Goal: Information Seeking & Learning: Learn about a topic

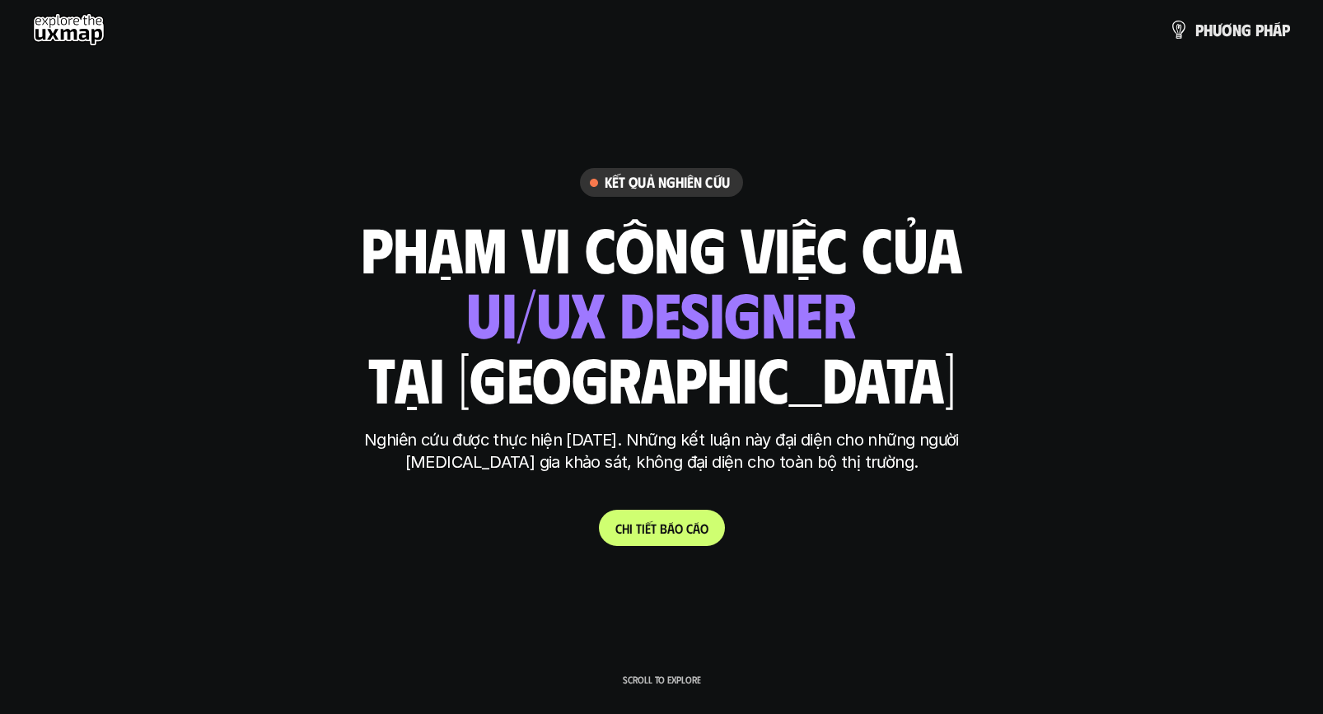
click at [82, 30] on use at bounding box center [69, 29] width 72 height 33
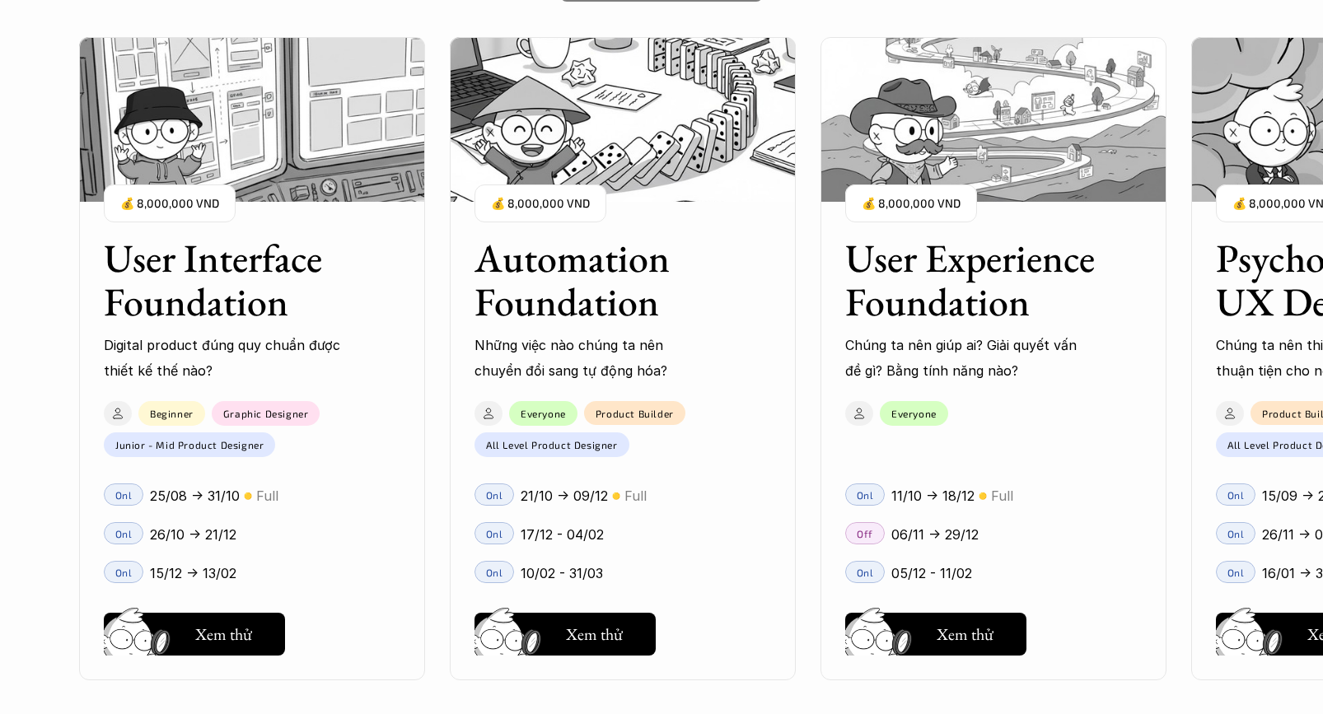
scroll to position [1500, 0]
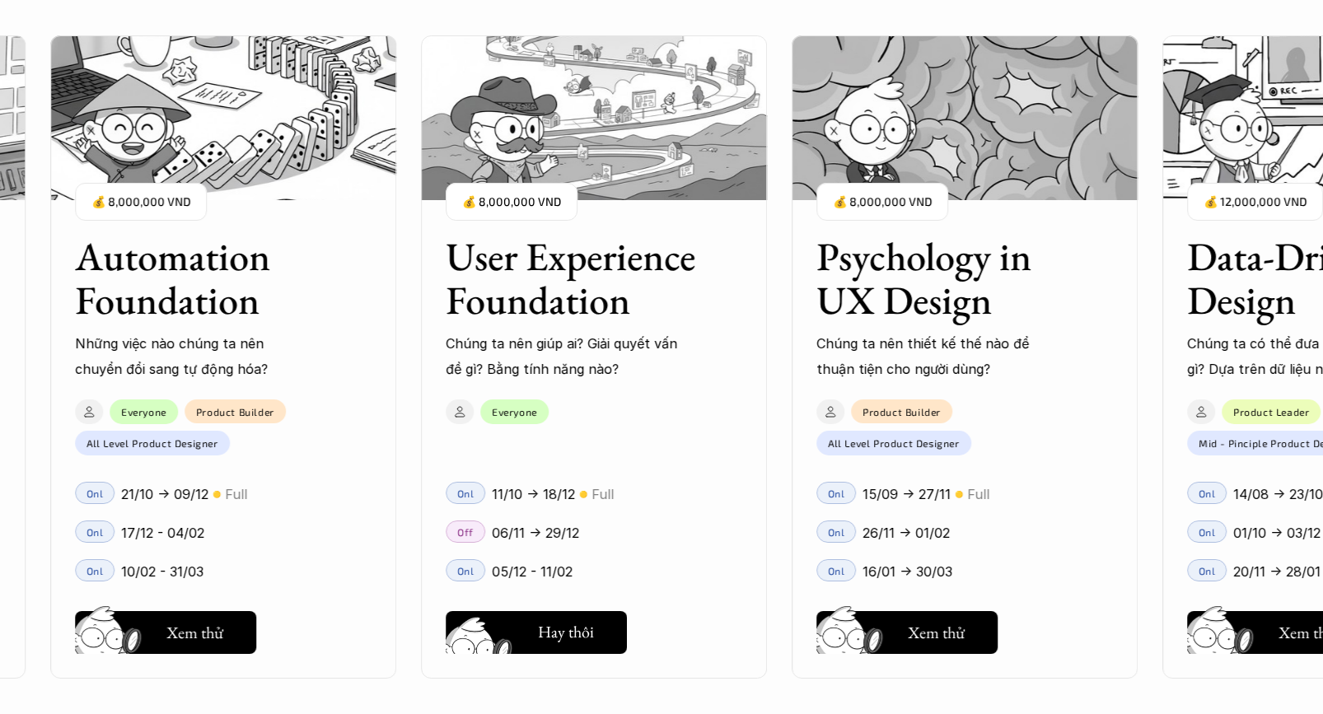
click at [535, 629] on button "Hay thôi Xem thử" at bounding box center [536, 632] width 181 height 43
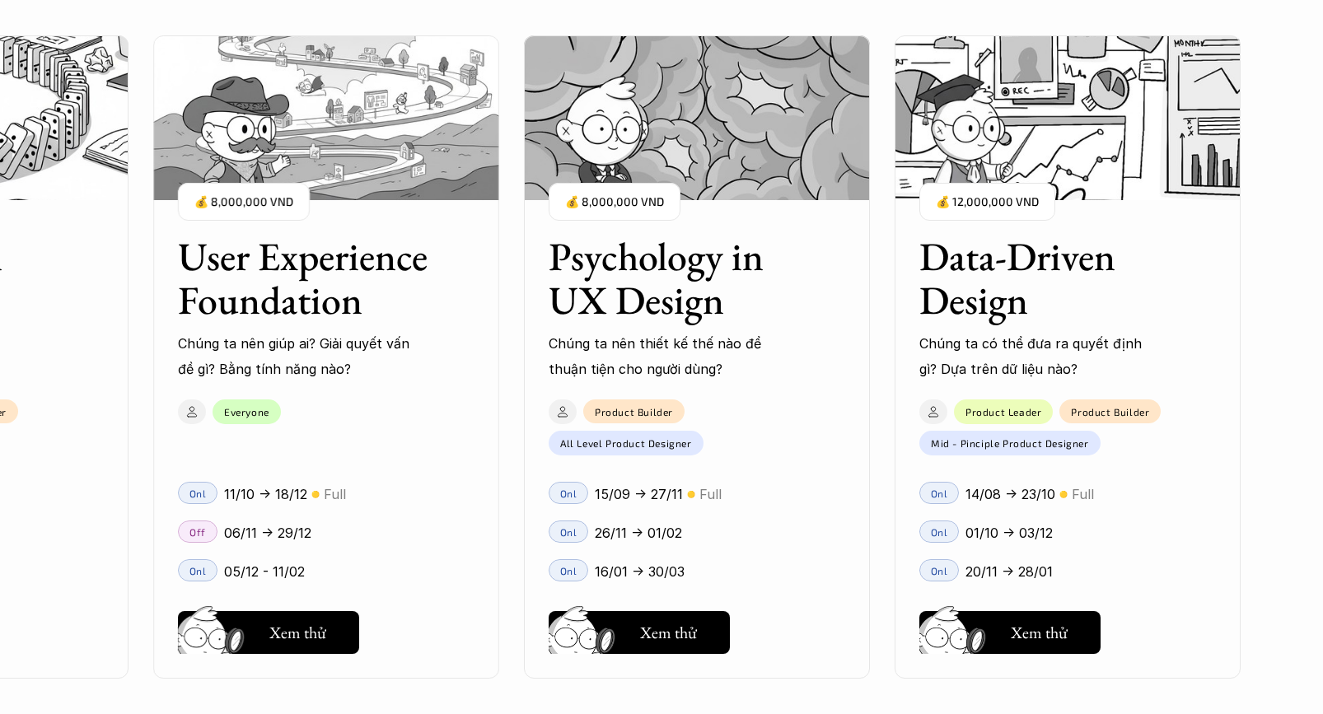
click at [984, 268] on h3 "Data-Driven Design" at bounding box center [1047, 278] width 255 height 87
click at [648, 635] on h5 "Xem thử" at bounding box center [668, 636] width 57 height 23
click at [1005, 632] on button "Hay thôi Xem thử" at bounding box center [1010, 632] width 181 height 43
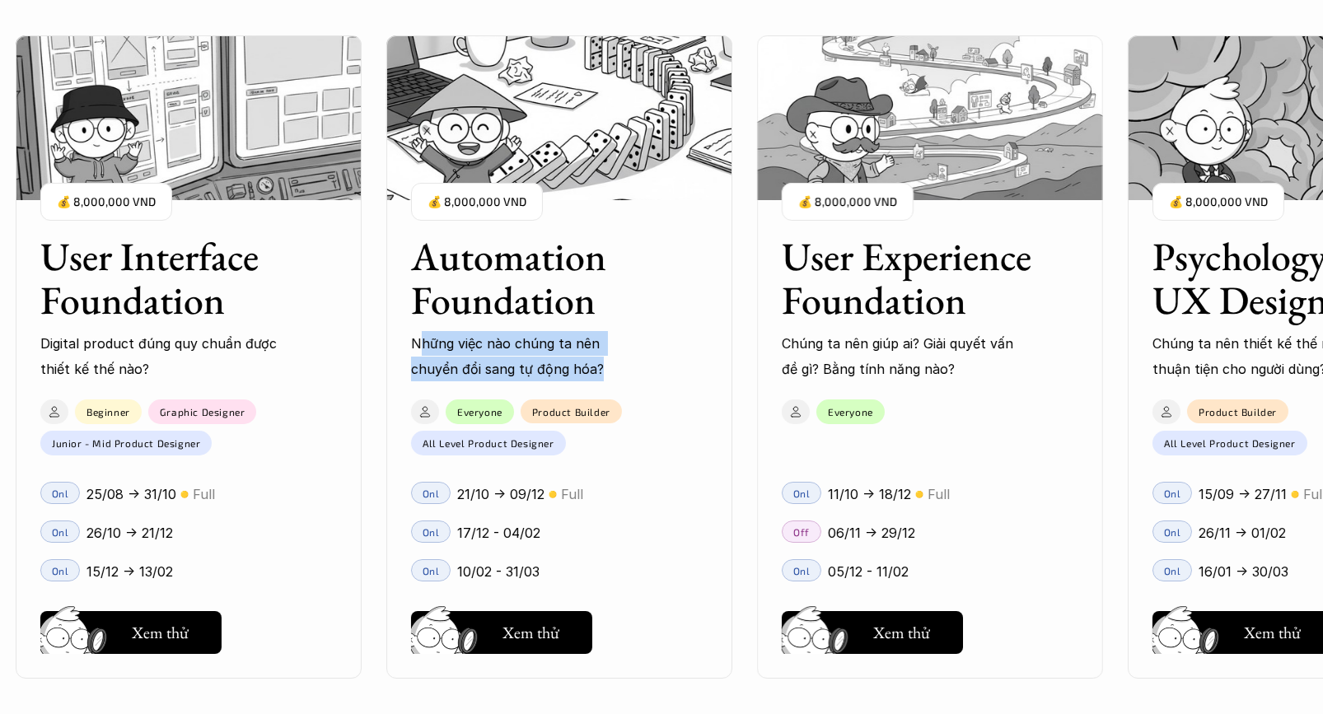
drag, startPoint x: 603, startPoint y: 368, endPoint x: 420, endPoint y: 347, distance: 184.2
click at [420, 347] on div "User Interface Foundation Digital product đúng quy chuẩn được thiết kế thế nào?…" at bounding box center [661, 357] width 1159 height 714
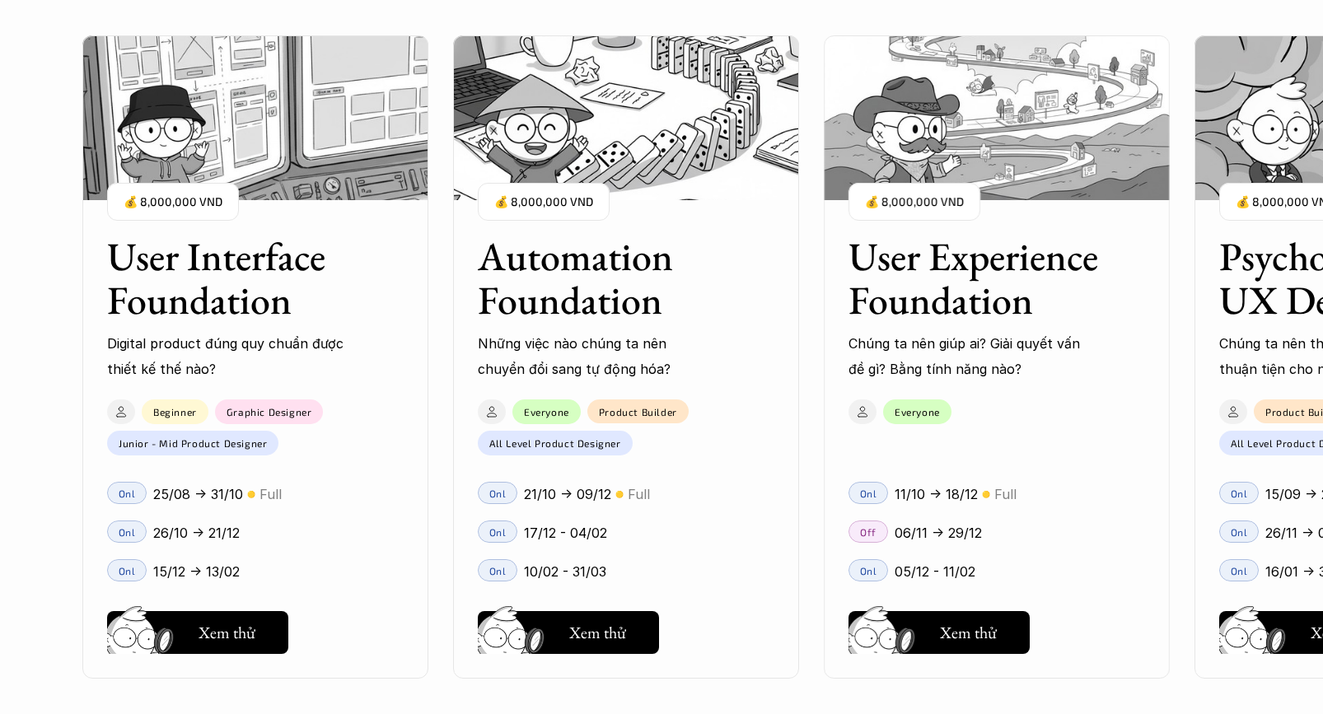
click at [315, 353] on p "Digital product đúng quy chuẩn được thiết kế thế nào?" at bounding box center [226, 356] width 239 height 50
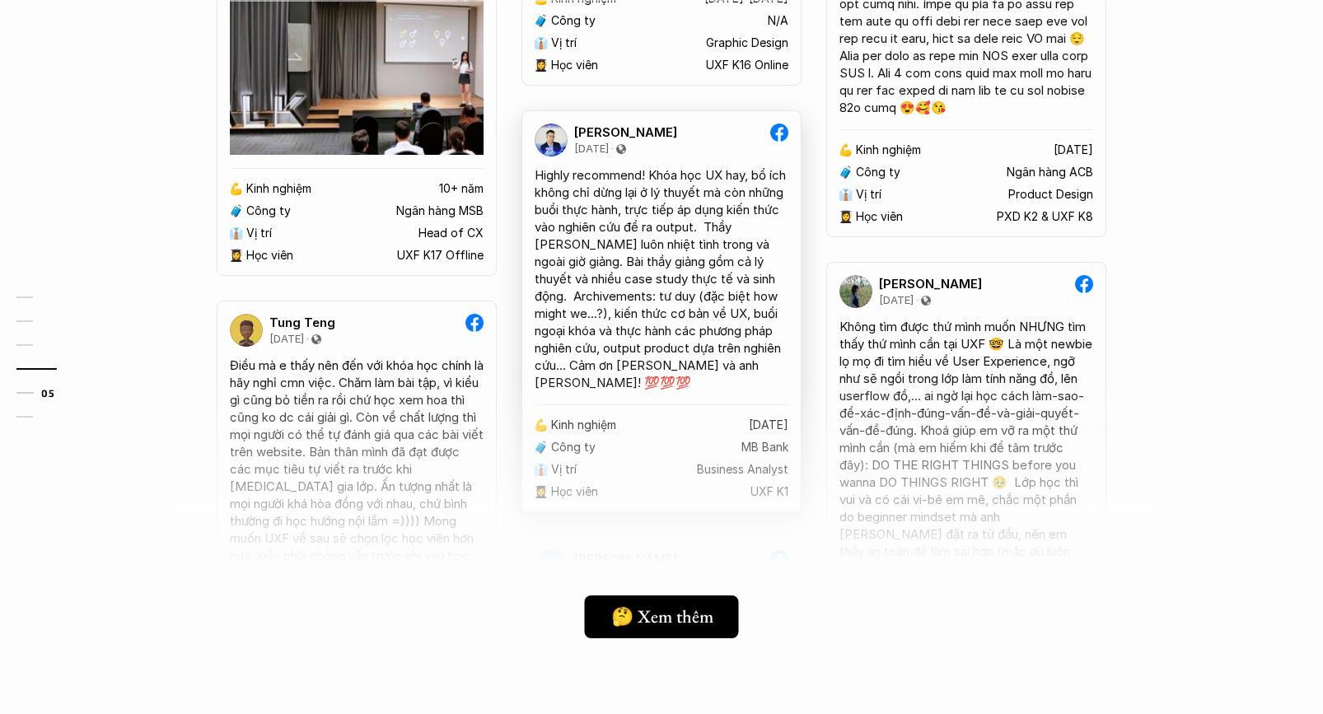
scroll to position [4842, 0]
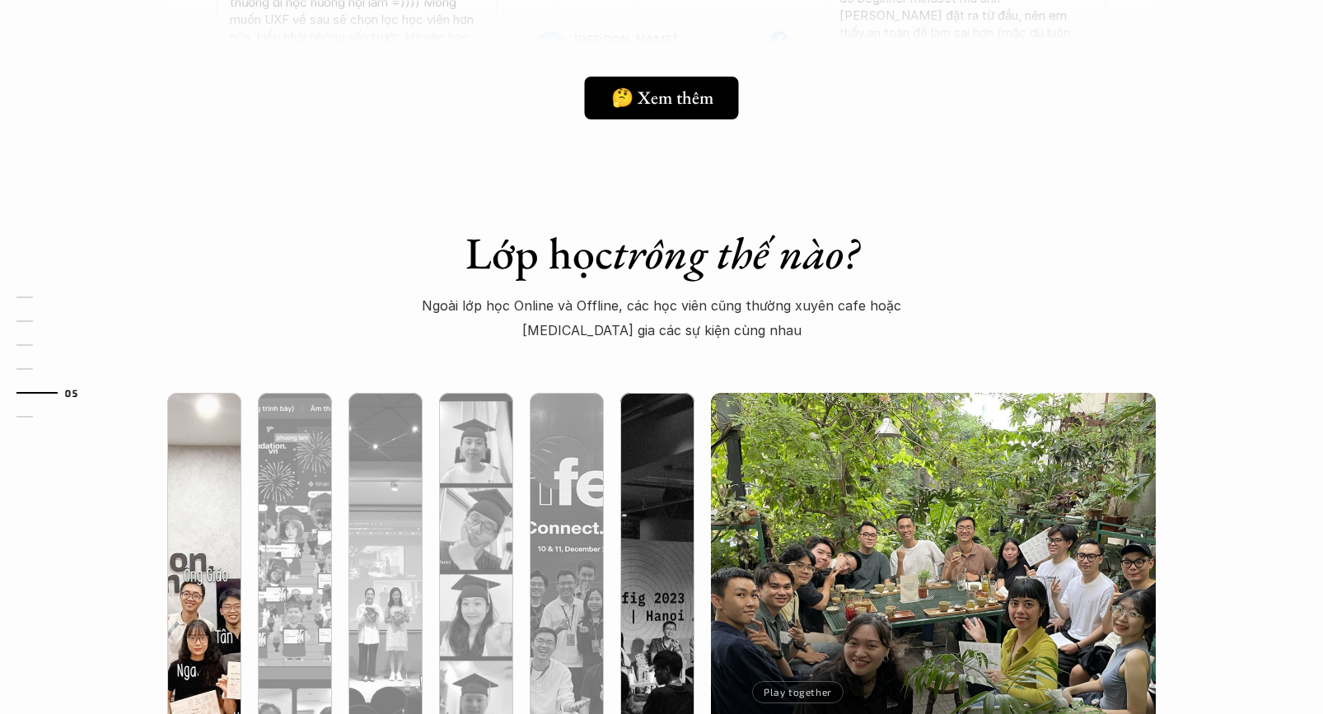
click at [237, 484] on img at bounding box center [204, 615] width 453 height 445
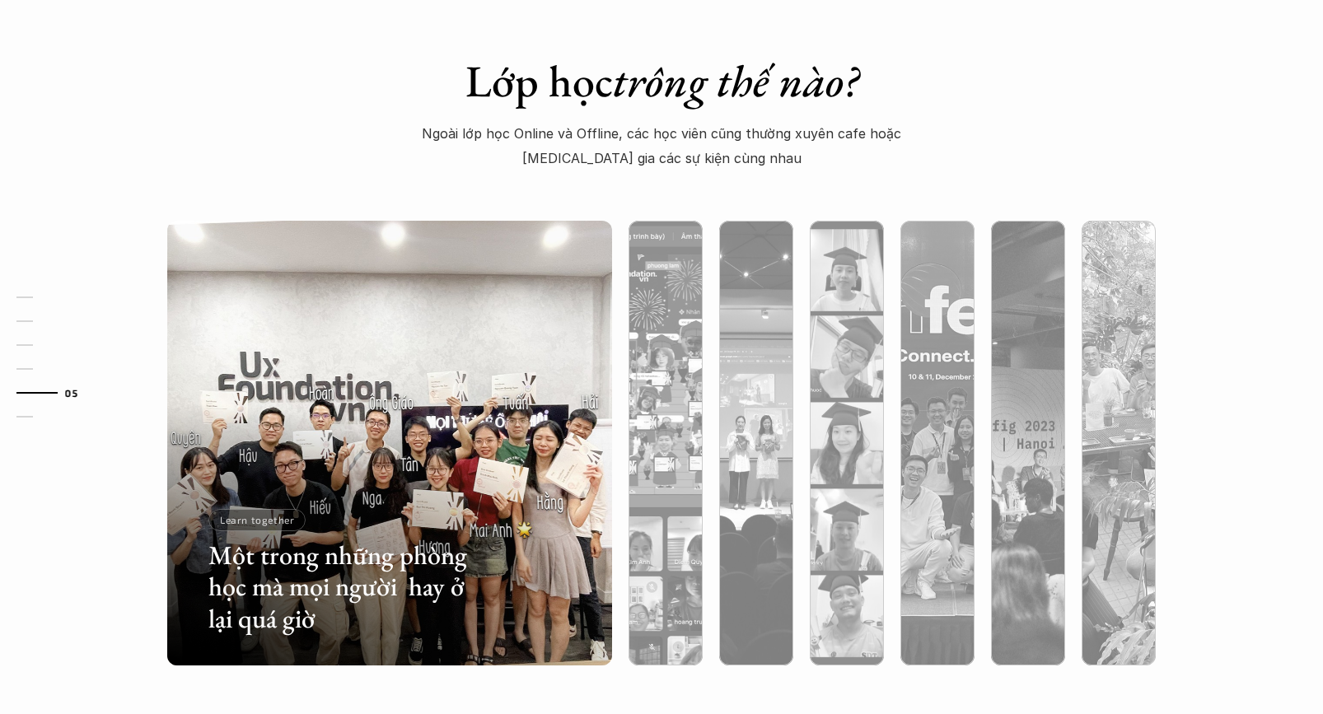
scroll to position [5178, 0]
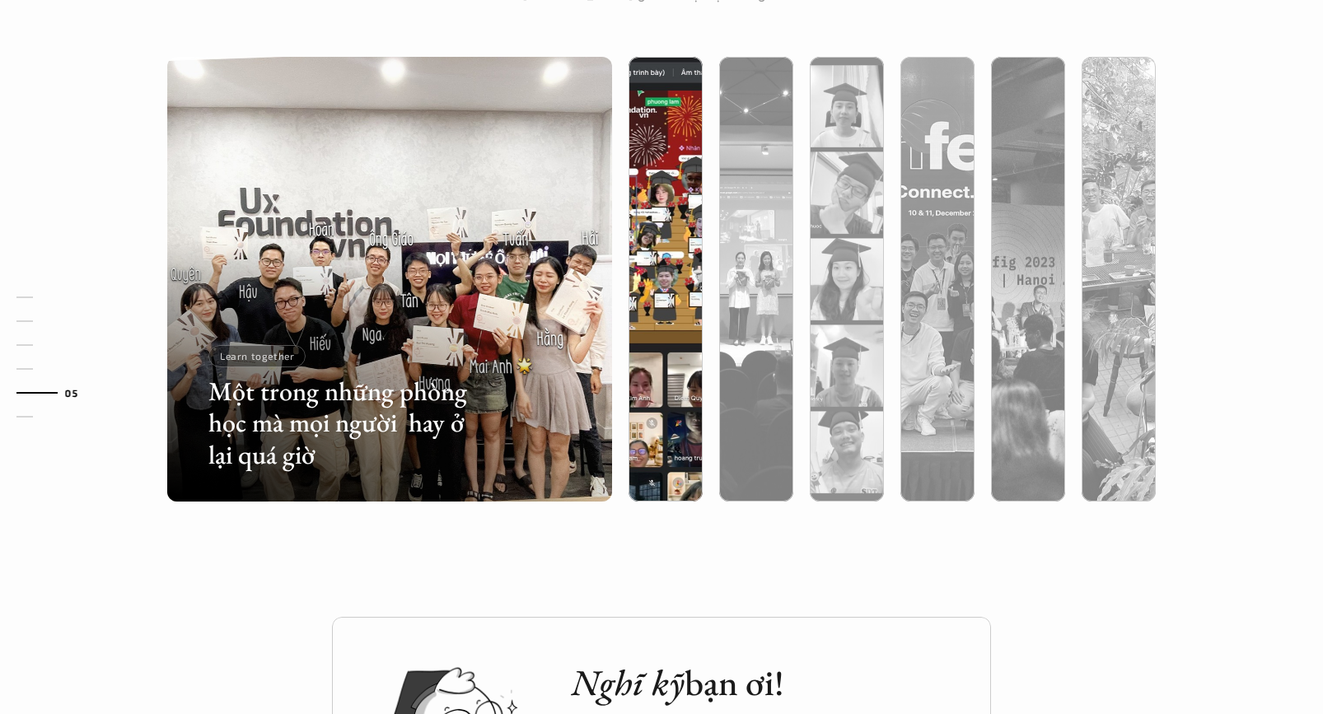
click at [656, 383] on div at bounding box center [666, 367] width 74 height 269
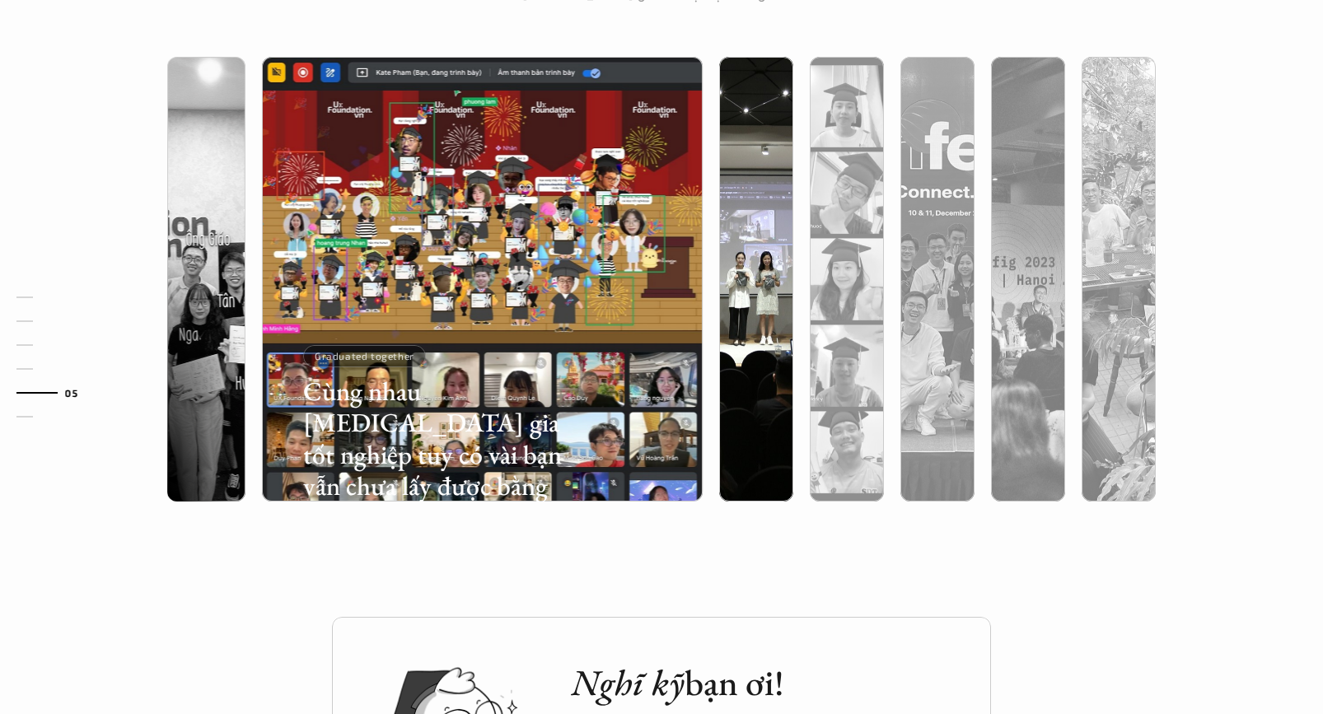
click at [738, 377] on div at bounding box center [756, 367] width 74 height 269
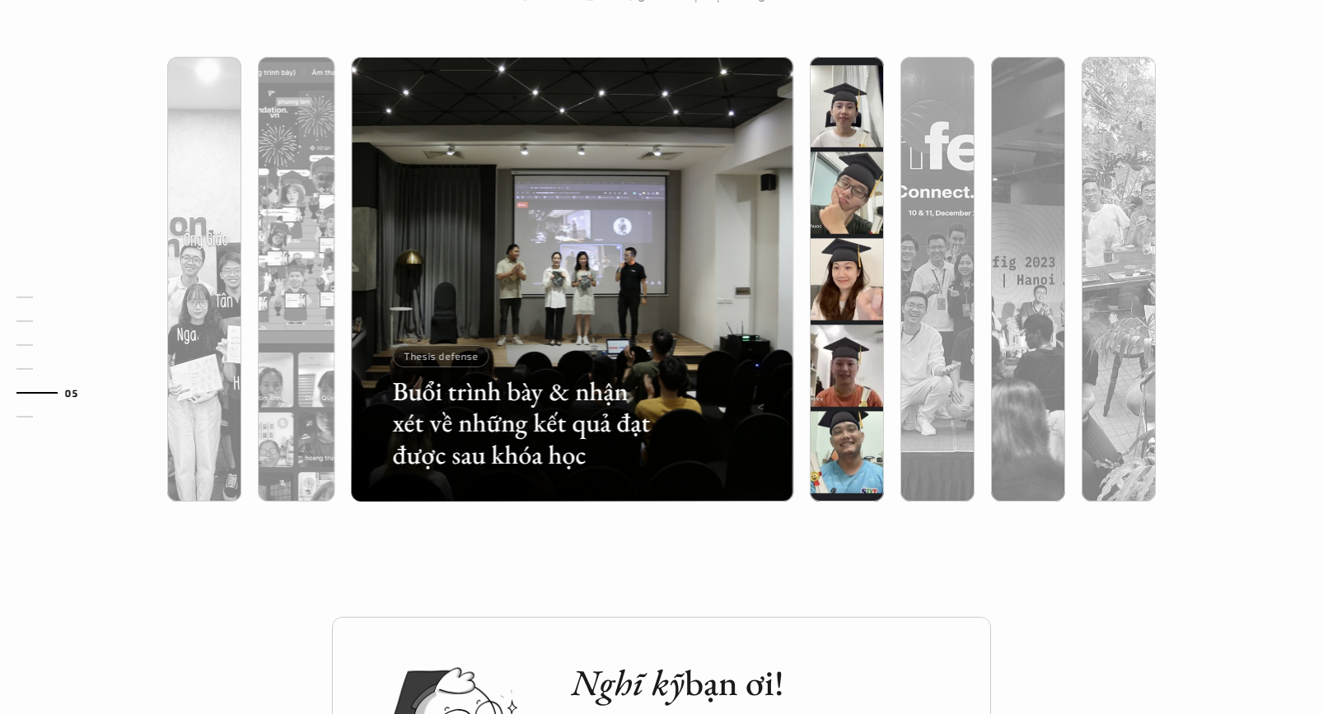
click at [831, 363] on div at bounding box center [847, 367] width 74 height 269
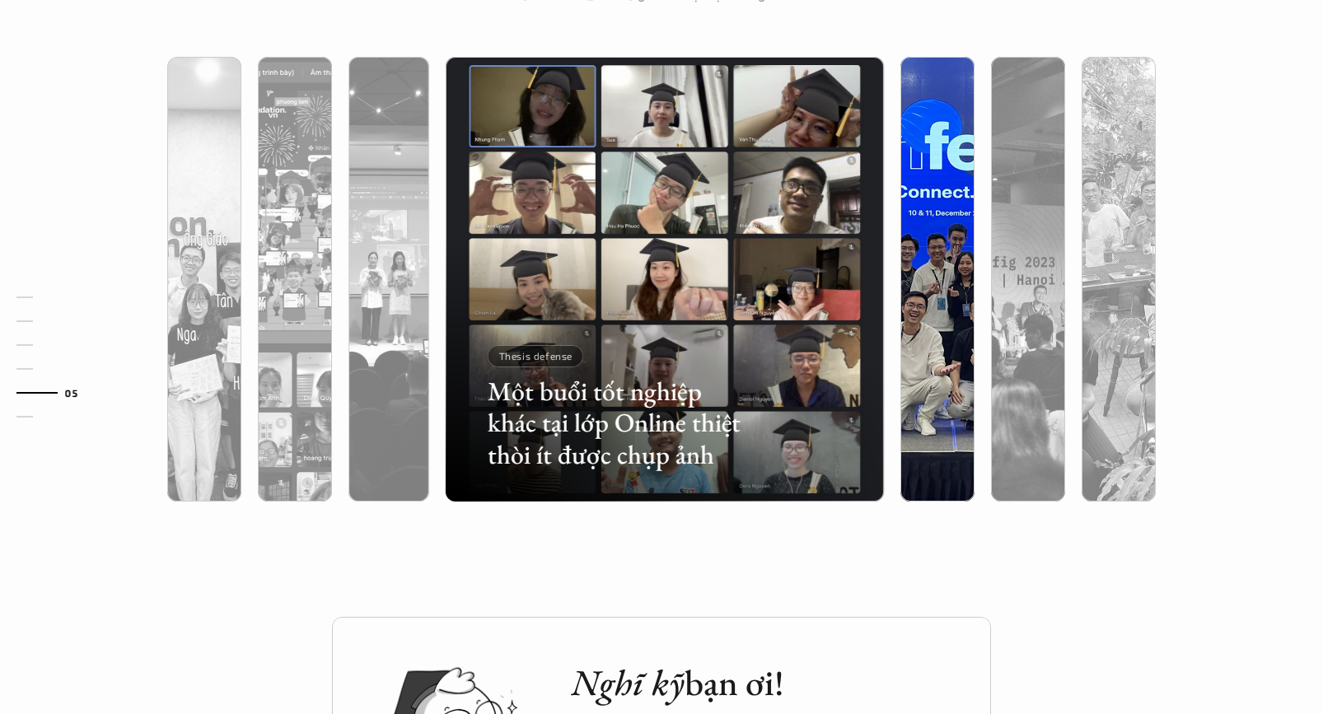
click at [898, 350] on div at bounding box center [937, 279] width 91 height 445
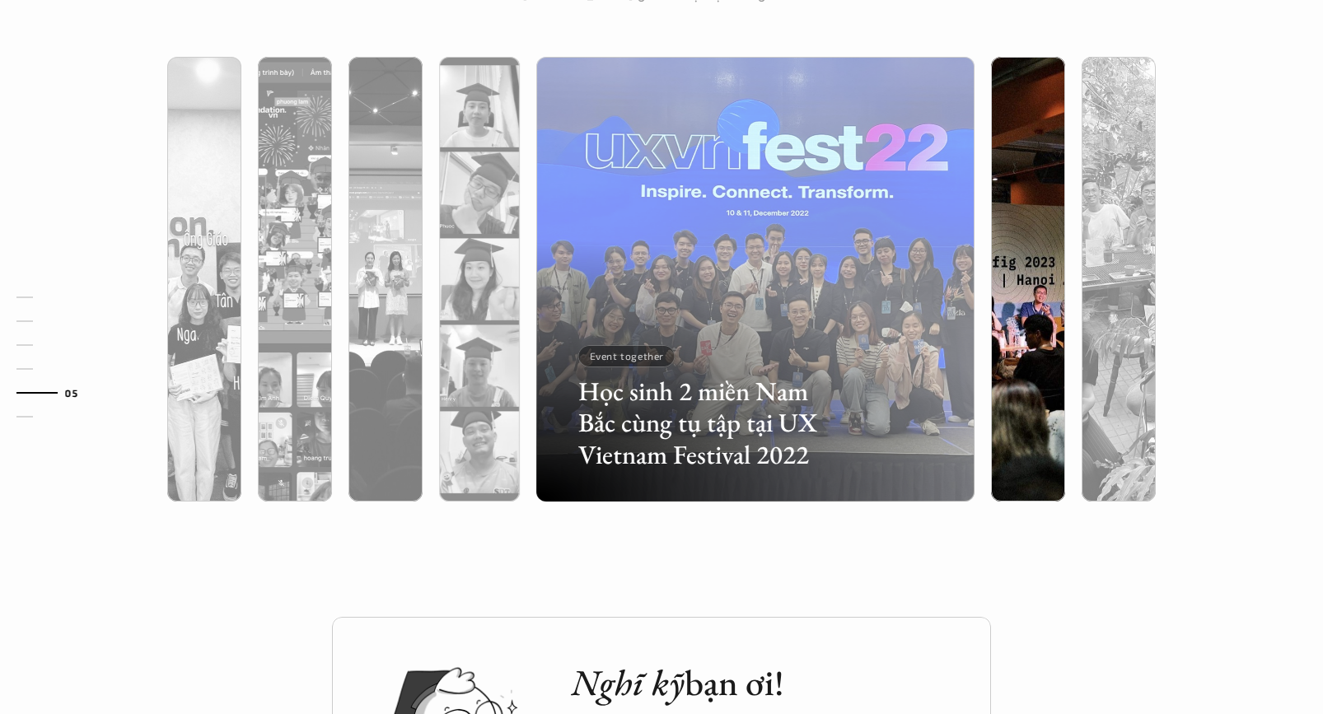
click at [999, 353] on div at bounding box center [1028, 367] width 74 height 269
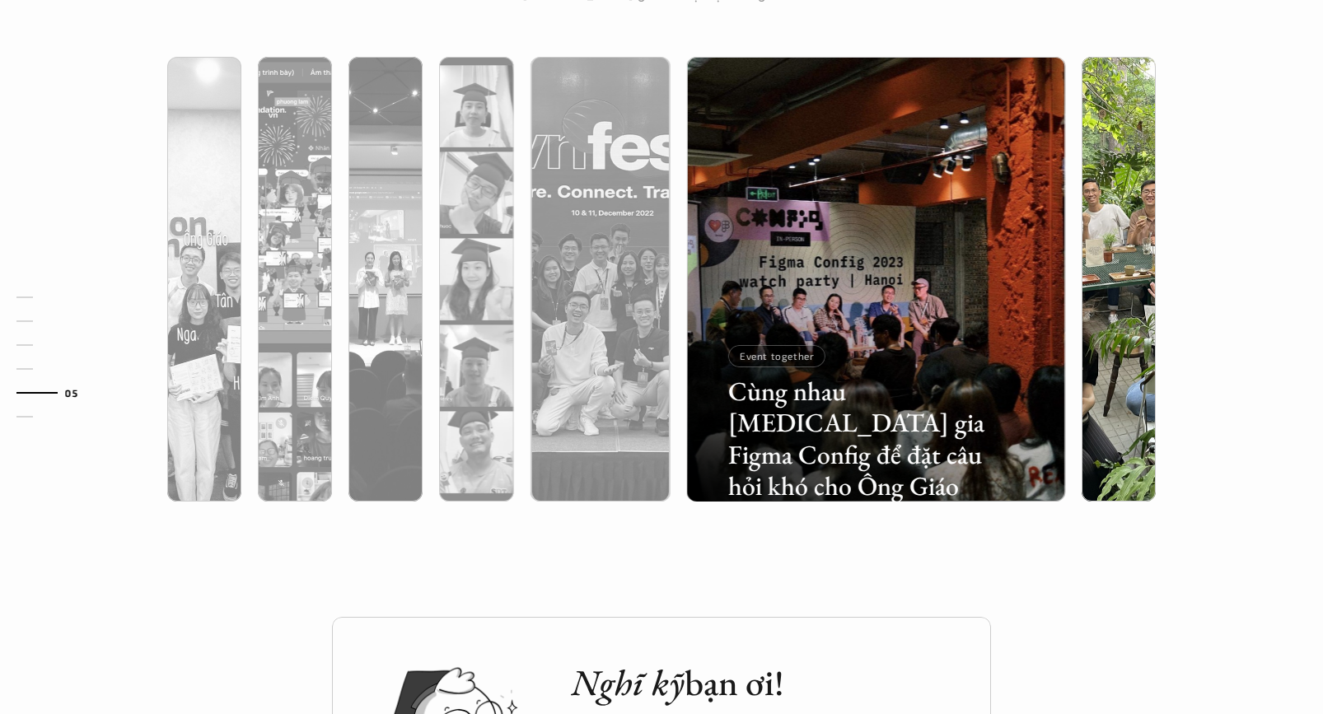
click at [1084, 372] on div at bounding box center [1119, 367] width 74 height 269
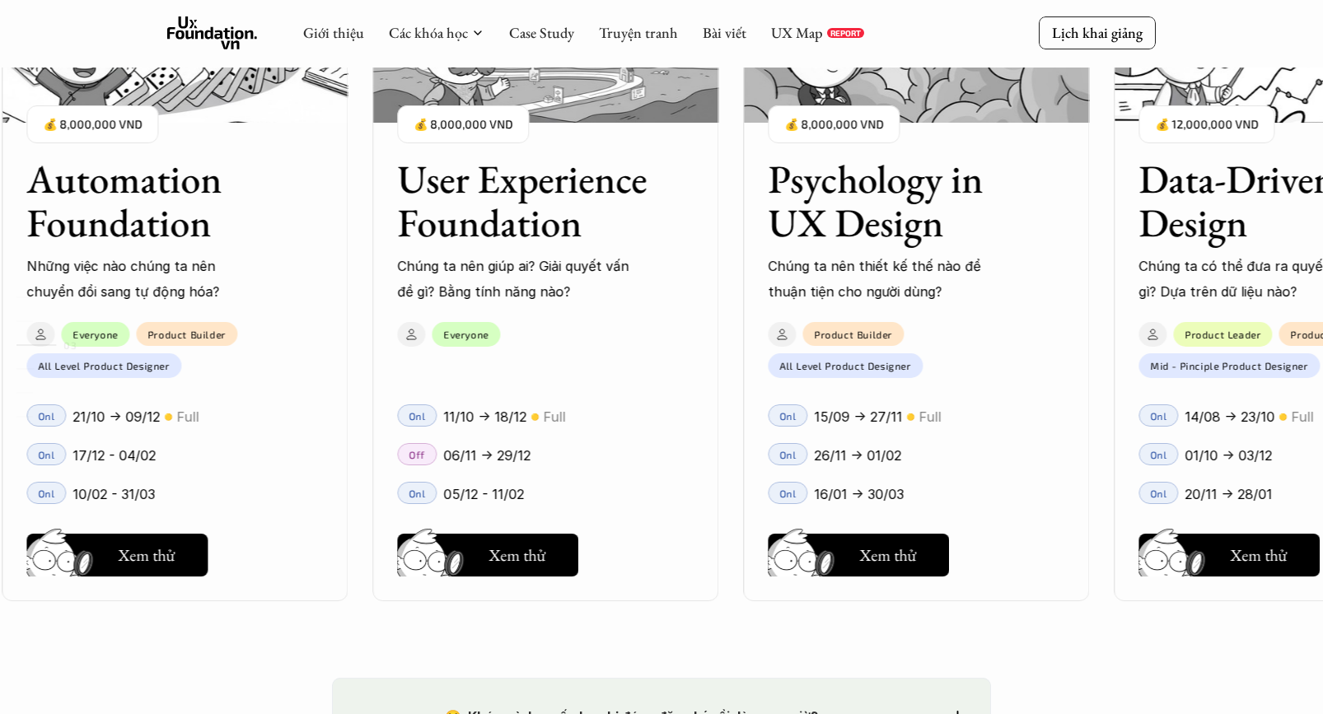
scroll to position [1710, 0]
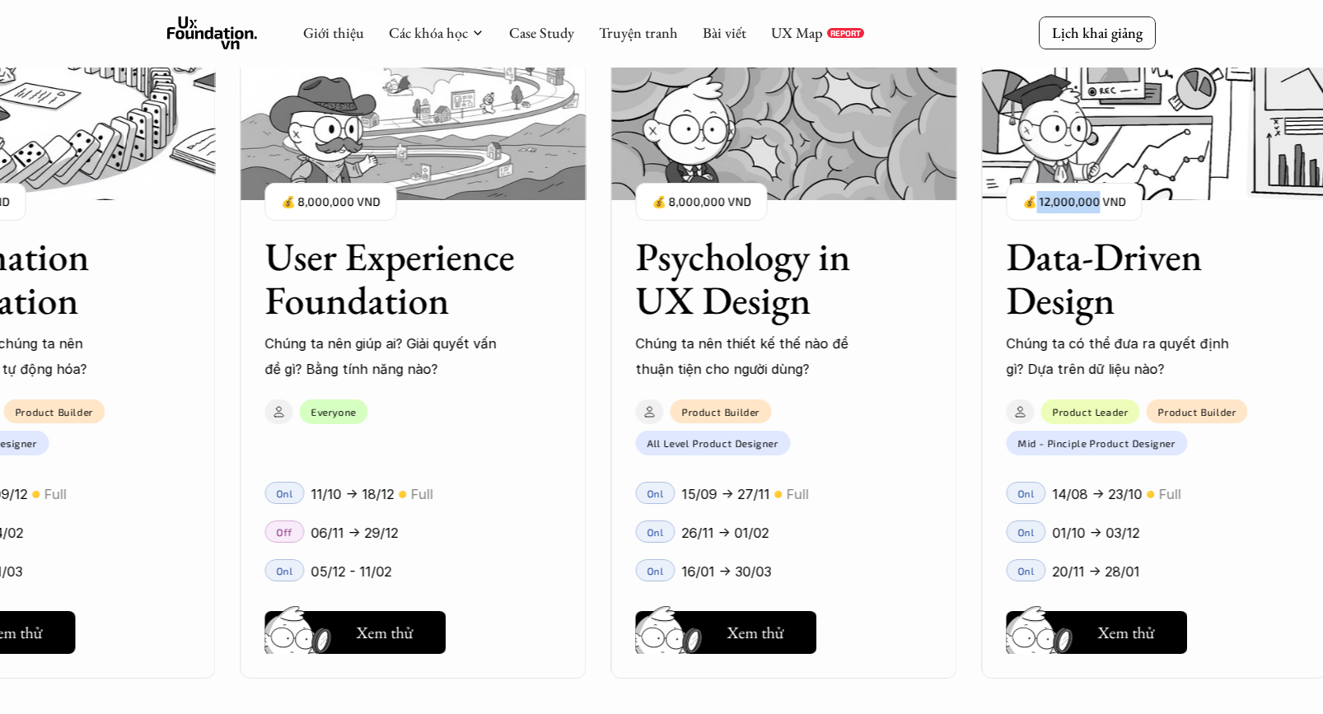
drag, startPoint x: 989, startPoint y: 200, endPoint x: 1094, endPoint y: 203, distance: 105.5
click at [1094, 204] on div "User Interface Foundation Digital product đúng quy chuẩn được thiết kế thế nào?…" at bounding box center [661, 357] width 1159 height 714
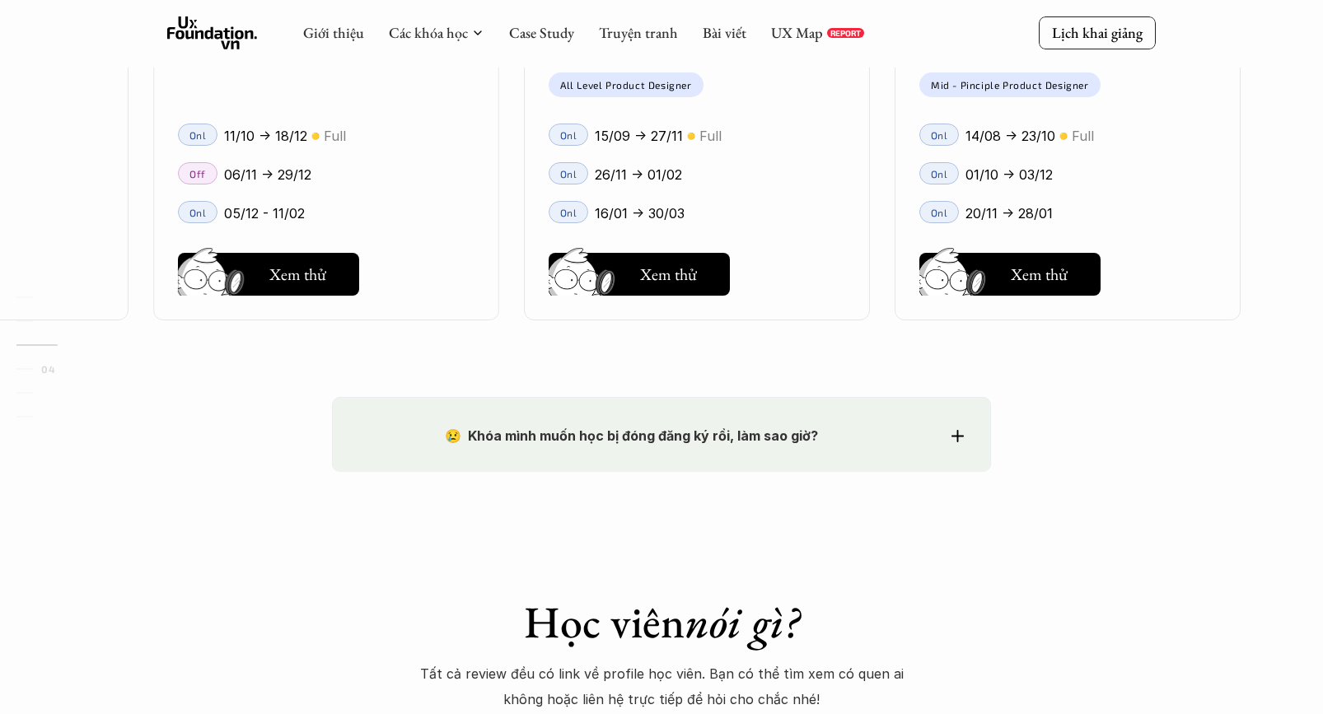
scroll to position [2475, 0]
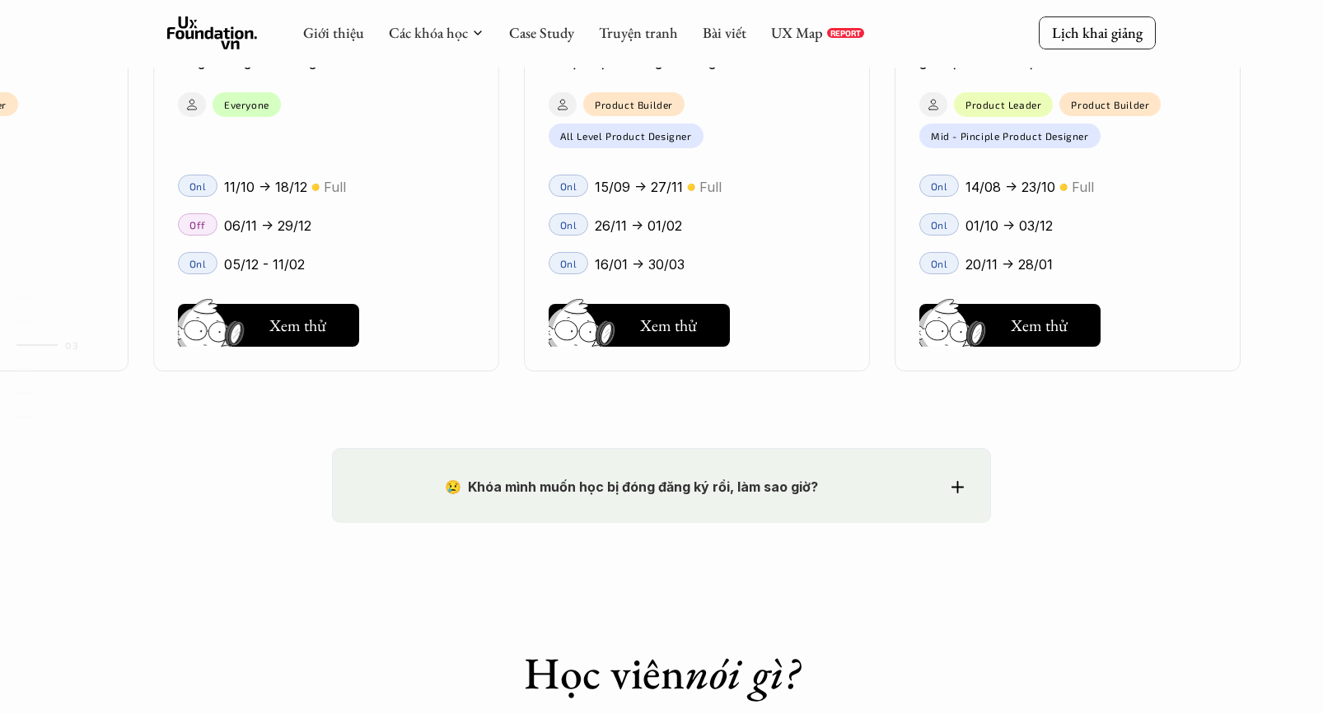
click at [751, 461] on div "😢 Khóa mình muốn học bị đóng đăng ký rồi, làm sao giờ? Chào bạn, Bọn mình rất t…" at bounding box center [661, 485] width 659 height 74
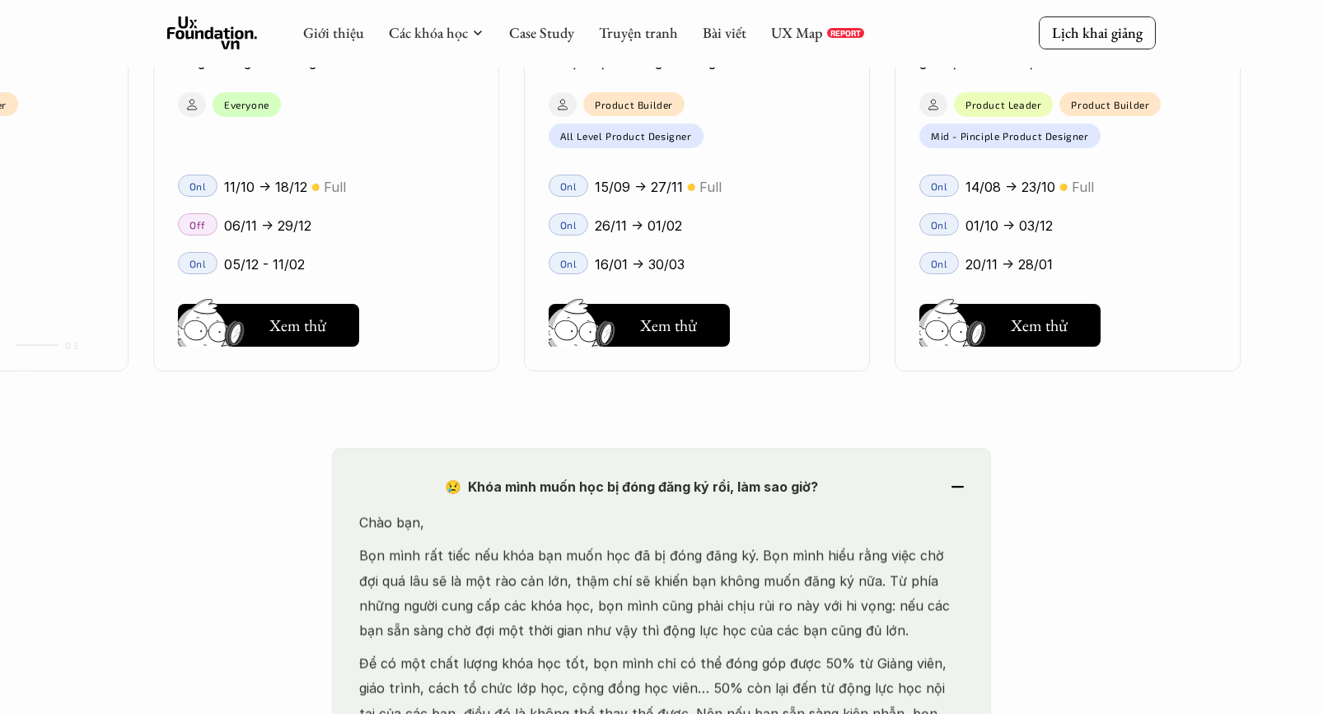
click at [751, 461] on div "😢 Khóa mình muốn học bị đóng đăng ký rồi, làm sao giờ? Chào bạn, Bọn mình rất t…" at bounding box center [661, 655] width 659 height 415
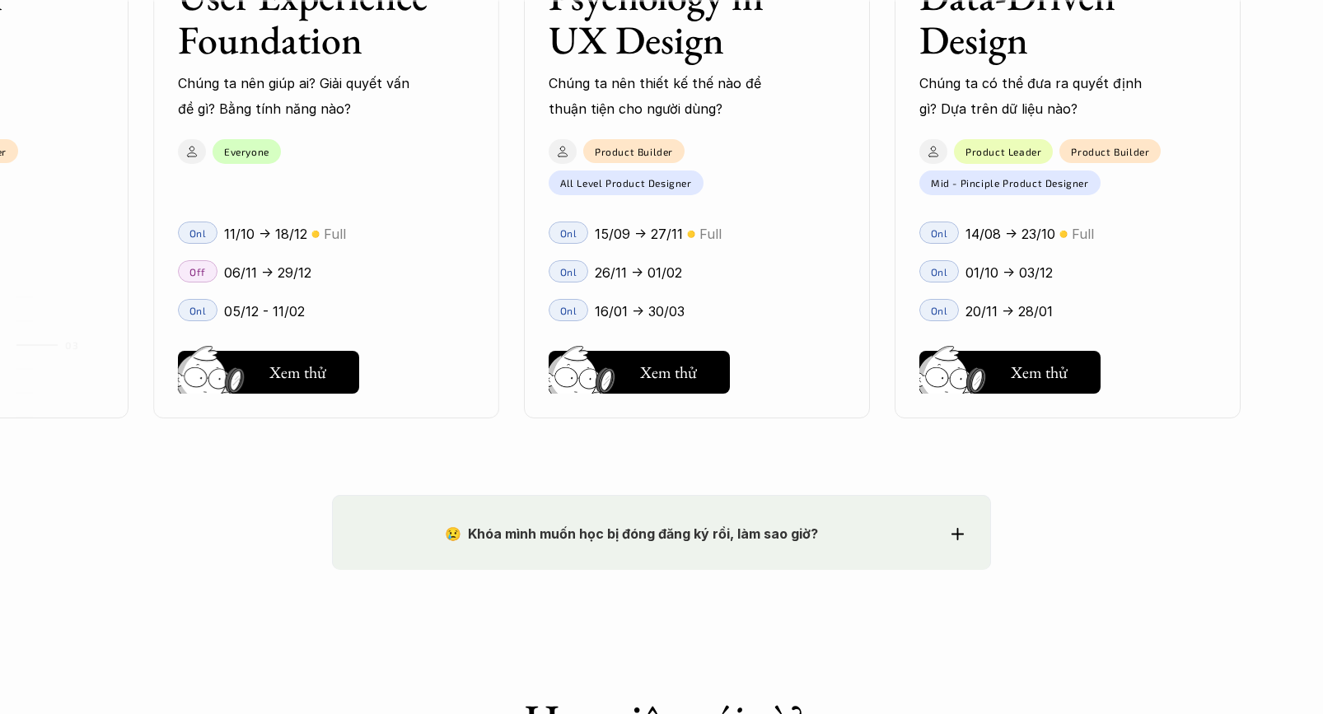
scroll to position [2433, 0]
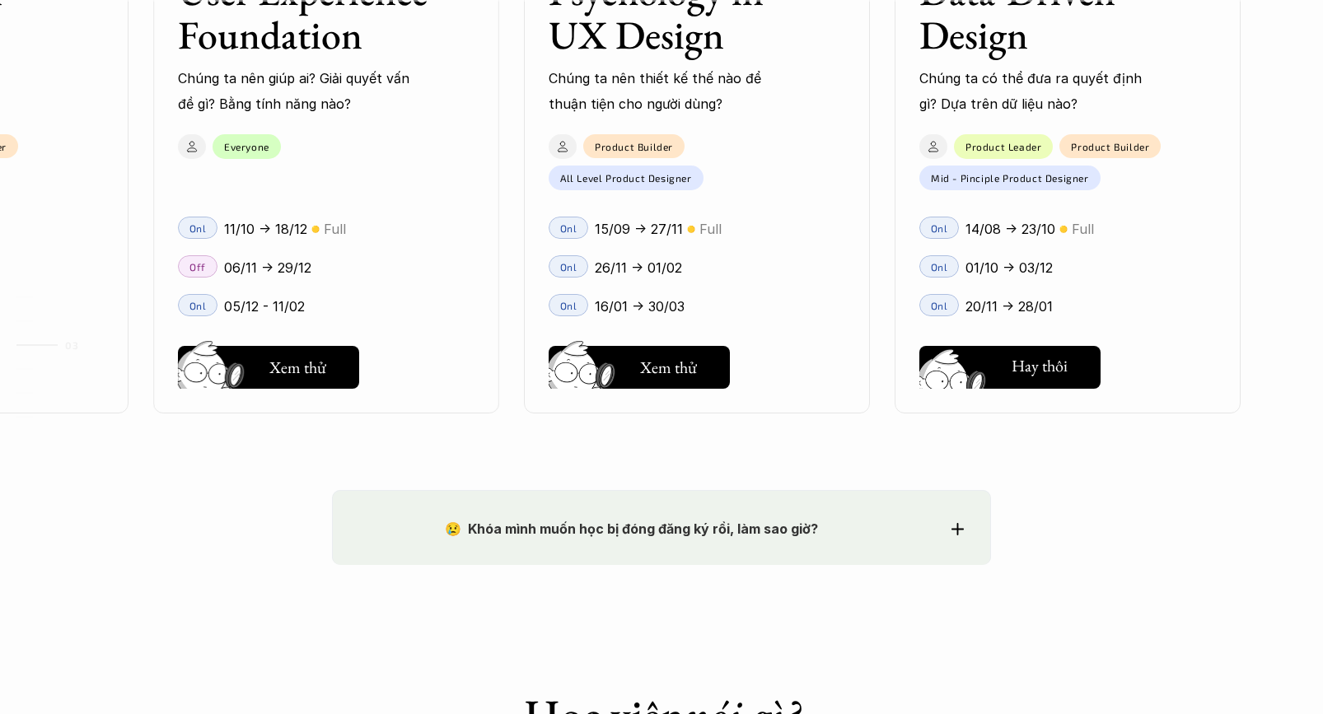
click at [967, 372] on img at bounding box center [955, 386] width 88 height 75
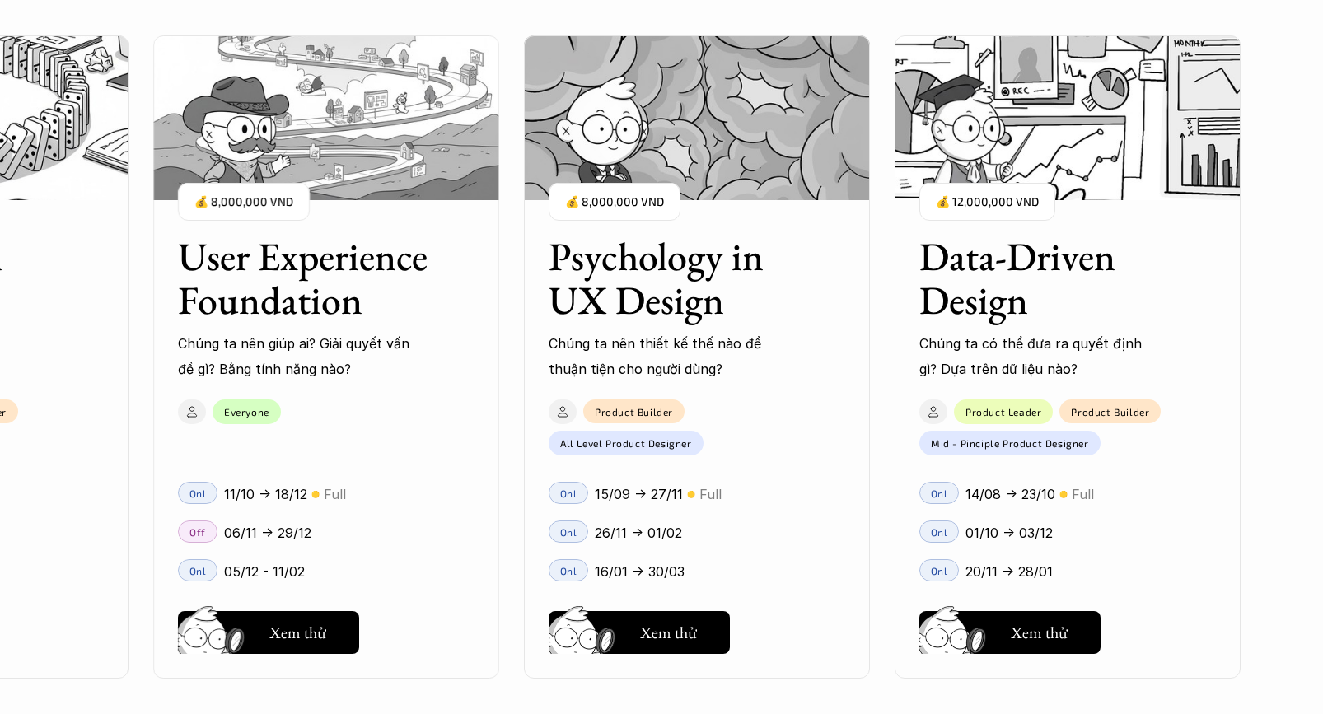
scroll to position [2300, 0]
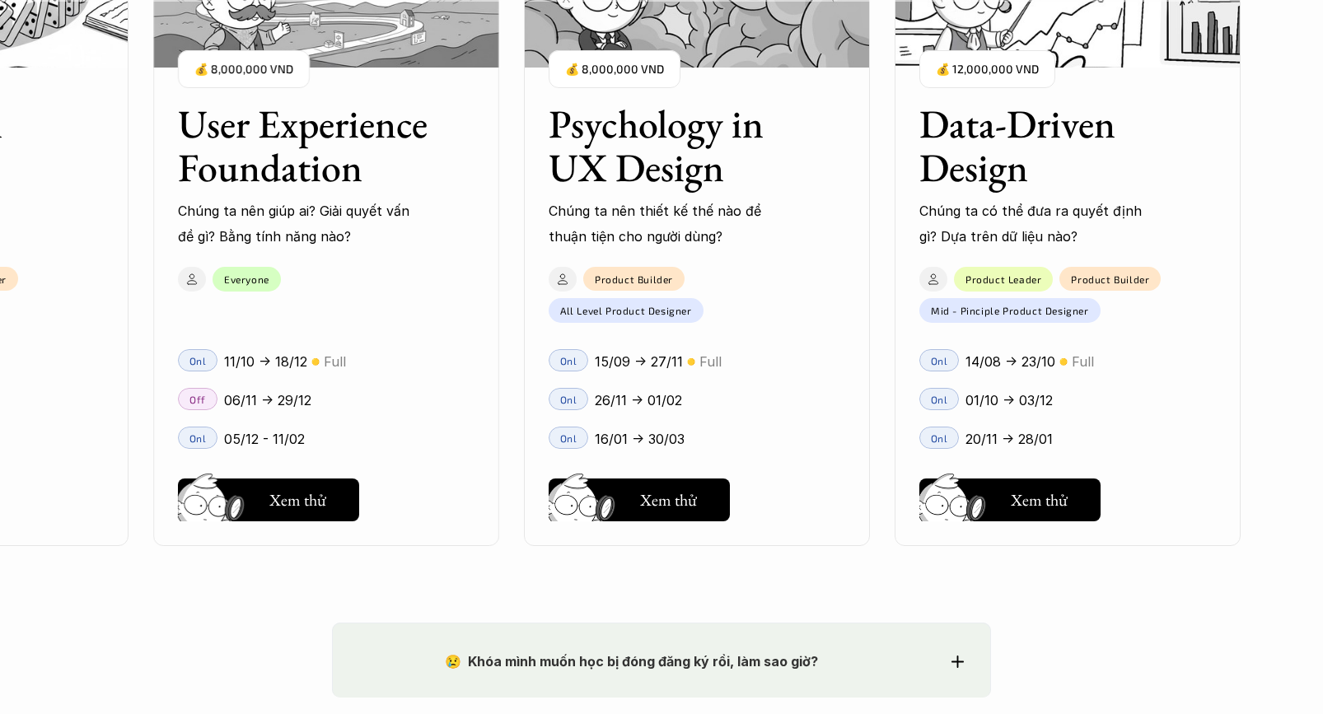
click at [836, 630] on div "😢 Khóa mình muốn học bị đóng đăng ký rồi, làm sao giờ? Chào bạn, Bọn mình rất t…" at bounding box center [661, 660] width 659 height 74
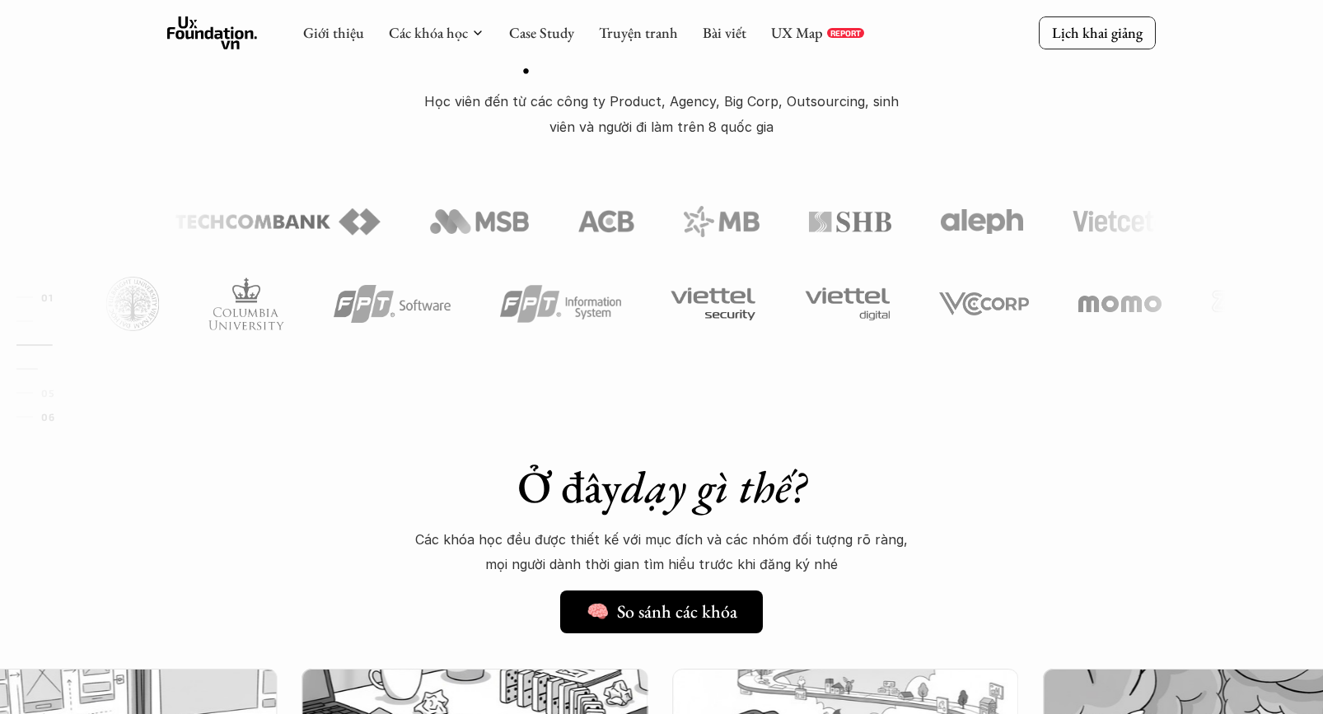
scroll to position [0, 0]
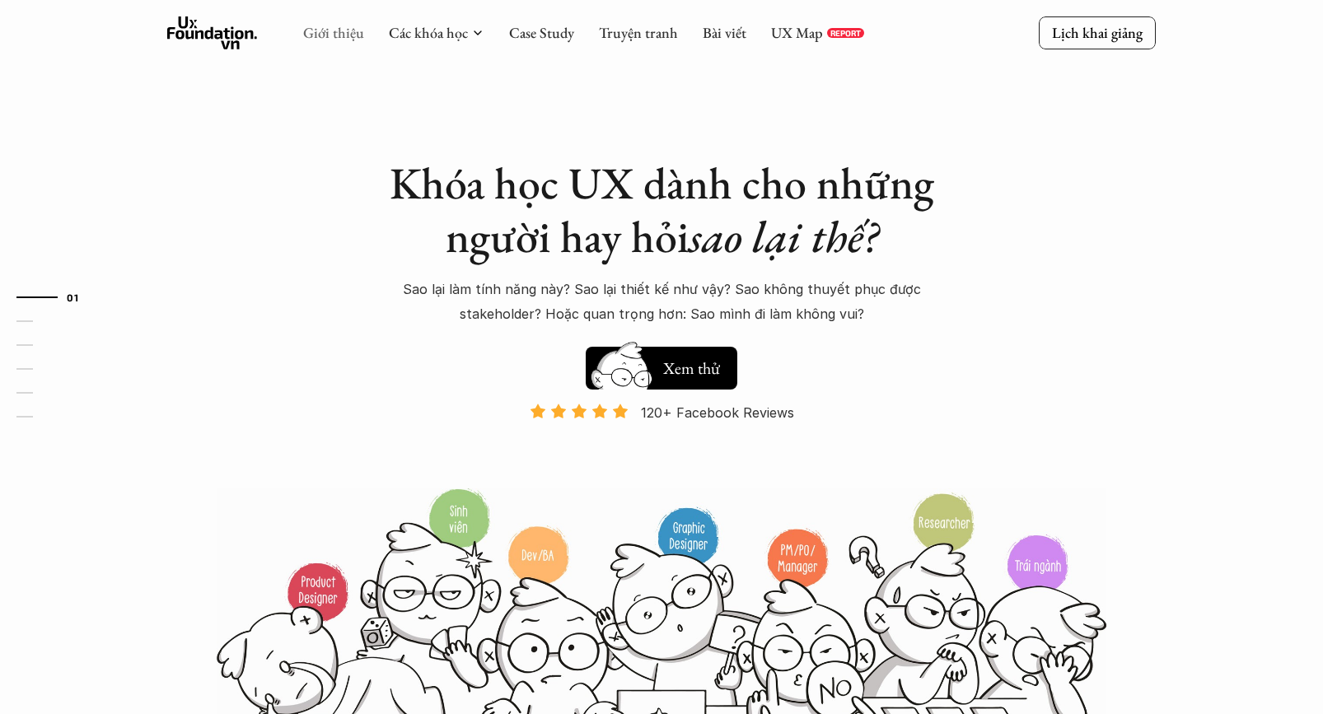
click at [329, 24] on link "Giới thiệu" at bounding box center [333, 32] width 61 height 19
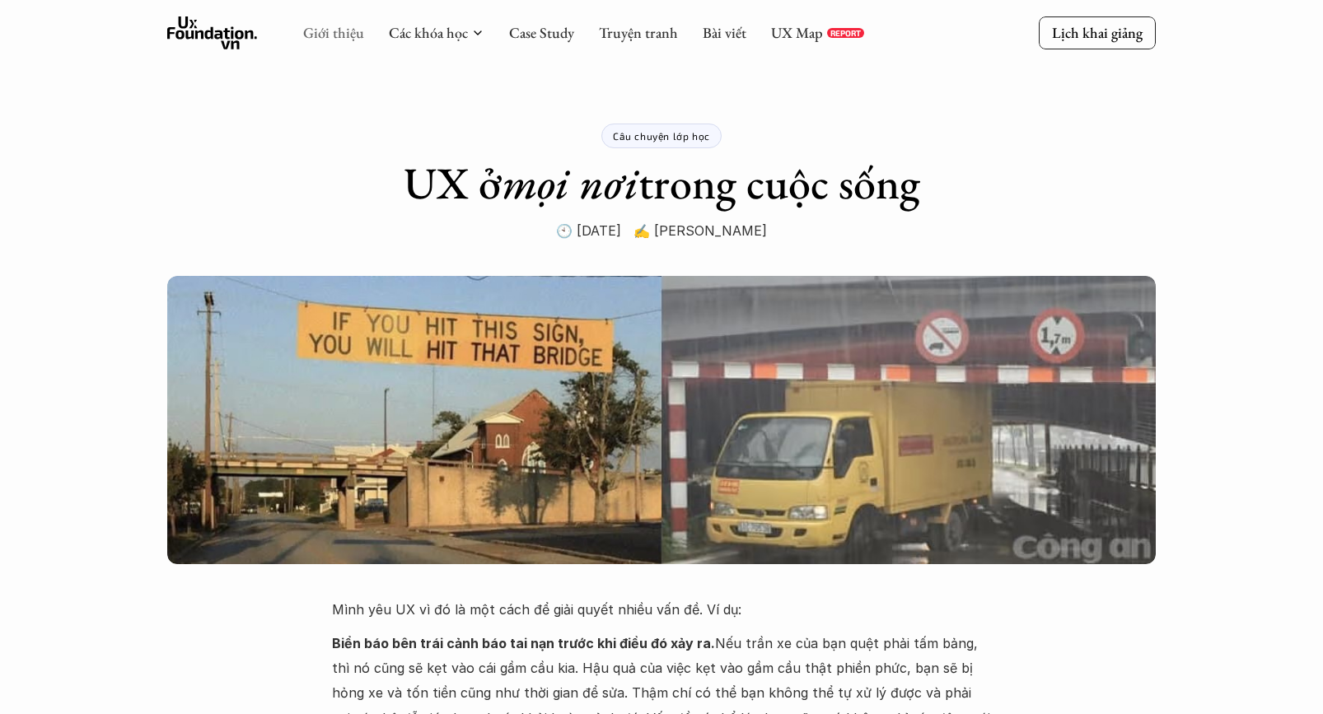
click at [325, 40] on link "Giới thiệu" at bounding box center [333, 32] width 61 height 19
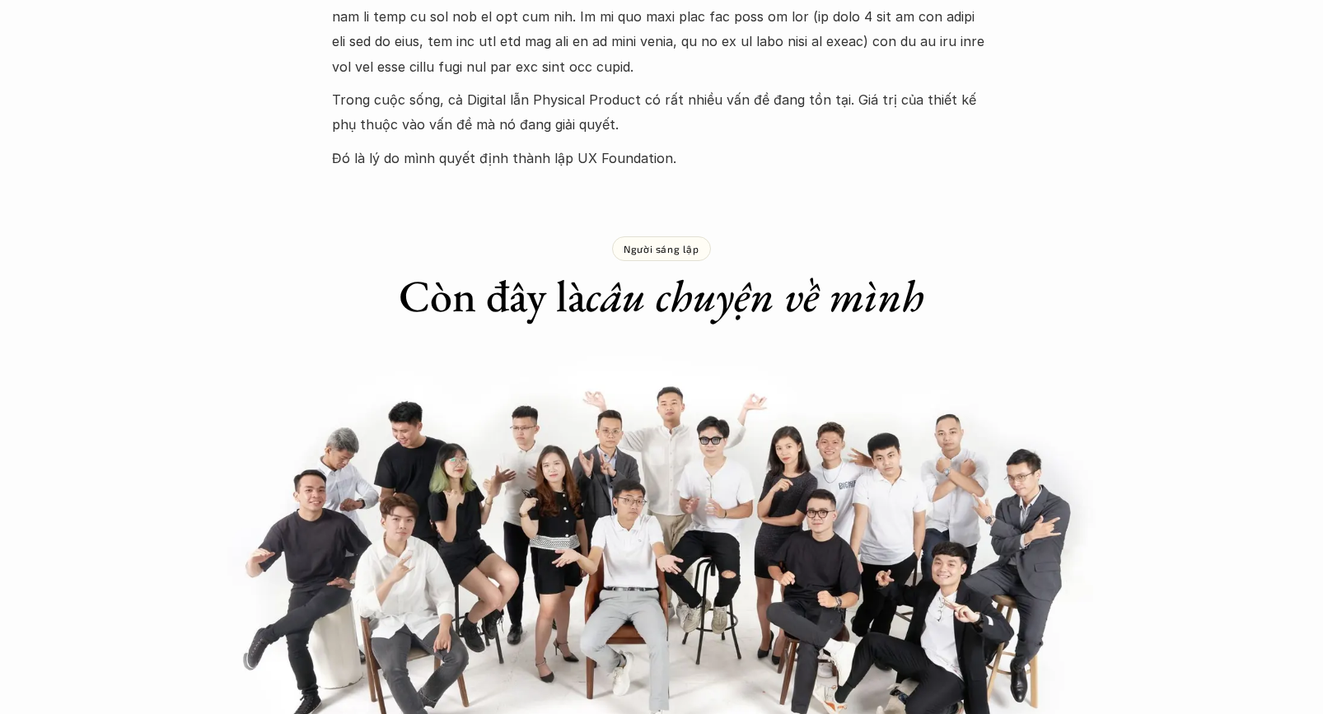
scroll to position [1234, 0]
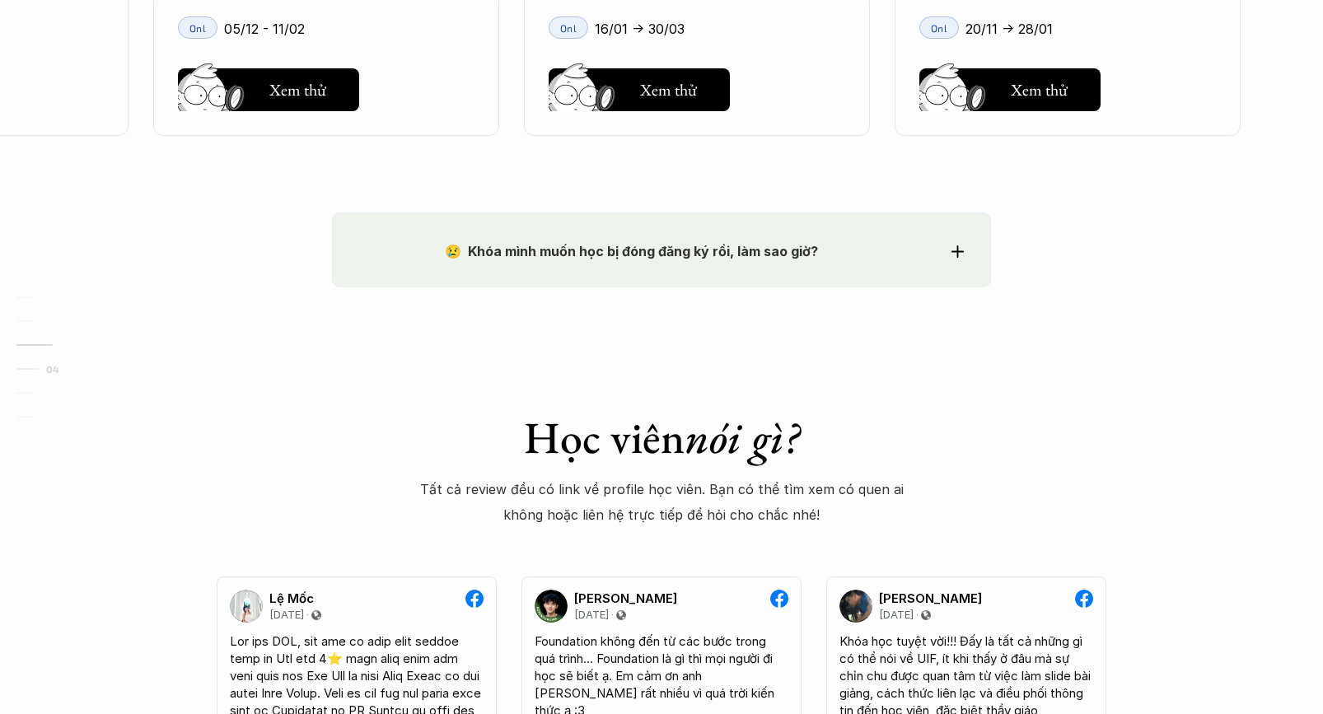
scroll to position [2715, 0]
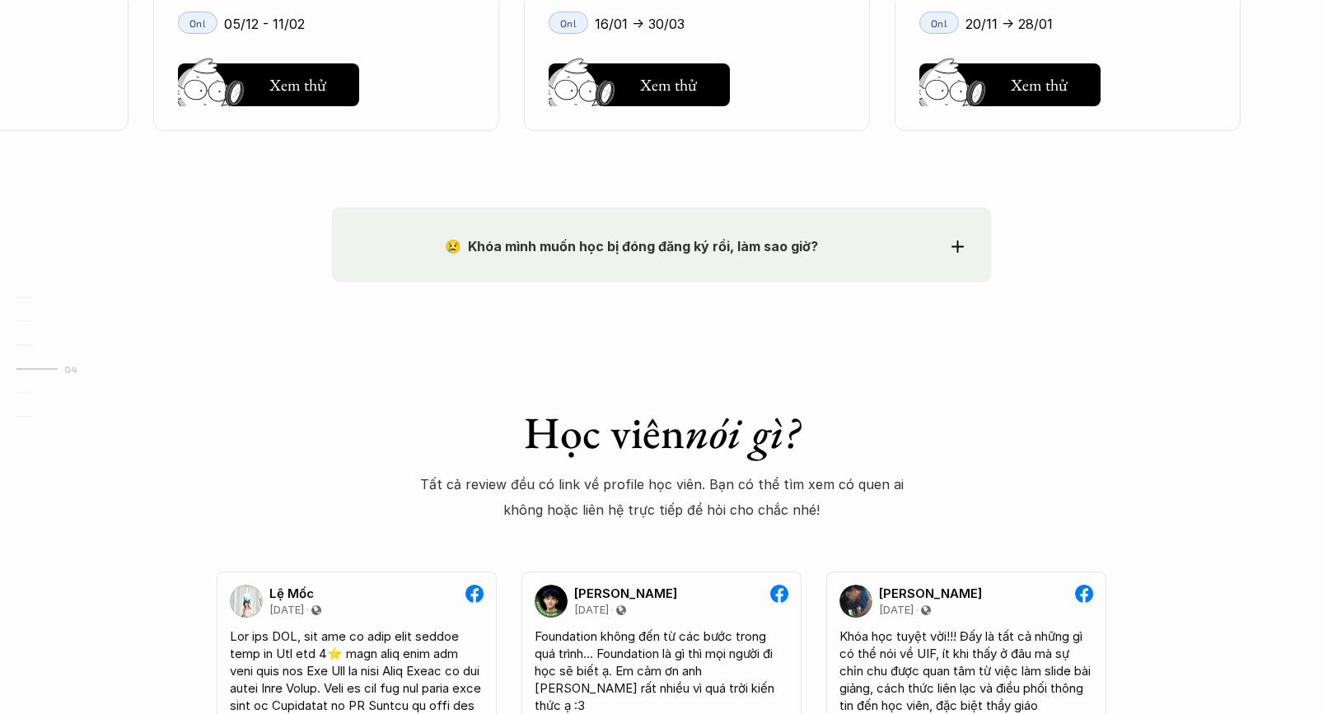
click at [506, 245] on strong "😢 Khóa mình muốn học bị đóng đăng ký rồi, làm sao giờ?" at bounding box center [631, 246] width 373 height 16
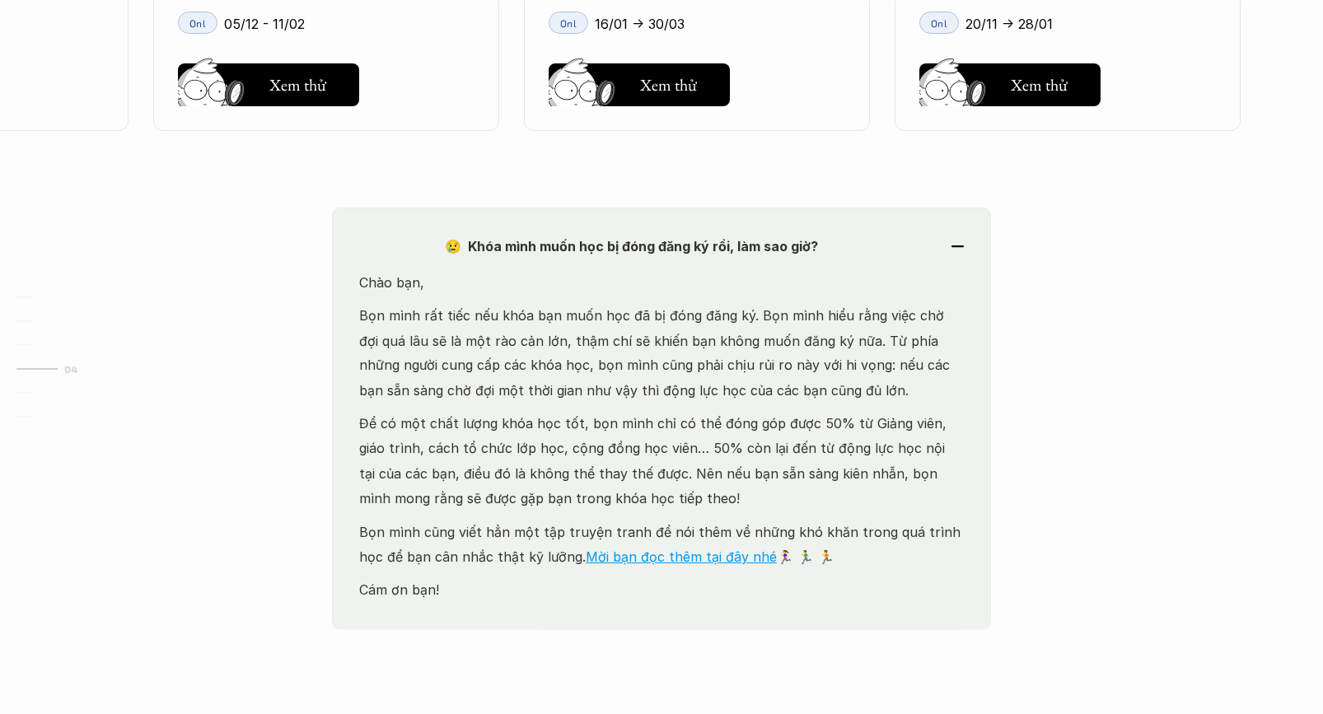
click at [521, 246] on strong "😢 Khóa mình muốn học bị đóng đăng ký rồi, làm sao giờ?" at bounding box center [631, 246] width 373 height 16
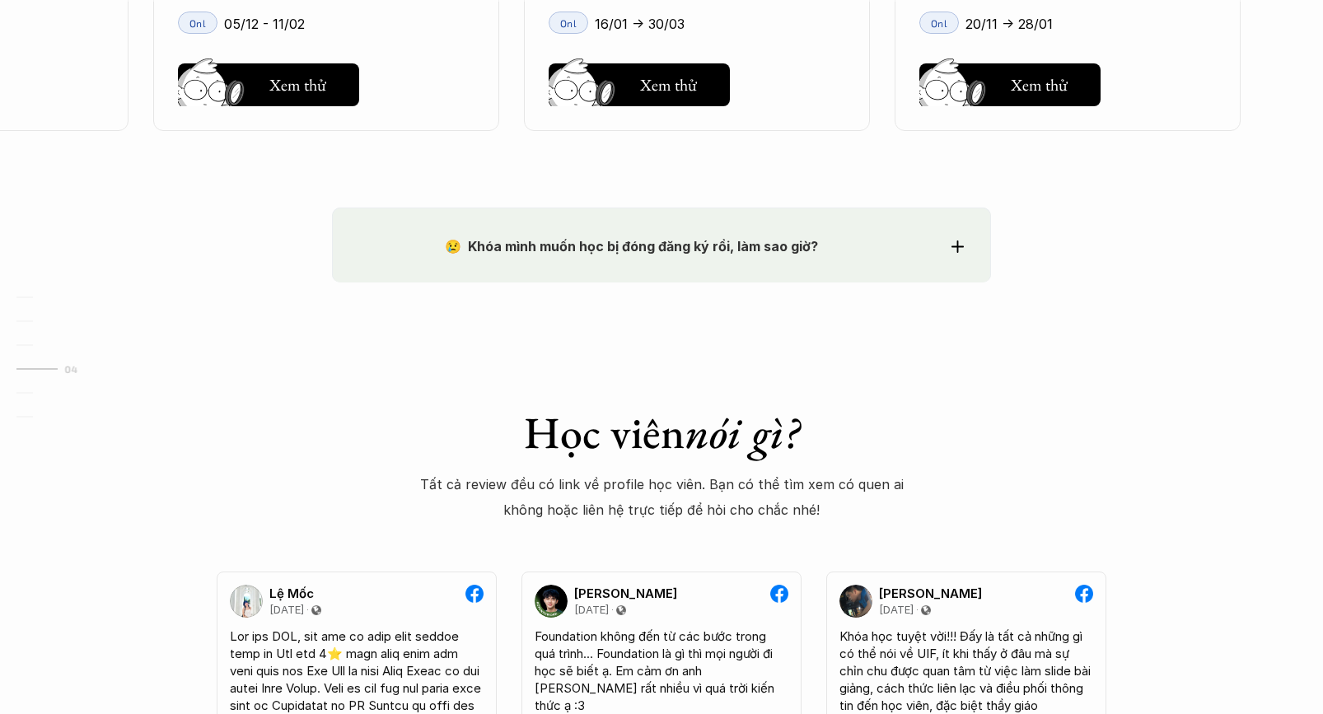
click at [755, 261] on div "😢 Khóa mình muốn học bị đóng đăng ký rồi, làm sao giờ? Chào bạn, Bọn mình rất t…" at bounding box center [661, 245] width 659 height 74
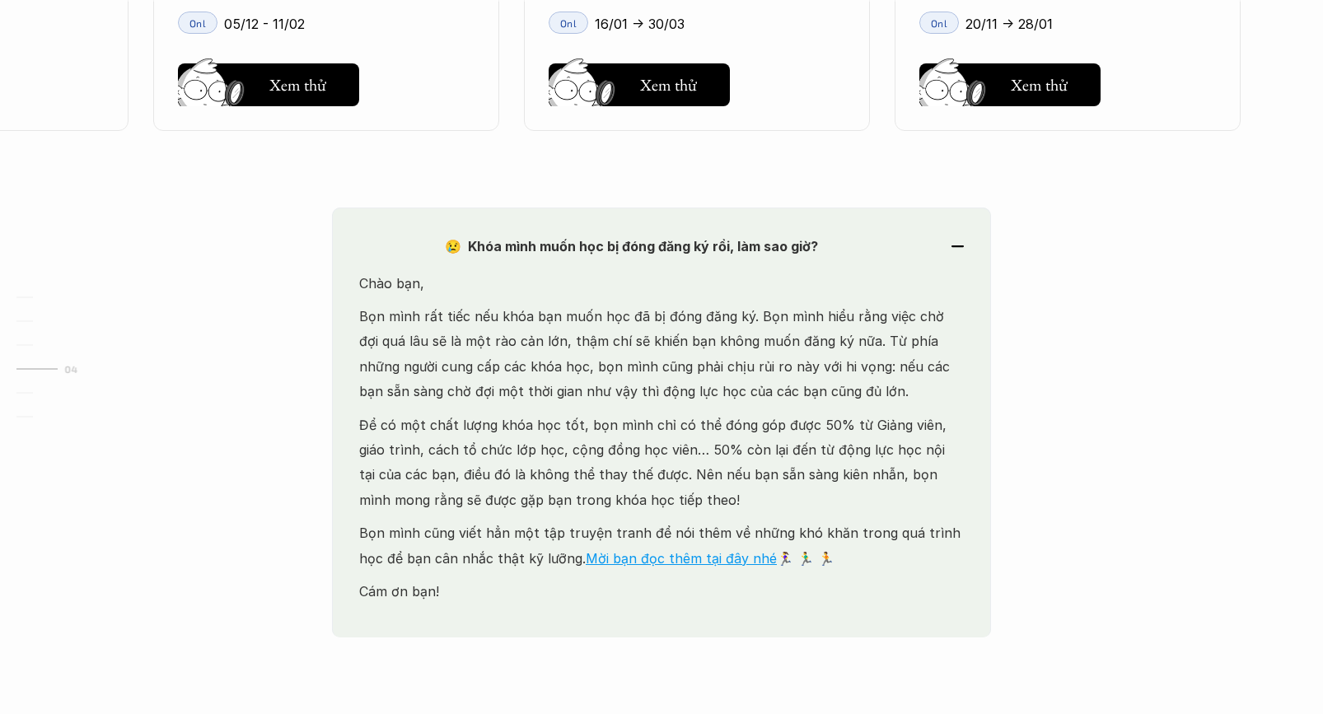
click at [933, 265] on div "😢 Khóa mình muốn học bị đóng đăng ký rồi, làm sao giờ? Chào bạn, Bọn mình rất t…" at bounding box center [661, 423] width 659 height 430
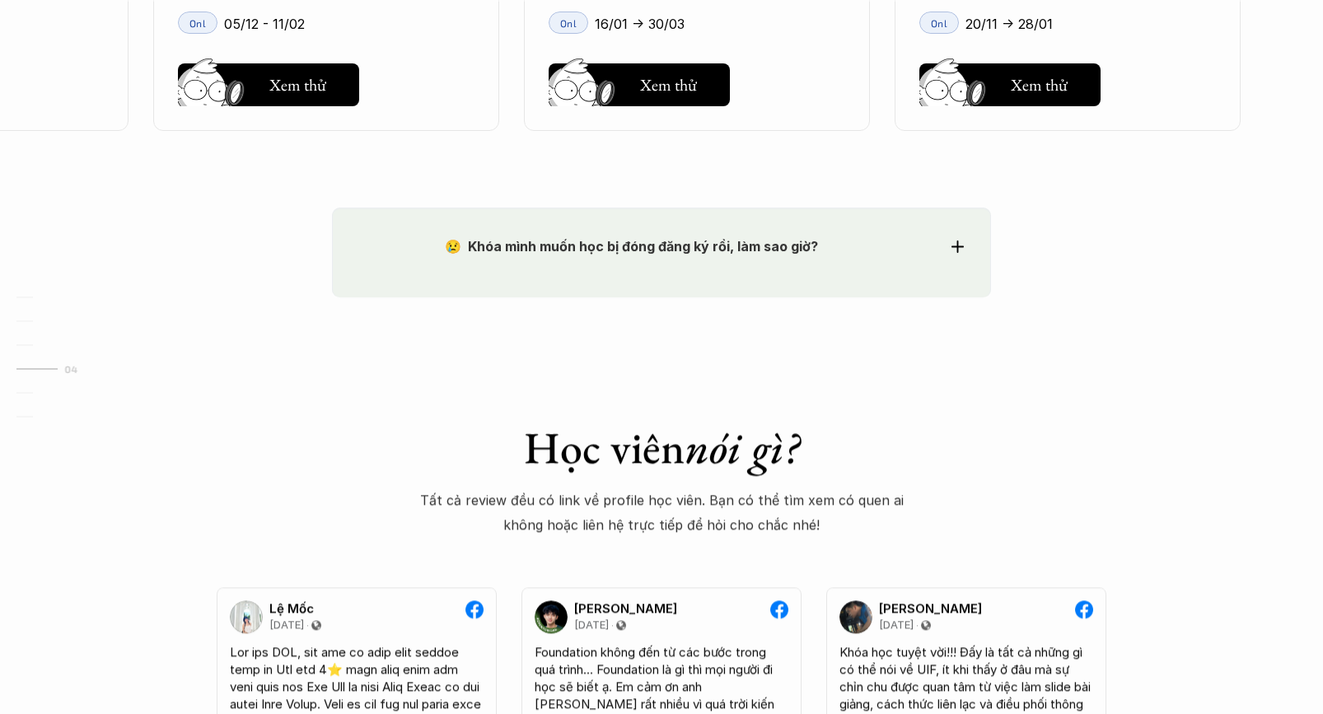
click at [943, 254] on div "😢 Khóa mình muốn học bị đóng đăng ký rồi, làm sao giờ?" at bounding box center [661, 246] width 605 height 25
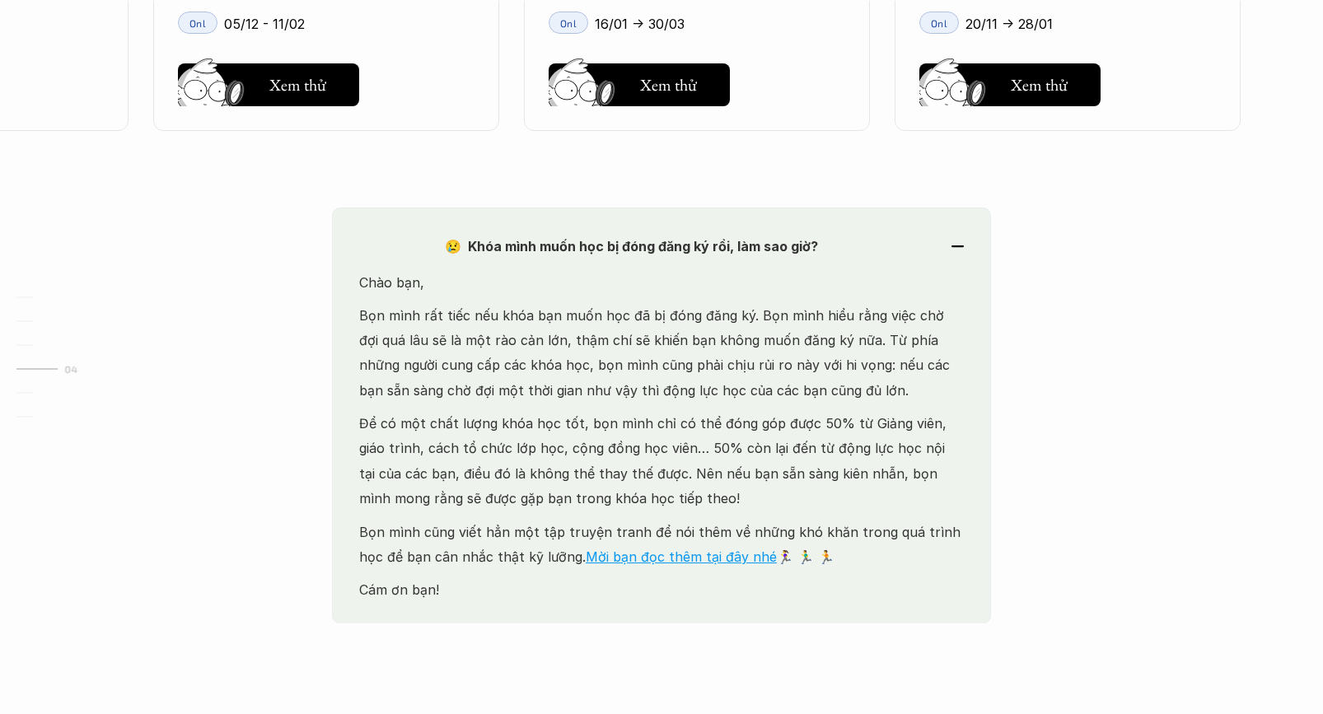
click at [943, 254] on div "😢 Khóa mình muốn học bị đóng đăng ký rồi, làm sao giờ?" at bounding box center [661, 246] width 605 height 25
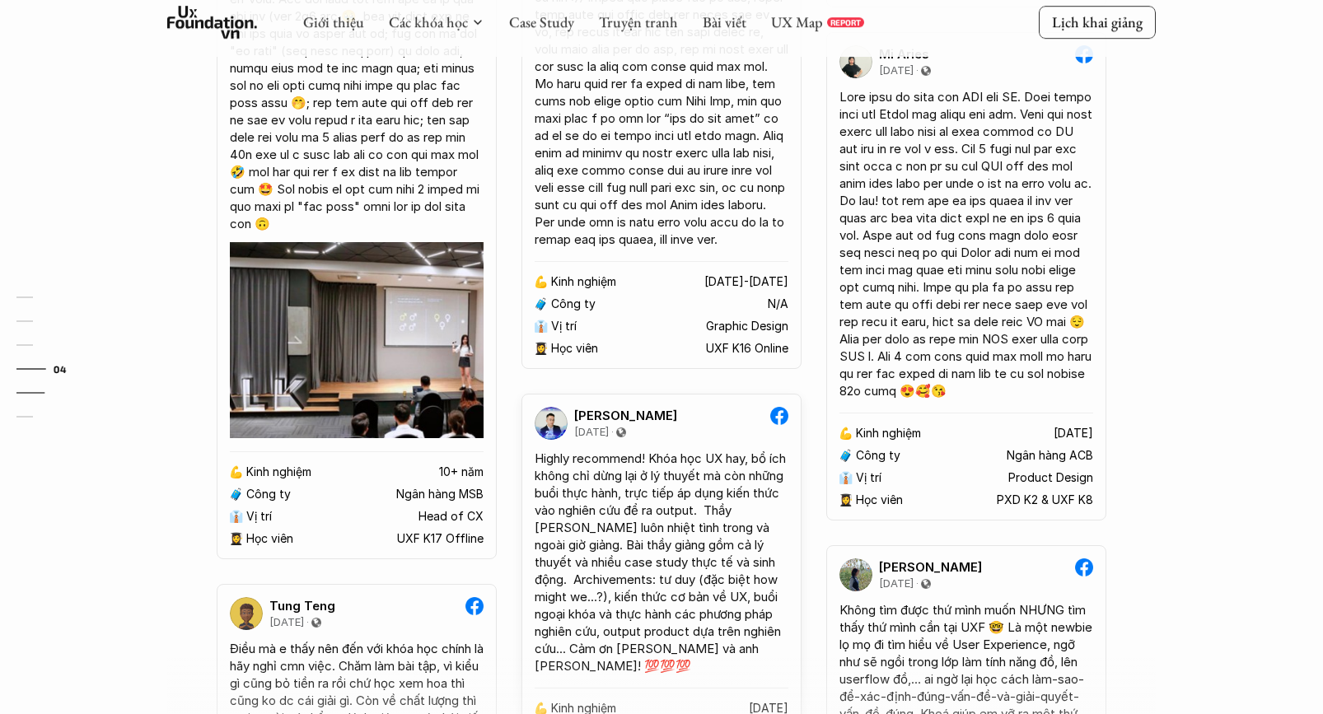
scroll to position [3878, 0]
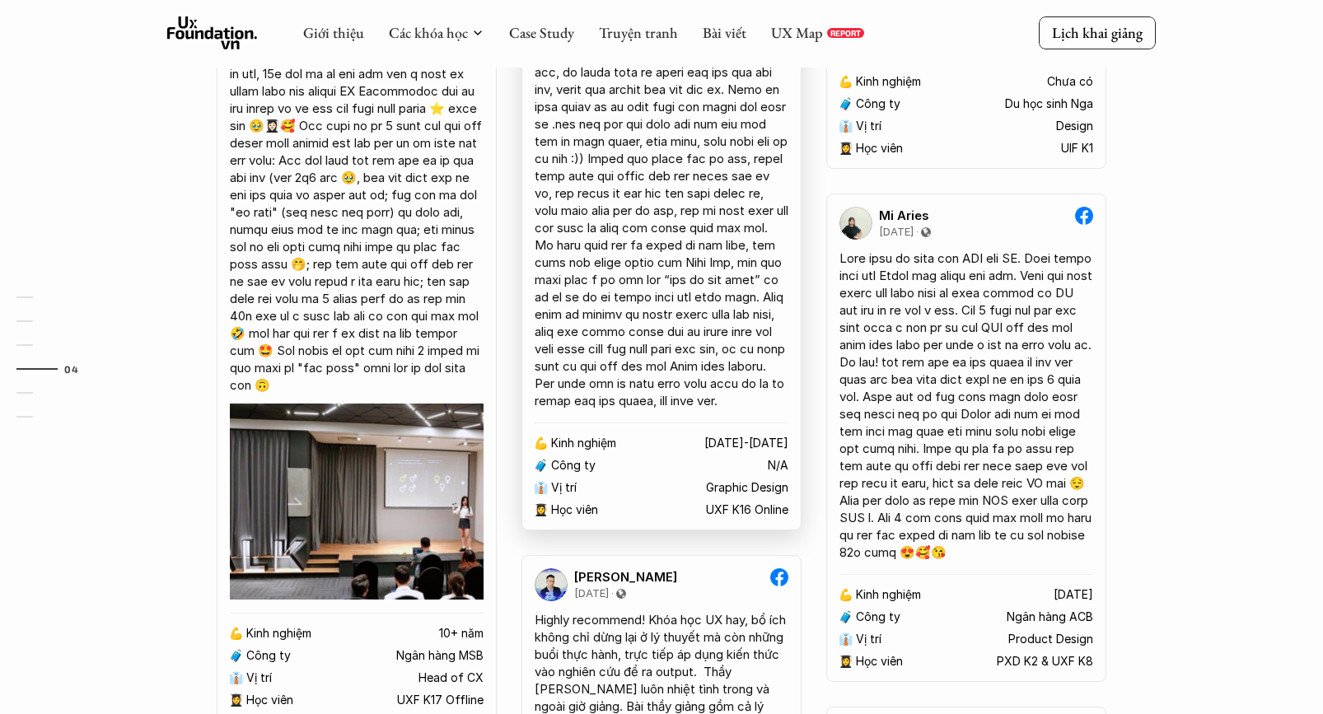
click at [738, 172] on div at bounding box center [662, 185] width 254 height 450
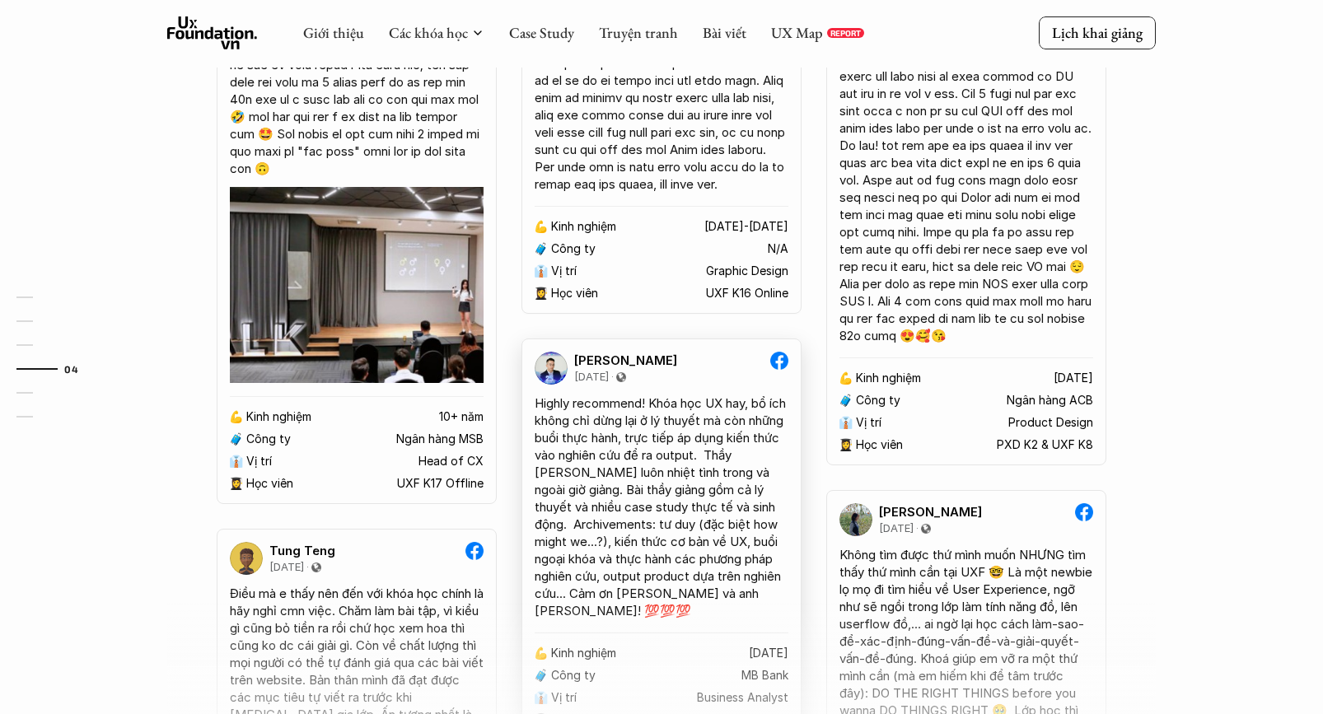
scroll to position [4117, 0]
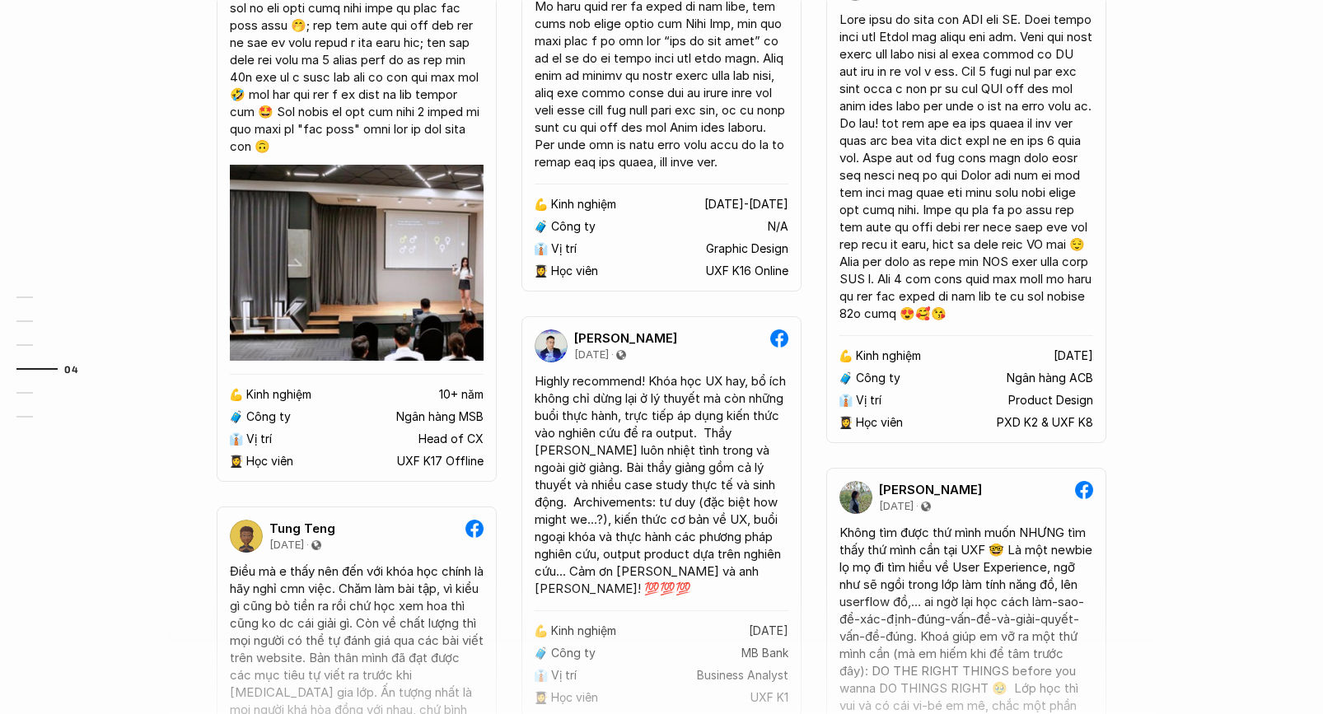
click at [817, 372] on div "Lệ Mốc 9 November 2023 💪 Kinh nghiệm 1-2 năm 🧳 Công ty Inter Great Education 👔 …" at bounding box center [661, 19] width 989 height 1699
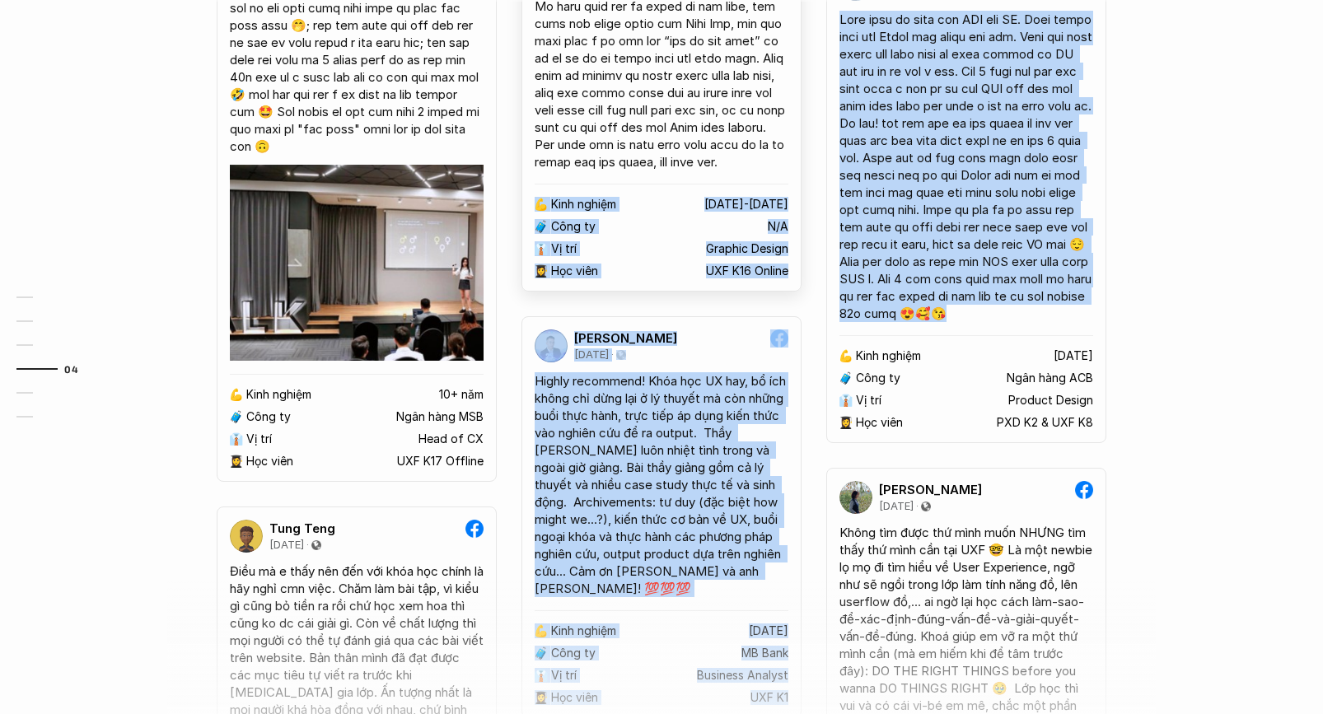
drag, startPoint x: 817, startPoint y: 372, endPoint x: 808, endPoint y: 208, distance: 163.4
click at [808, 208] on div "Lệ Mốc 9 November 2023 💪 Kinh nghiệm 1-2 năm 🧳 Công ty Inter Great Education 👔 …" at bounding box center [661, 19] width 989 height 1699
click at [817, 278] on div "Lệ Mốc 9 November 2023 💪 Kinh nghiệm 1-2 năm 🧳 Công ty Inter Great Education 👔 …" at bounding box center [661, 19] width 989 height 1699
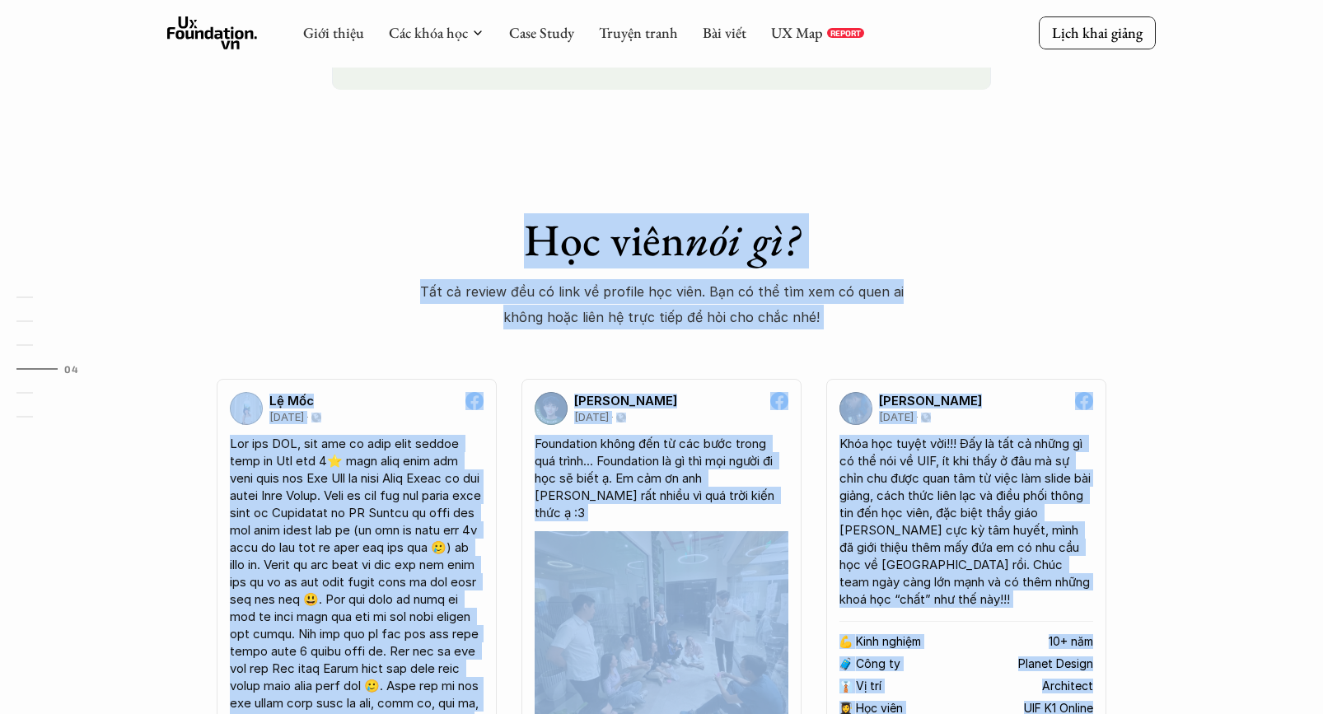
scroll to position [2901, 0]
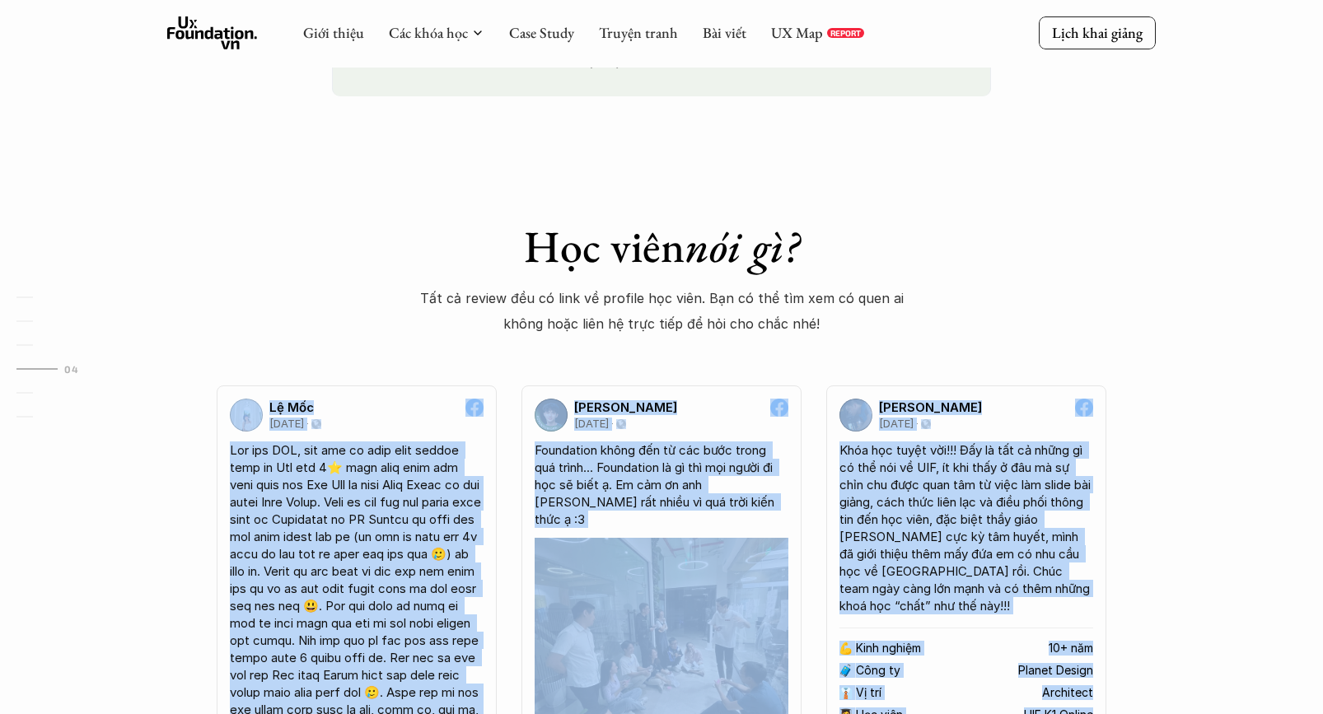
drag, startPoint x: 1126, startPoint y: 464, endPoint x: 669, endPoint y: 349, distance: 471.7
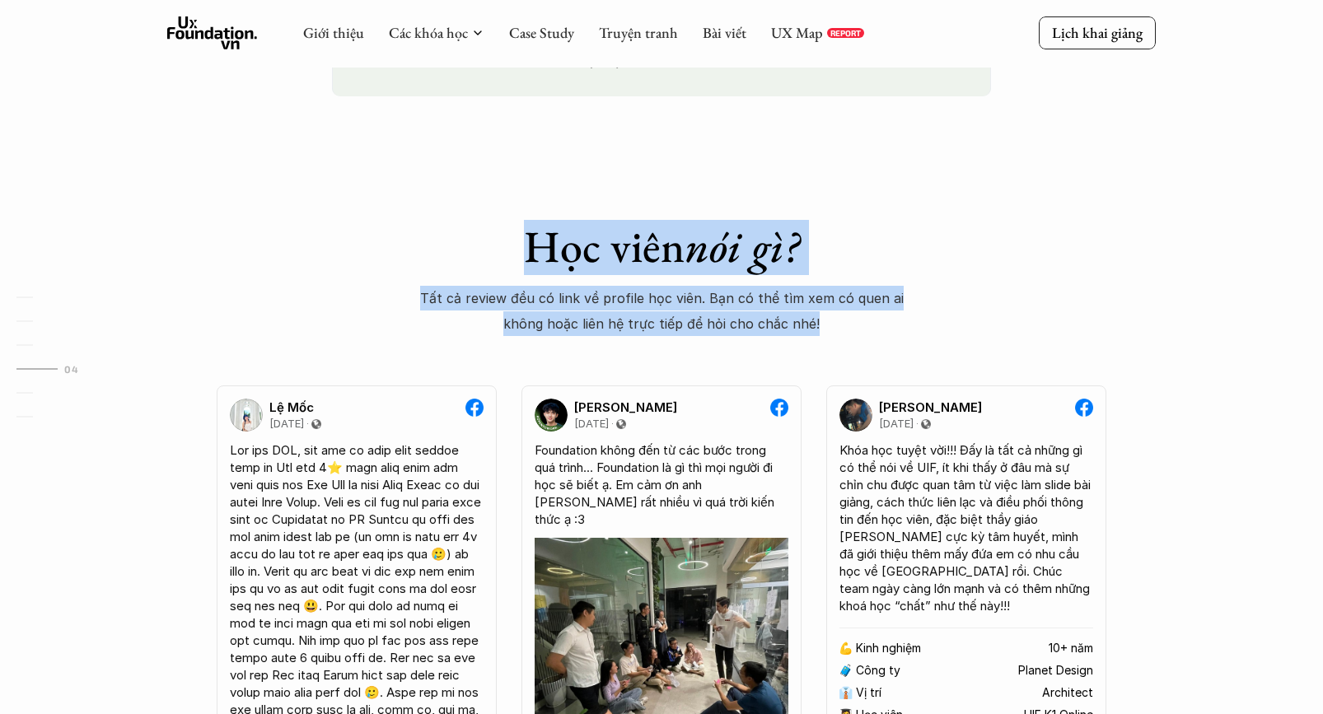
drag, startPoint x: 583, startPoint y: 244, endPoint x: 863, endPoint y: 335, distance: 293.9
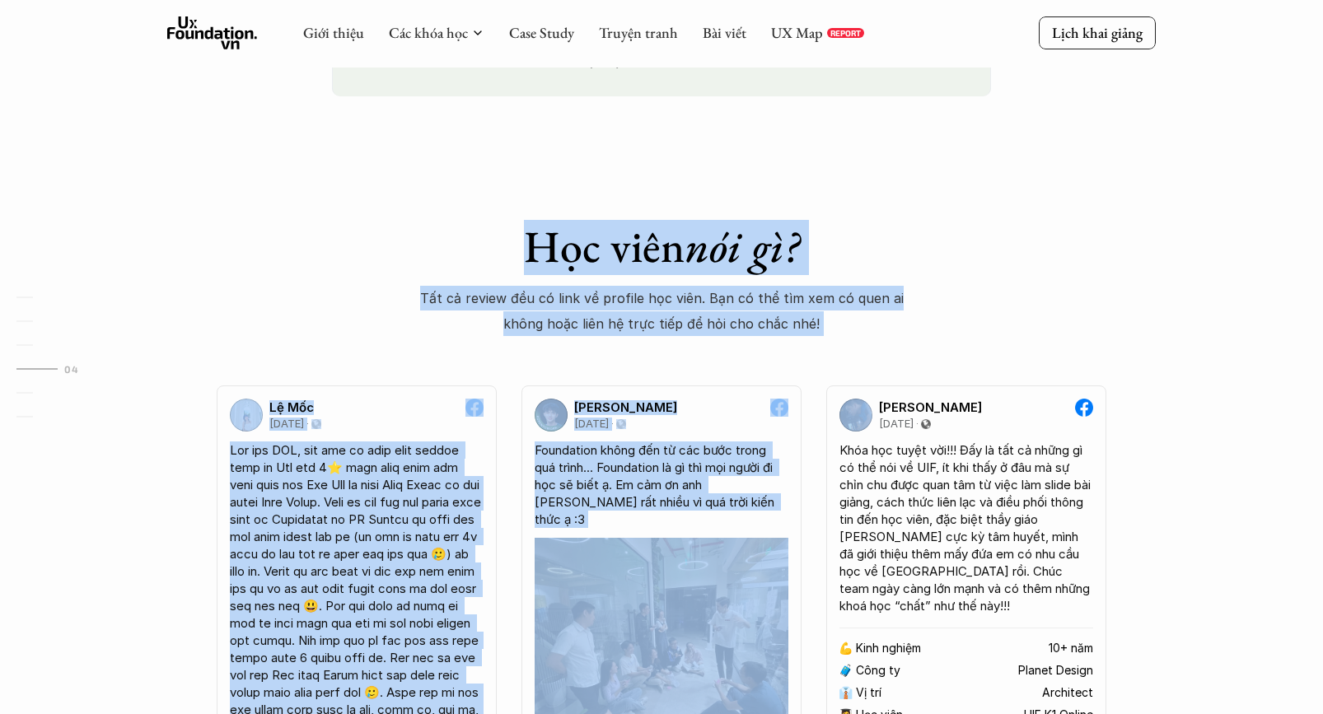
drag, startPoint x: 980, startPoint y: 346, endPoint x: 374, endPoint y: 236, distance: 615.7
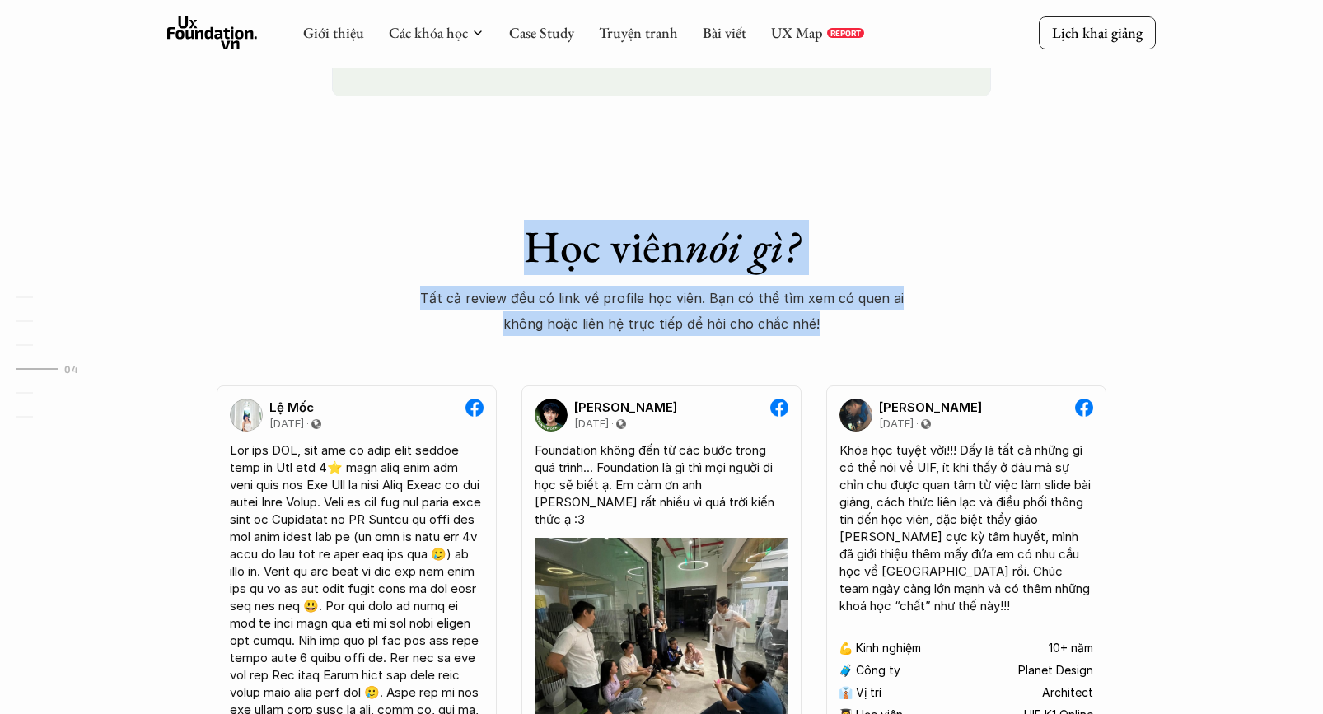
drag, startPoint x: 423, startPoint y: 204, endPoint x: 918, endPoint y: 340, distance: 513.6
drag, startPoint x: 863, startPoint y: 337, endPoint x: 392, endPoint y: 217, distance: 485.7
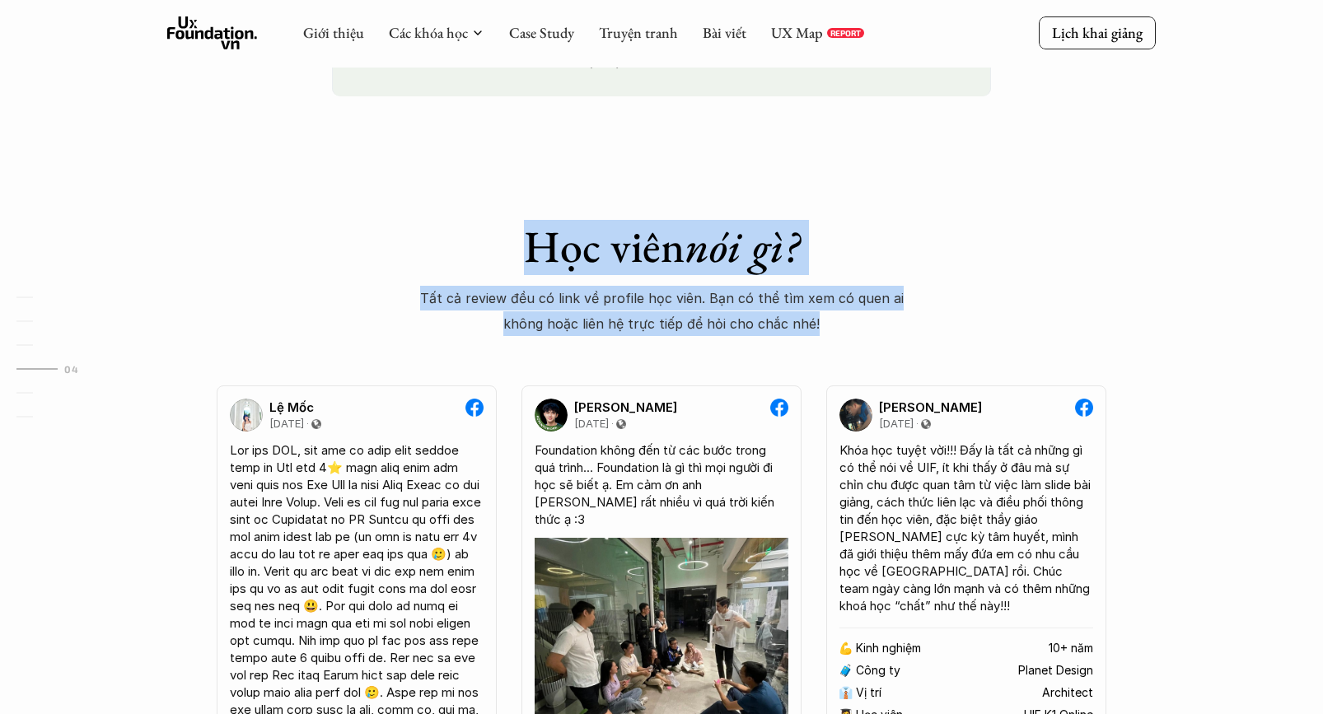
drag, startPoint x: 440, startPoint y: 213, endPoint x: 859, endPoint y: 352, distance: 440.9
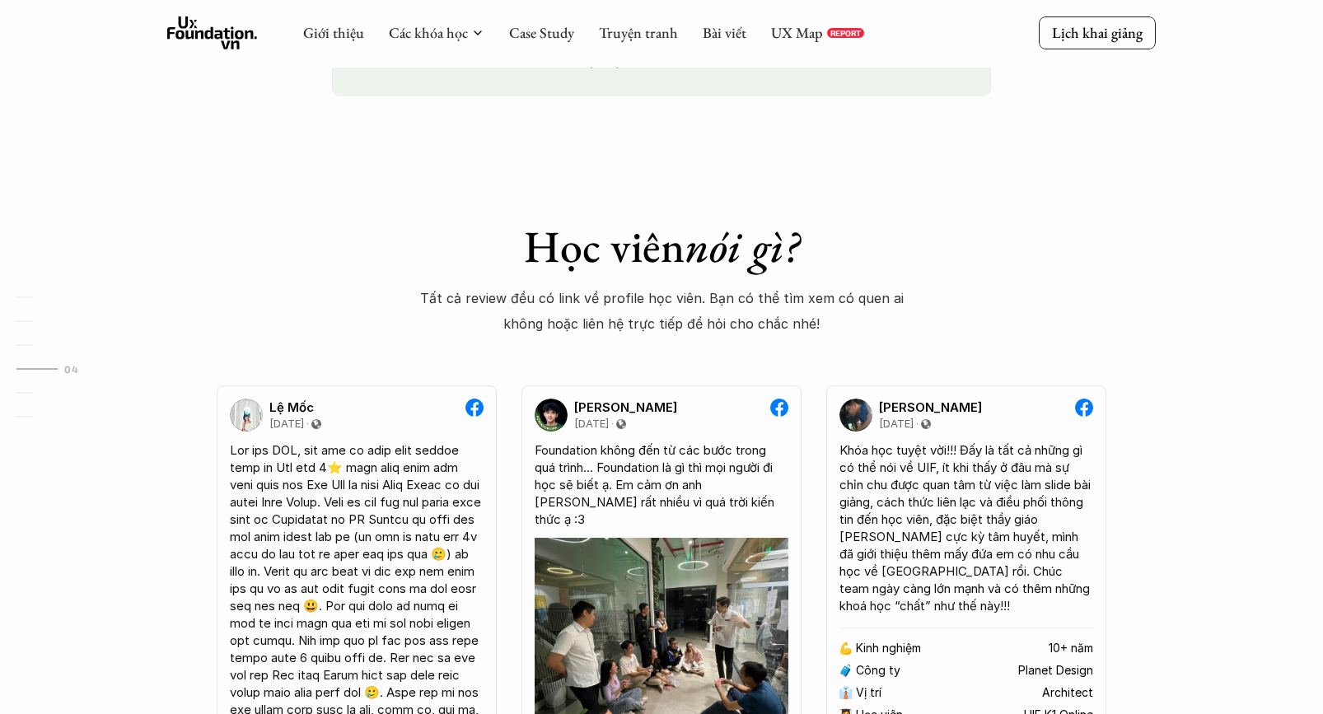
drag, startPoint x: 973, startPoint y: 337, endPoint x: 896, endPoint y: 304, distance: 84.2
drag, startPoint x: 872, startPoint y: 298, endPoint x: 928, endPoint y: 332, distance: 65.4
click at [873, 301] on p "Tất cả review đều có link về profile học viên. Bạn có thể tìm xem có quen ai kh…" at bounding box center [661, 311] width 485 height 50
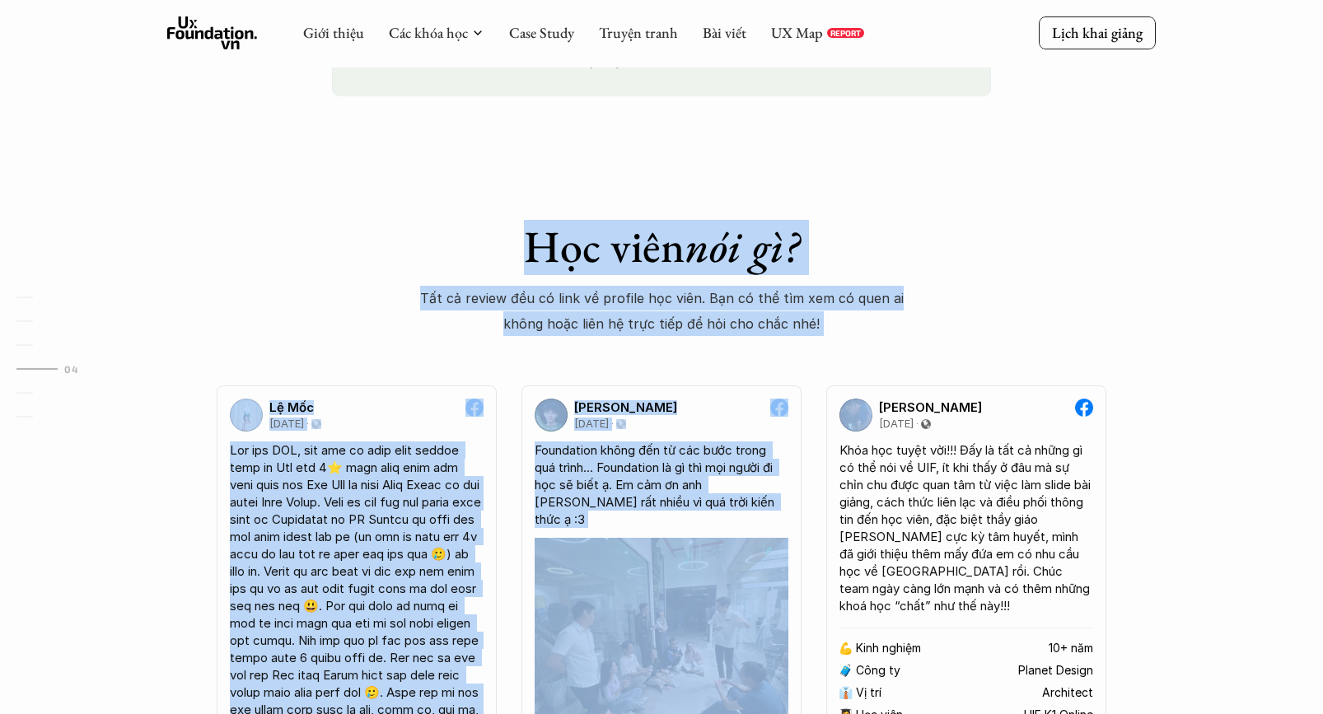
drag, startPoint x: 1029, startPoint y: 328, endPoint x: 403, endPoint y: 240, distance: 632.5
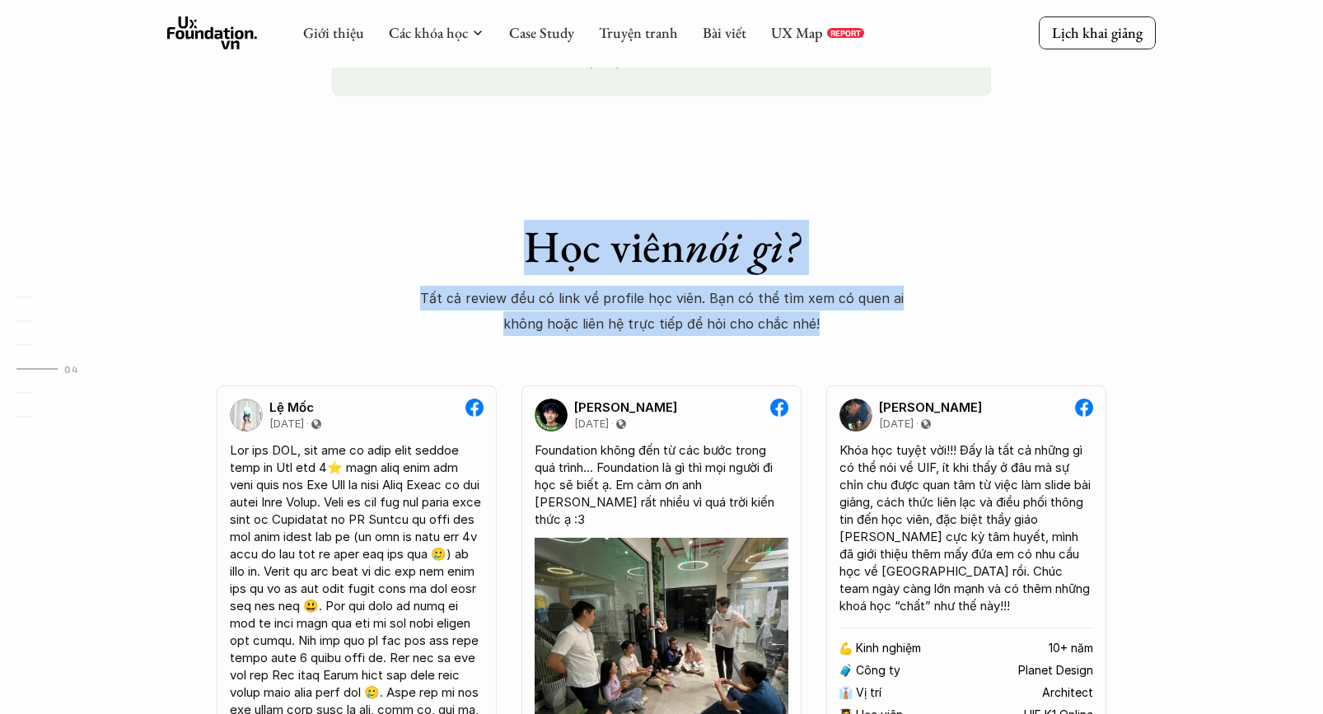
drag, startPoint x: 403, startPoint y: 212, endPoint x: 855, endPoint y: 337, distance: 469.4
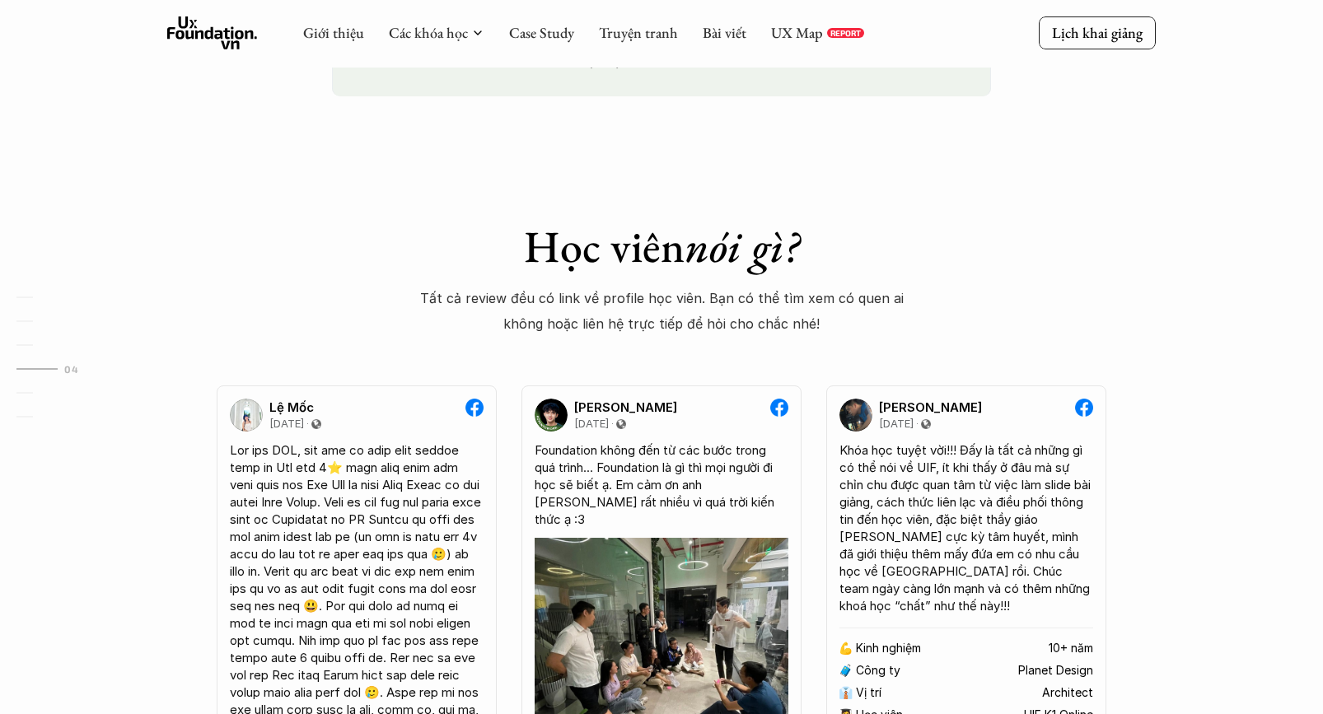
drag, startPoint x: 915, startPoint y: 355, endPoint x: 951, endPoint y: 350, distance: 36.6
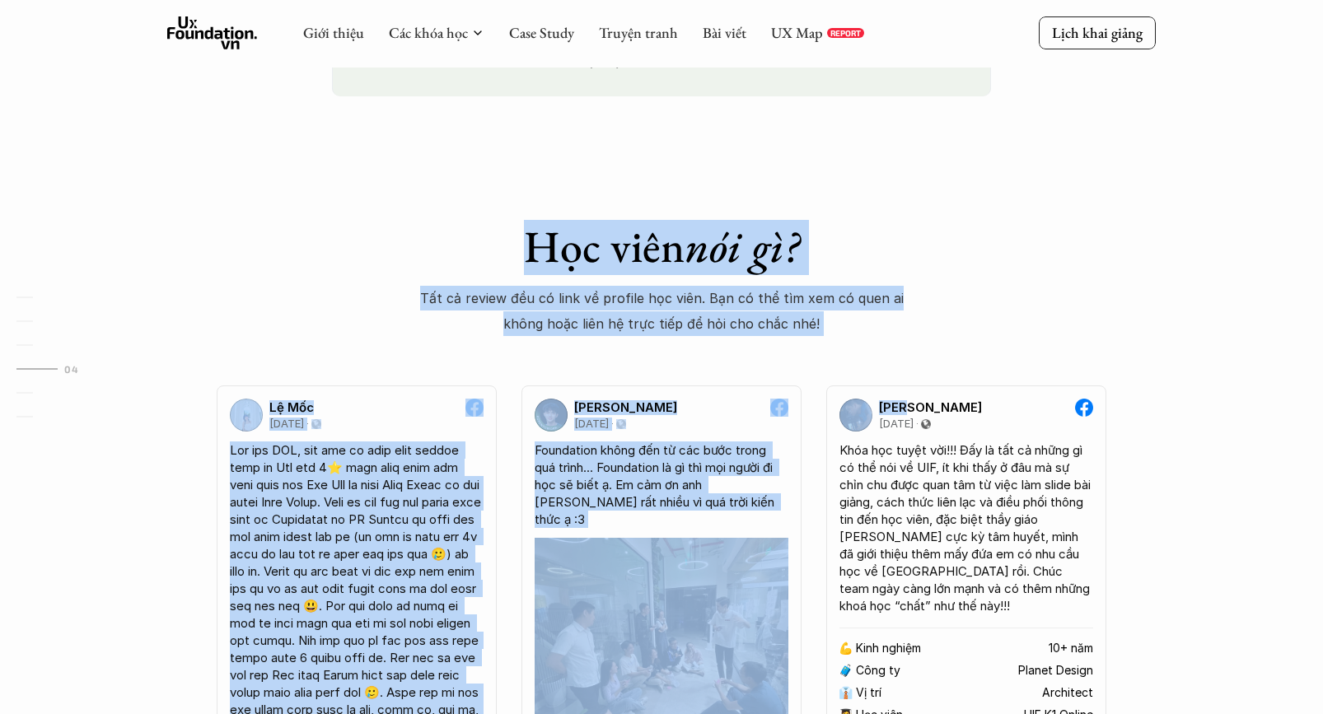
drag, startPoint x: 1005, startPoint y: 354, endPoint x: 263, endPoint y: 213, distance: 755.7
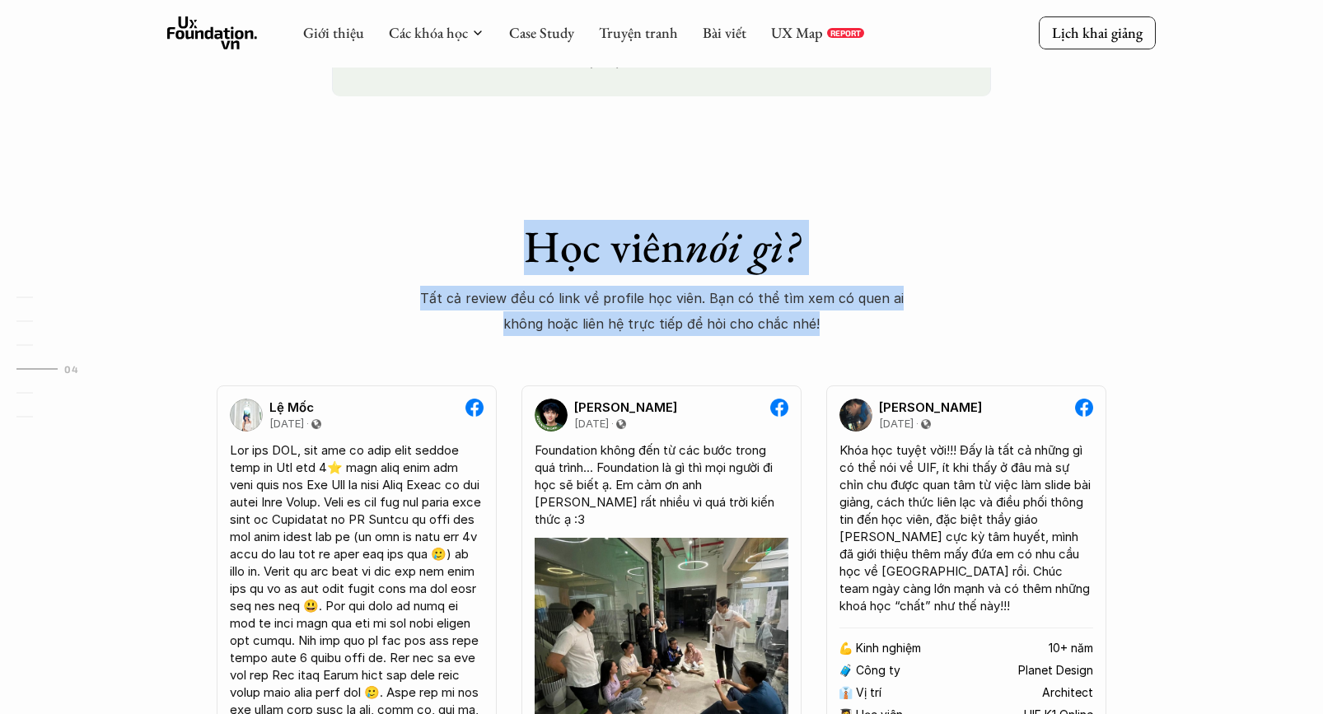
drag, startPoint x: 382, startPoint y: 216, endPoint x: 841, endPoint y: 325, distance: 471.7
click at [841, 325] on p "Tất cả review đều có link về profile học viên. Bạn có thể tìm xem có quen ai kh…" at bounding box center [661, 311] width 485 height 50
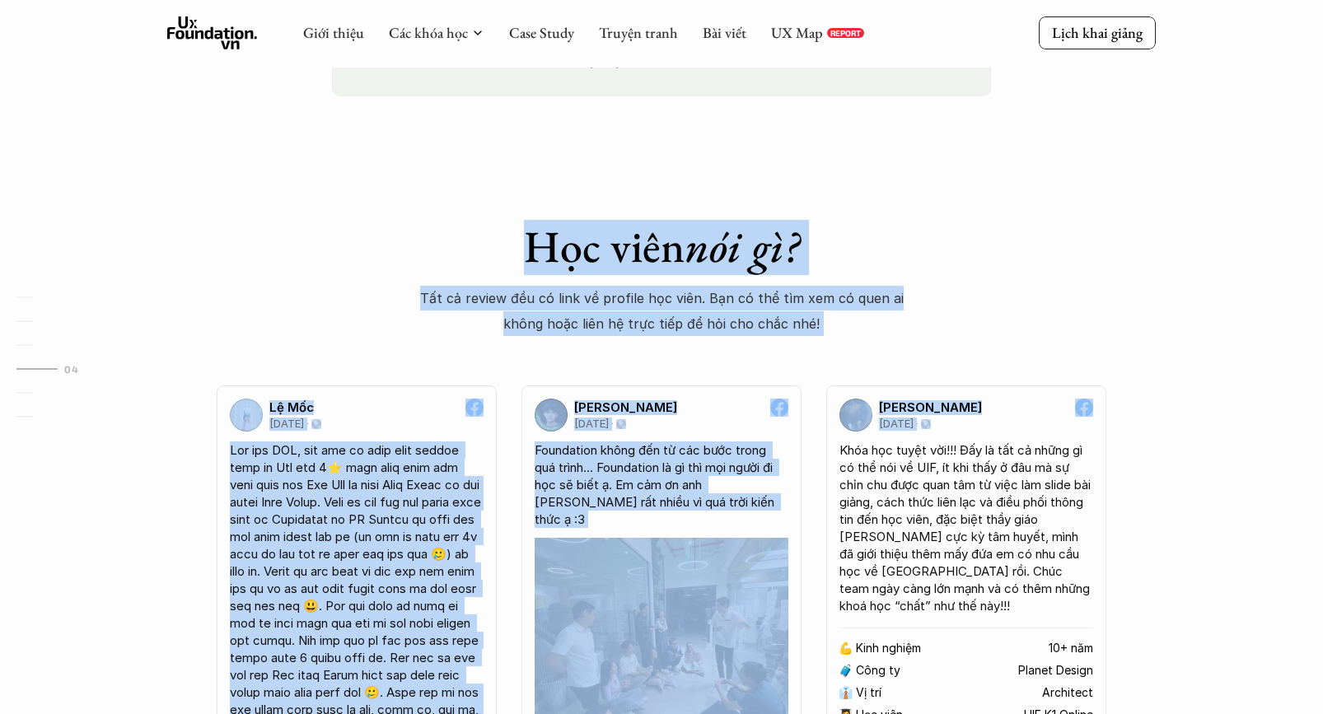
drag, startPoint x: 1135, startPoint y: 370, endPoint x: 190, endPoint y: 253, distance: 952.4
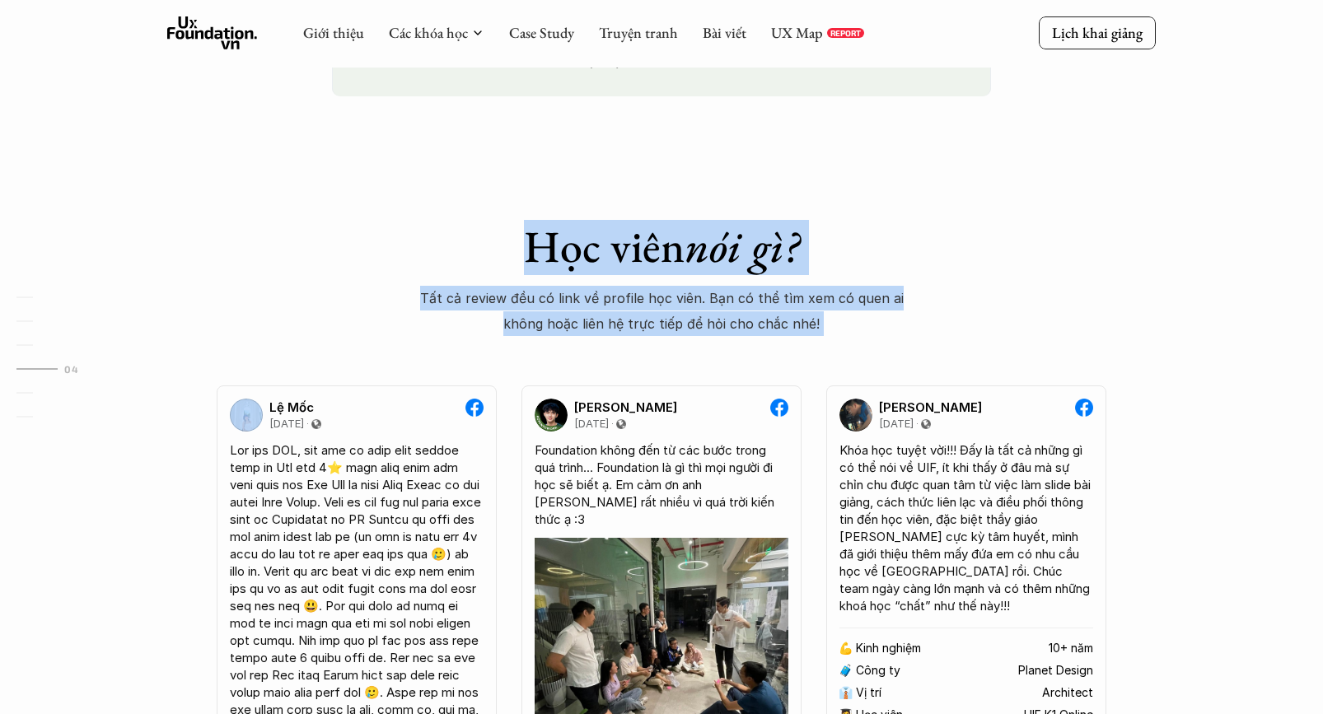
drag, startPoint x: 195, startPoint y: 198, endPoint x: 498, endPoint y: 225, distance: 303.6
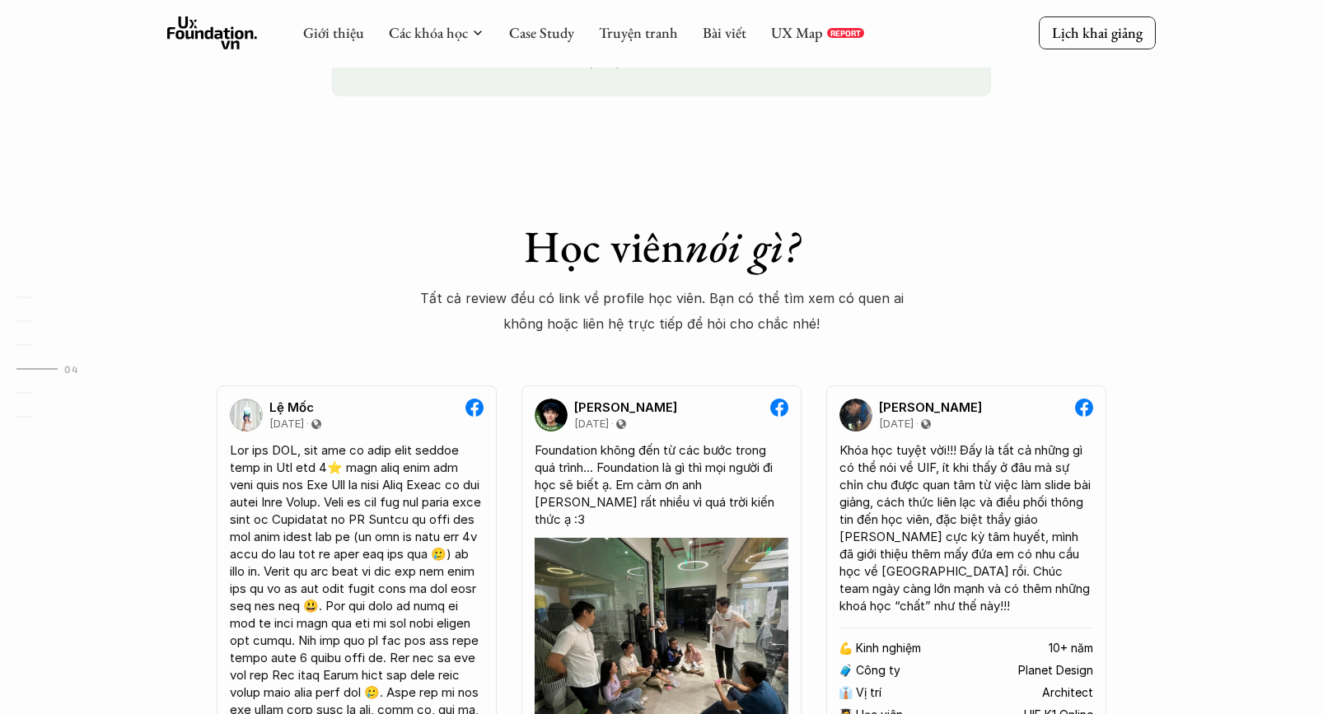
drag, startPoint x: 328, startPoint y: 204, endPoint x: 314, endPoint y: 202, distance: 14.1
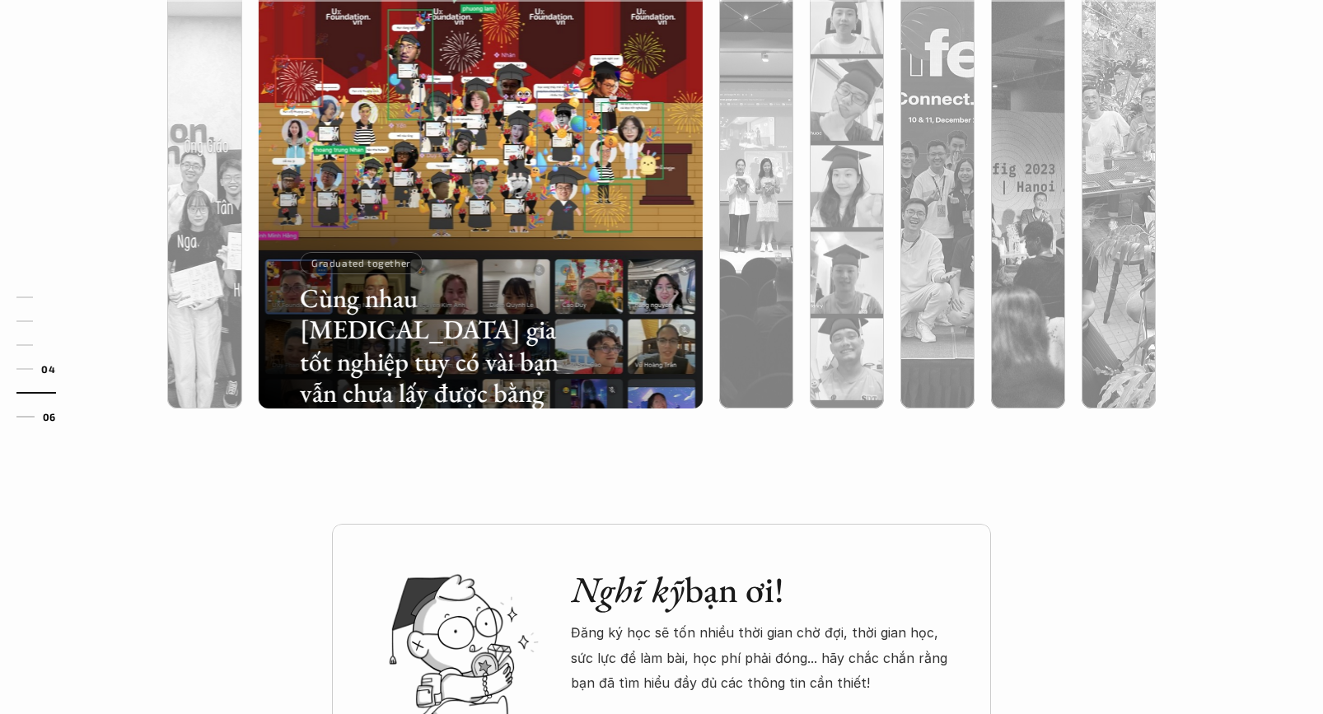
scroll to position [5808, 0]
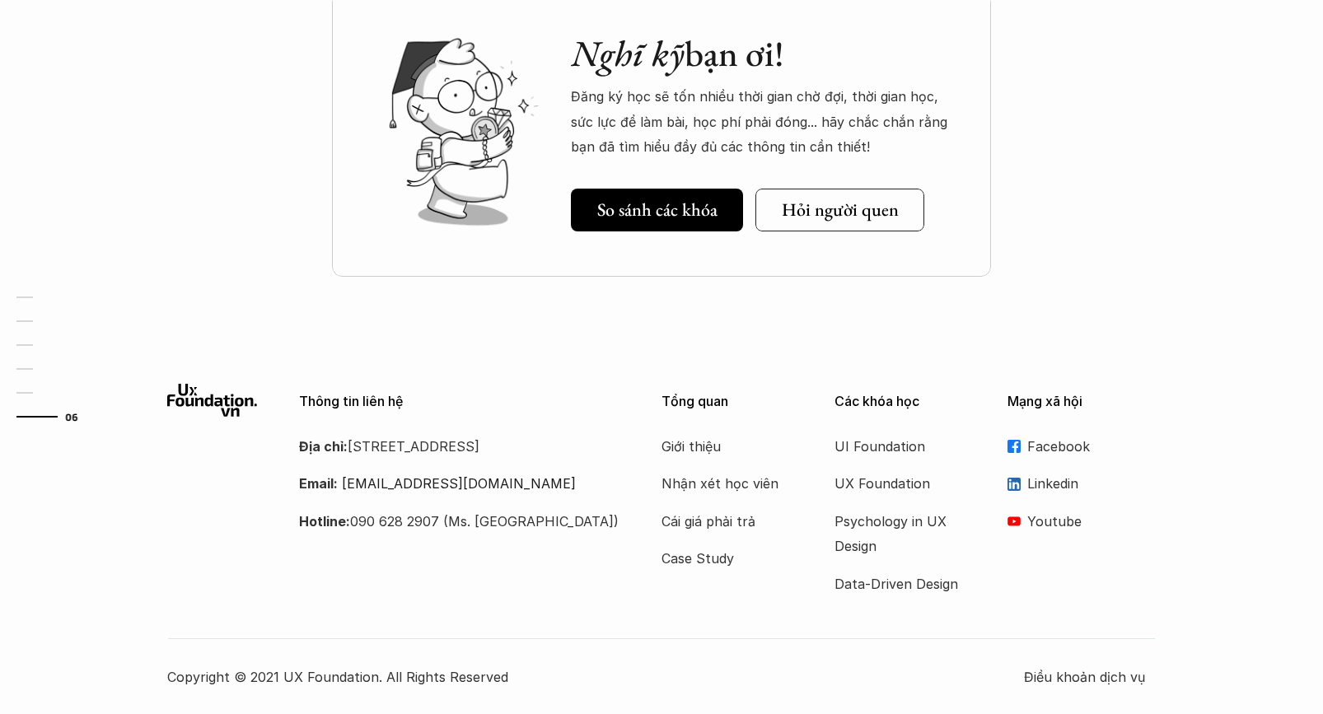
click at [56, 424] on link "06" at bounding box center [55, 417] width 78 height 20
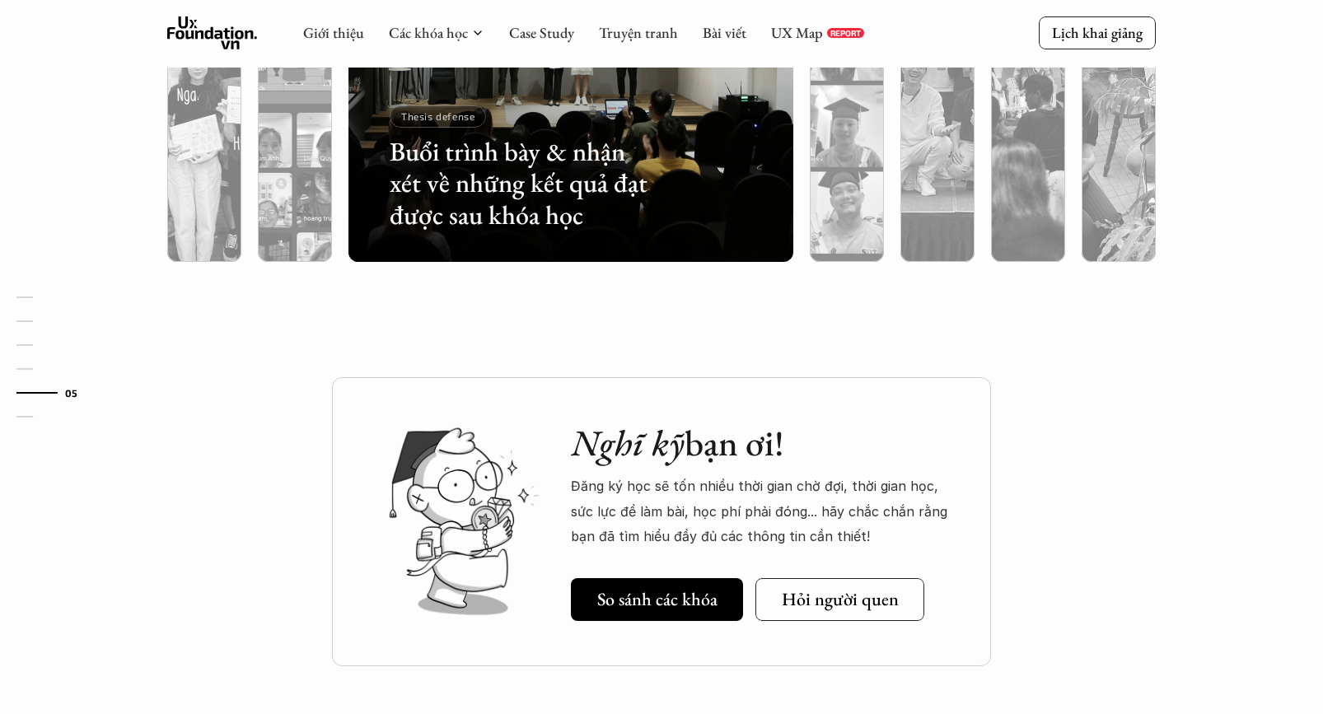
scroll to position [5400, 0]
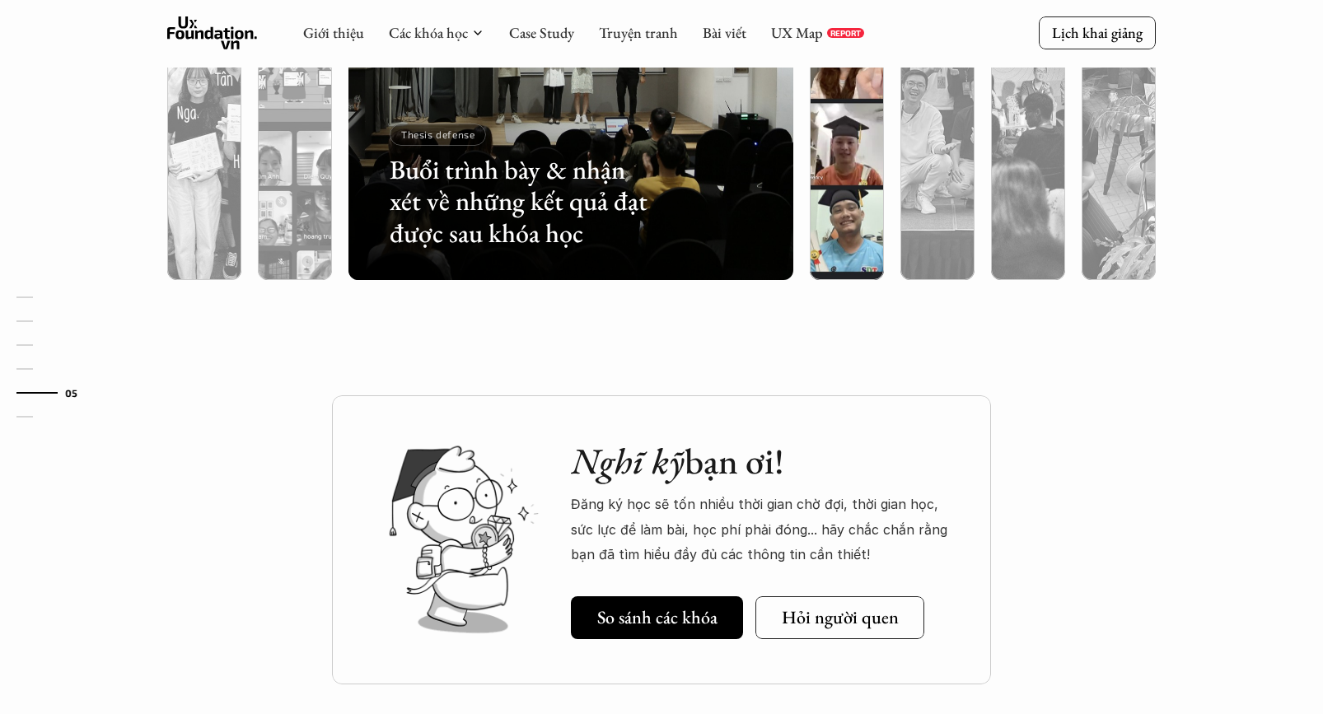
click at [851, 246] on div at bounding box center [847, 146] width 74 height 269
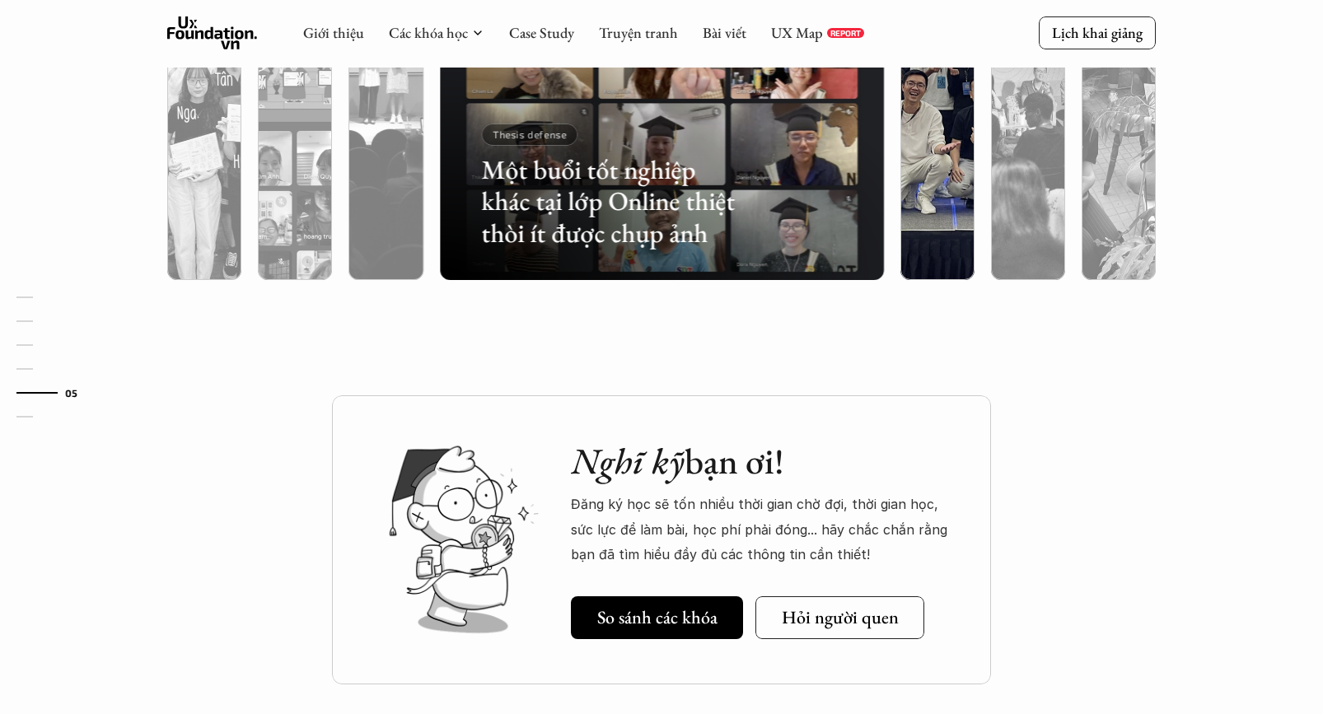
click at [979, 205] on div at bounding box center [937, 57] width 91 height 445
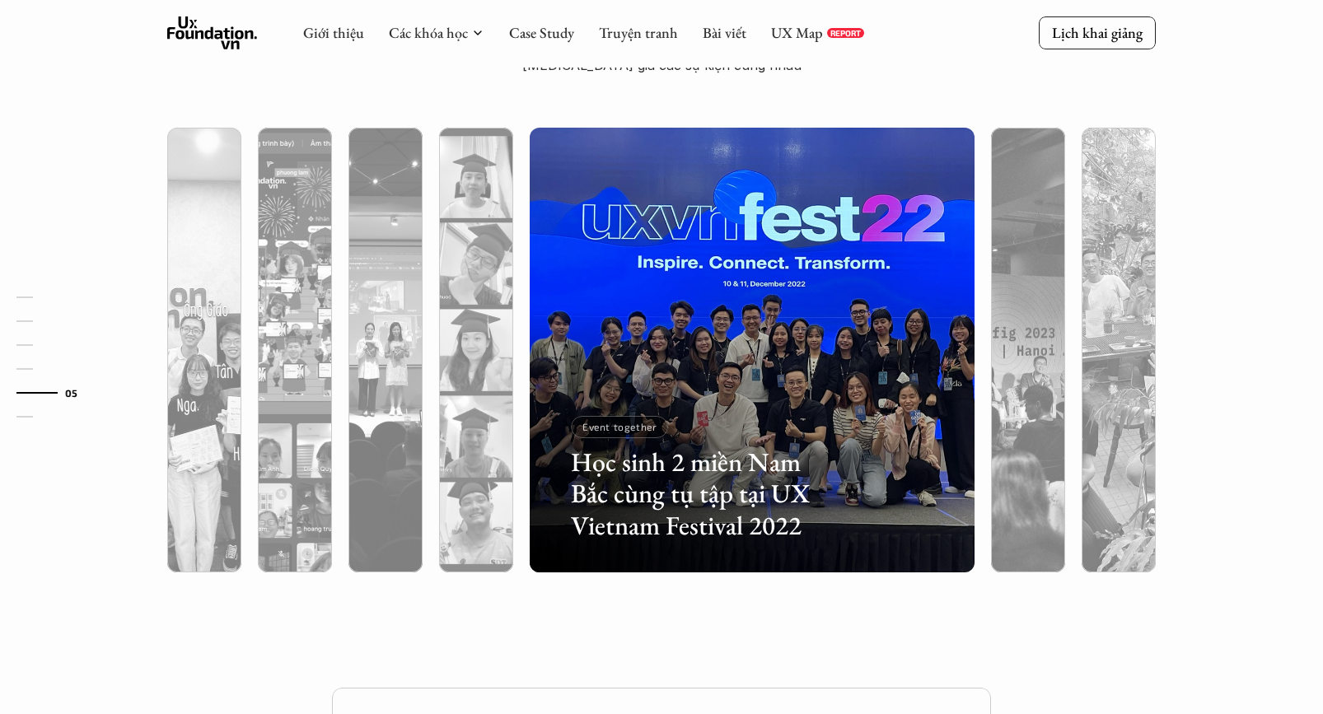
click at [550, 389] on div at bounding box center [752, 438] width 445 height 269
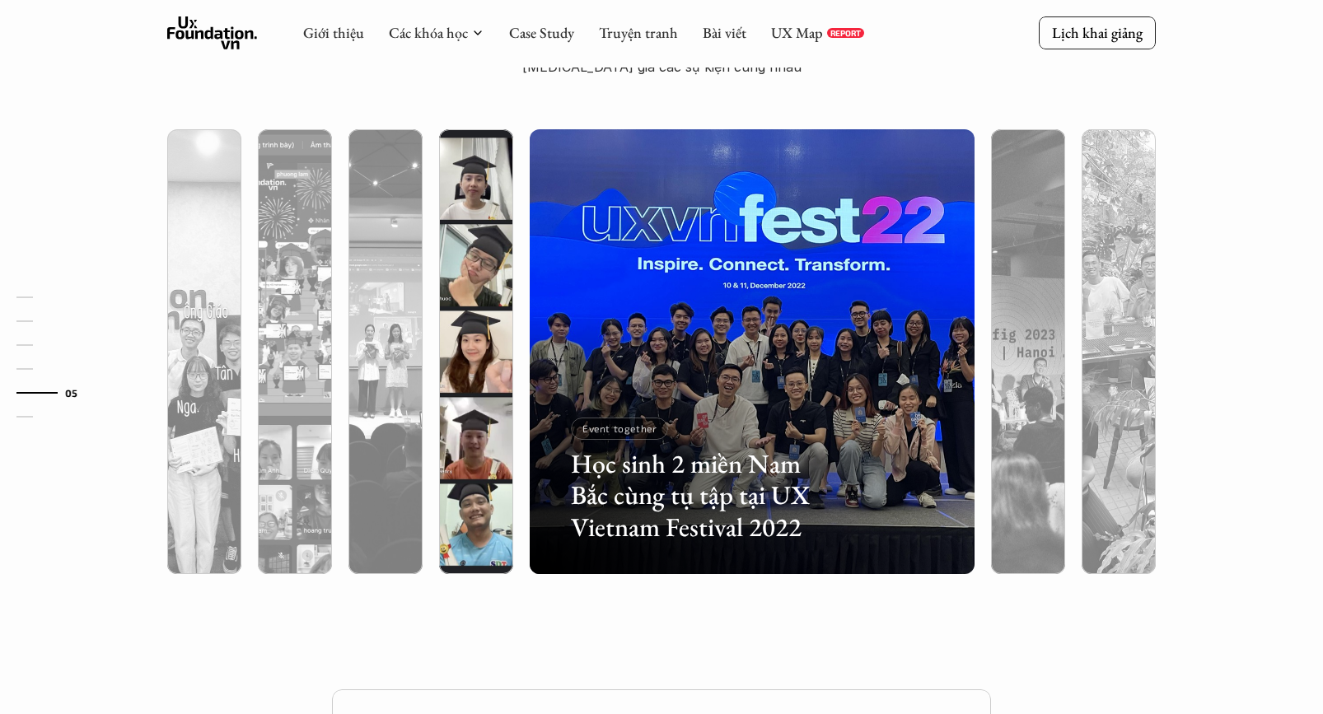
click at [513, 387] on div at bounding box center [476, 440] width 74 height 269
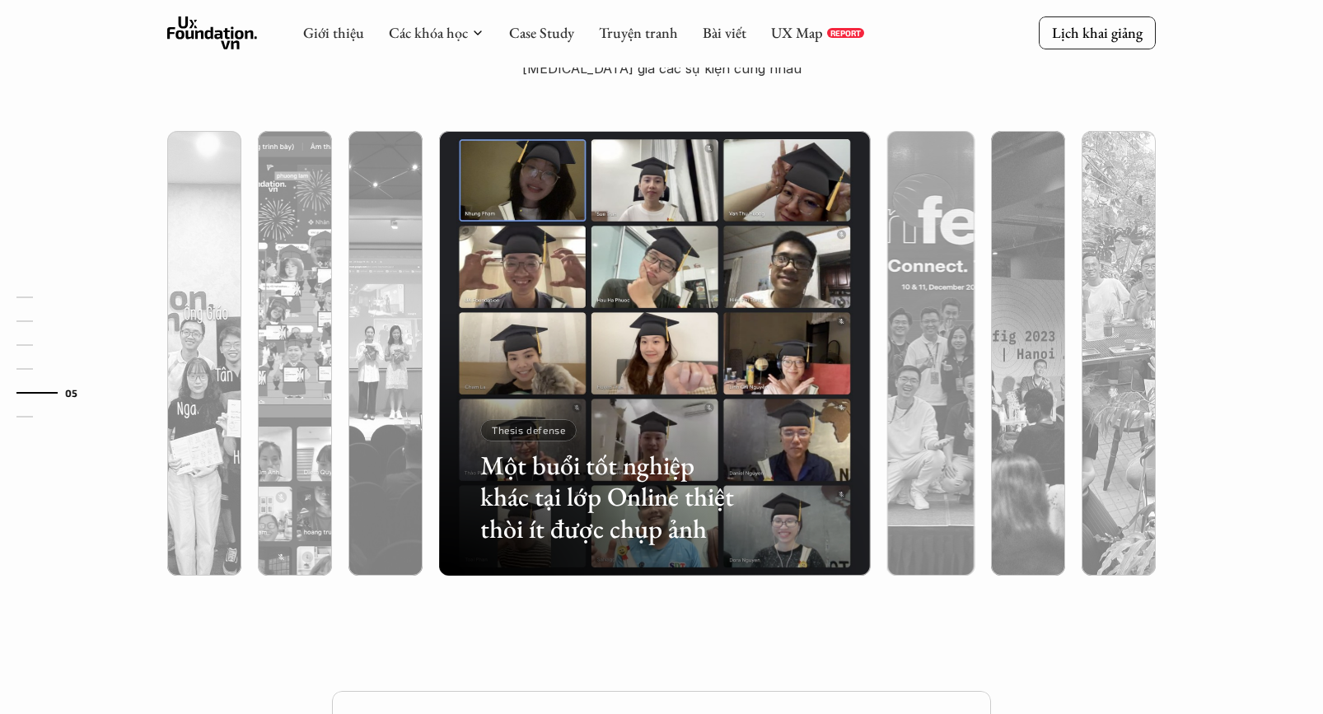
click at [445, 389] on div at bounding box center [655, 441] width 432 height 269
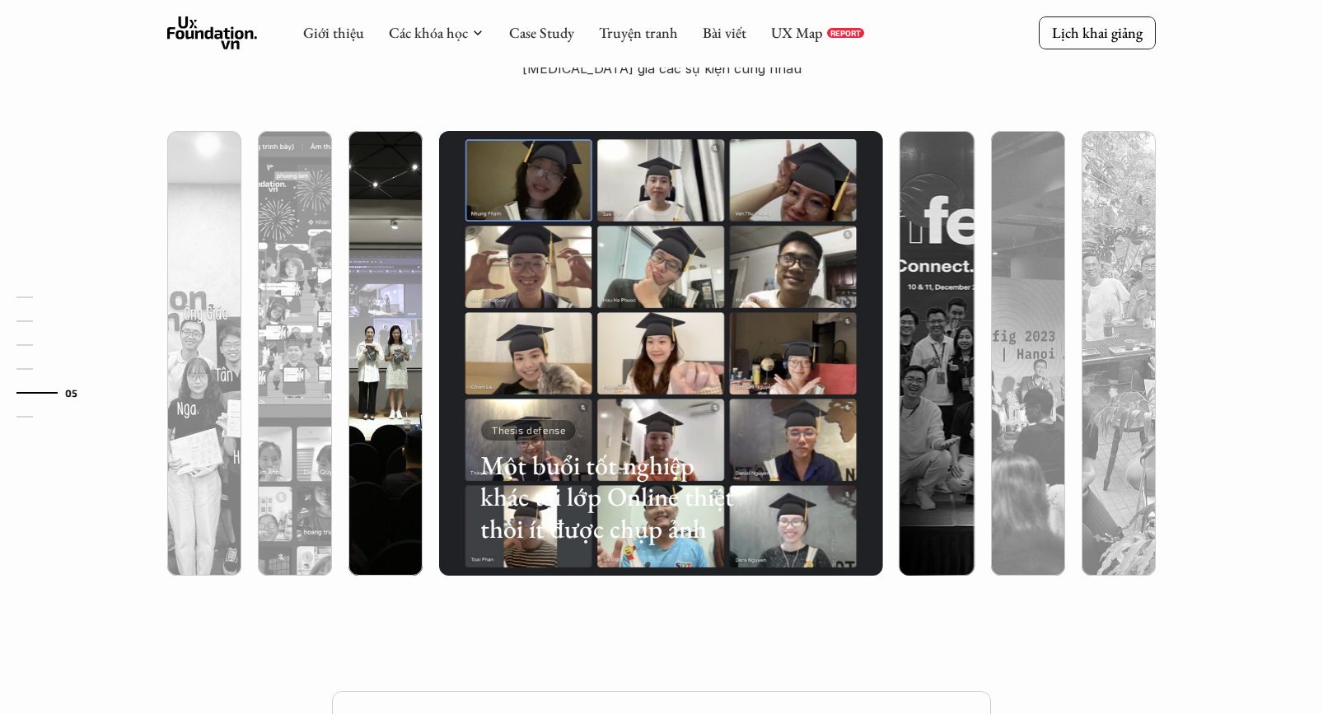
click at [428, 390] on div at bounding box center [385, 353] width 91 height 445
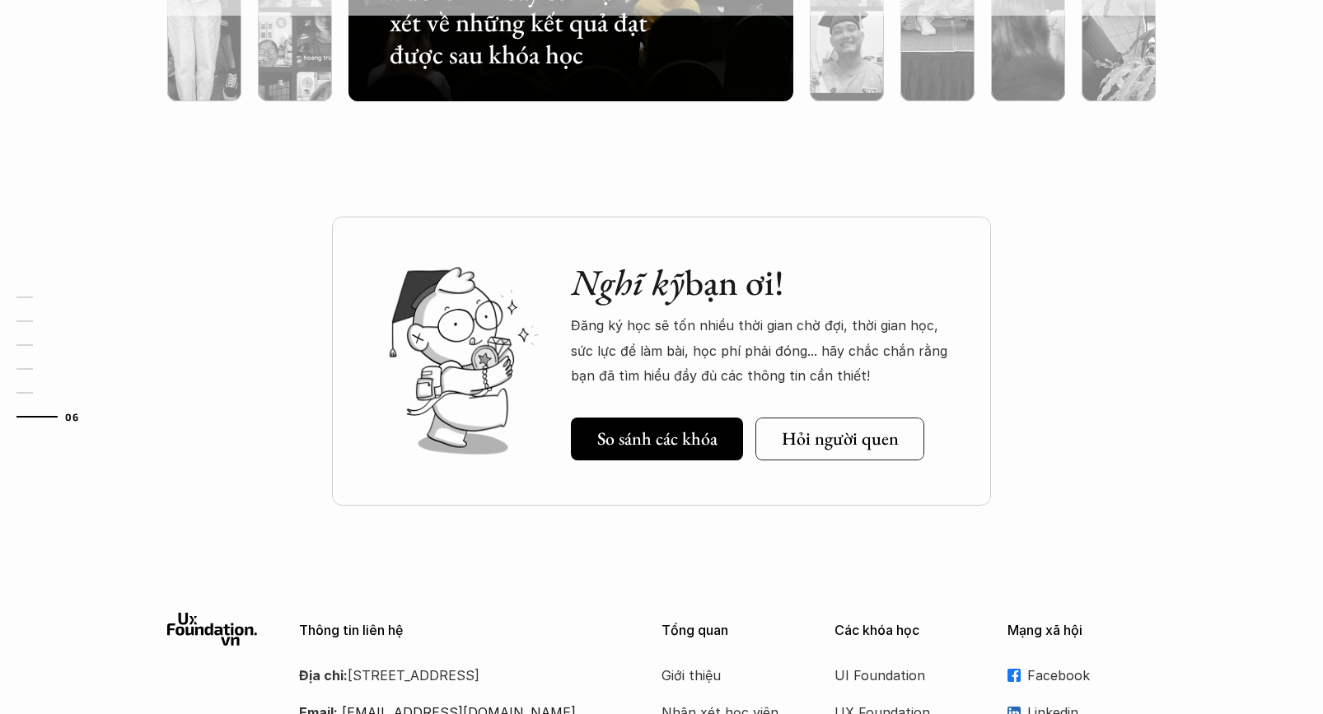
scroll to position [5571, 0]
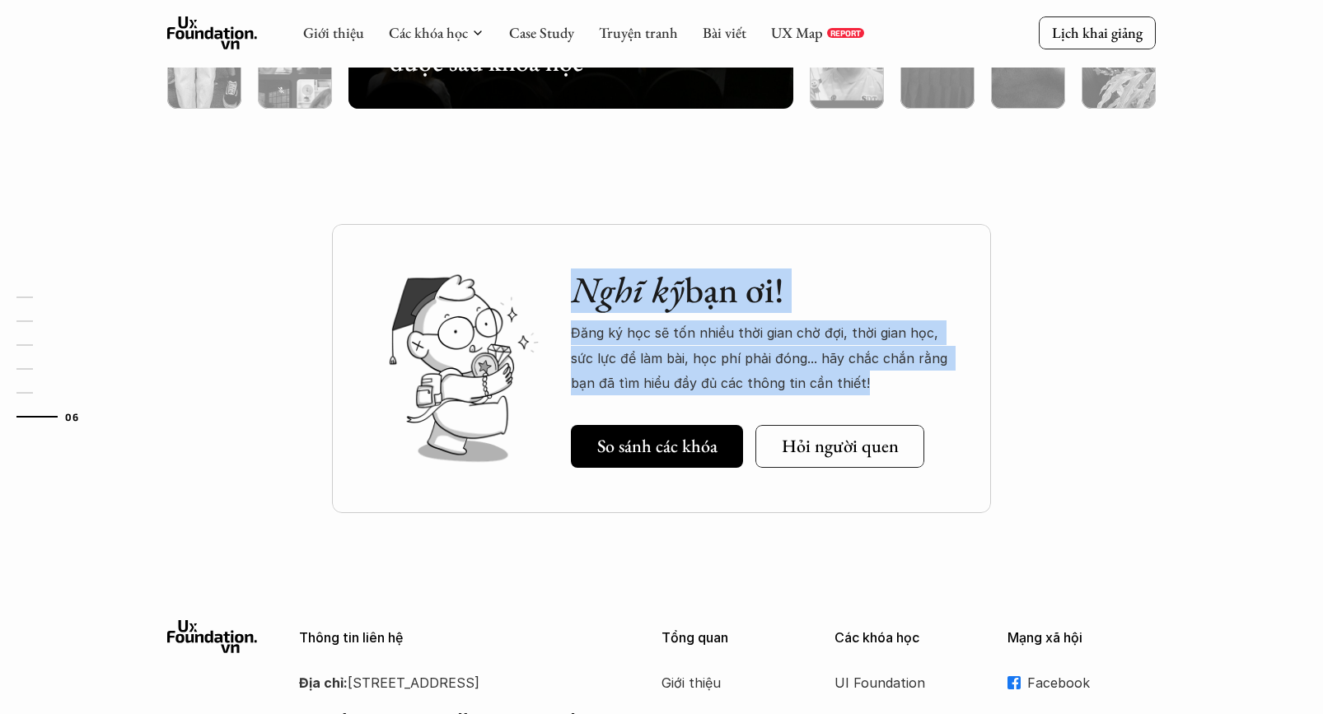
drag, startPoint x: 814, startPoint y: 375, endPoint x: 538, endPoint y: 263, distance: 297.9
click at [578, 288] on div "Nghĩ kỹ bạn ơi! Đăng ký học sẽ tốn nhiều thời gian chờ đợi, thời gian học, sức …" at bounding box center [764, 332] width 387 height 127
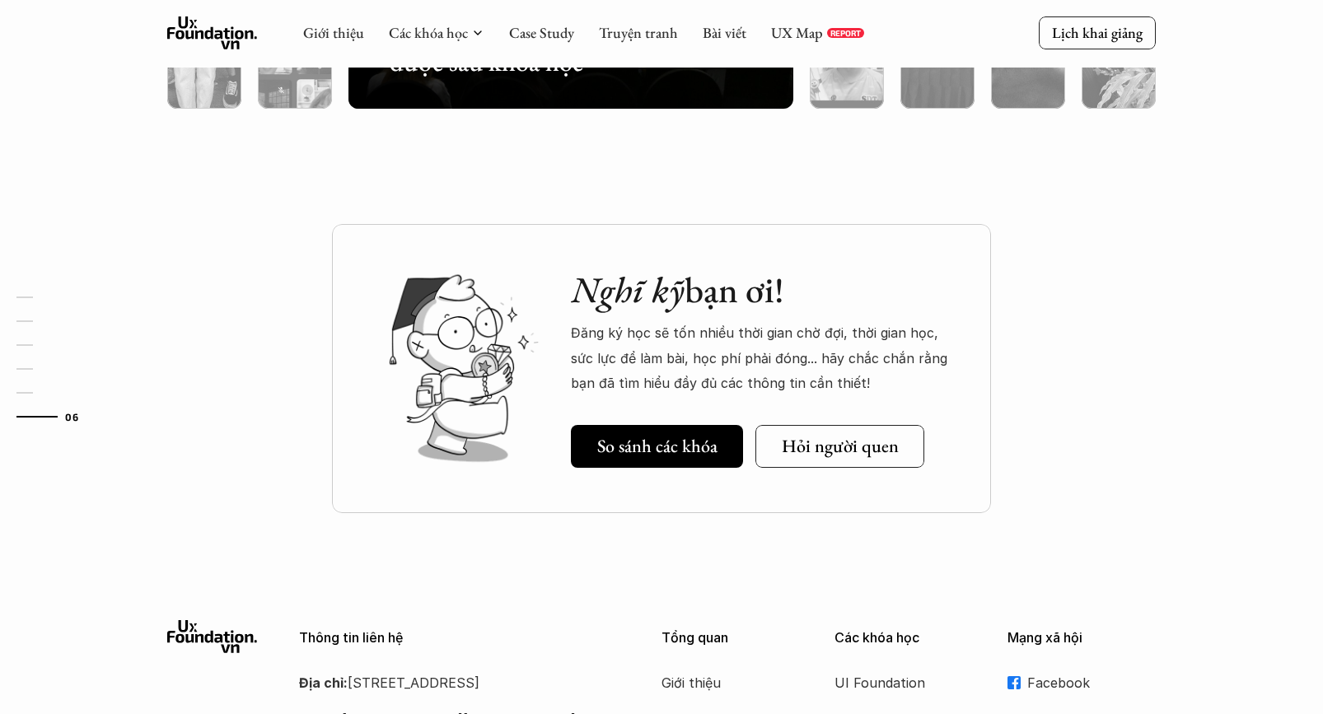
click at [531, 257] on div at bounding box center [464, 368] width 198 height 223
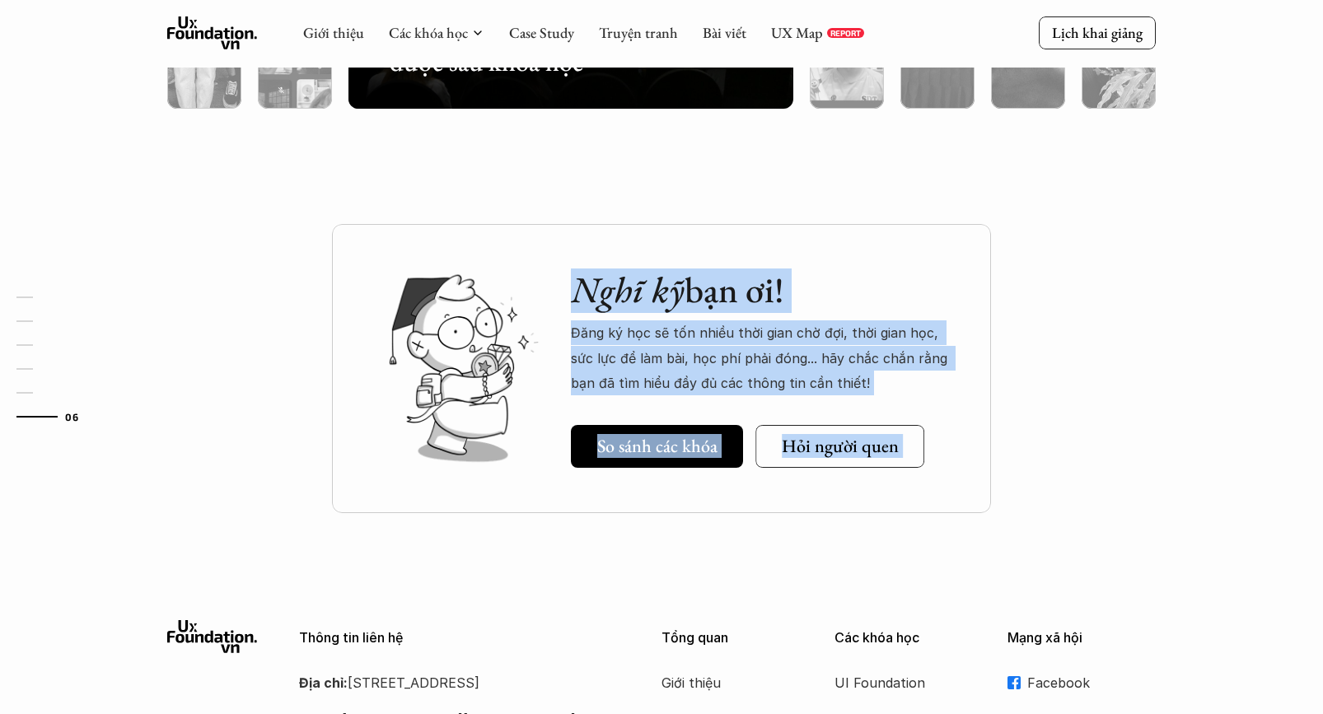
drag, startPoint x: 358, startPoint y: 231, endPoint x: 938, endPoint y: 525, distance: 650.5
click at [938, 525] on div "Nghĩ kỹ bạn ơi! Đăng ký học sẽ tốn nhiều thời gian chờ đợi, thời gian học, sức …" at bounding box center [661, 410] width 1323 height 372
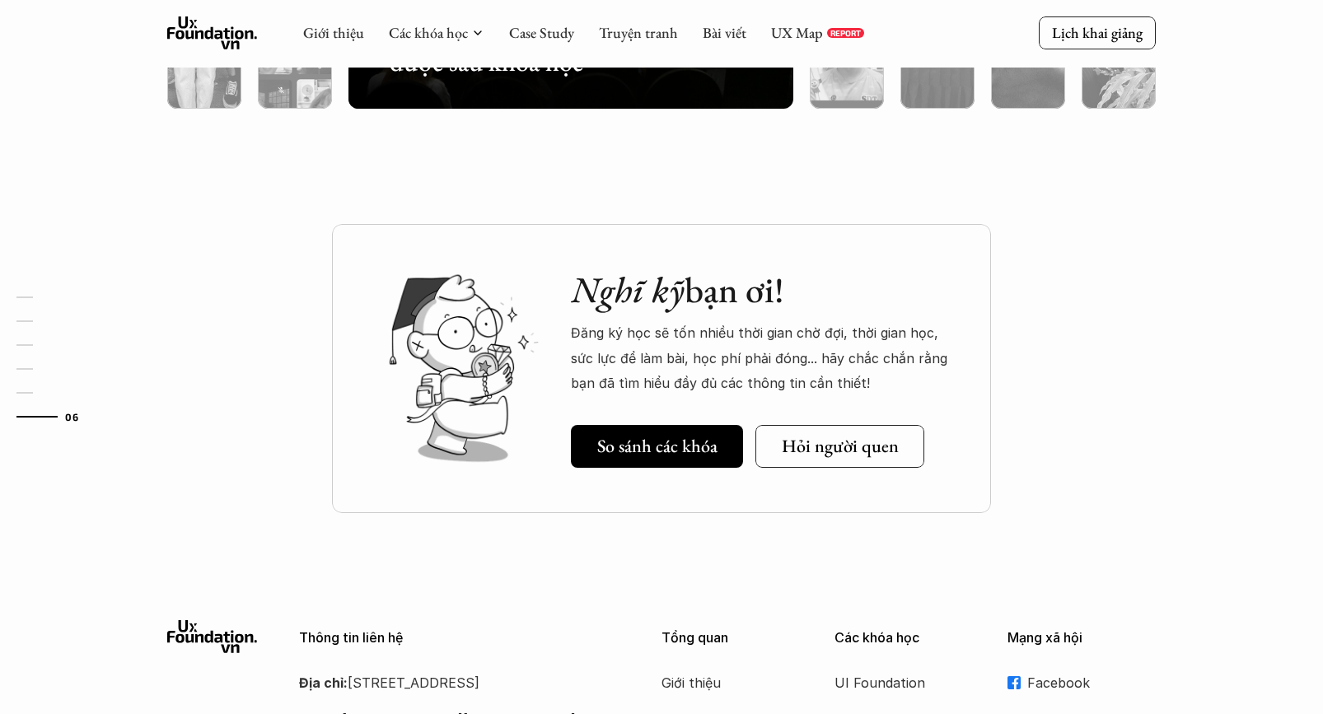
drag, startPoint x: 947, startPoint y: 480, endPoint x: 941, endPoint y: 467, distance: 13.6
click at [947, 480] on div "Nghĩ kỹ bạn ơi! Đăng ký học sẽ tốn nhiều thời gian chờ đợi, thời gian học, sức …" at bounding box center [661, 368] width 659 height 289
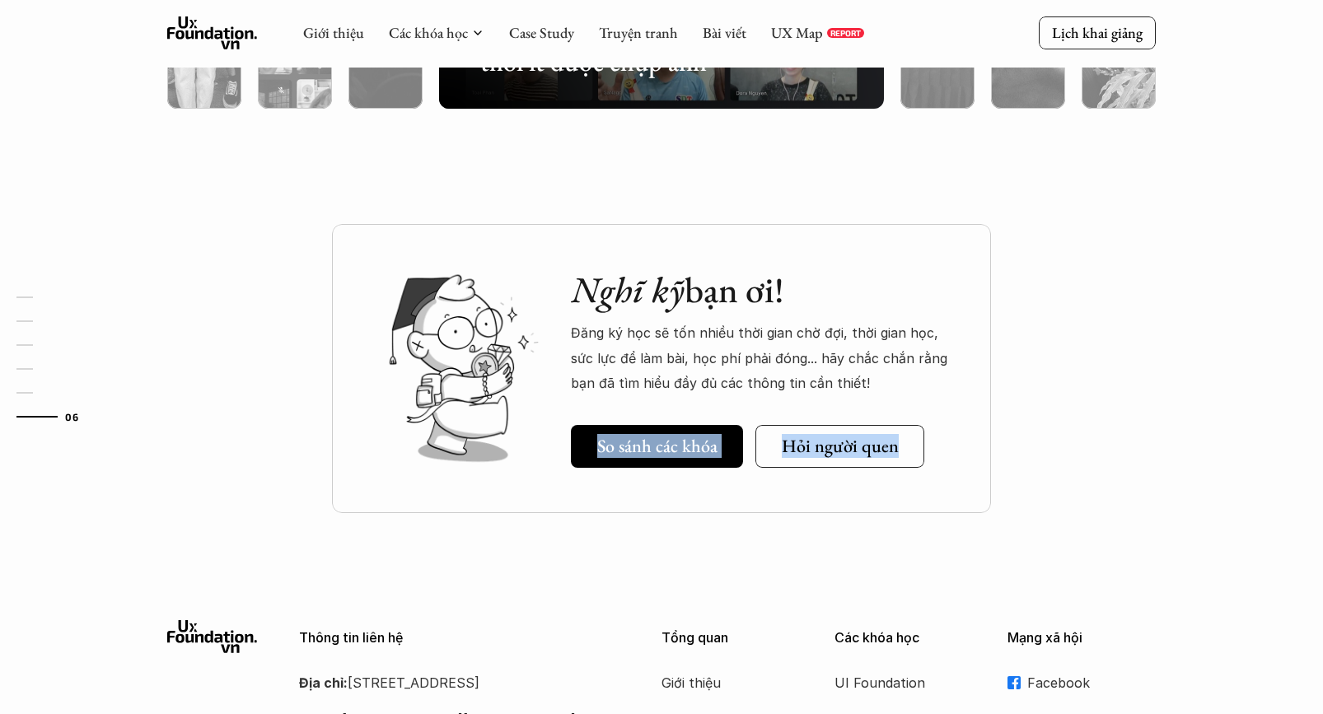
drag, startPoint x: 750, startPoint y: 464, endPoint x: 849, endPoint y: 389, distance: 124.1
click at [754, 399] on div "Nghĩ kỹ bạn ơi! Đăng ký học sẽ tốn nhiều thời gian chờ đợi, thời gian học, sức …" at bounding box center [764, 368] width 387 height 199
click at [920, 386] on p "Đăng ký học sẽ tốn nhiều thời gian chờ đợi, thời gian học, sức lực để làm bài, …" at bounding box center [764, 358] width 387 height 75
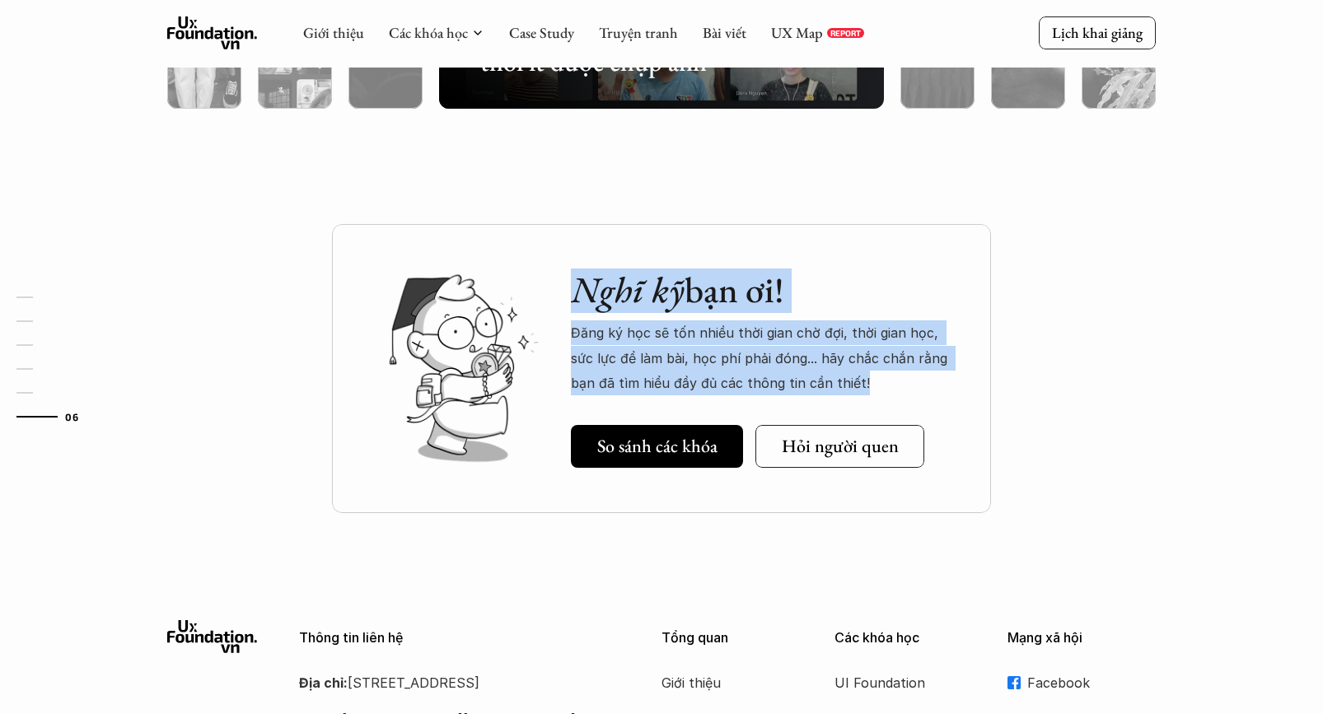
drag, startPoint x: 771, startPoint y: 377, endPoint x: 344, endPoint y: 246, distance: 446.8
click at [348, 269] on div "Nghĩ kỹ bạn ơi! Đăng ký học sẽ tốn nhiều thời gian chờ đợi, thời gian học, sức …" at bounding box center [661, 368] width 659 height 289
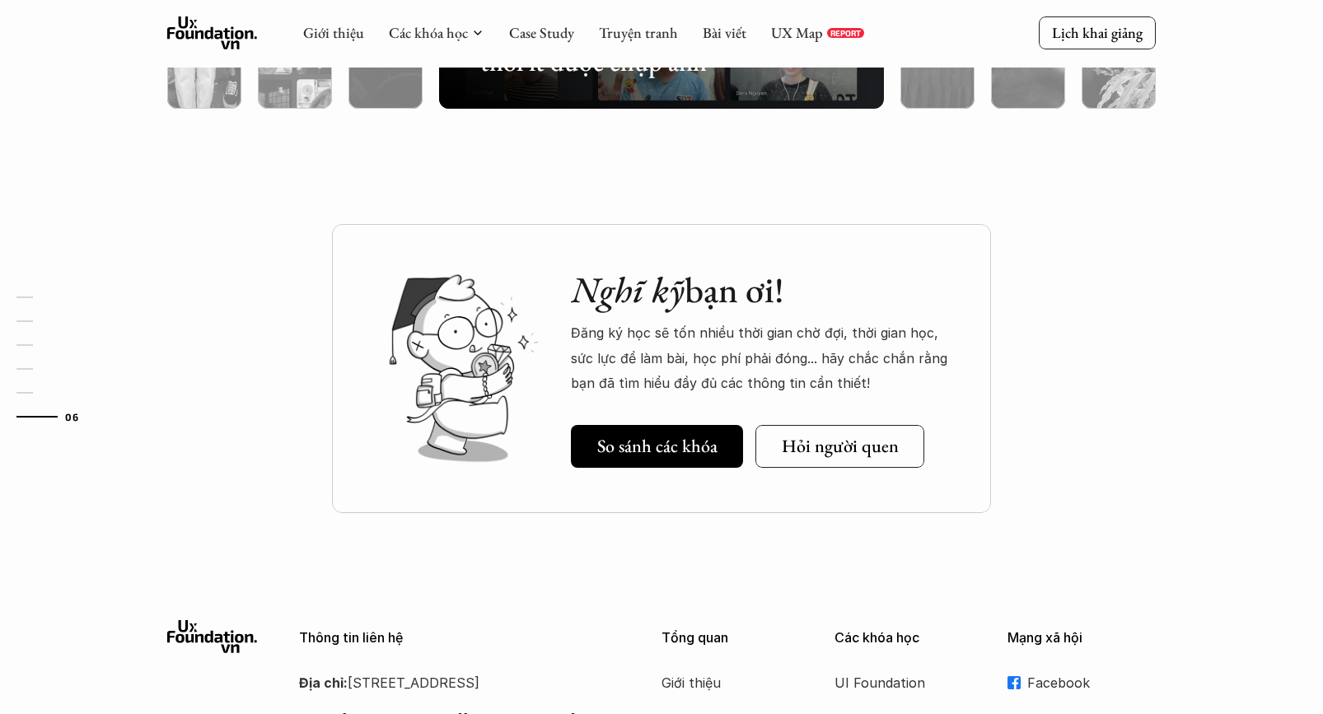
click at [344, 246] on div "Nghĩ kỹ bạn ơi! Đăng ký học sẽ tốn nhiều thời gian chờ đợi, thời gian học, sức …" at bounding box center [661, 368] width 659 height 289
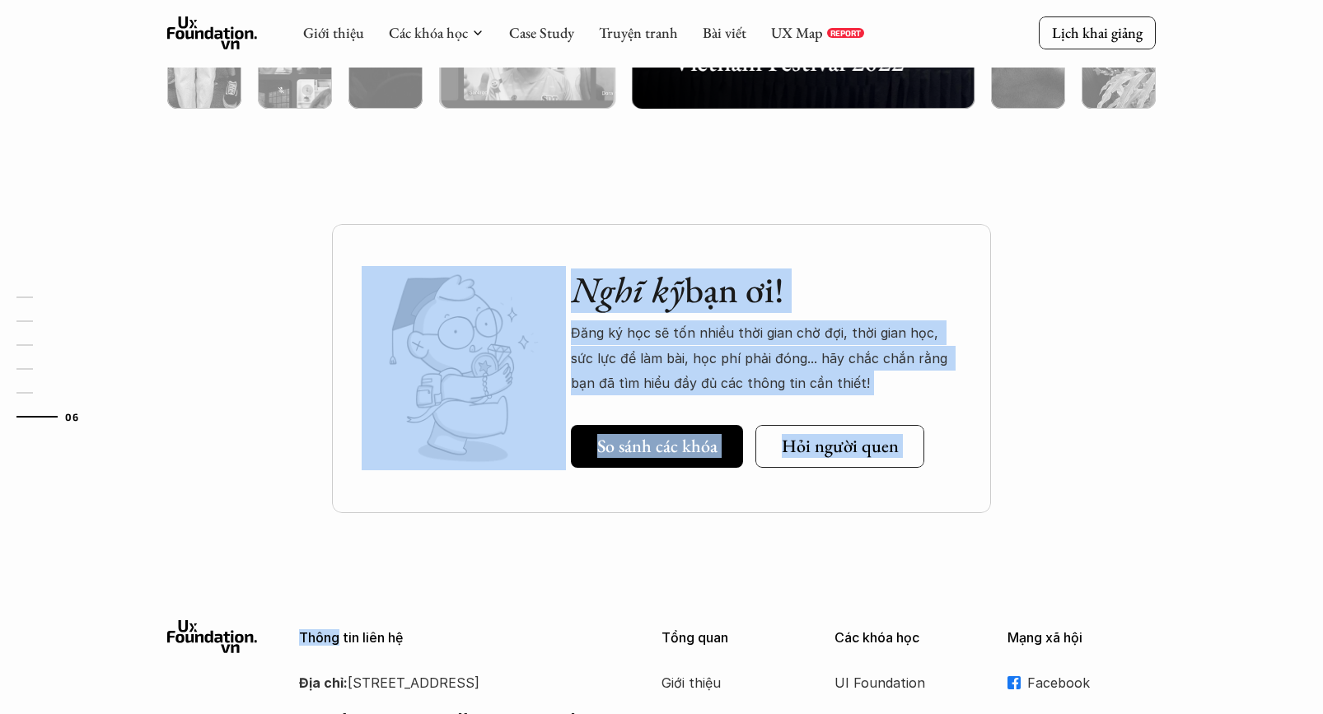
drag, startPoint x: 344, startPoint y: 246, endPoint x: 954, endPoint y: 491, distance: 657.4
click at [954, 491] on div "Nghĩ kỹ bạn ơi! Đăng ký học sẽ tốn nhiều thời gian chờ đợi, thời gian học, sức …" at bounding box center [661, 368] width 659 height 289
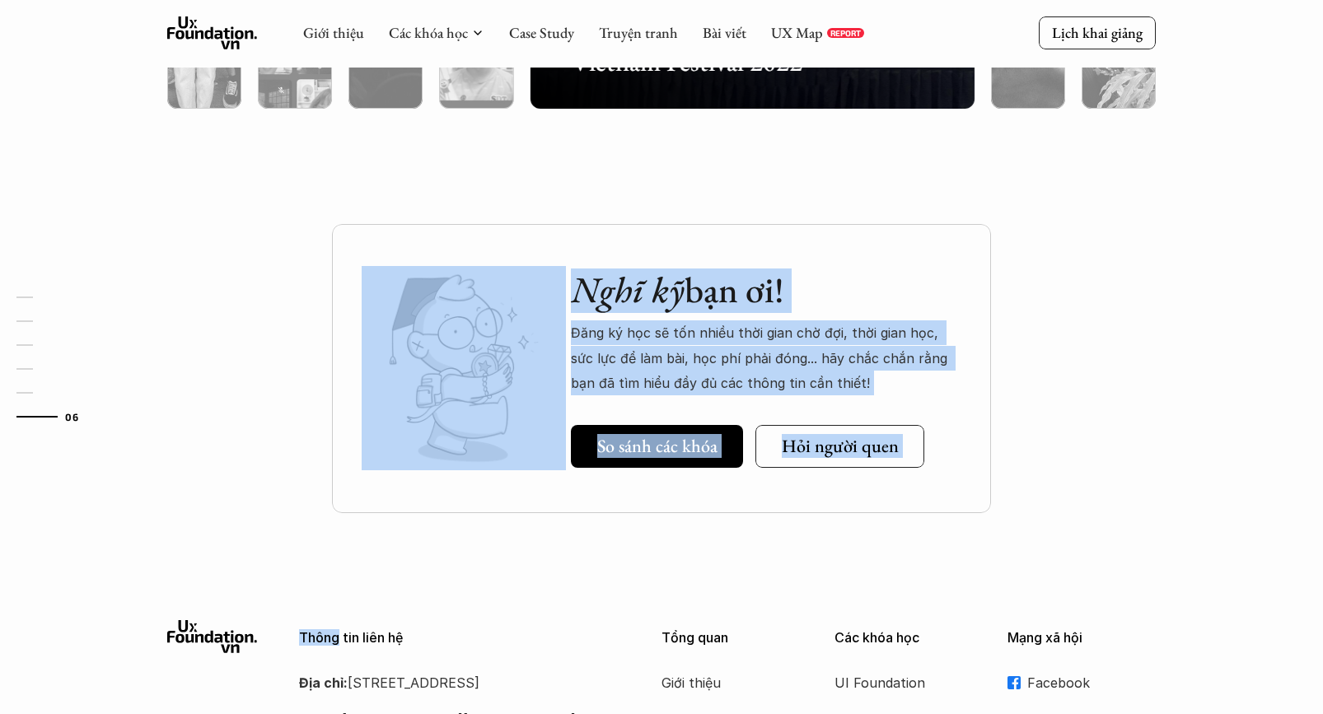
click at [945, 484] on div "Nghĩ kỹ bạn ơi! Đăng ký học sẽ tốn nhiều thời gian chờ đợi, thời gian học, sức …" at bounding box center [661, 368] width 659 height 289
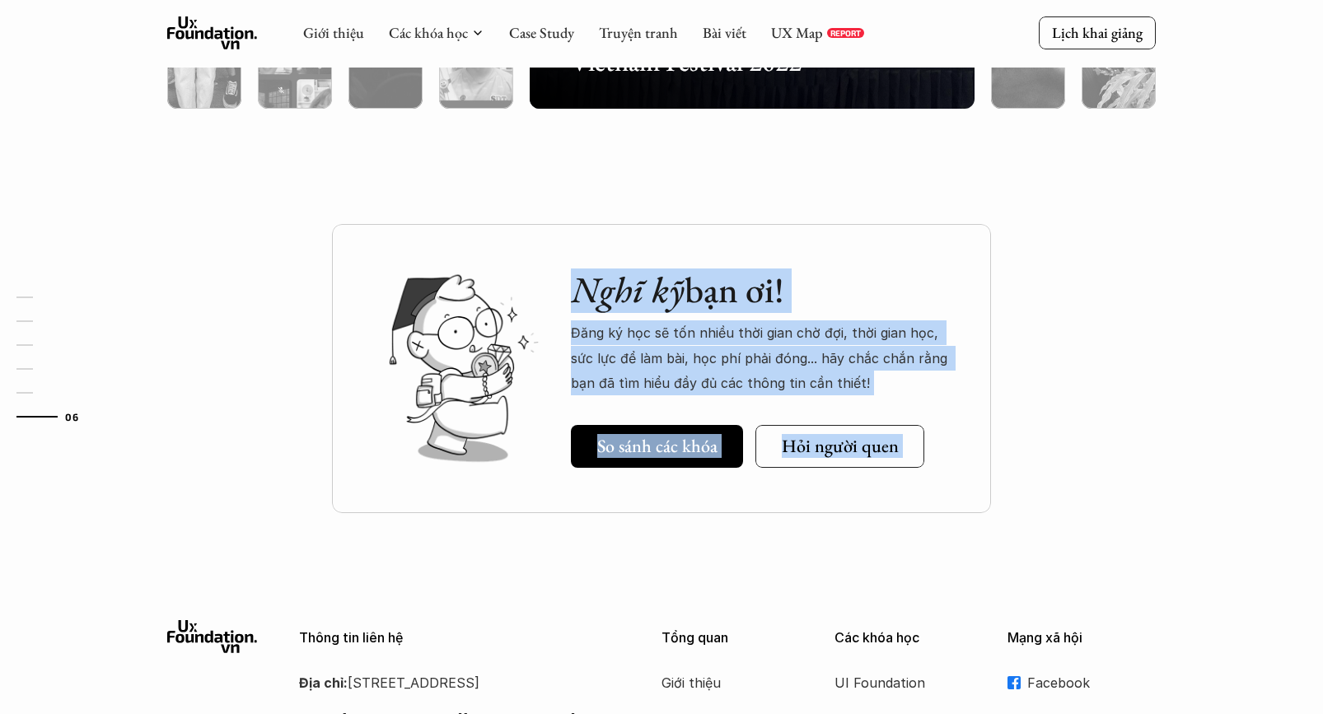
drag, startPoint x: 952, startPoint y: 485, endPoint x: 474, endPoint y: 322, distance: 504.8
click at [474, 323] on div "Nghĩ kỹ bạn ơi! Đăng ký học sẽ tốn nhiều thời gian chờ đợi, thời gian học, sức …" at bounding box center [661, 368] width 659 height 289
click at [480, 316] on img at bounding box center [464, 368] width 204 height 204
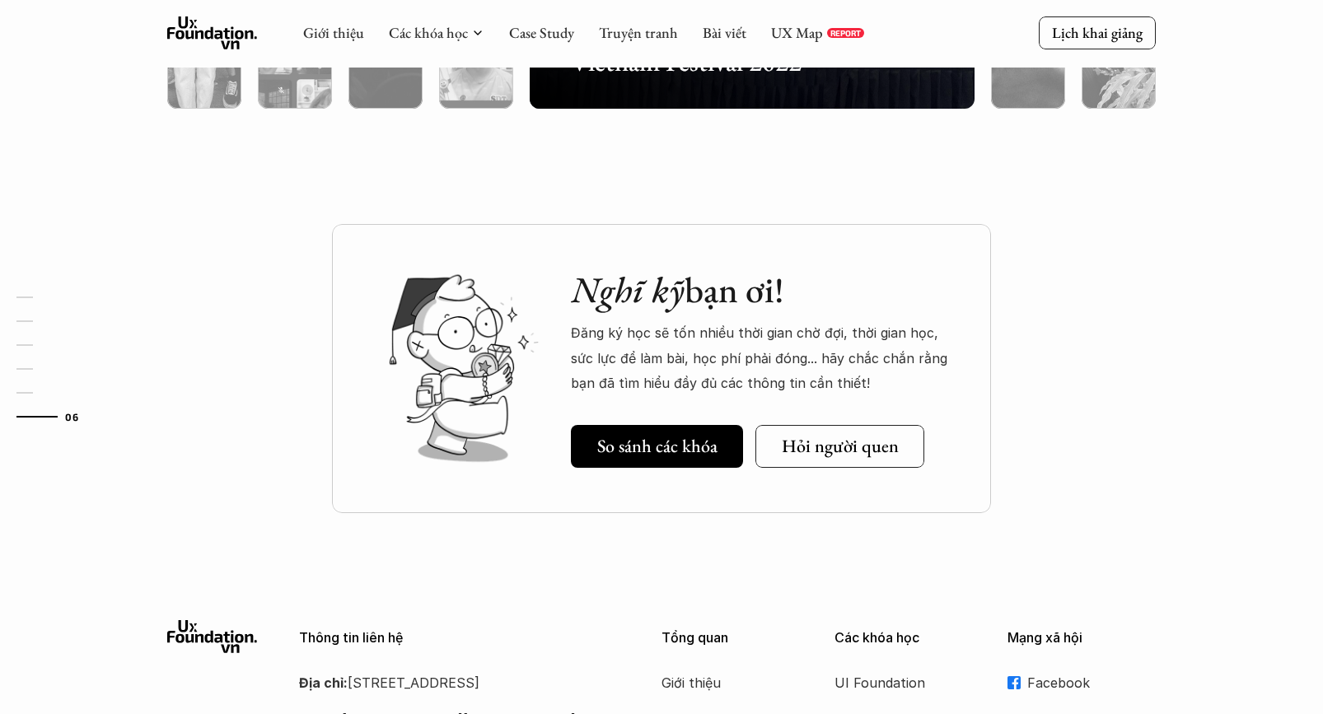
click at [352, 263] on div "Nghĩ kỹ bạn ơi! Đăng ký học sẽ tốn nhiều thời gian chờ đợi, thời gian học, sức …" at bounding box center [661, 368] width 659 height 289
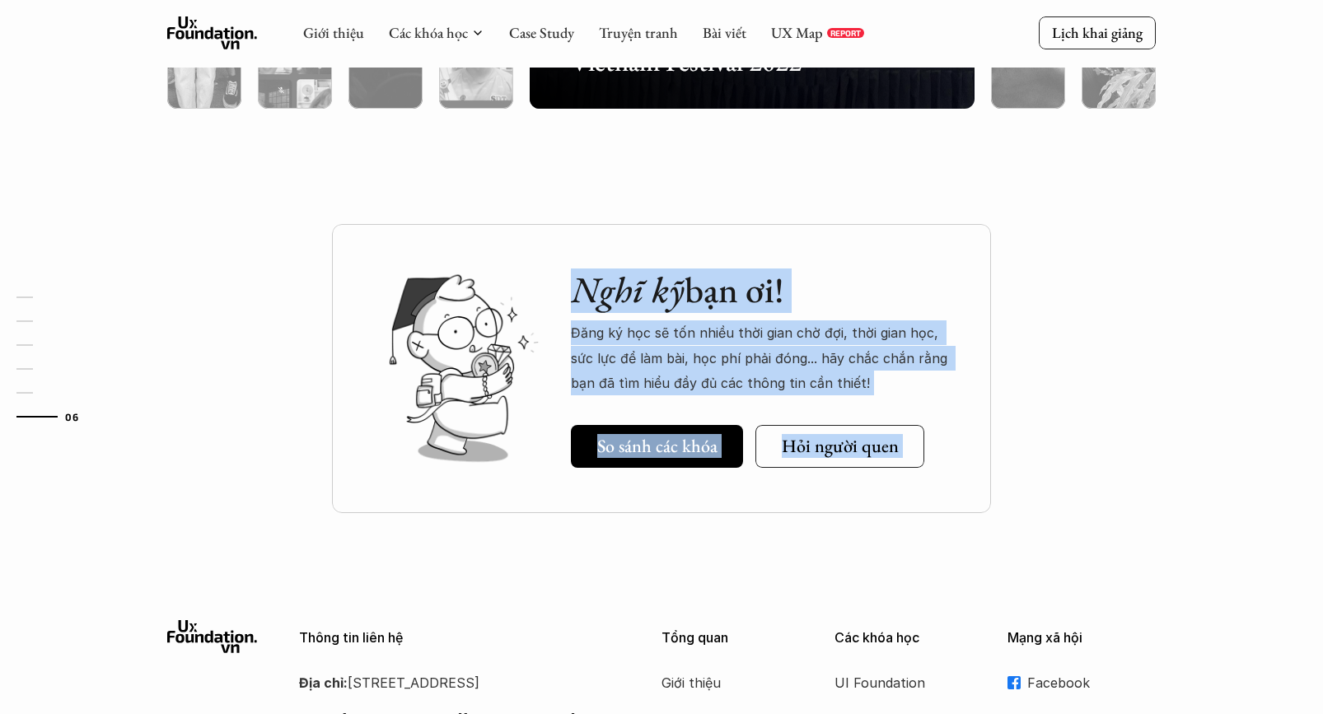
drag, startPoint x: 355, startPoint y: 258, endPoint x: 939, endPoint y: 500, distance: 631.7
click at [939, 500] on div "Nghĩ kỹ bạn ơi! Đăng ký học sẽ tốn nhiều thời gian chờ đợi, thời gian học, sức …" at bounding box center [661, 368] width 659 height 289
click at [937, 489] on div "Nghĩ kỹ bạn ơi! Đăng ký học sẽ tốn nhiều thời gian chờ đợi, thời gian học, sức …" at bounding box center [661, 368] width 659 height 289
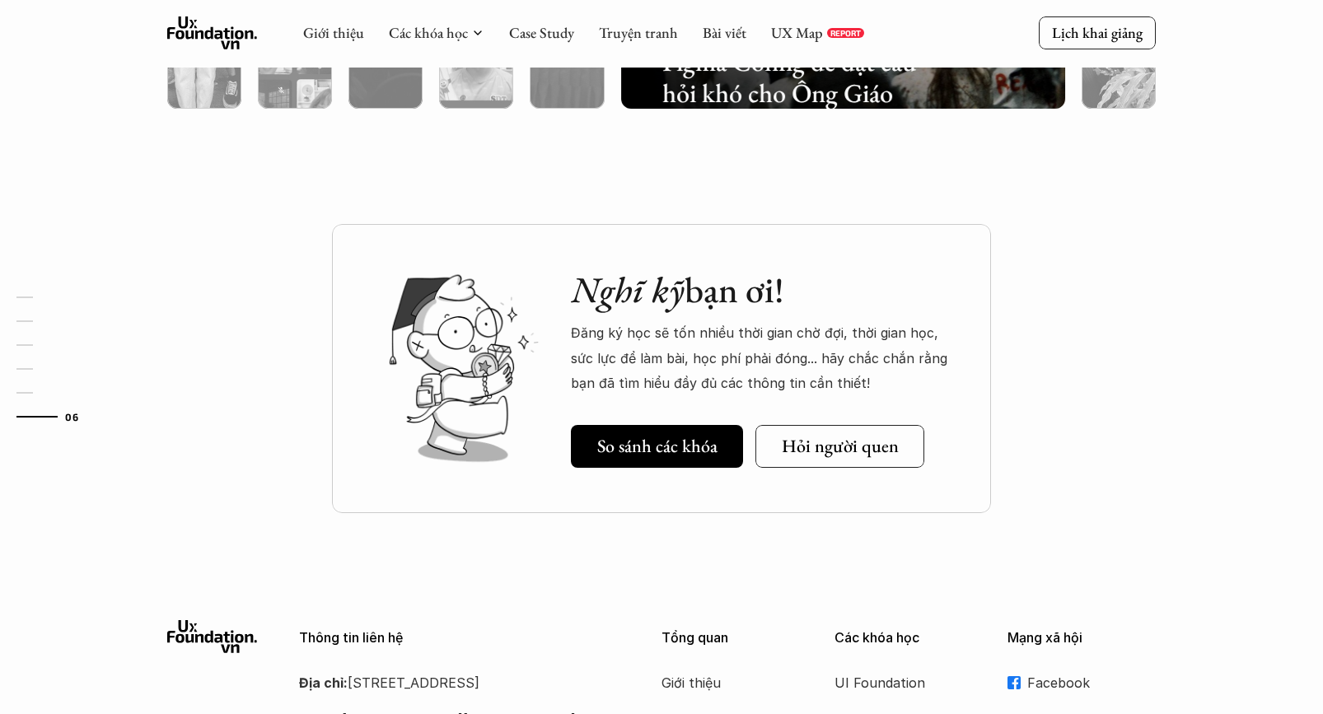
click at [751, 429] on div "Nghĩ kỹ bạn ơi! Đăng ký học sẽ tốn nhiều thời gian chờ đợi, thời gian học, sức …" at bounding box center [764, 368] width 387 height 199
drag, startPoint x: 750, startPoint y: 429, endPoint x: 747, endPoint y: 472, distance: 43.7
click at [747, 472] on div "Nghĩ kỹ bạn ơi! Đăng ký học sẽ tốn nhiều thời gian chờ đợi, thời gian học, sức …" at bounding box center [661, 368] width 659 height 289
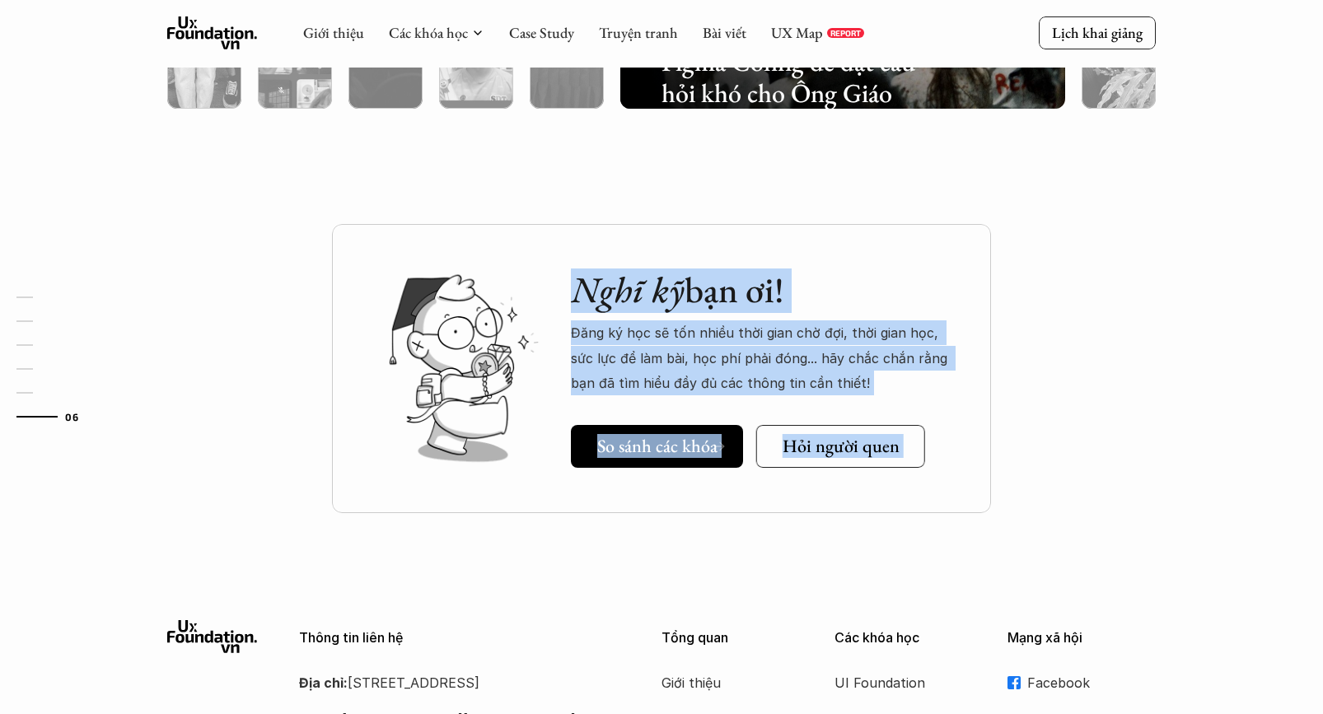
drag, startPoint x: 967, startPoint y: 480, endPoint x: 503, endPoint y: 248, distance: 518.1
click at [503, 248] on div "Nghĩ kỹ bạn ơi! Đăng ký học sẽ tốn nhiều thời gian chờ đợi, thời gian học, sức …" at bounding box center [661, 368] width 659 height 289
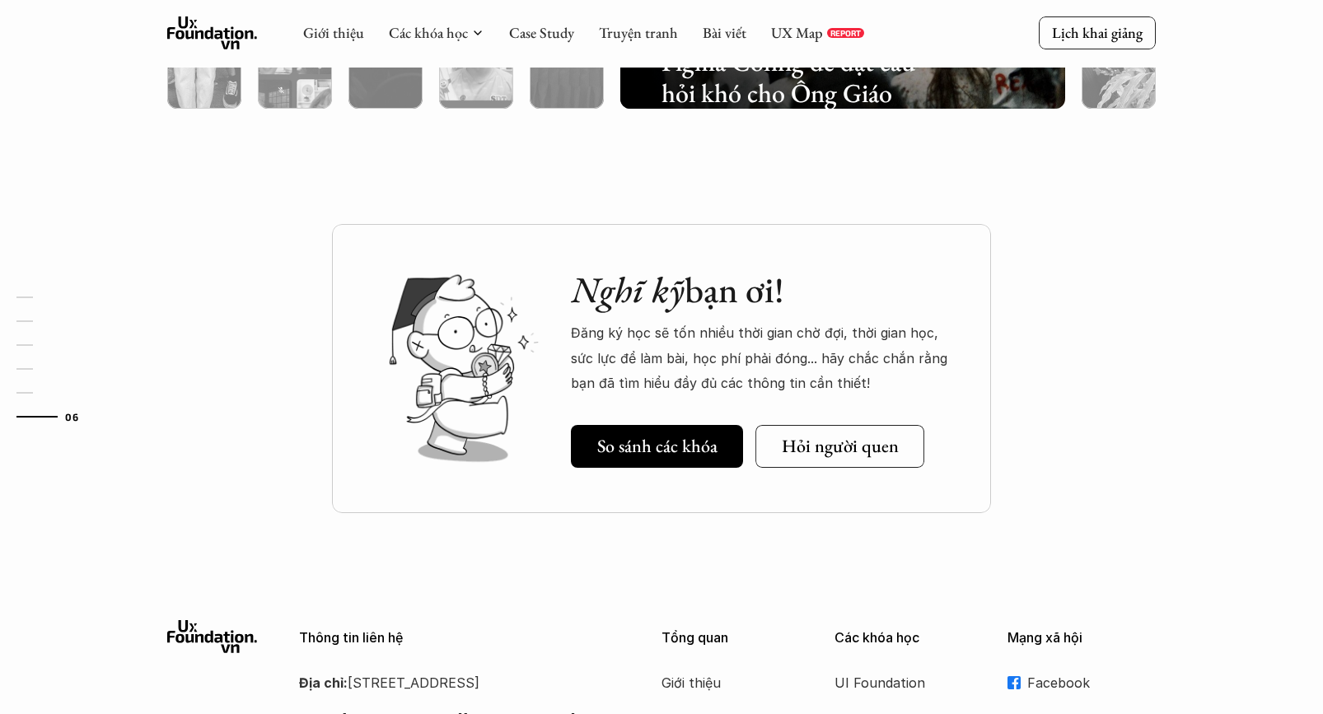
click at [348, 267] on div "Nghĩ kỹ bạn ơi! Đăng ký học sẽ tốn nhiều thời gian chờ đợi, thời gian học, sức …" at bounding box center [661, 368] width 659 height 289
drag, startPoint x: 371, startPoint y: 239, endPoint x: 348, endPoint y: 243, distance: 23.4
click at [371, 239] on div "Nghĩ kỹ bạn ơi! Đăng ký học sẽ tốn nhiều thời gian chờ đợi, thời gian học, sức …" at bounding box center [661, 368] width 659 height 289
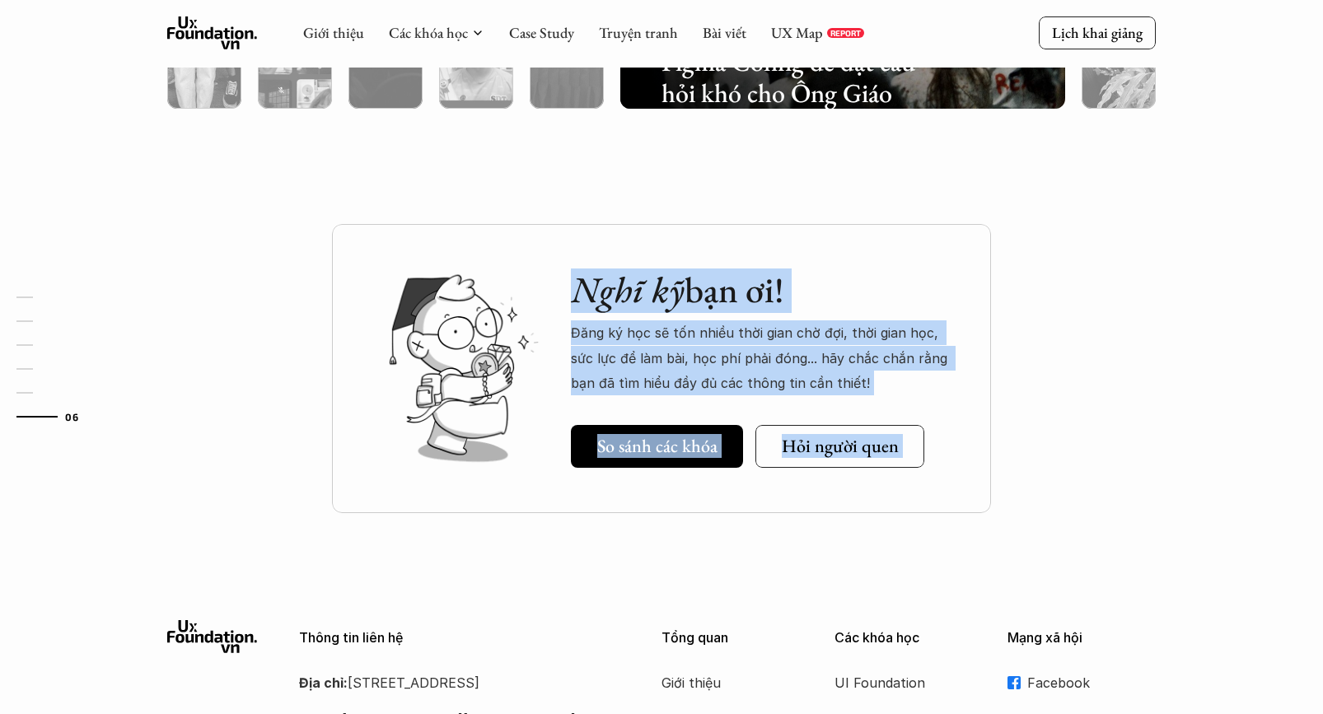
drag, startPoint x: 341, startPoint y: 253, endPoint x: 962, endPoint y: 494, distance: 665.8
click at [962, 494] on div "Nghĩ kỹ bạn ơi! Đăng ký học sẽ tốn nhiều thời gian chờ đợi, thời gian học, sức …" at bounding box center [661, 368] width 659 height 289
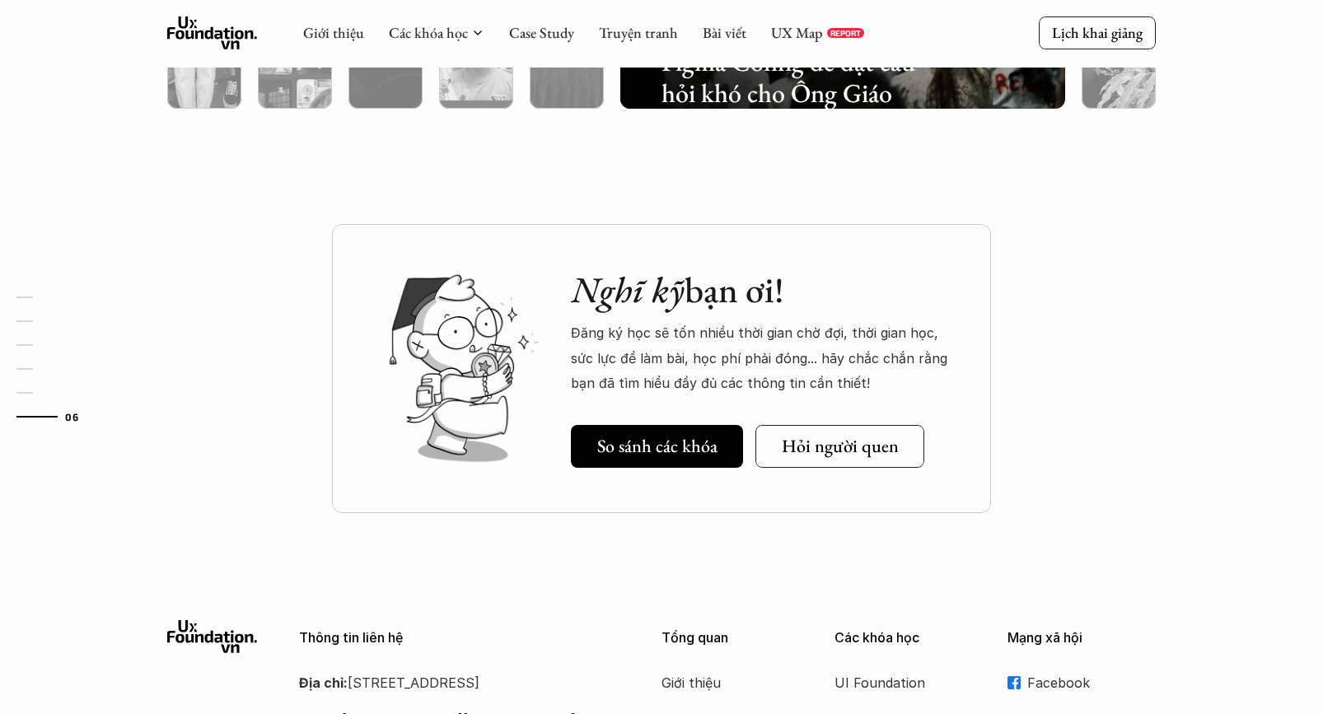
drag, startPoint x: 964, startPoint y: 485, endPoint x: 963, endPoint y: 476, distance: 9.1
click at [965, 482] on div "Nghĩ kỹ bạn ơi! Đăng ký học sẽ tốn nhiều thời gian chờ đợi, thời gian học, sức …" at bounding box center [661, 368] width 659 height 289
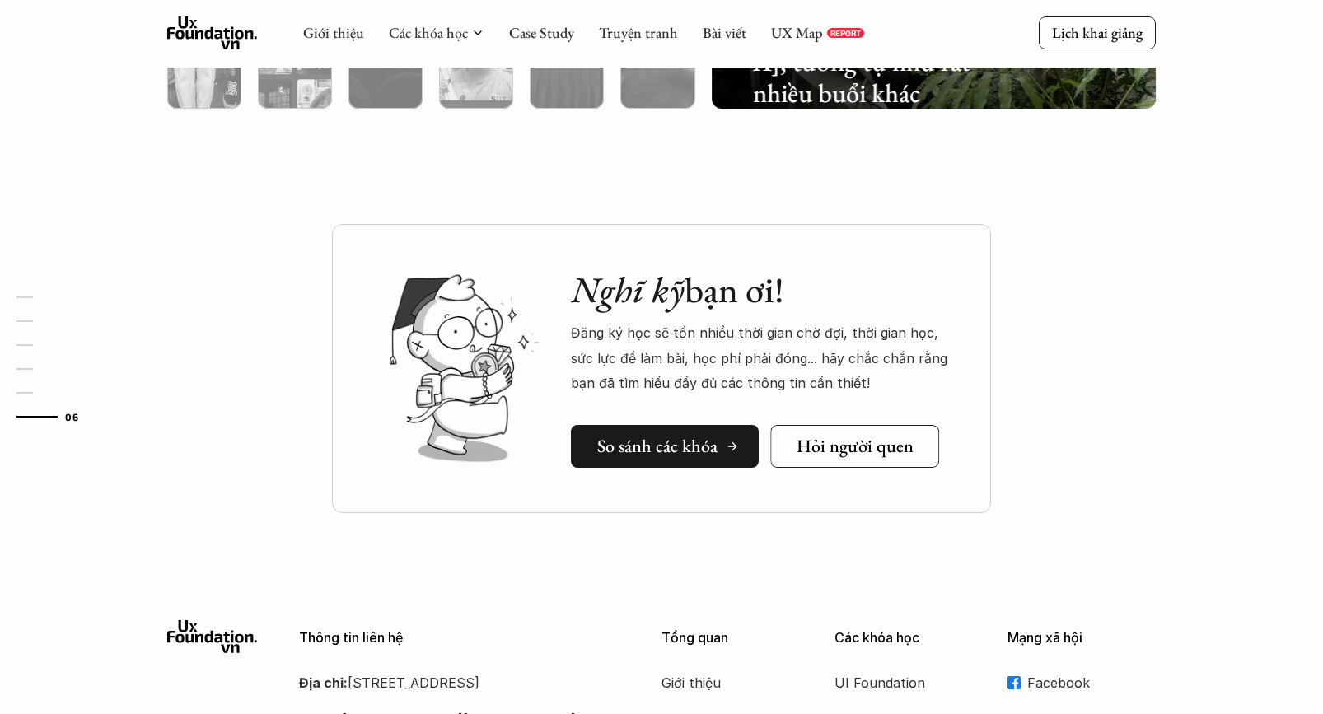
click at [701, 438] on h5 "So sánh các khóa" at bounding box center [657, 446] width 120 height 21
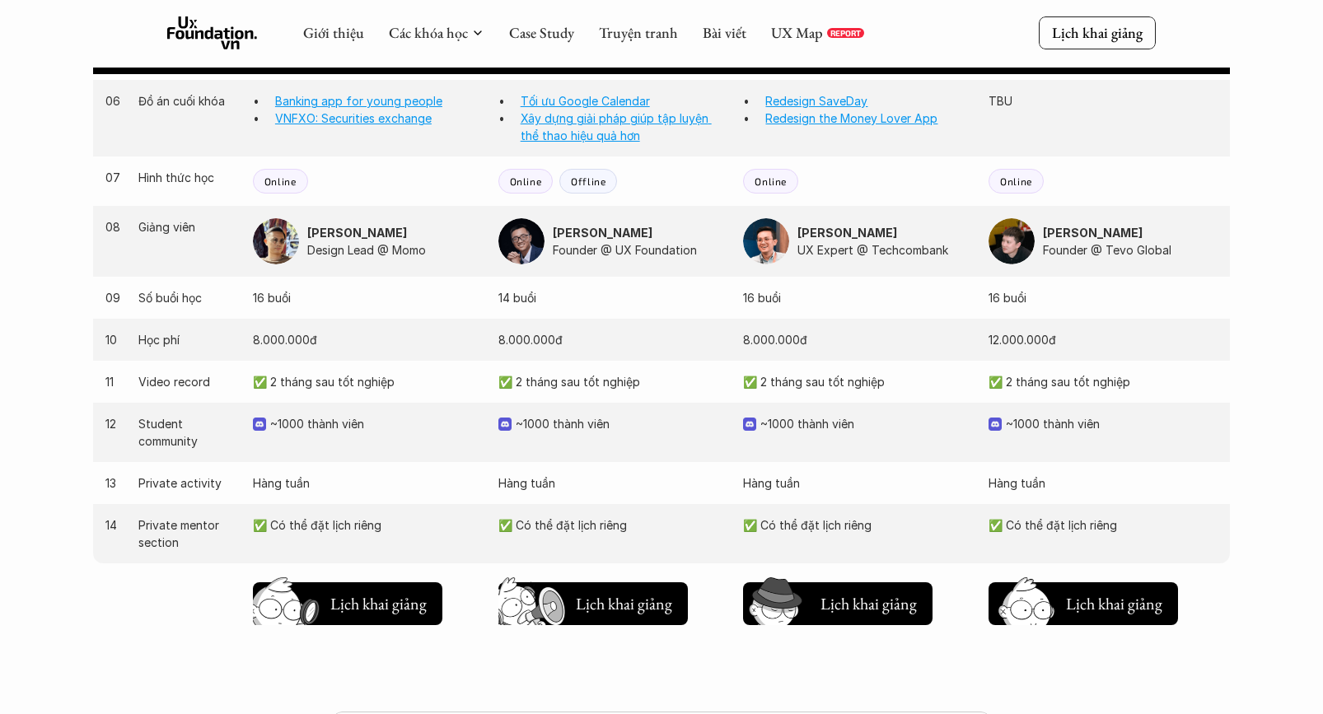
scroll to position [1540, 0]
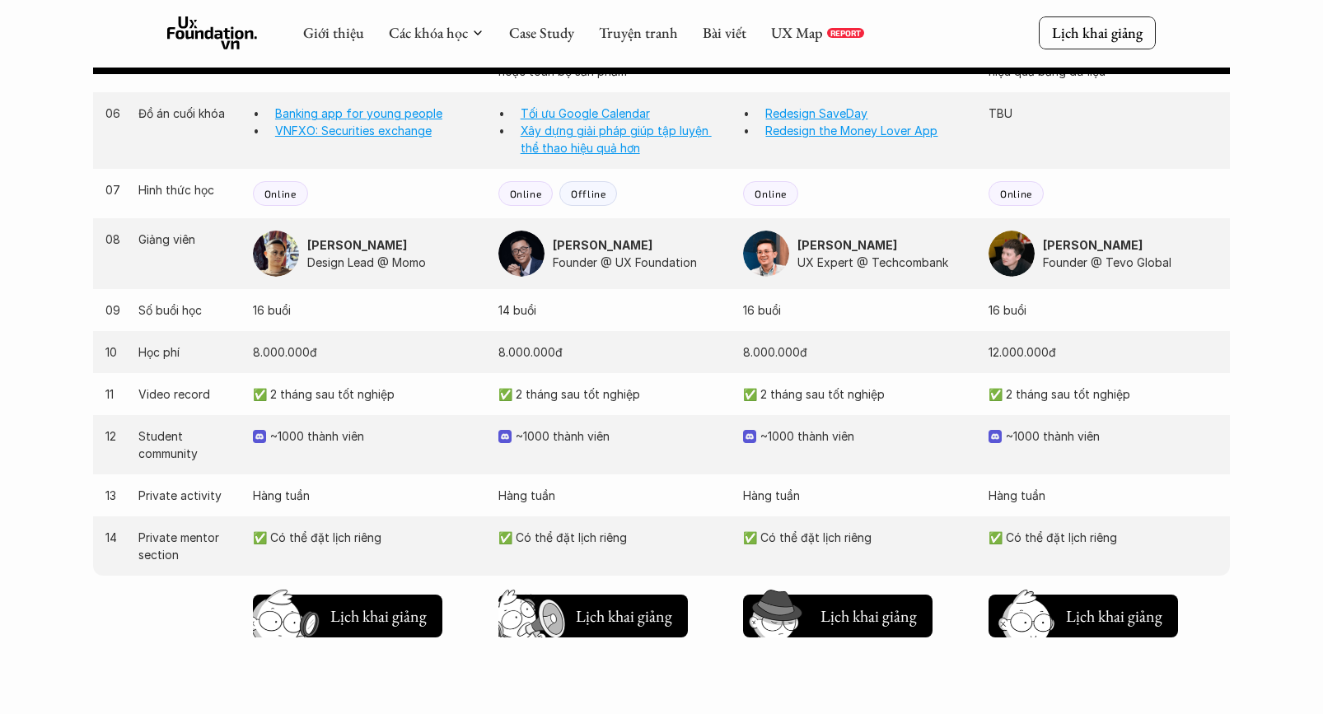
click at [1024, 201] on div "Online" at bounding box center [1016, 193] width 55 height 25
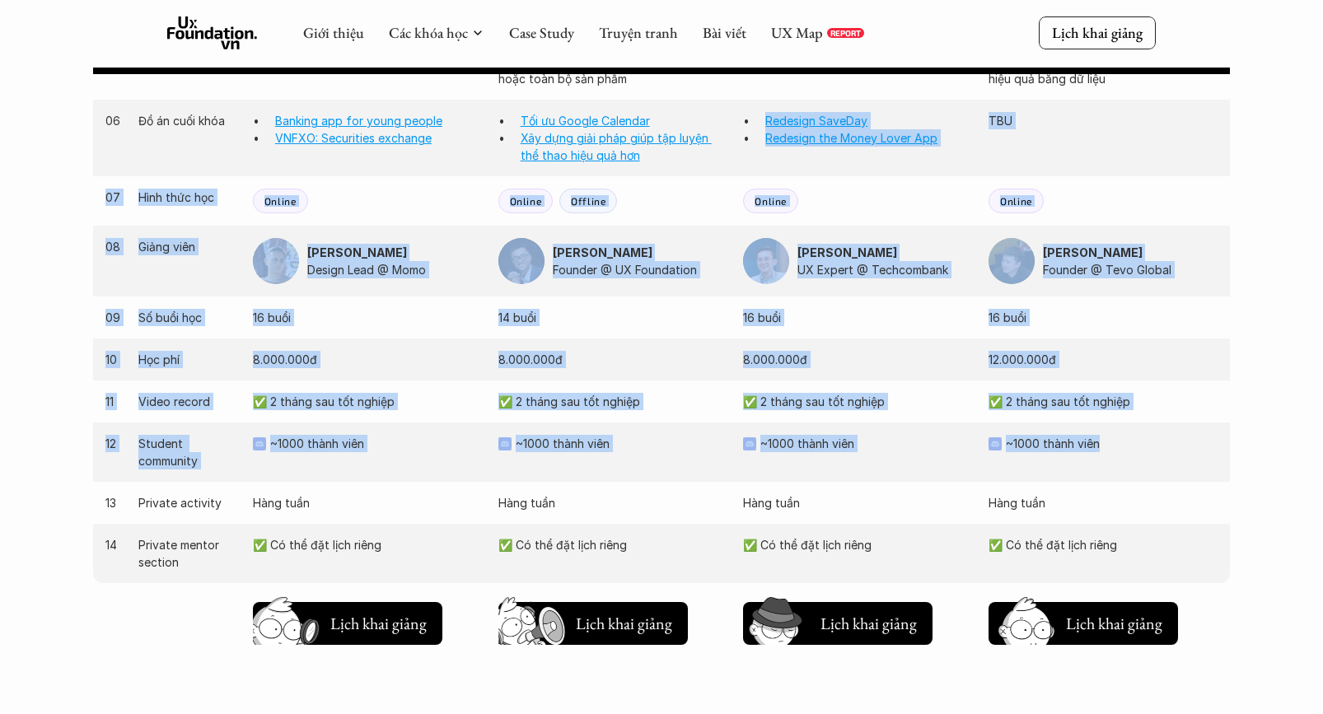
drag, startPoint x: 982, startPoint y: 105, endPoint x: 1103, endPoint y: 463, distance: 377.6
click at [1103, 461] on div "03 Giai đoạn sản phẩm Thiết kế giao diện sản phẩm Nghiên cứu người dùng (User N…" at bounding box center [661, 213] width 1137 height 888
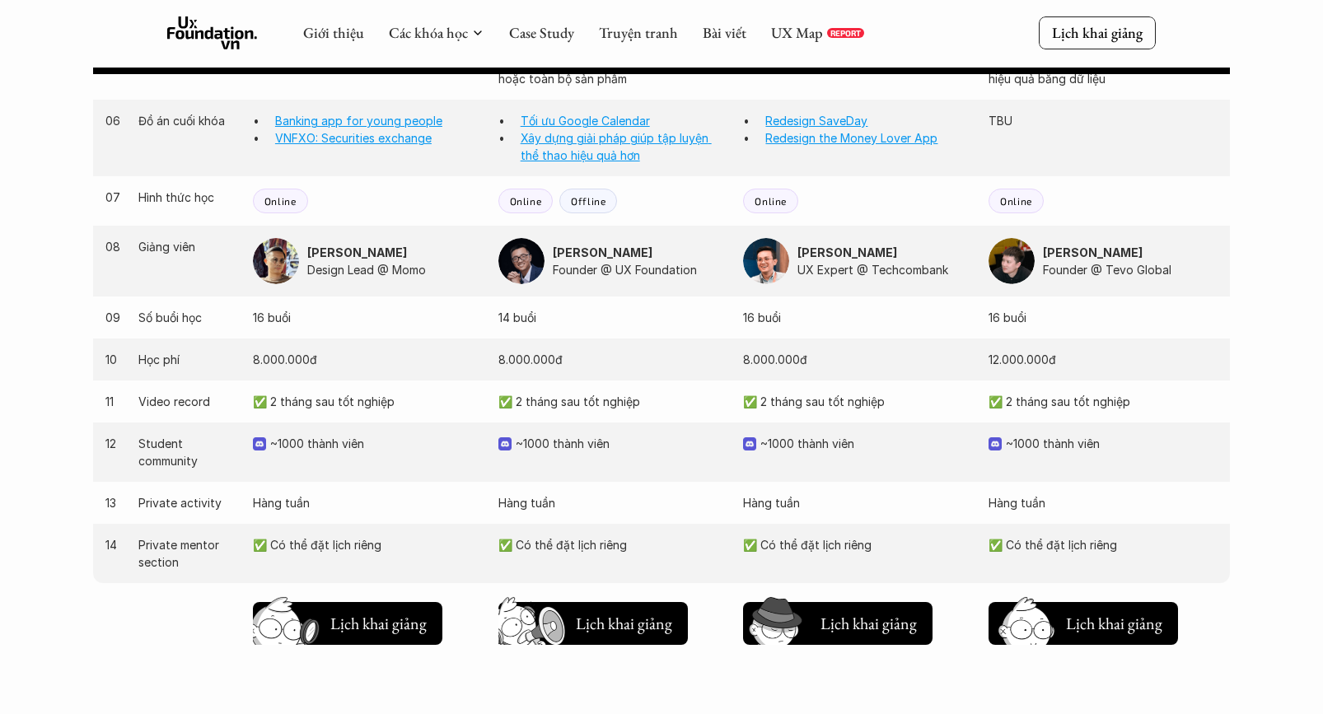
click at [1131, 513] on div "13 Private activity Hàng tuần Hàng tuần Hàng tuần Hàng tuần" at bounding box center [661, 503] width 1137 height 42
click at [1156, 548] on p "✅ Có thể đặt lịch riêng" at bounding box center [1103, 544] width 229 height 17
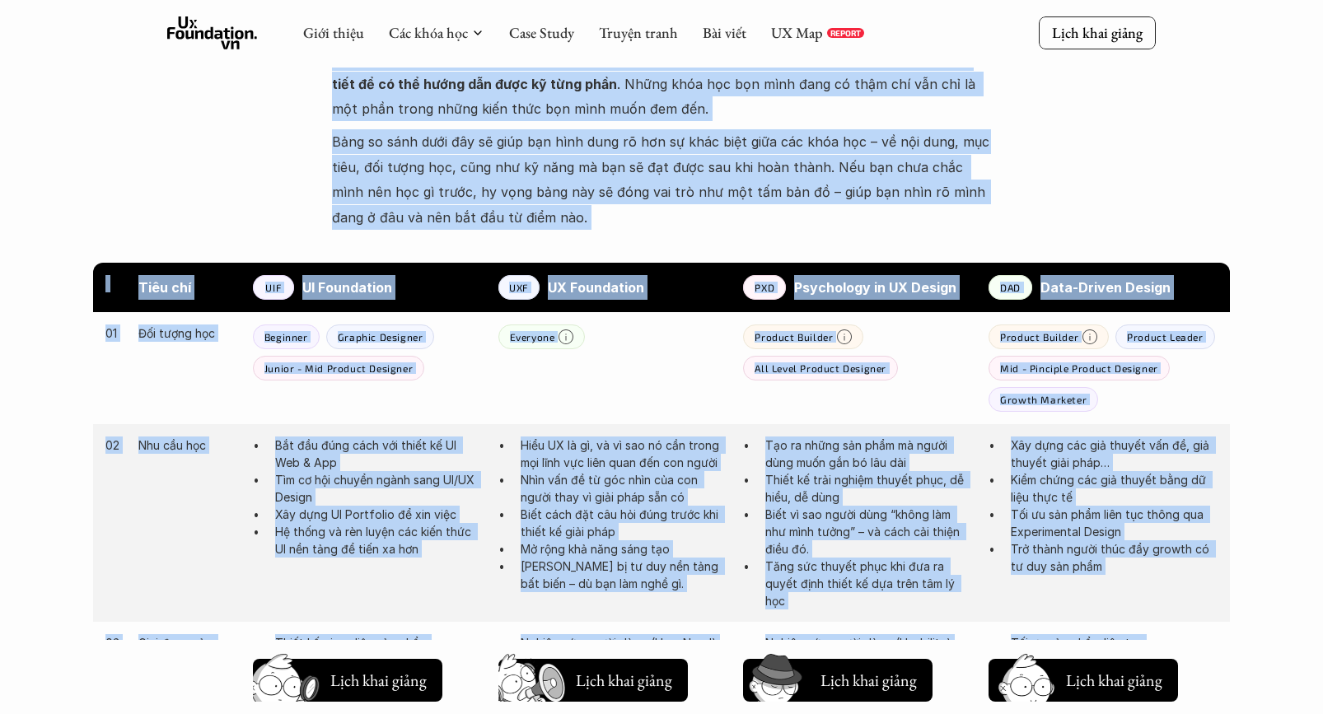
scroll to position [0, 0]
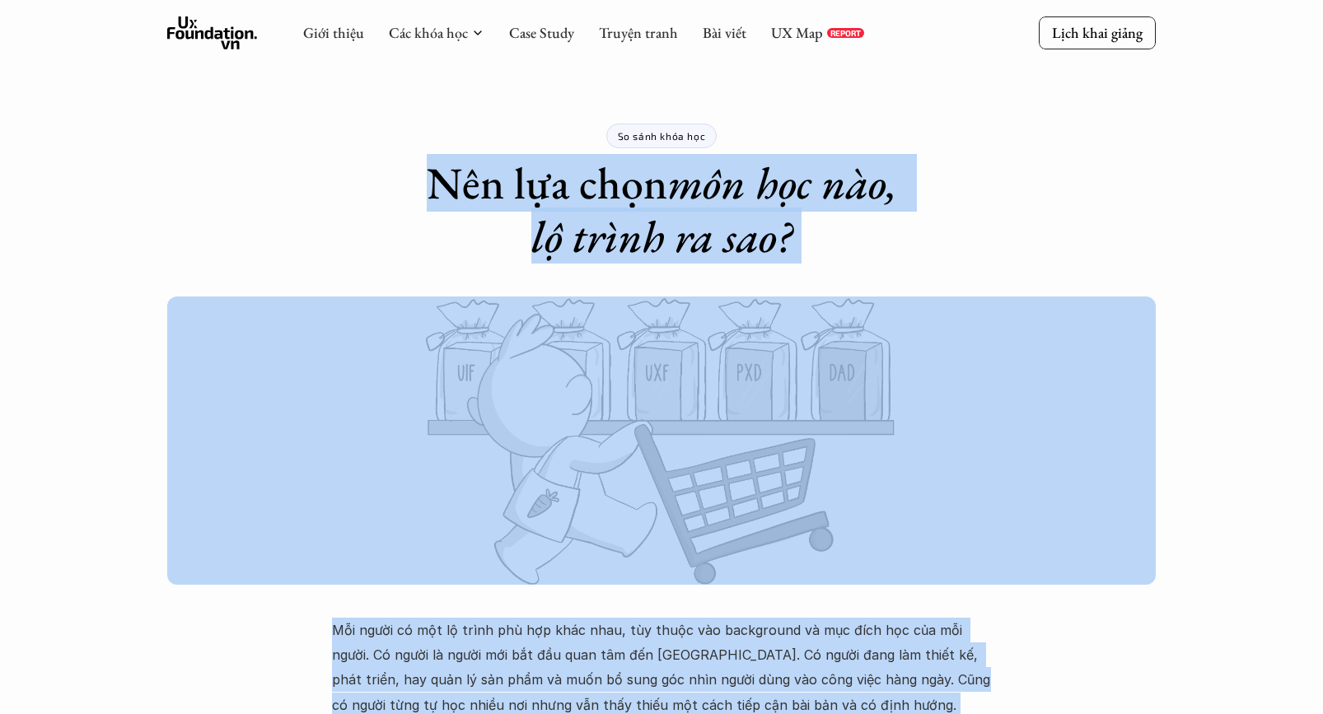
drag, startPoint x: 1166, startPoint y: 560, endPoint x: 354, endPoint y: 176, distance: 897.9
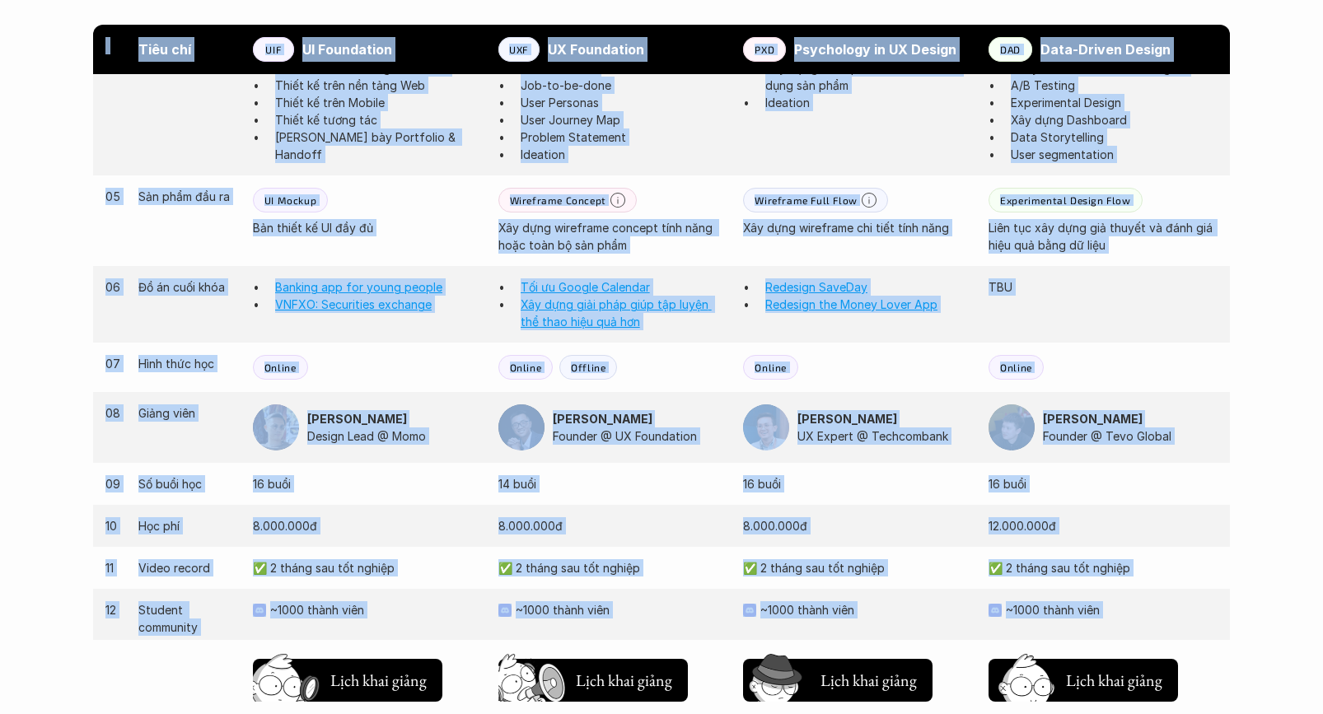
scroll to position [1670, 0]
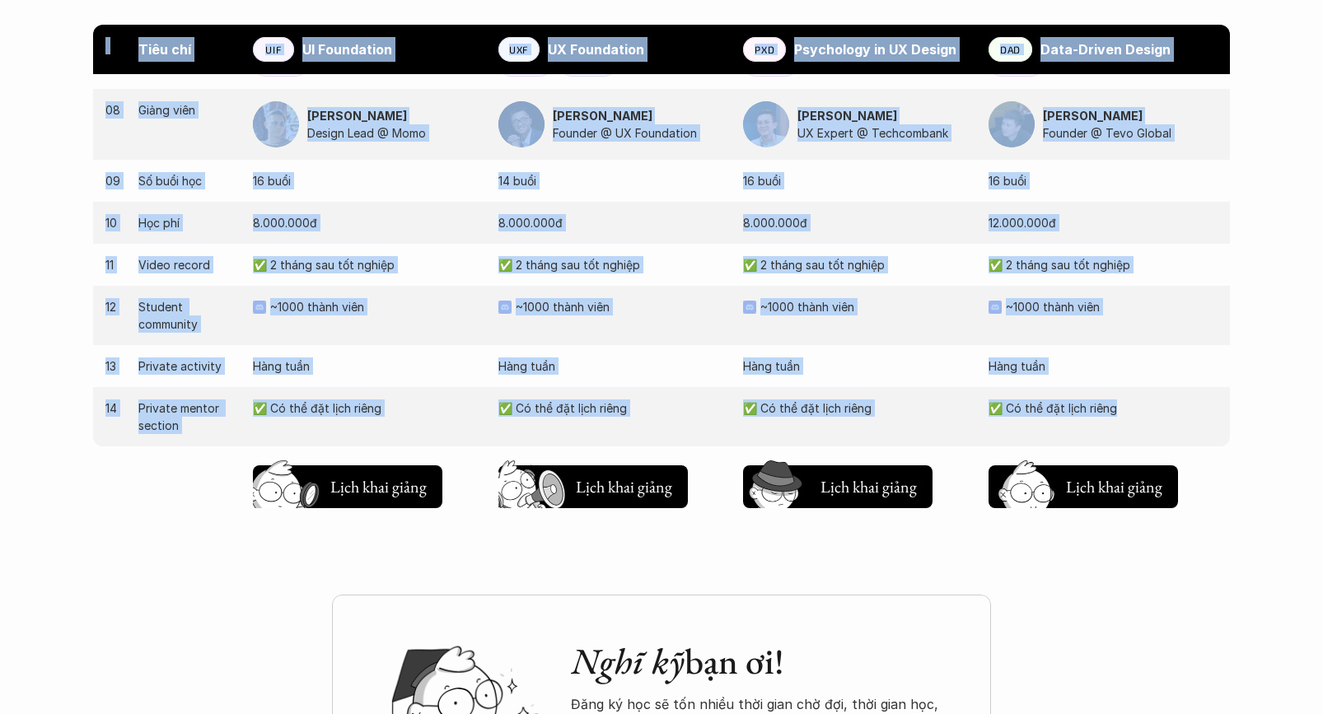
click at [1102, 390] on div "14 Private mentor section ✅ Có thể đặt lịch riêng ✅ Có thể đặt lịch riêng ✅ Có …" at bounding box center [661, 416] width 1137 height 59
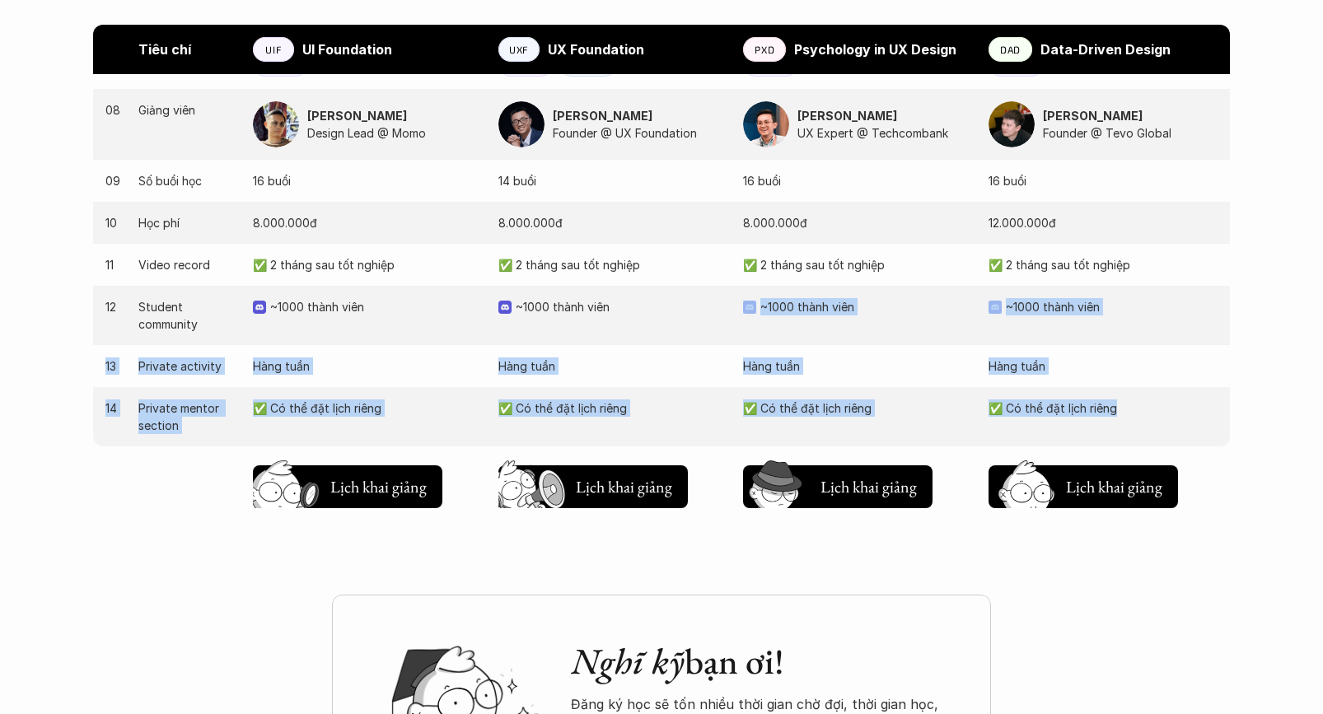
drag, startPoint x: 1132, startPoint y: 423, endPoint x: 515, endPoint y: 321, distance: 625.6
click at [515, 321] on div "03 Giai đoạn sản phẩm Thiết kế giao diện sản phẩm Nghiên cứu người dùng (User N…" at bounding box center [661, 76] width 1137 height 888
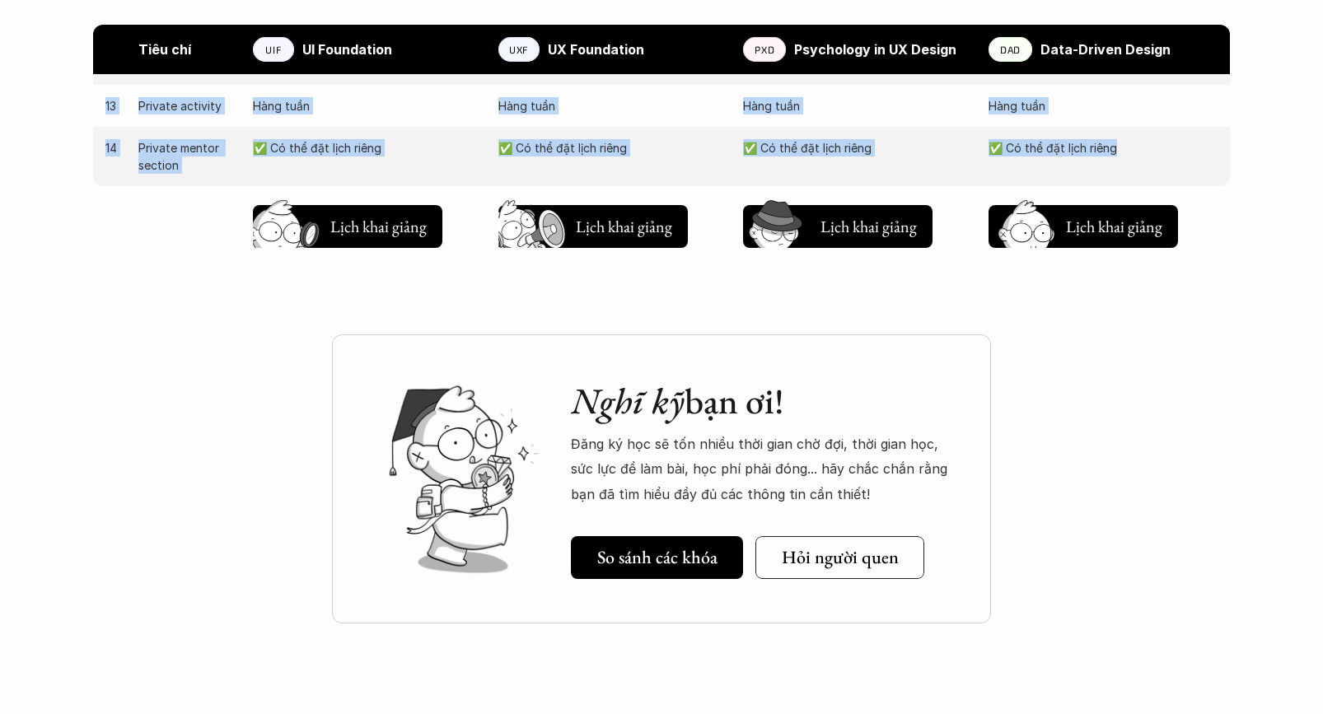
scroll to position [2311, 0]
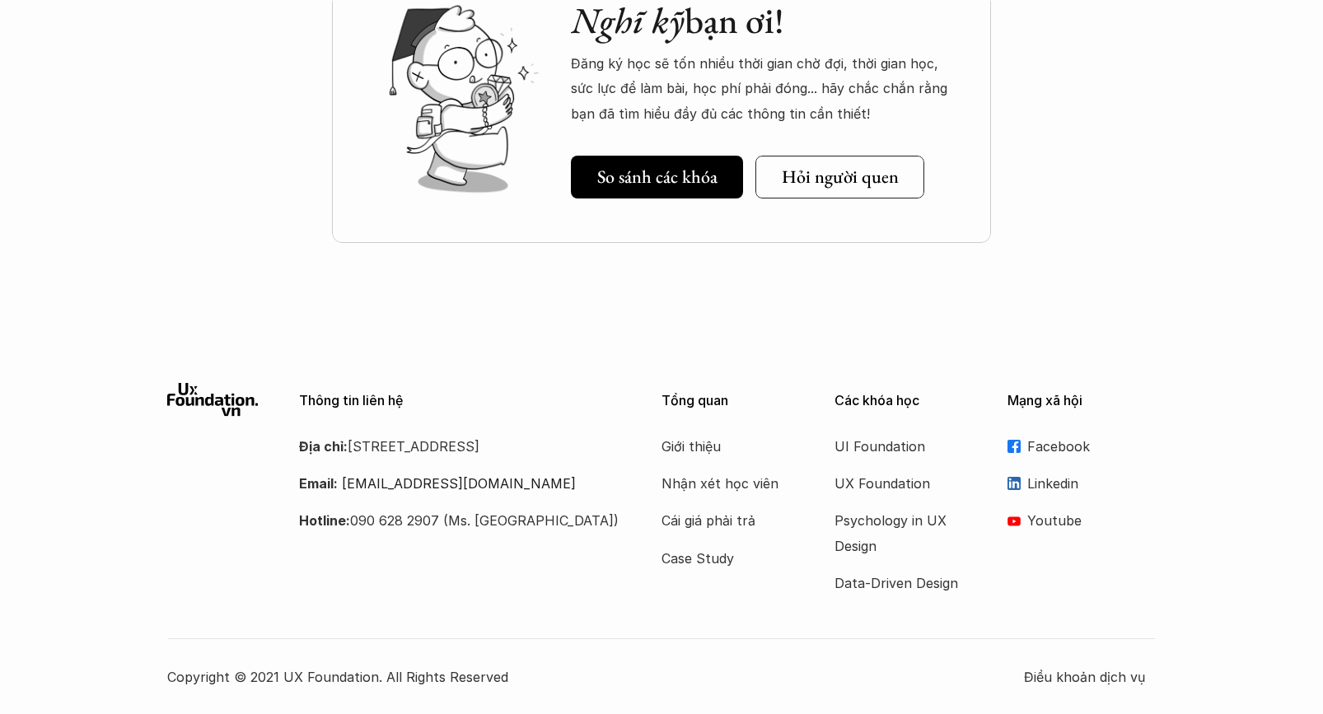
drag, startPoint x: 749, startPoint y: 159, endPoint x: 747, endPoint y: 146, distance: 13.3
click at [747, 146] on div "Nghĩ kỹ bạn ơi! Đăng ký học sẽ tốn nhiều thời gian chờ đợi, thời gian học, sức …" at bounding box center [764, 98] width 387 height 199
drag, startPoint x: 747, startPoint y: 146, endPoint x: 931, endPoint y: 201, distance: 191.9
click at [931, 201] on div "Nghĩ kỹ bạn ơi! Đăng ký học sẽ tốn nhiều thời gian chờ đợi, thời gian học, sức …" at bounding box center [661, 98] width 659 height 289
drag, startPoint x: 931, startPoint y: 201, endPoint x: 939, endPoint y: 213, distance: 14.4
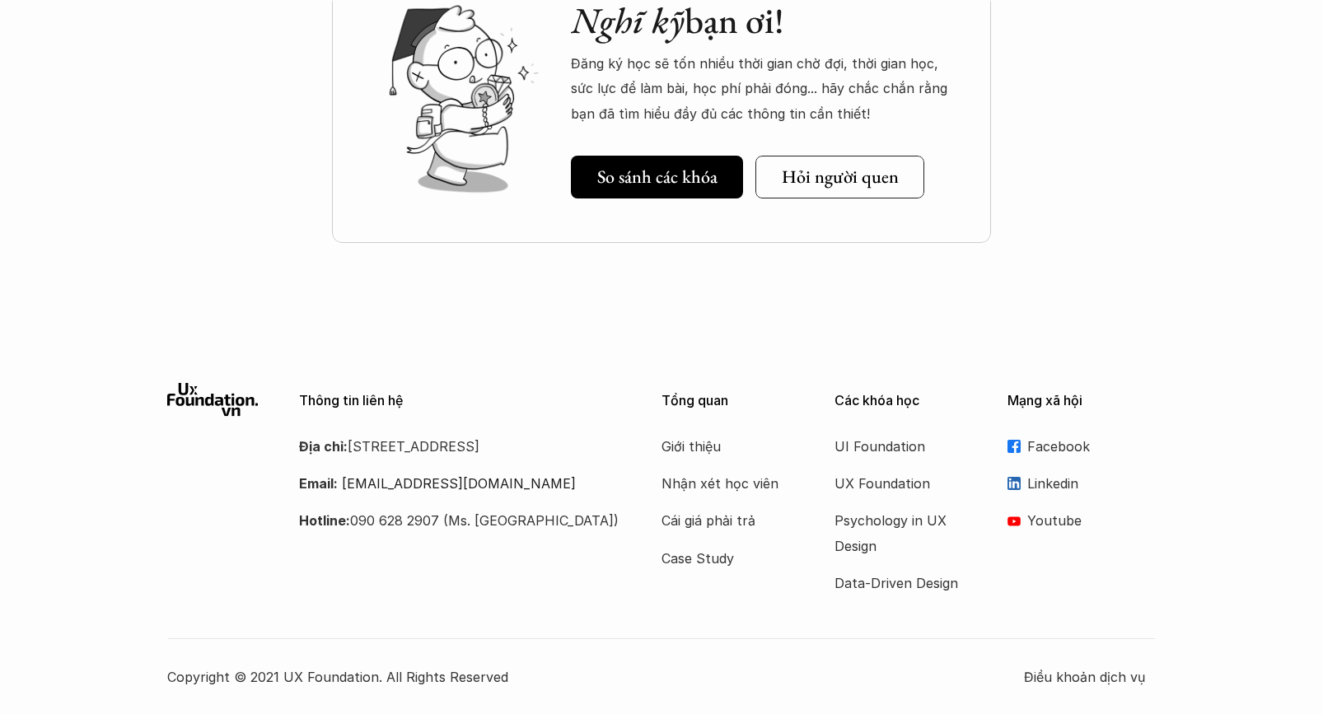
click at [934, 208] on div "Nghĩ kỹ bạn ơi! Đăng ký học sẽ tốn nhiều thời gian chờ đợi, thời gian học, sức …" at bounding box center [661, 98] width 659 height 289
drag, startPoint x: 939, startPoint y: 213, endPoint x: 531, endPoint y: 116, distance: 419.3
click at [521, 125] on div "Nghĩ kỹ bạn ơi! Đăng ký học sẽ tốn nhiều thời gian chờ đợi, thời gian học, sức …" at bounding box center [661, 98] width 659 height 289
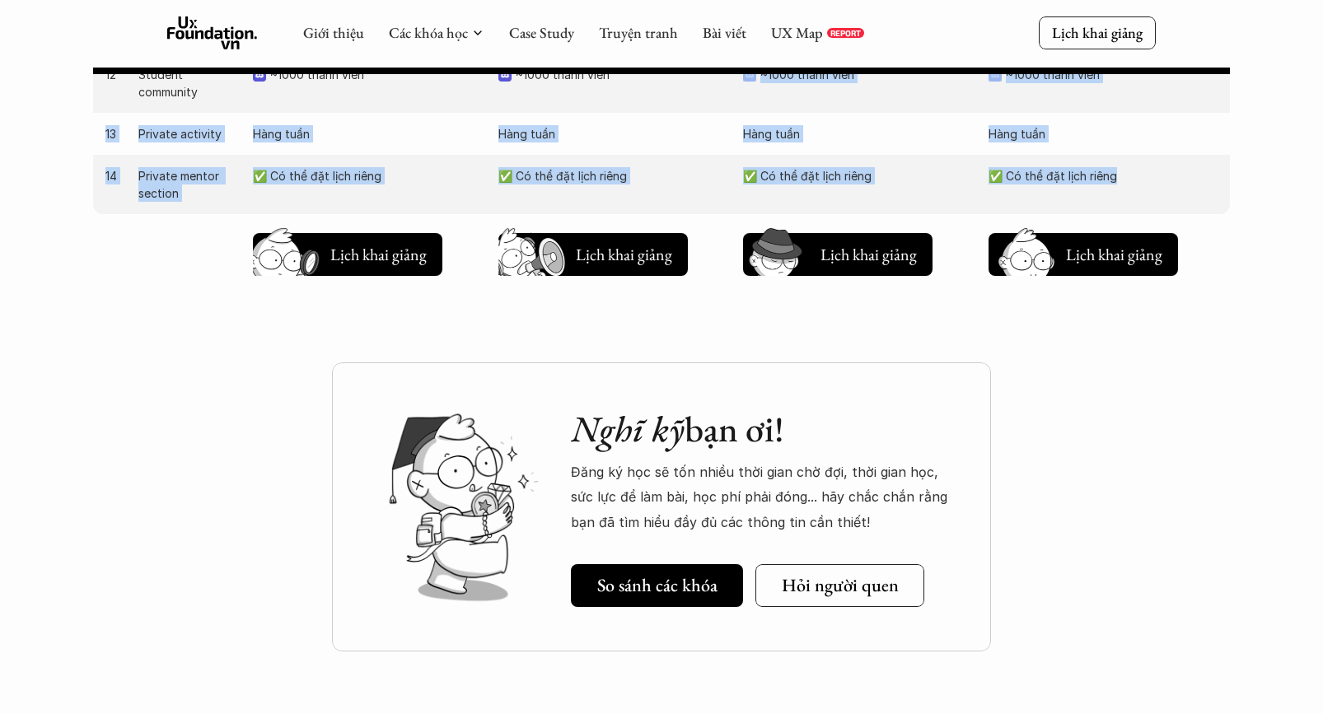
scroll to position [1855, 0]
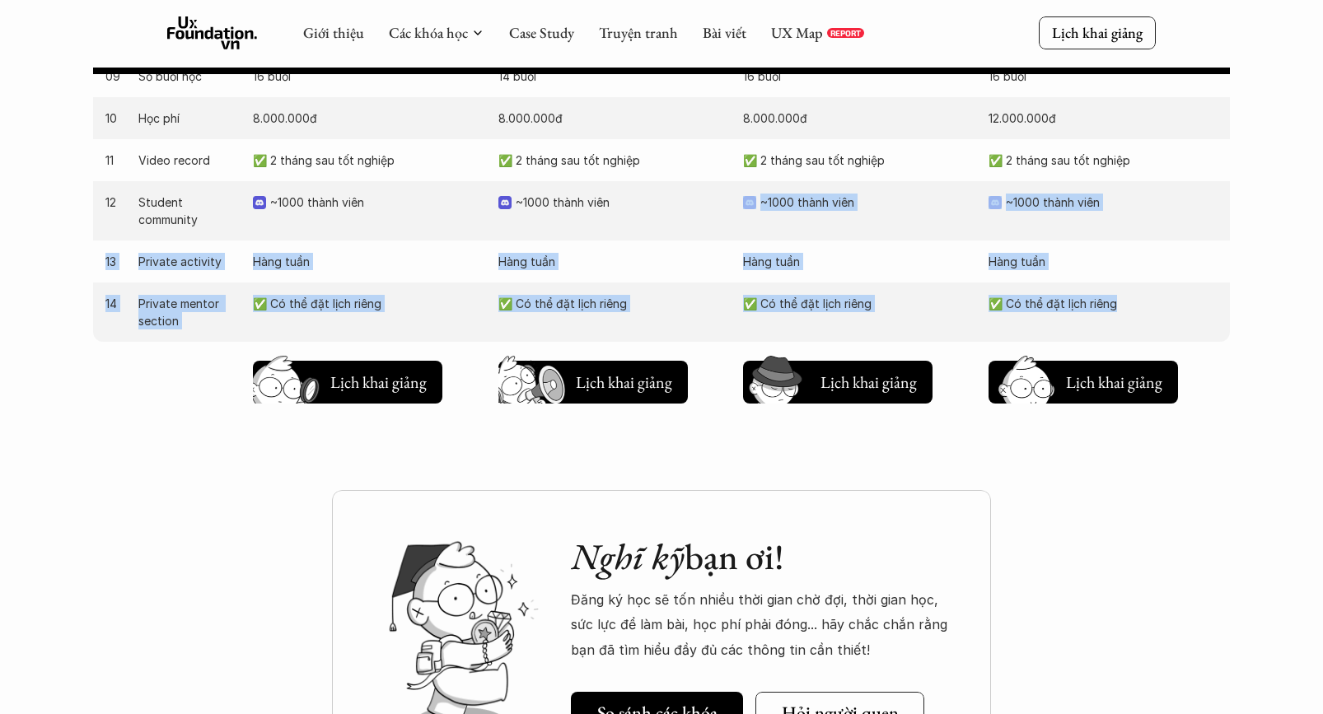
scroll to position [1538, 0]
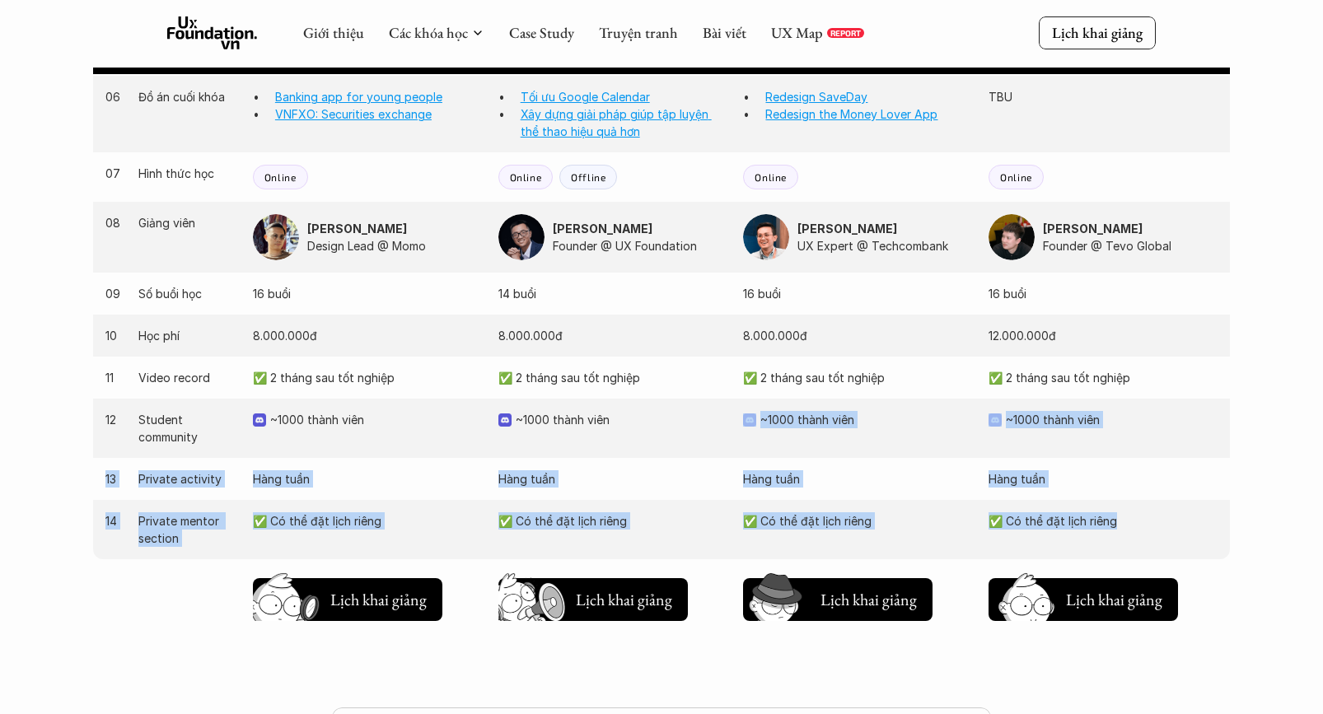
drag, startPoint x: 1252, startPoint y: 260, endPoint x: 641, endPoint y: 11, distance: 659.4
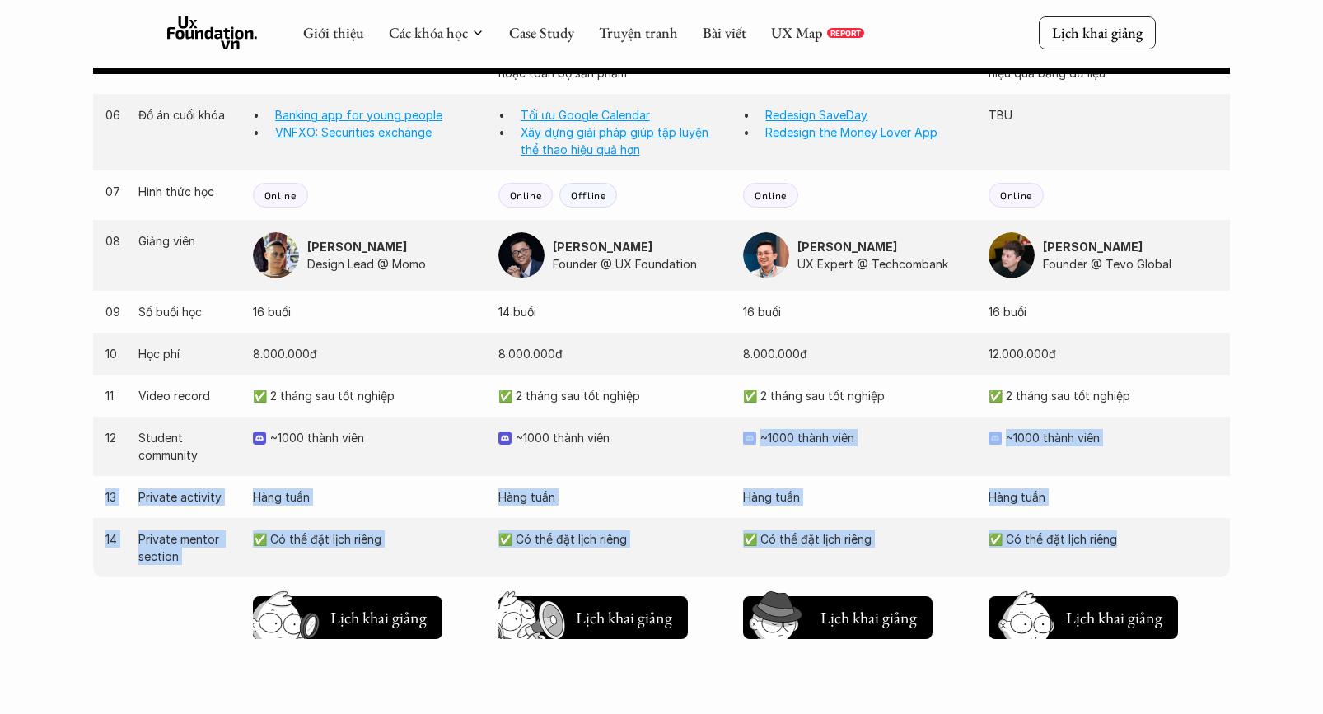
click at [576, 193] on p "Offline" at bounding box center [588, 196] width 35 height 12
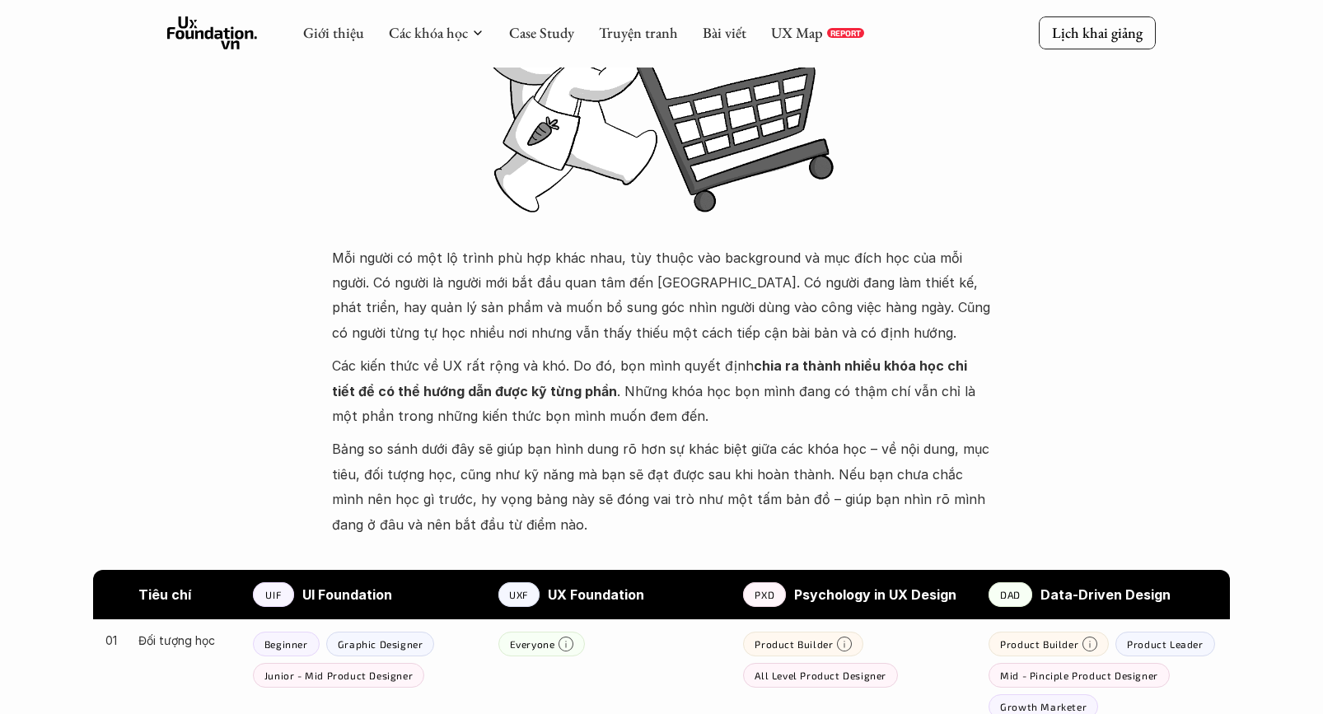
scroll to position [0, 0]
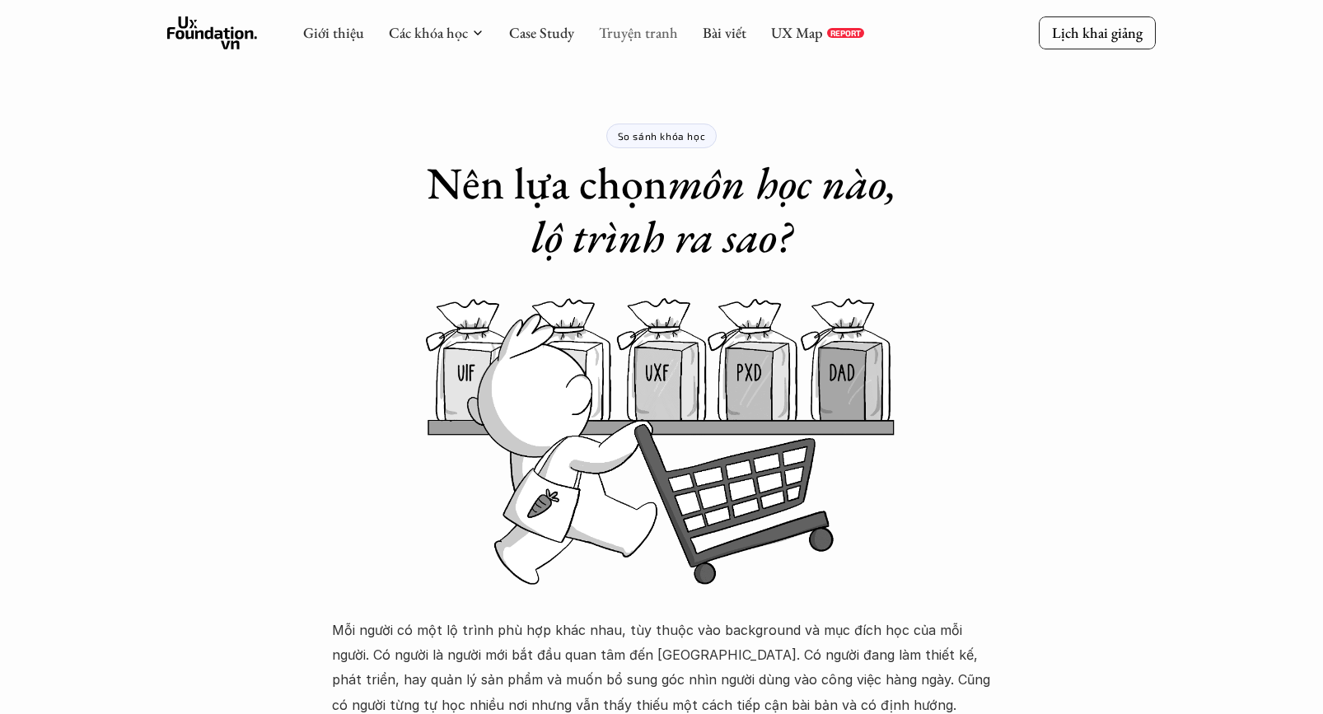
click at [675, 33] on link "Truyện tranh" at bounding box center [638, 32] width 79 height 19
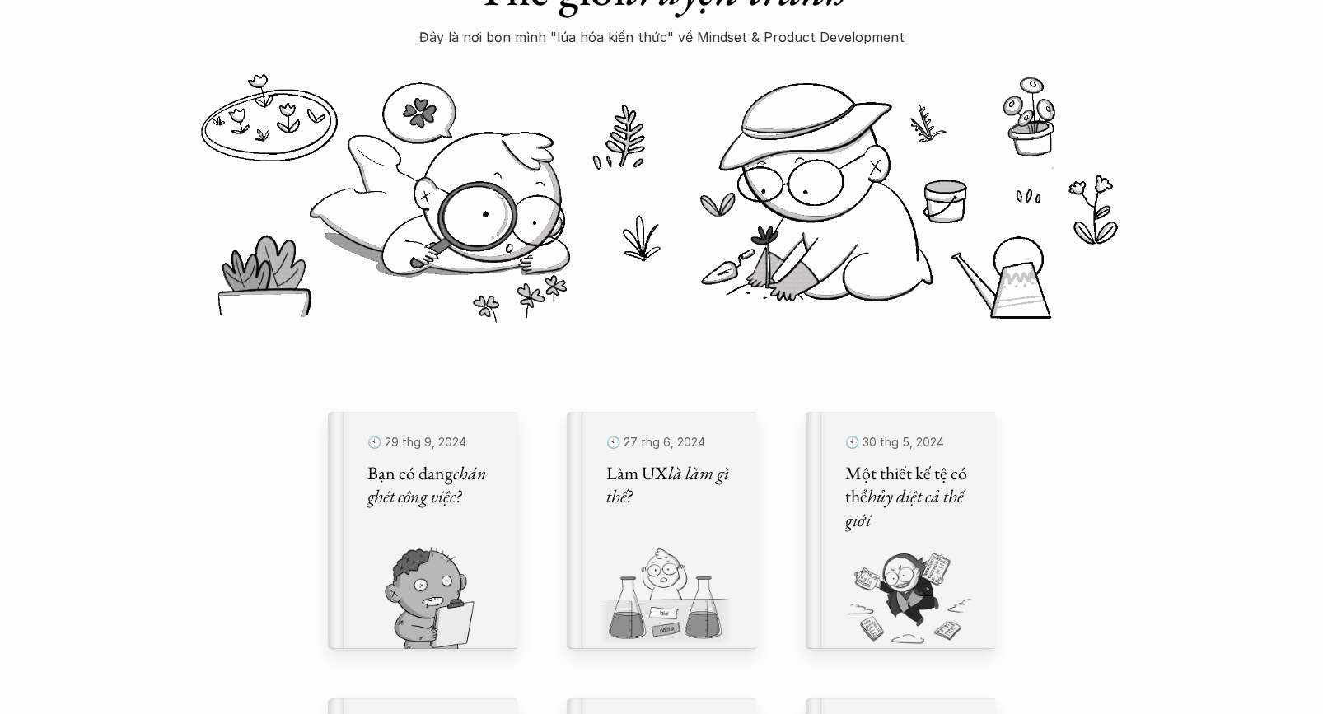
scroll to position [208, 0]
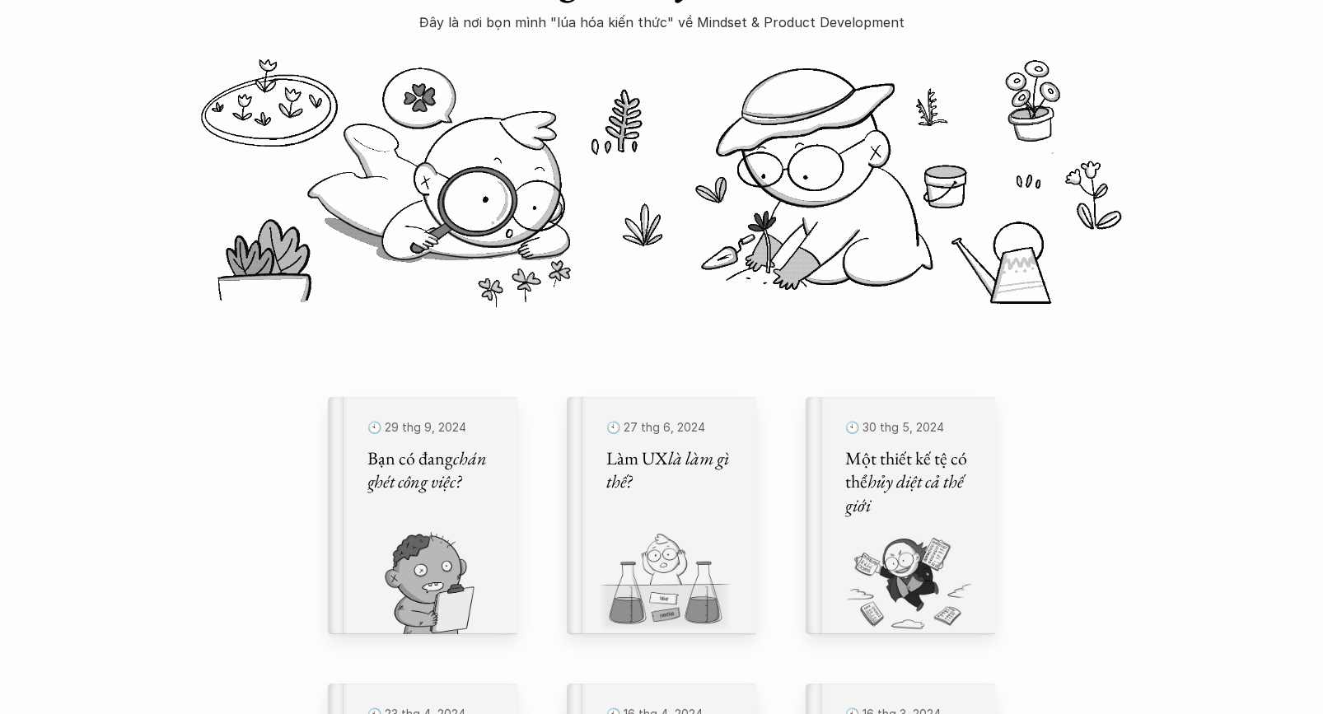
click at [658, 280] on img at bounding box center [661, 183] width 989 height 297
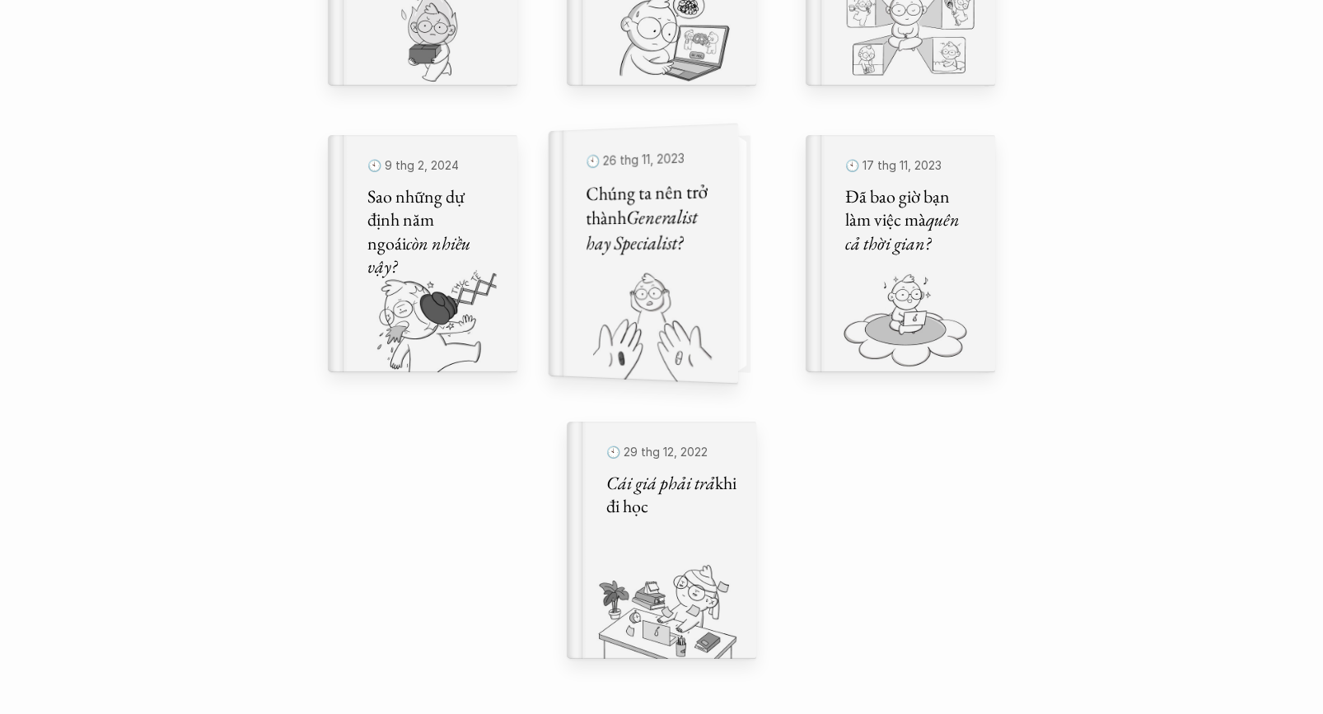
scroll to position [1047, 0]
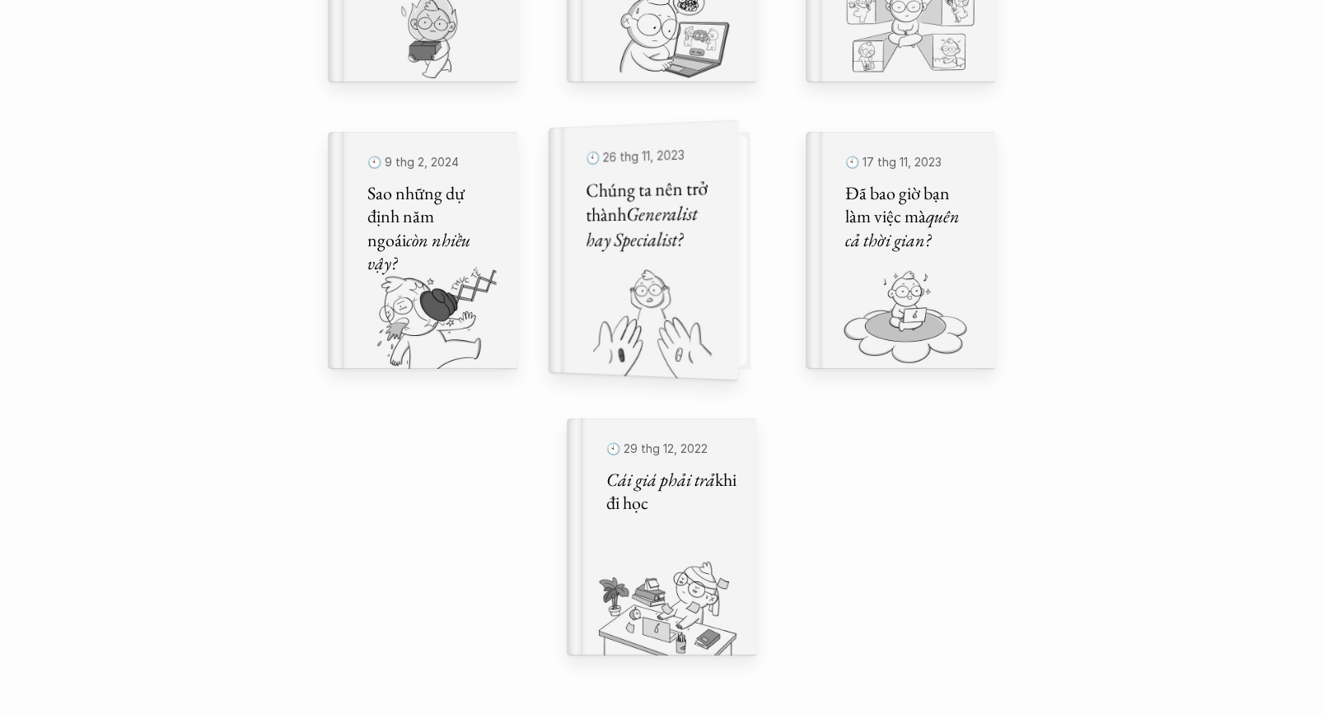
click at [704, 296] on img at bounding box center [634, 324] width 170 height 114
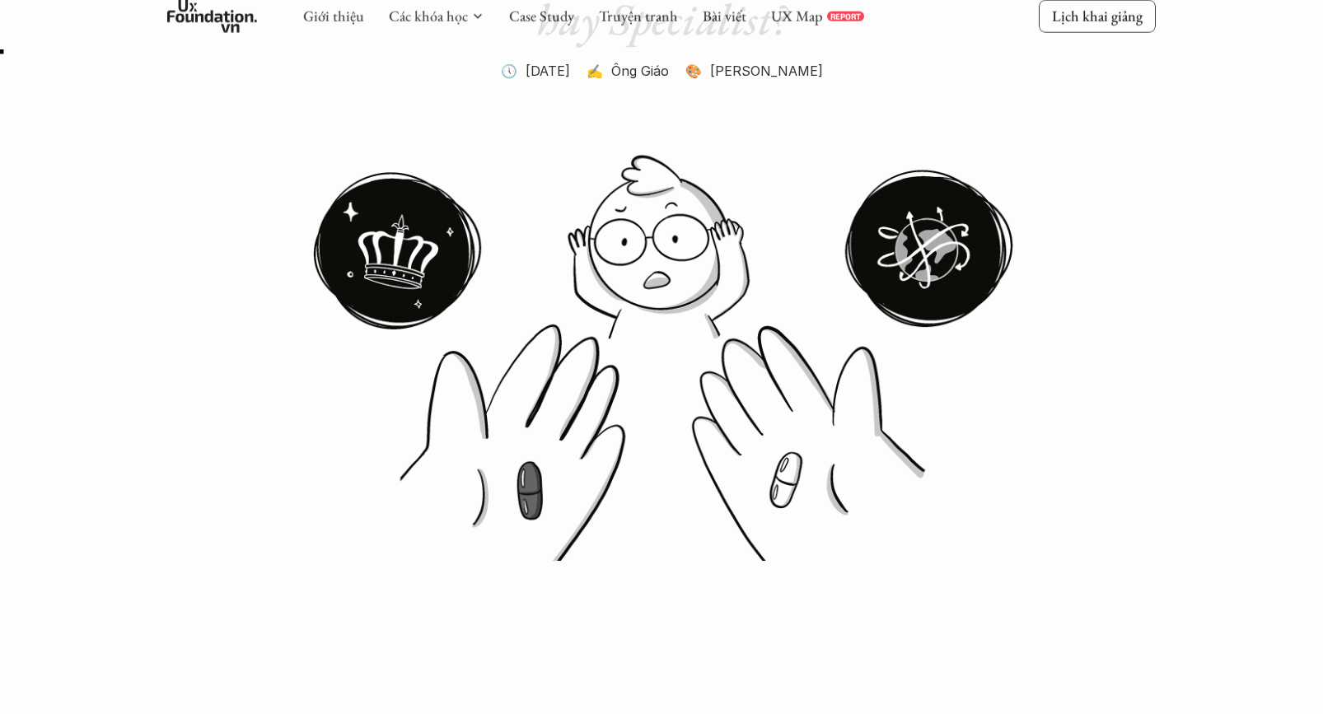
scroll to position [214, 0]
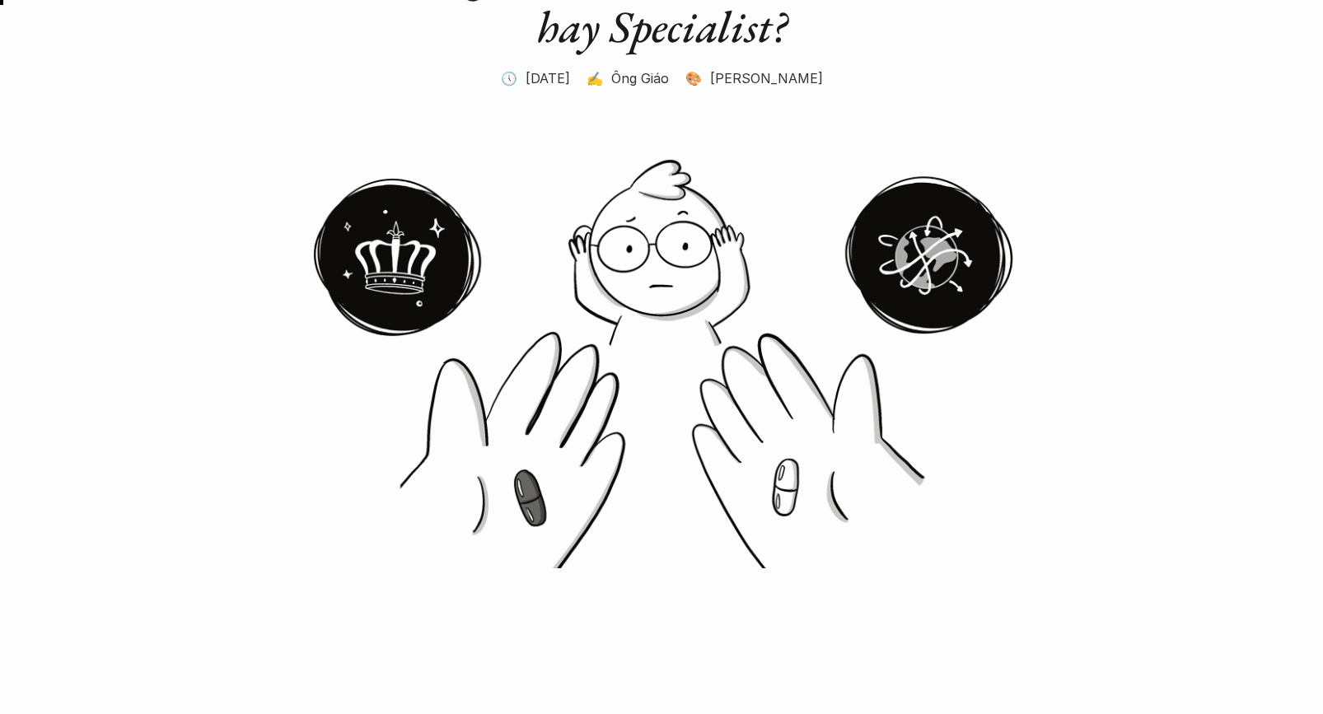
click at [689, 268] on img at bounding box center [661, 363] width 989 height 412
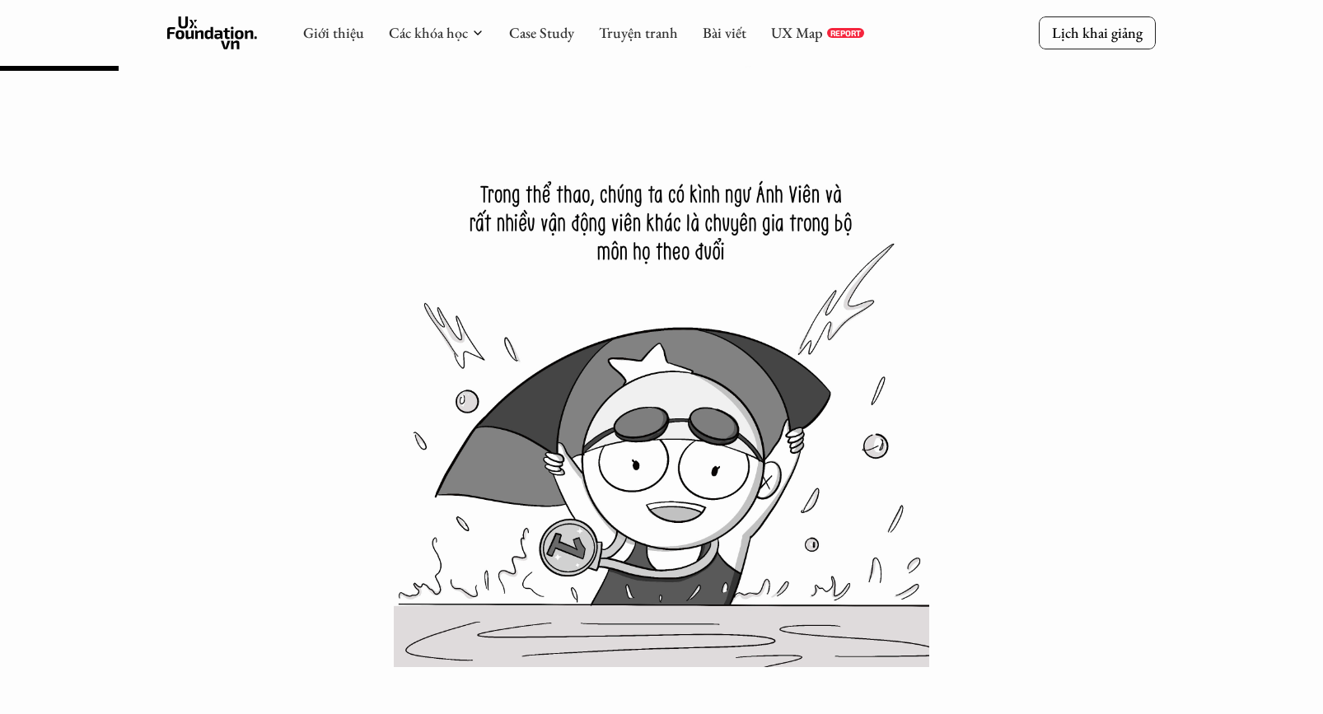
scroll to position [3078, 0]
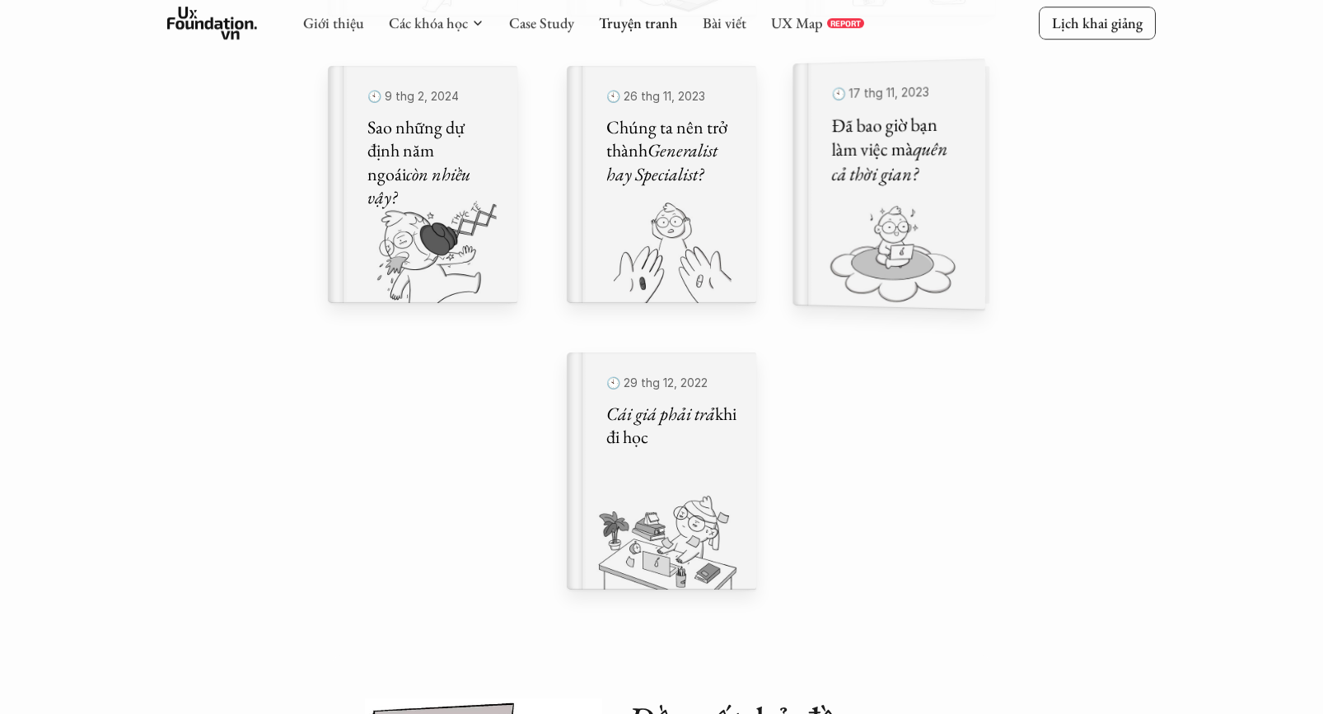
scroll to position [1128, 0]
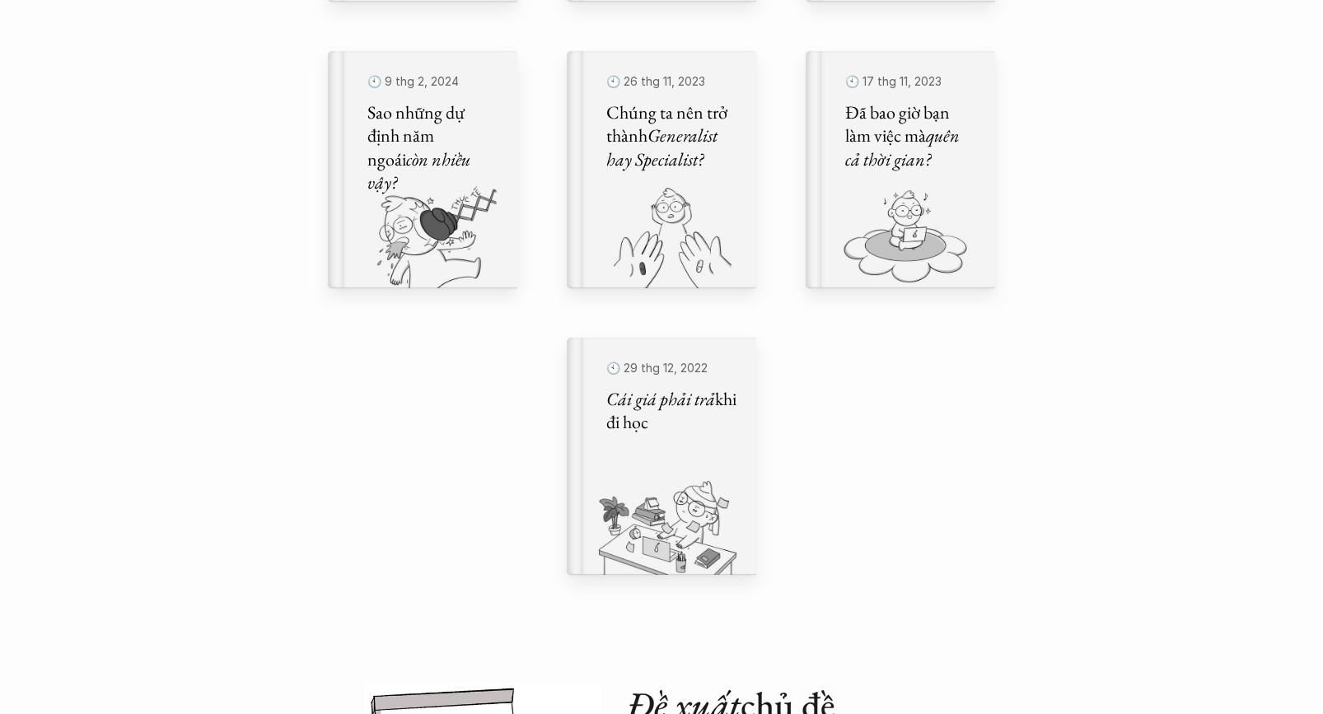
click at [692, 470] on div "🕙 29 thg 12, 2022 Cái giá phải trả khi đi học" at bounding box center [671, 457] width 130 height 198
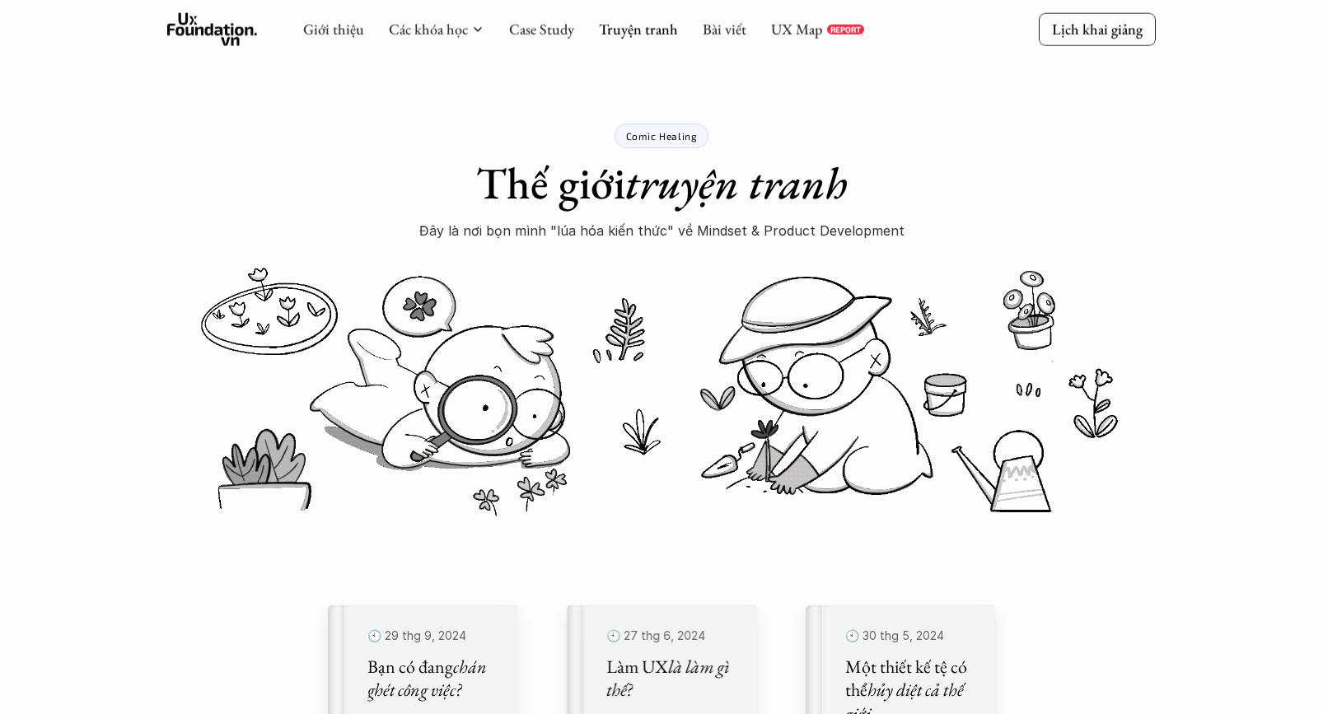
scroll to position [3, 0]
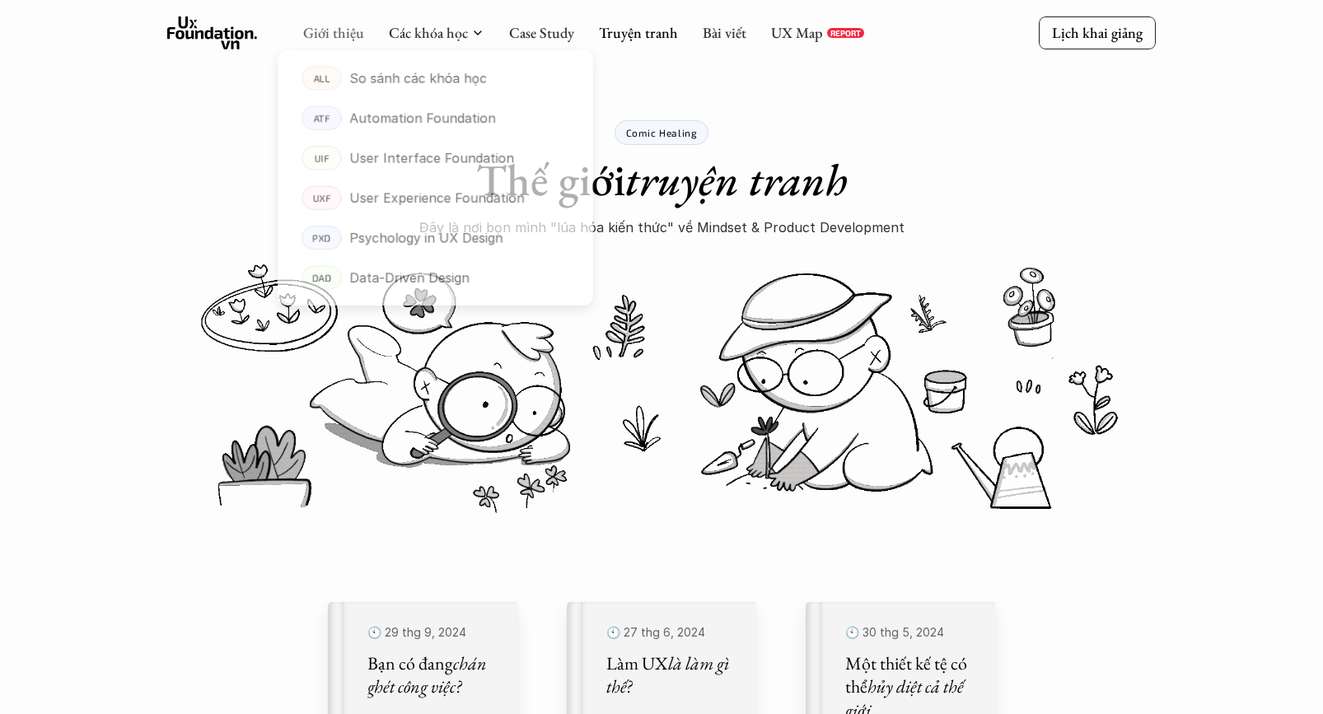
click at [338, 26] on link "Giới thiệu" at bounding box center [333, 32] width 61 height 19
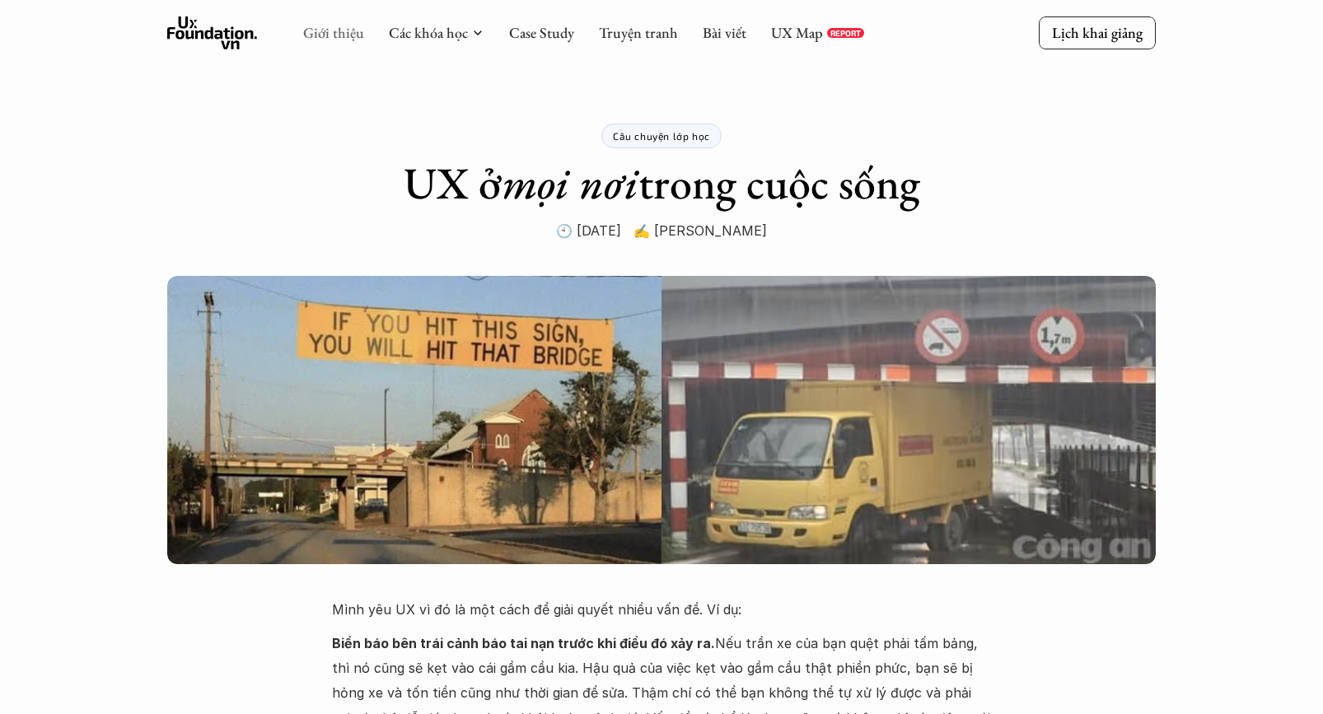
click at [320, 37] on link "Giới thiệu" at bounding box center [333, 32] width 61 height 19
click at [225, 39] on icon at bounding box center [212, 32] width 91 height 33
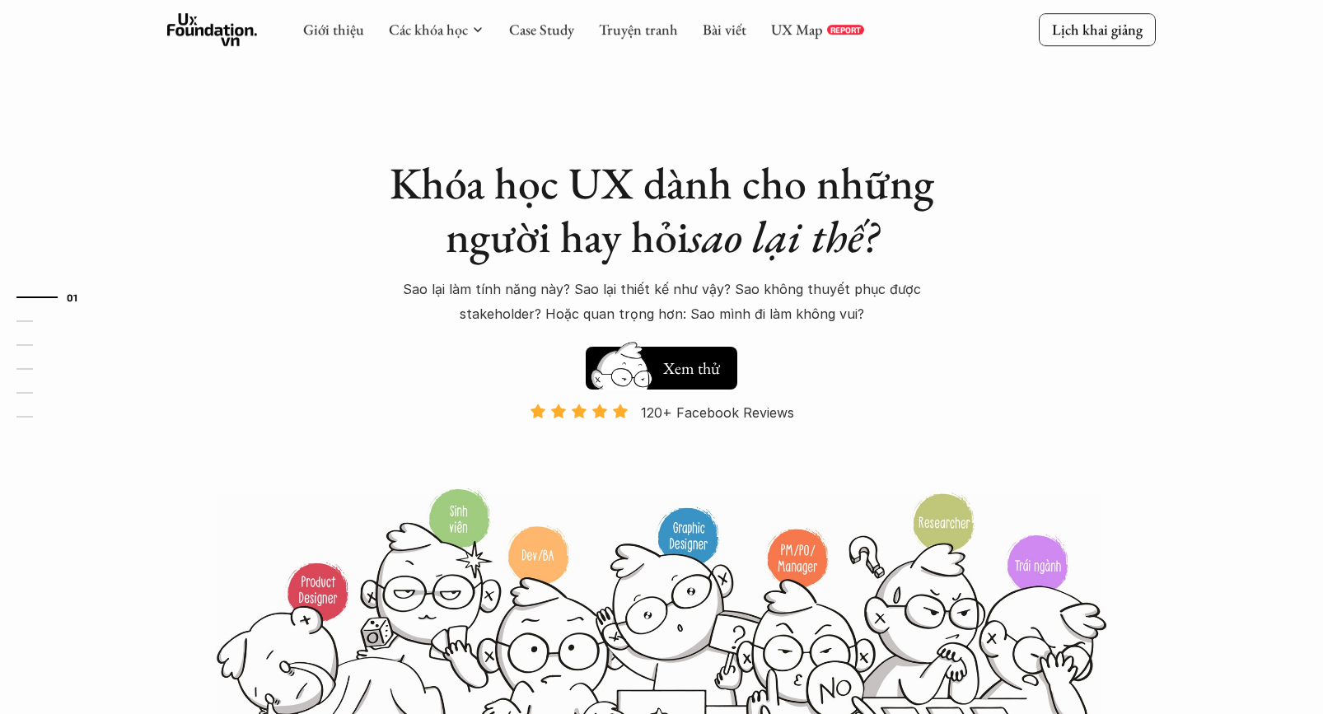
scroll to position [163, 0]
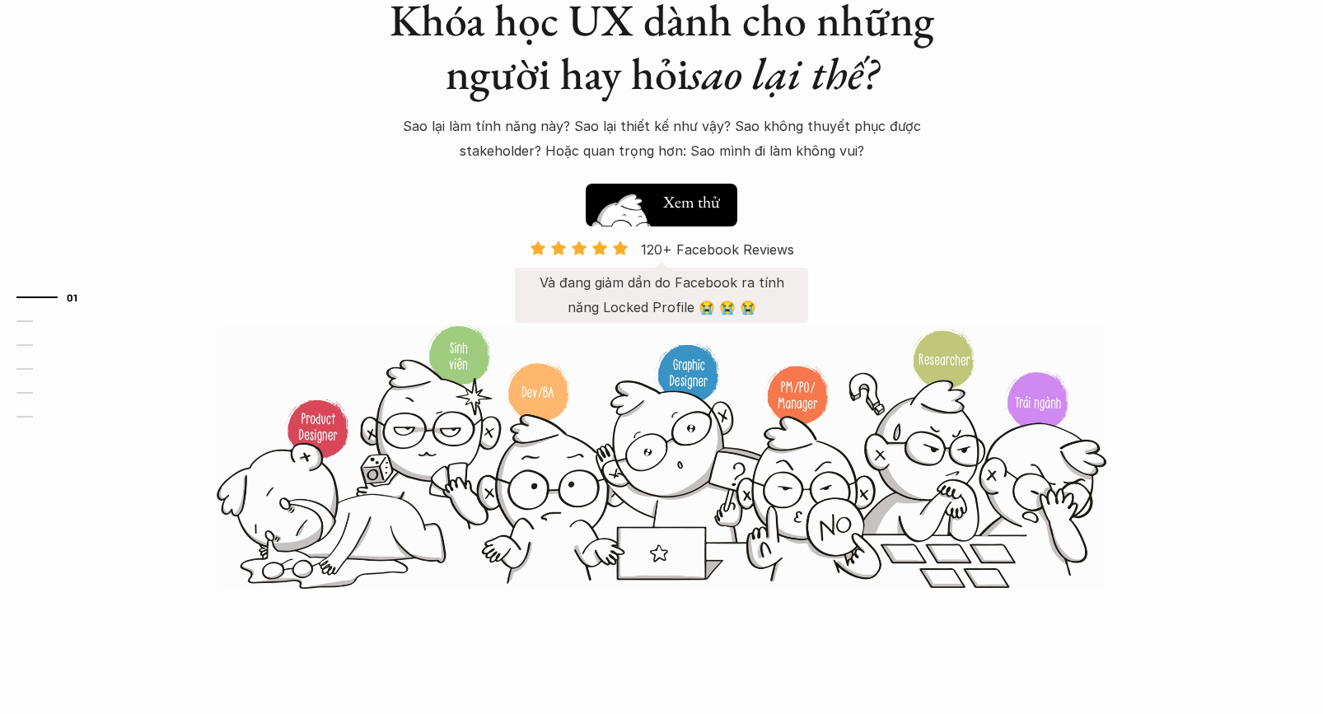
click at [725, 219] on button "Hay thôi Xem thử" at bounding box center [662, 205] width 152 height 43
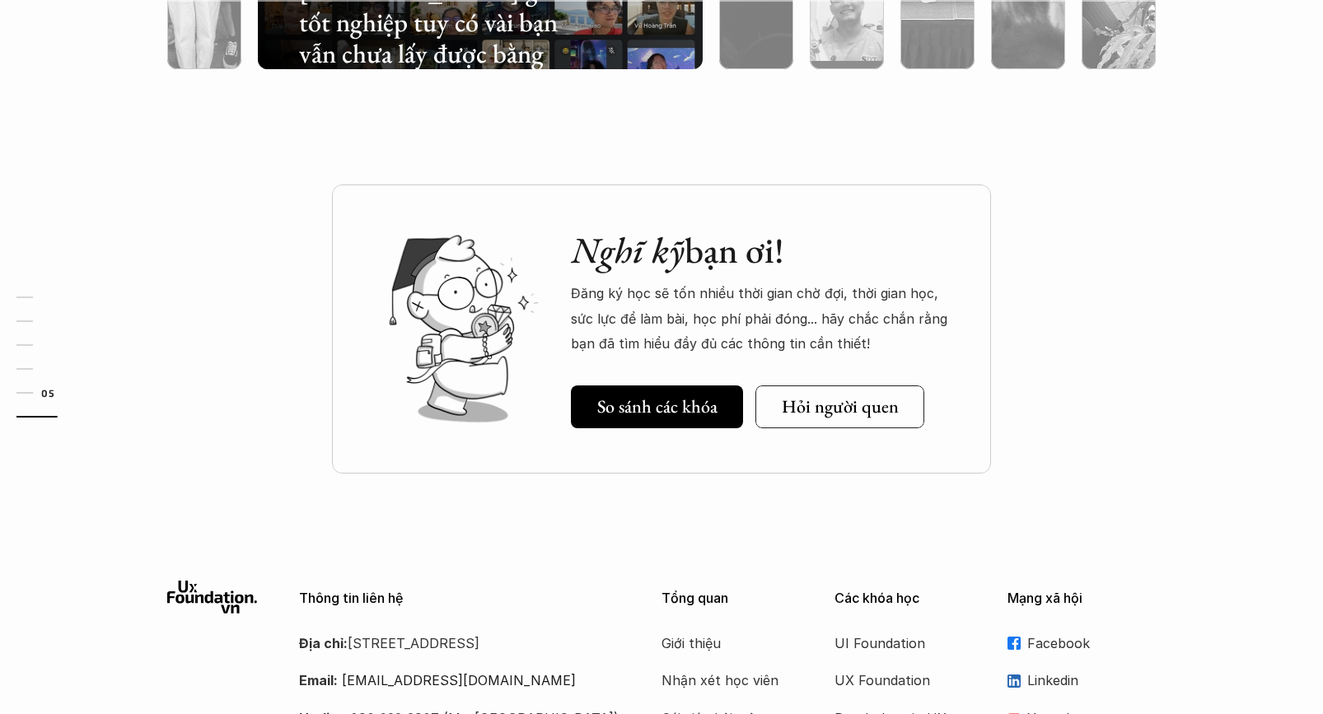
scroll to position [5808, 0]
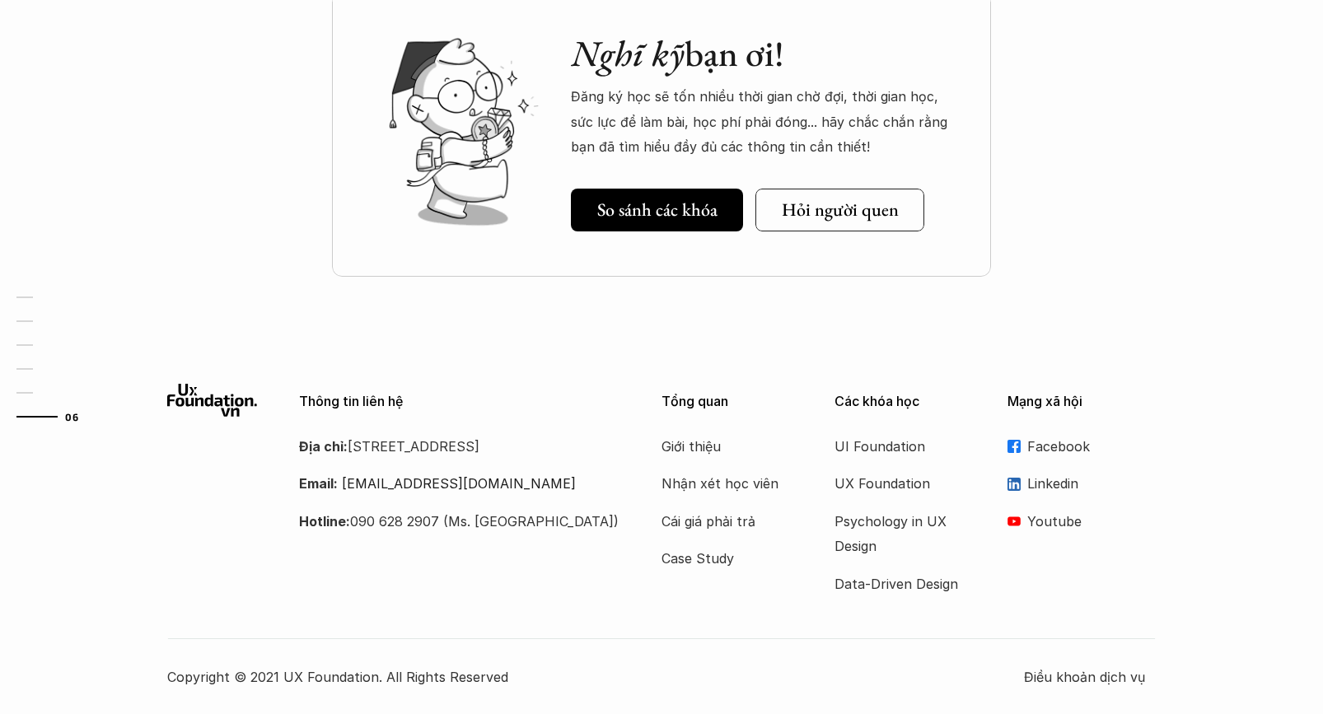
drag, startPoint x: 457, startPoint y: 462, endPoint x: 309, endPoint y: 385, distance: 167.3
click at [304, 438] on p "Địa chỉ: Tầng 6A, số 116 Trung Liệt, phường Trung Liệt, quận Đống Đa" at bounding box center [459, 446] width 321 height 25
click at [307, 382] on div "Thông tin liên hệ Địa chỉ: Tầng 6A, số 116 Trung Liệt, phường Trung Liệt, quận …" at bounding box center [661, 537] width 1323 height 356
drag, startPoint x: 303, startPoint y: 395, endPoint x: 438, endPoint y: 462, distance: 151.1
click at [424, 452] on div "Thông tin liên hệ Địa chỉ: Tầng 6A, số 116 Trung Liệt, phường Trung Liệt, quận …" at bounding box center [393, 459] width 453 height 150
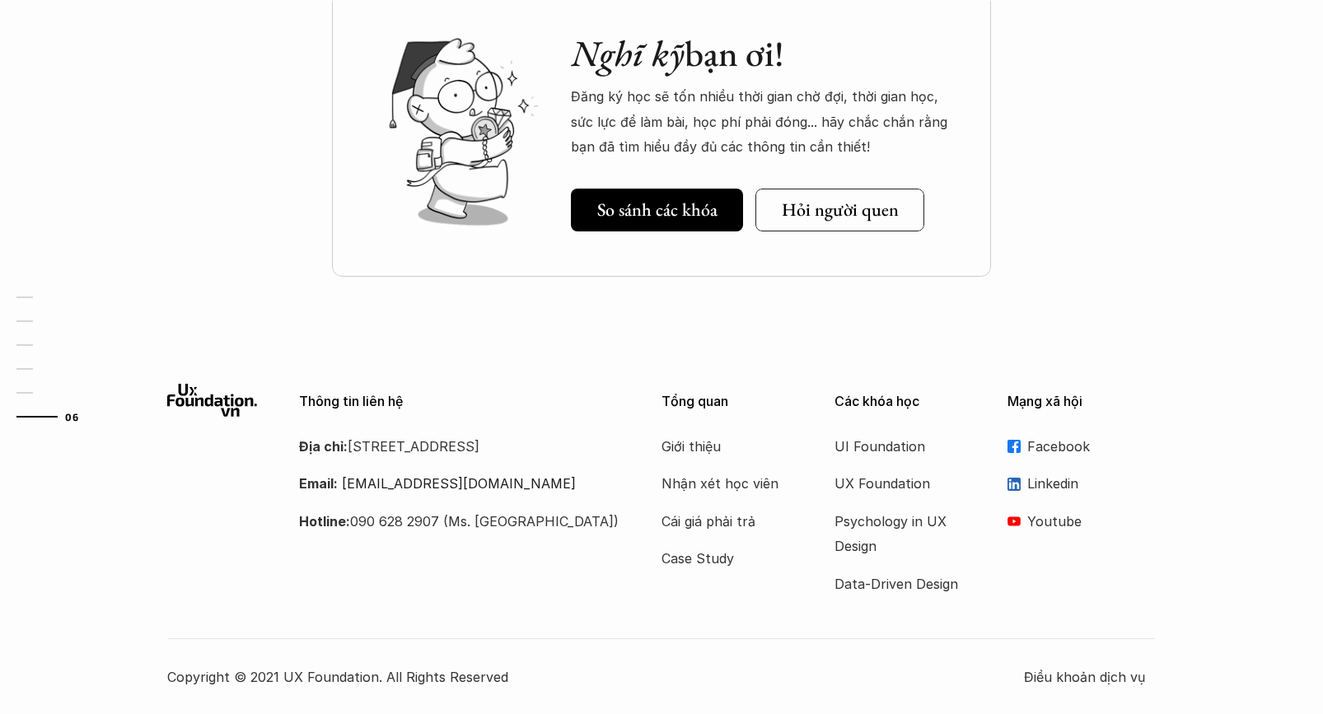
click at [438, 459] on p "Địa chỉ: Tầng 6A, số 116 Trung Liệt, phường Trung Liệt, quận Đống Đa" at bounding box center [459, 446] width 321 height 25
click at [458, 459] on p "Địa chỉ: Tầng 6A, số 116 Trung Liệt, phường Trung Liệt, quận Đống Đa" at bounding box center [459, 446] width 321 height 25
drag, startPoint x: 452, startPoint y: 473, endPoint x: 282, endPoint y: 397, distance: 186.7
click at [282, 397] on div "Thông tin liên hệ Địa chỉ: Tầng 6A, số 116 Trung Liệt, phường Trung Liệt, quận …" at bounding box center [393, 459] width 453 height 150
drag, startPoint x: 298, startPoint y: 382, endPoint x: 284, endPoint y: 371, distance: 18.1
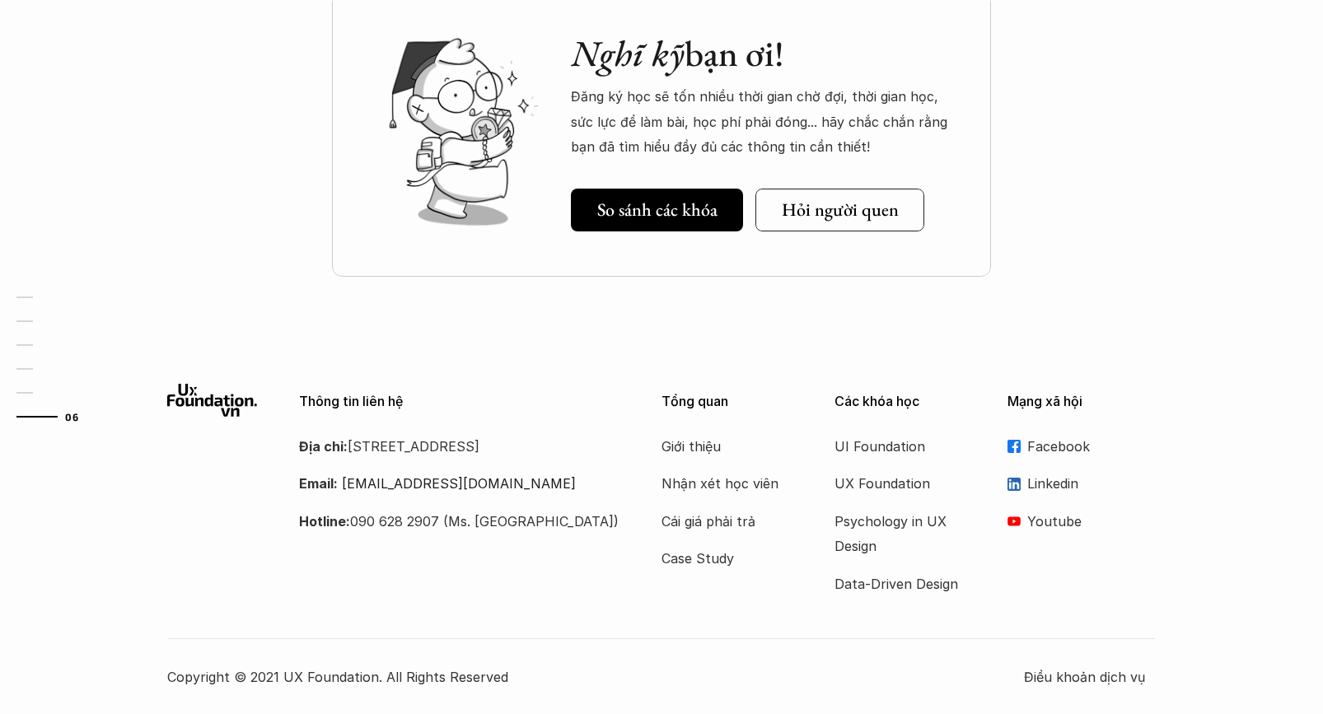
click at [298, 382] on div "Thông tin liên hệ Địa chỉ: Tầng 6A, số 116 Trung Liệt, phường Trung Liệt, quận …" at bounding box center [661, 537] width 1323 height 356
drag, startPoint x: 182, startPoint y: 370, endPoint x: 578, endPoint y: 578, distance: 447.5
click at [559, 578] on div "Thông tin liên hệ Địa chỉ: Tầng 6A, số 116 Trung Liệt, phường Trung Liệt, quận …" at bounding box center [661, 537] width 1323 height 356
drag, startPoint x: 578, startPoint y: 578, endPoint x: 621, endPoint y: 578, distance: 42.9
click at [595, 578] on div "Thông tin liên hệ Địa chỉ: Tầng 6A, số 116 Trung Liệt, phường Trung Liệt, quận …" at bounding box center [661, 490] width 989 height 213
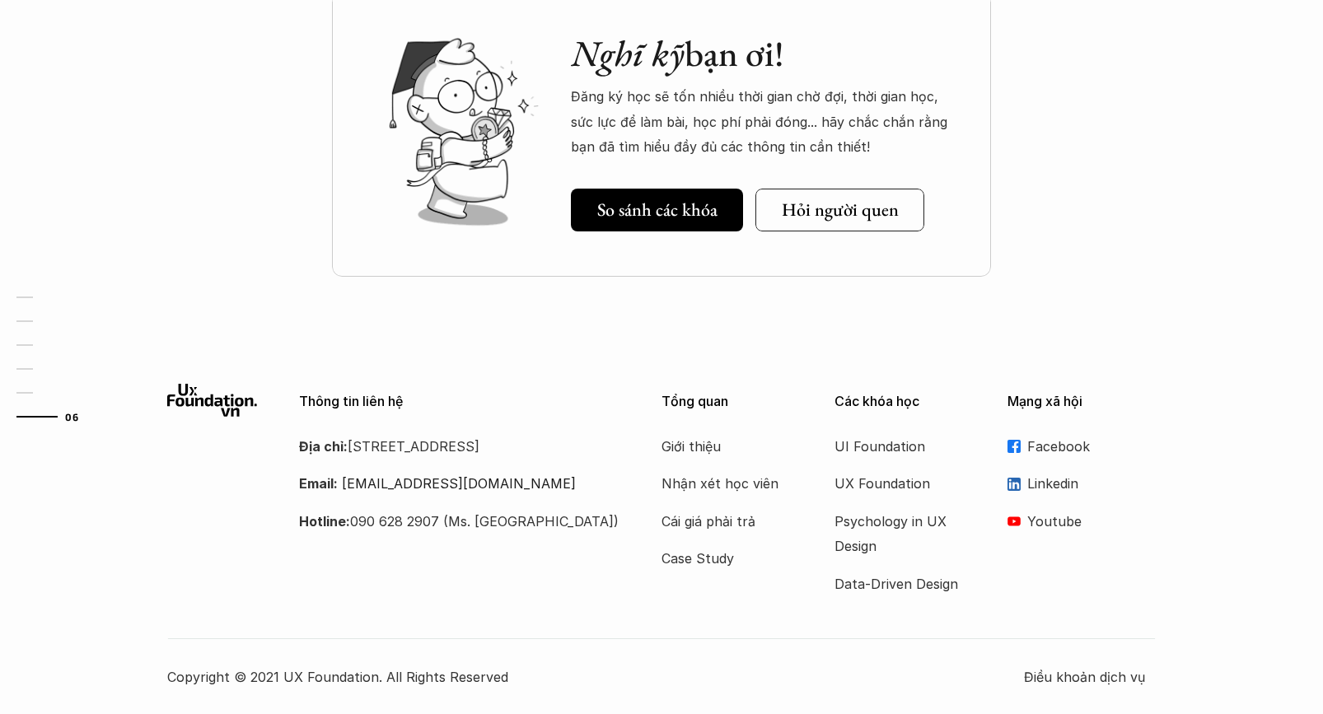
click at [621, 578] on div "Thông tin liên hệ Địa chỉ: Tầng 6A, số 116 Trung Liệt, phường Trung Liệt, quận …" at bounding box center [661, 490] width 989 height 213
drag, startPoint x: 609, startPoint y: 574, endPoint x: 300, endPoint y: 395, distance: 357.0
click at [300, 395] on div "Thông tin liên hệ Địa chỉ: Tầng 6A, số 116 Trung Liệt, phường Trung Liệt, quận …" at bounding box center [661, 490] width 989 height 213
click at [311, 343] on div "Nghĩ kỹ bạn ơi! Đăng ký học sẽ tốn nhiều thời gian chờ đợi, thời gian học, sức …" at bounding box center [661, 174] width 1323 height 372
drag, startPoint x: 309, startPoint y: 315, endPoint x: 591, endPoint y: 564, distance: 376.0
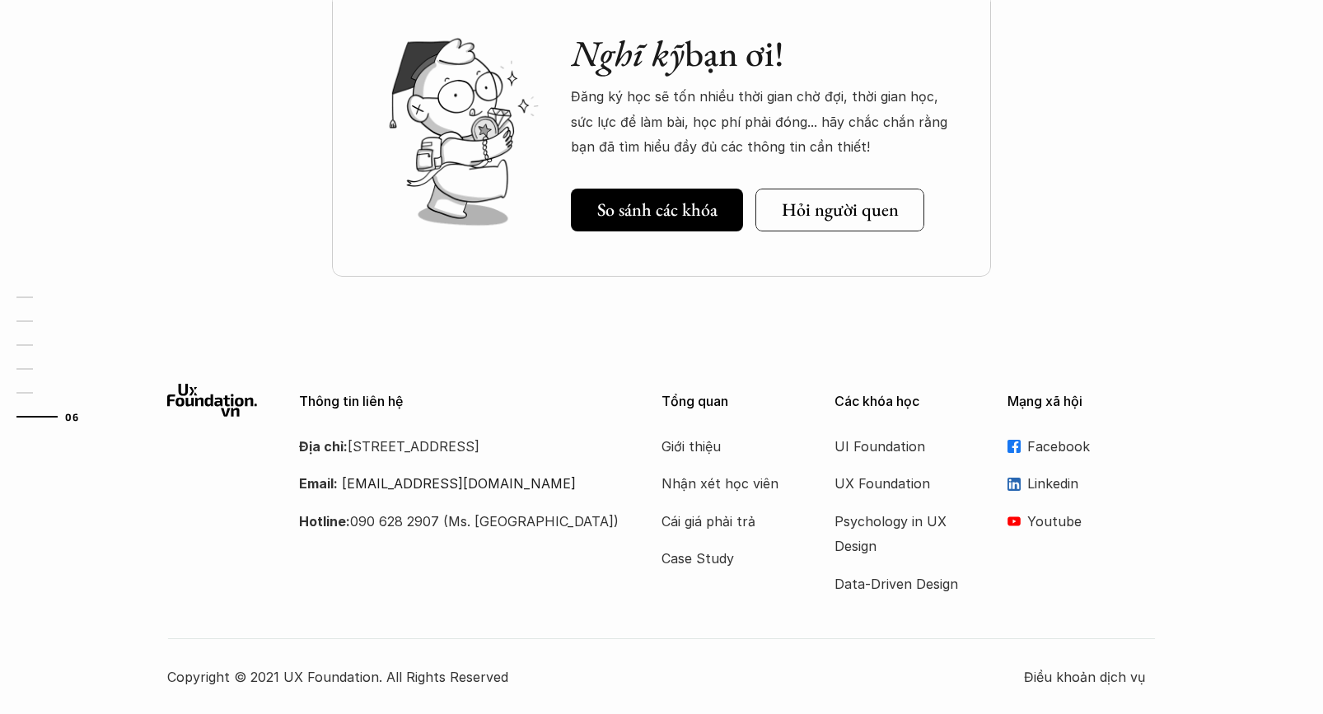
click at [560, 534] on p "Hotline: 090 628 2907 (Ms. Ngân)" at bounding box center [459, 521] width 321 height 25
drag, startPoint x: 436, startPoint y: 466, endPoint x: 316, endPoint y: 389, distance: 142.4
click at [315, 391] on div "Thông tin liên hệ Địa chỉ: Tầng 6A, số 116 Trung Liệt, phường Trung Liệt, quận …" at bounding box center [459, 459] width 321 height 150
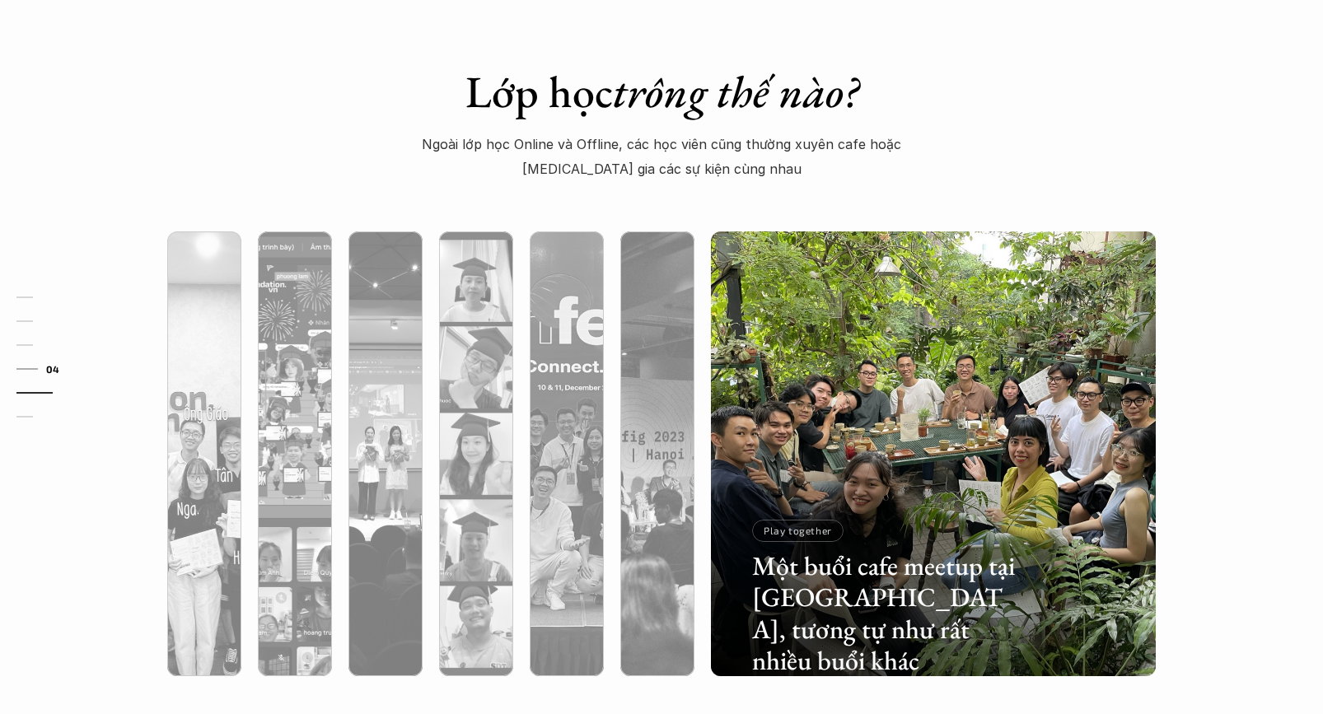
scroll to position [5315, 0]
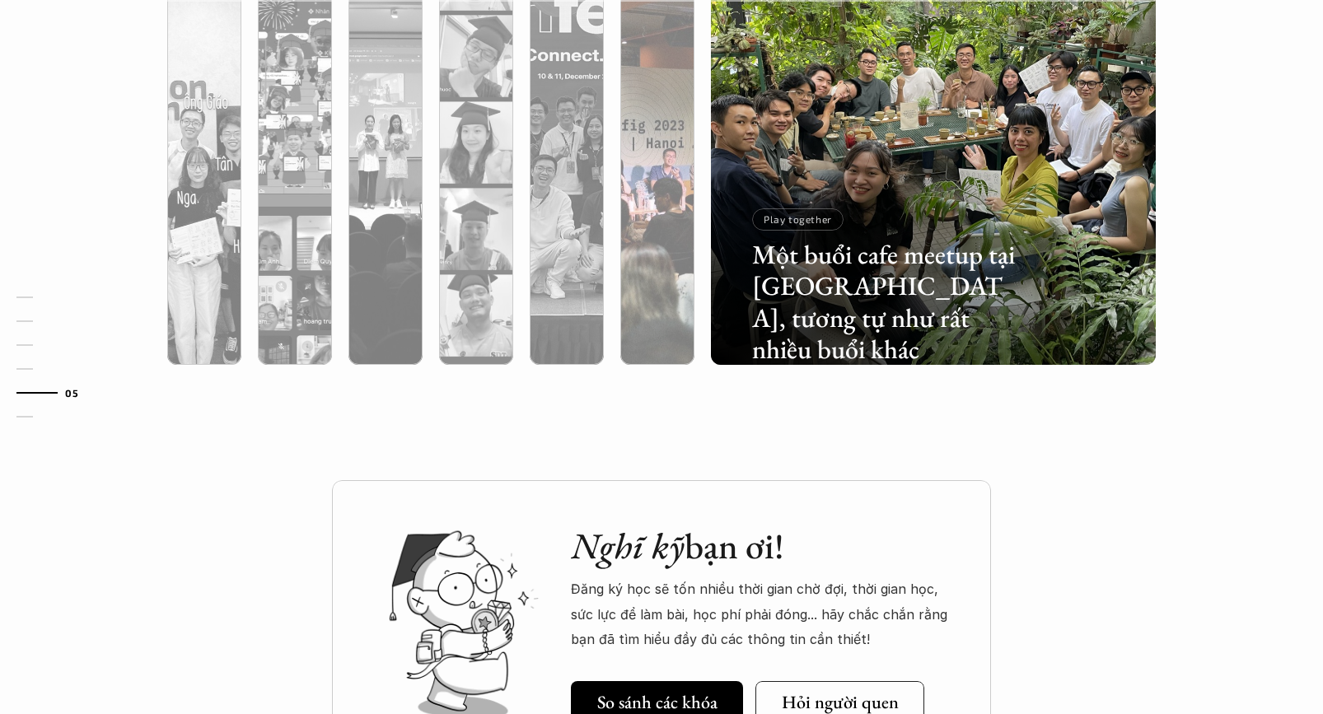
click at [690, 328] on div at bounding box center [658, 230] width 74 height 269
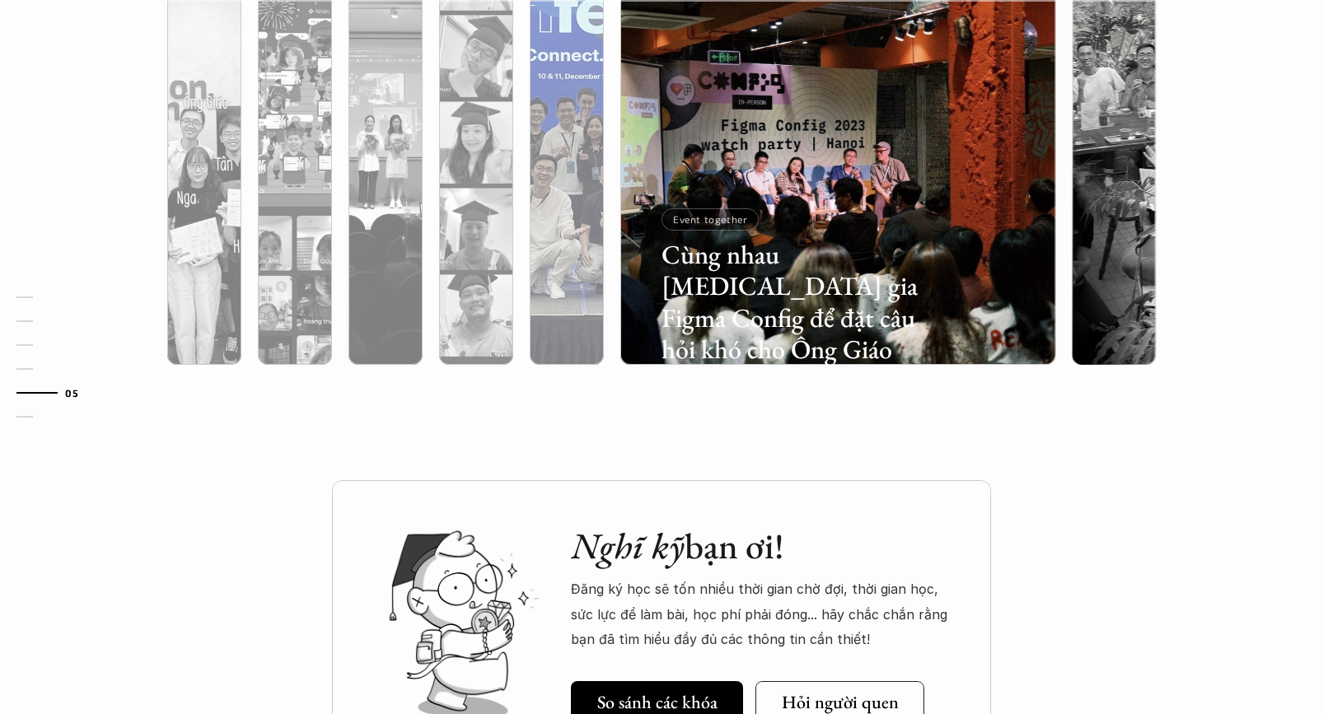
click at [601, 327] on div at bounding box center [703, 267] width 265 height 119
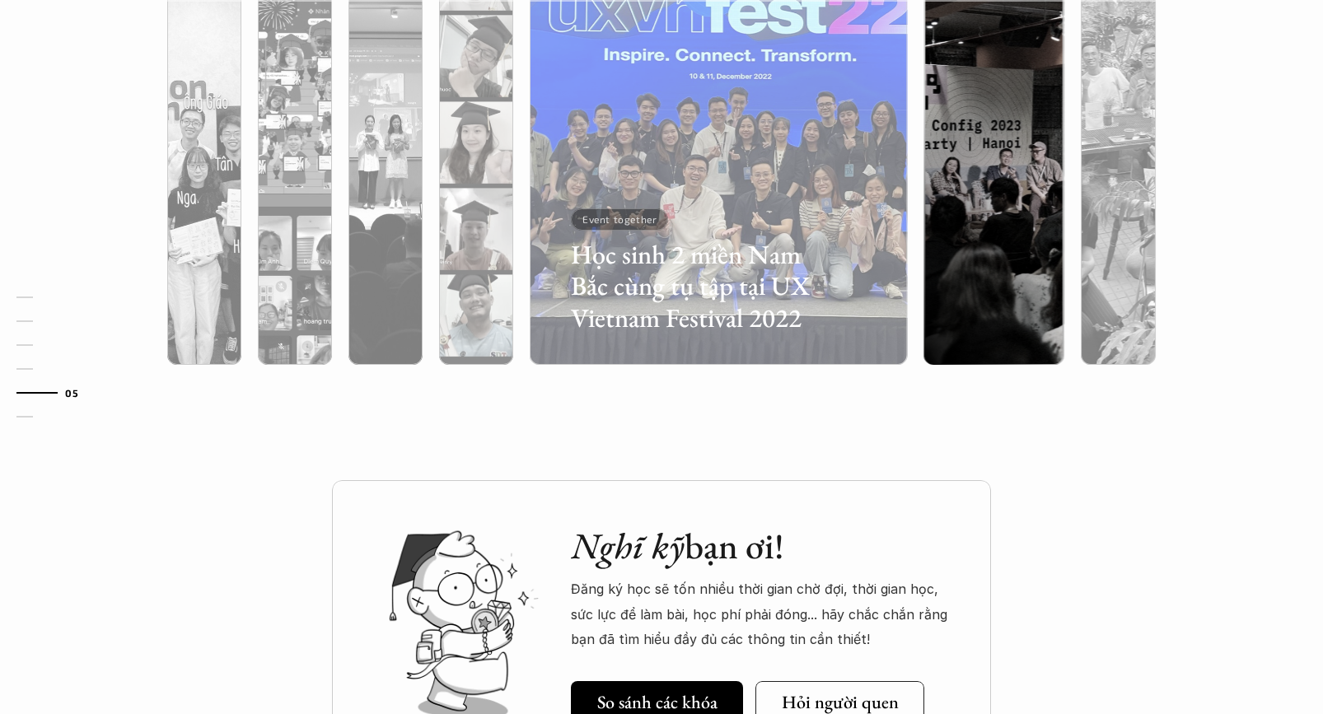
click at [457, 325] on div at bounding box center [476, 230] width 74 height 269
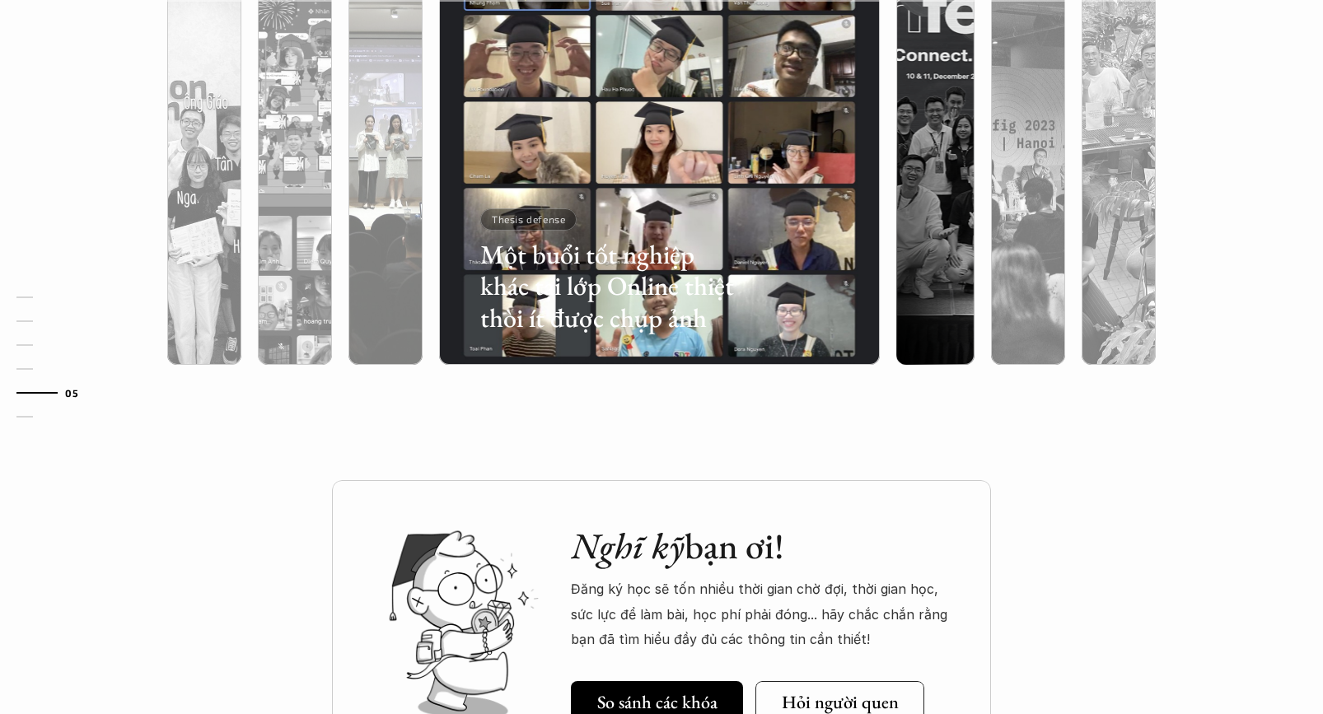
click at [342, 326] on div at bounding box center [385, 142] width 91 height 445
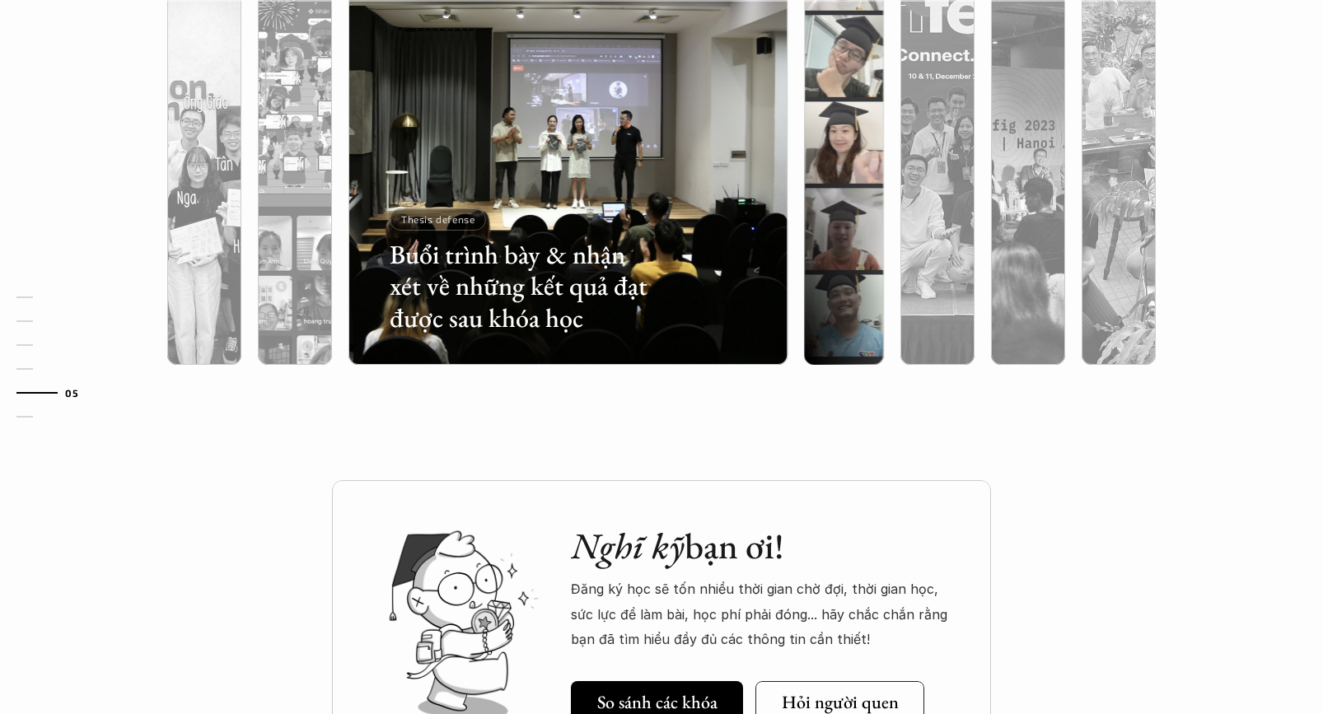
click at [776, 332] on div at bounding box center [568, 230] width 439 height 269
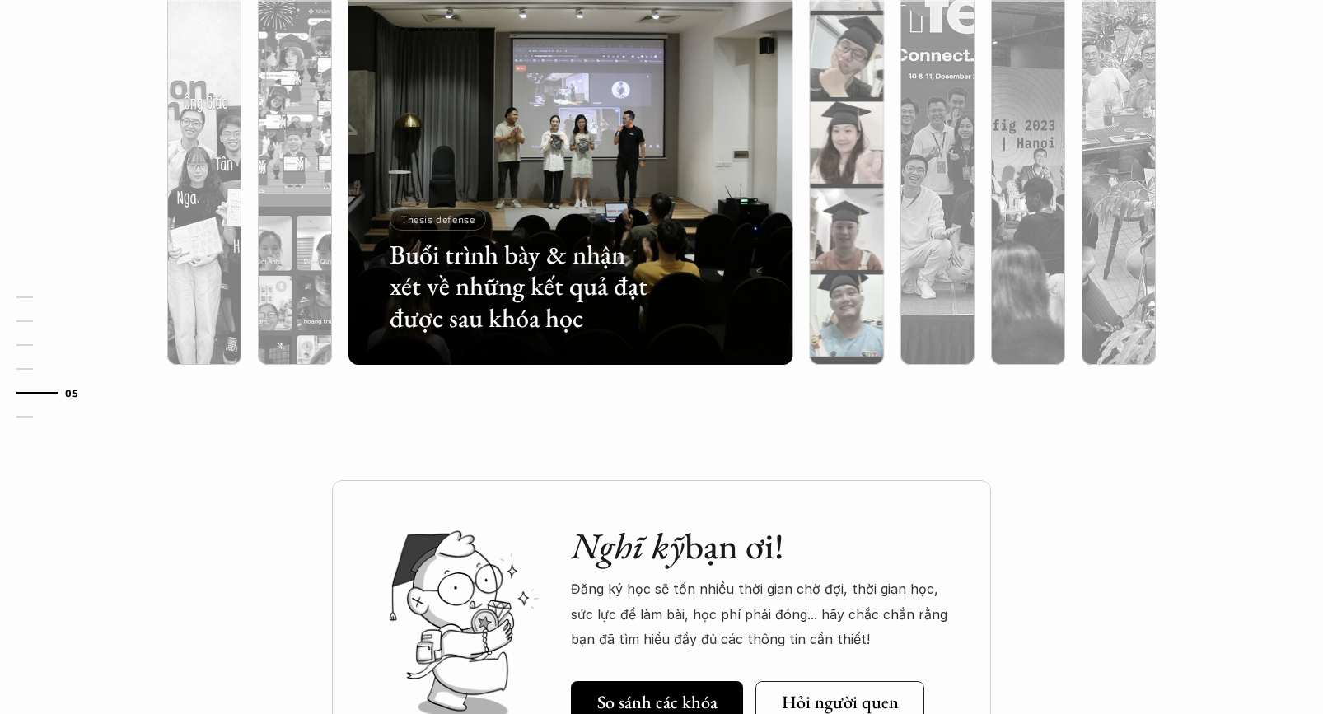
click at [1013, 307] on div at bounding box center [1028, 230] width 74 height 269
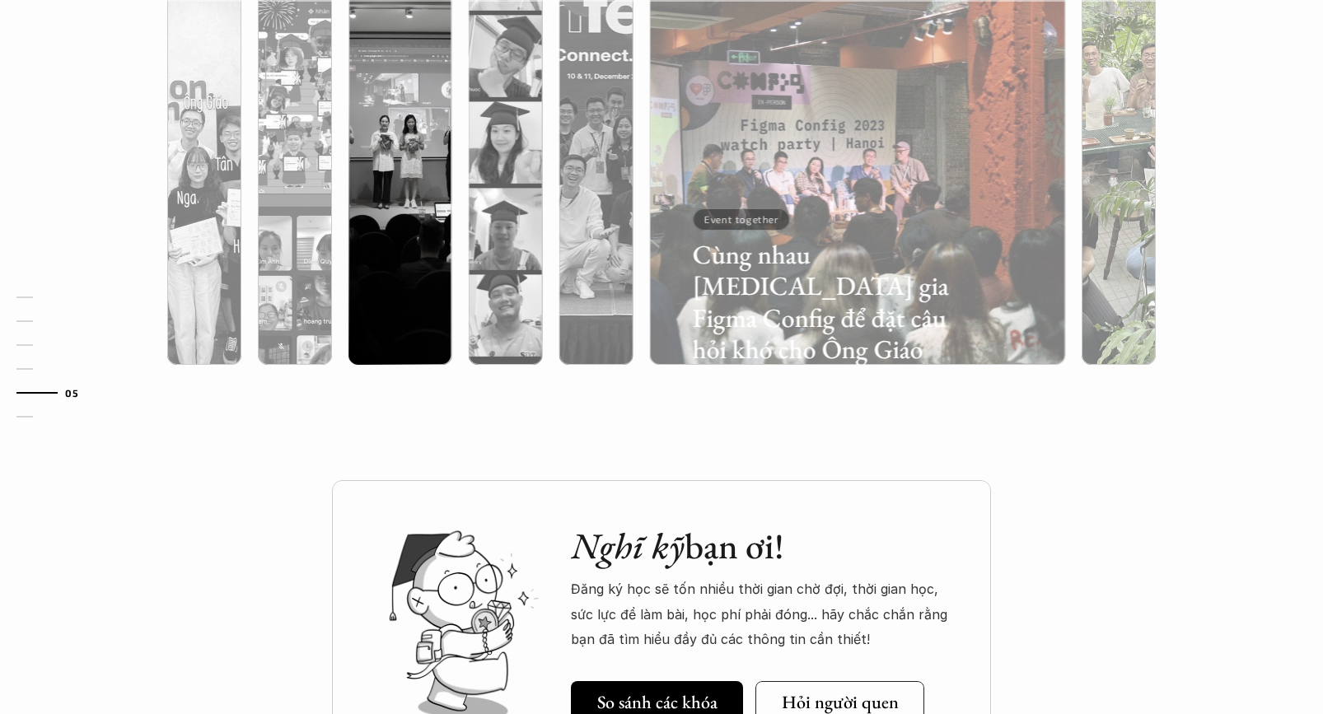
click at [1135, 284] on div at bounding box center [1255, 267] width 265 height 119
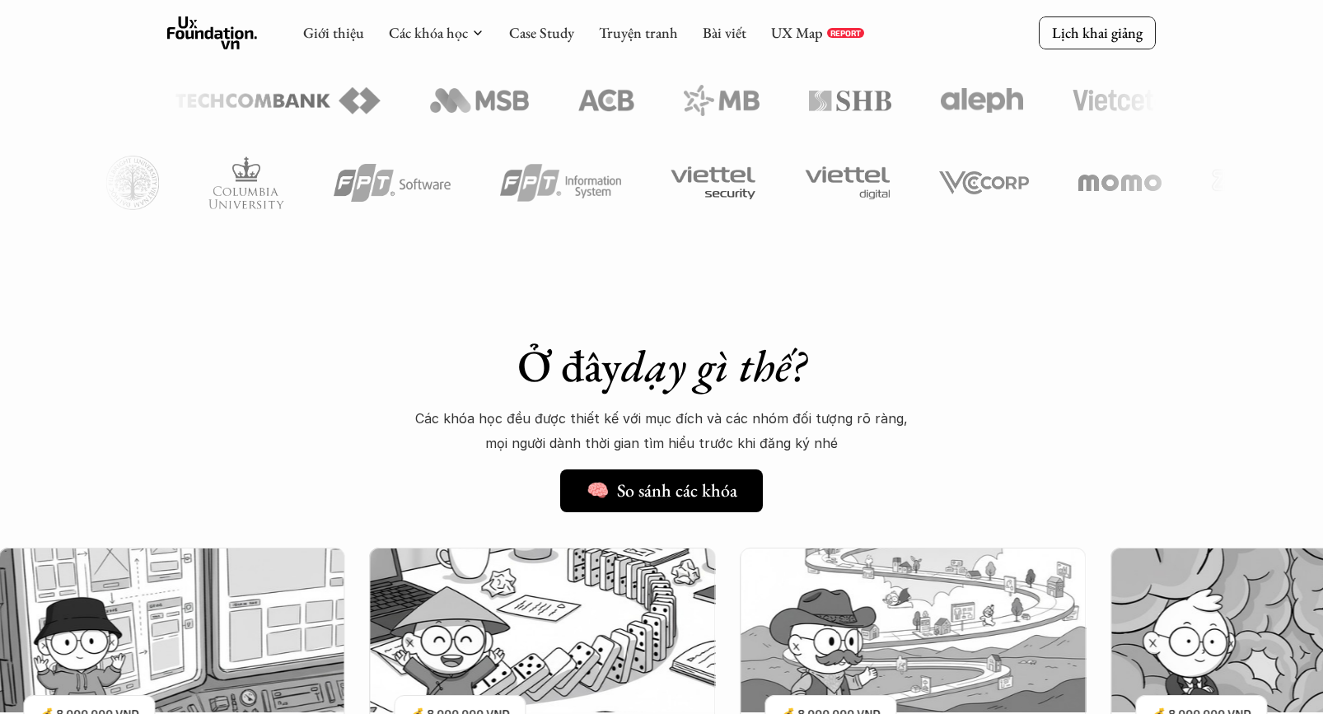
scroll to position [977, 0]
click at [801, 44] on div "Giới thiệu Các khóa học Case Study Truyện tranh Bài viết UX Map REPORT" at bounding box center [583, 32] width 561 height 33
click at [733, 40] on link "Bài viết" at bounding box center [725, 32] width 44 height 19
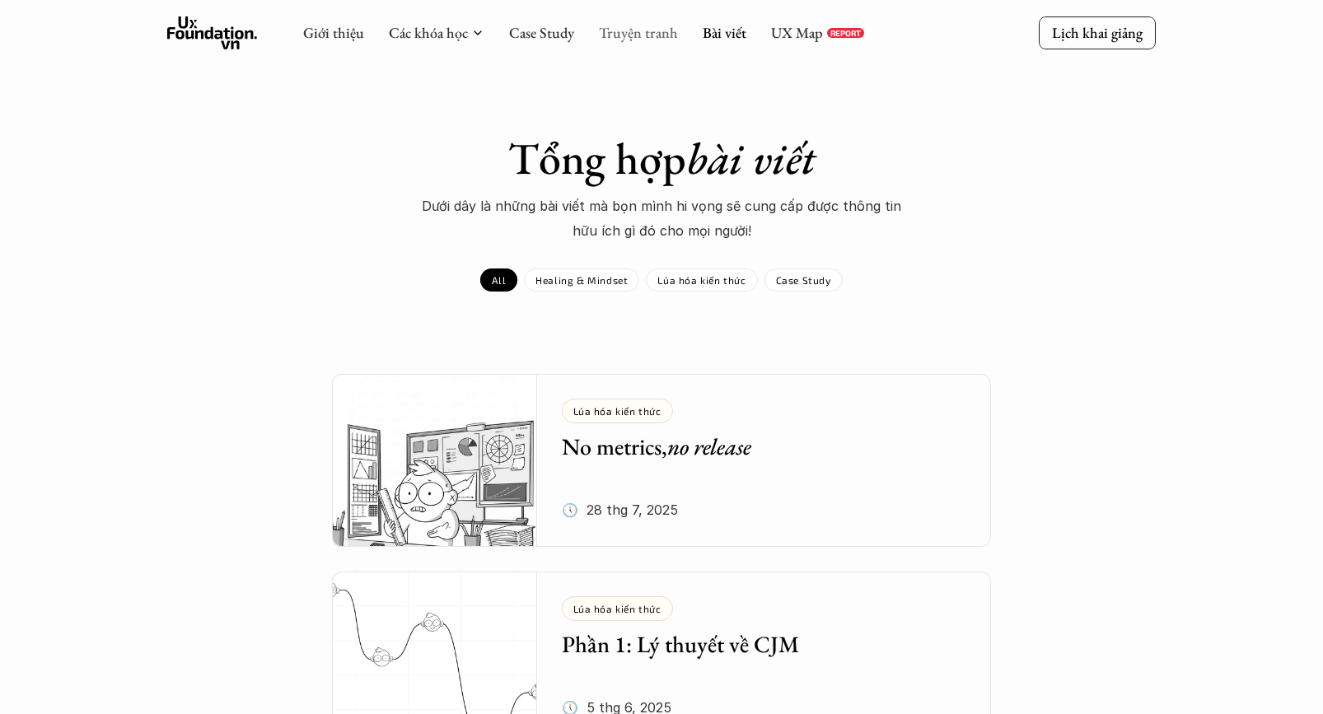
click at [639, 37] on link "Truyện tranh" at bounding box center [638, 32] width 79 height 19
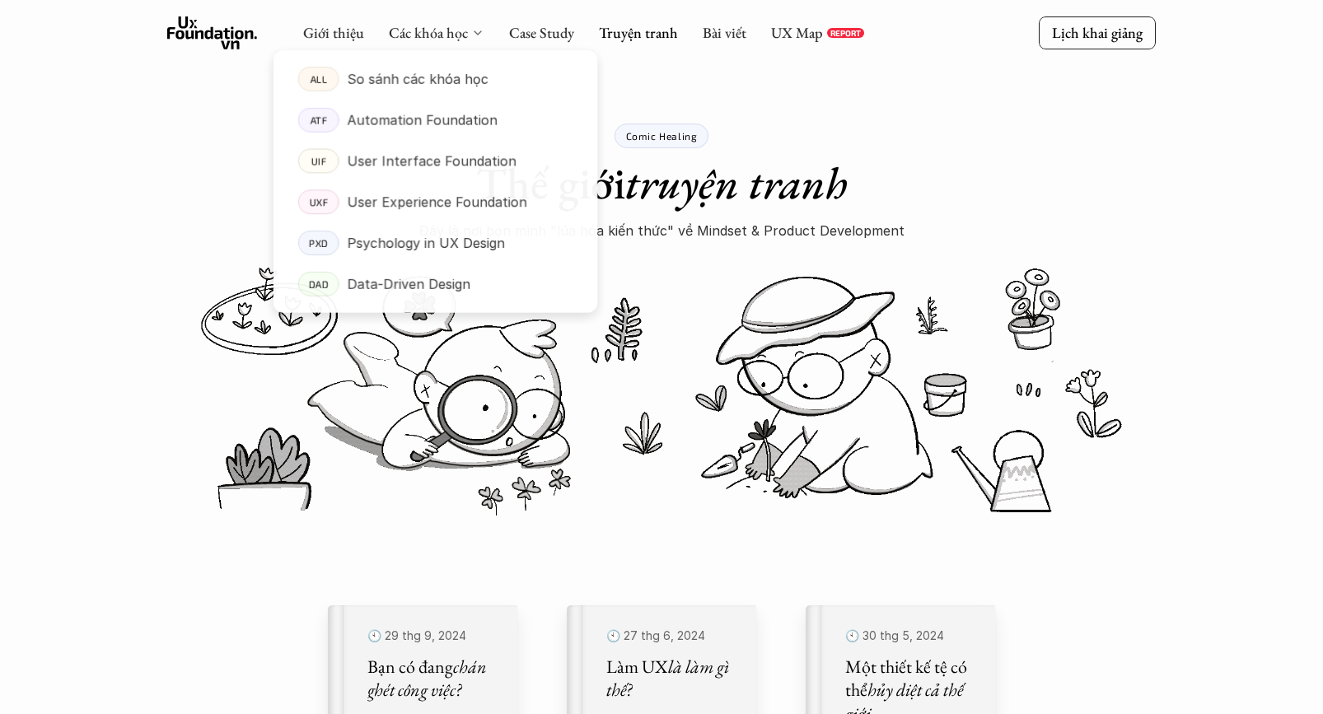
click at [468, 33] on div "Các khóa học" at bounding box center [437, 33] width 96 height 18
click at [447, 73] on p "So sánh các khóa học" at bounding box center [418, 79] width 142 height 25
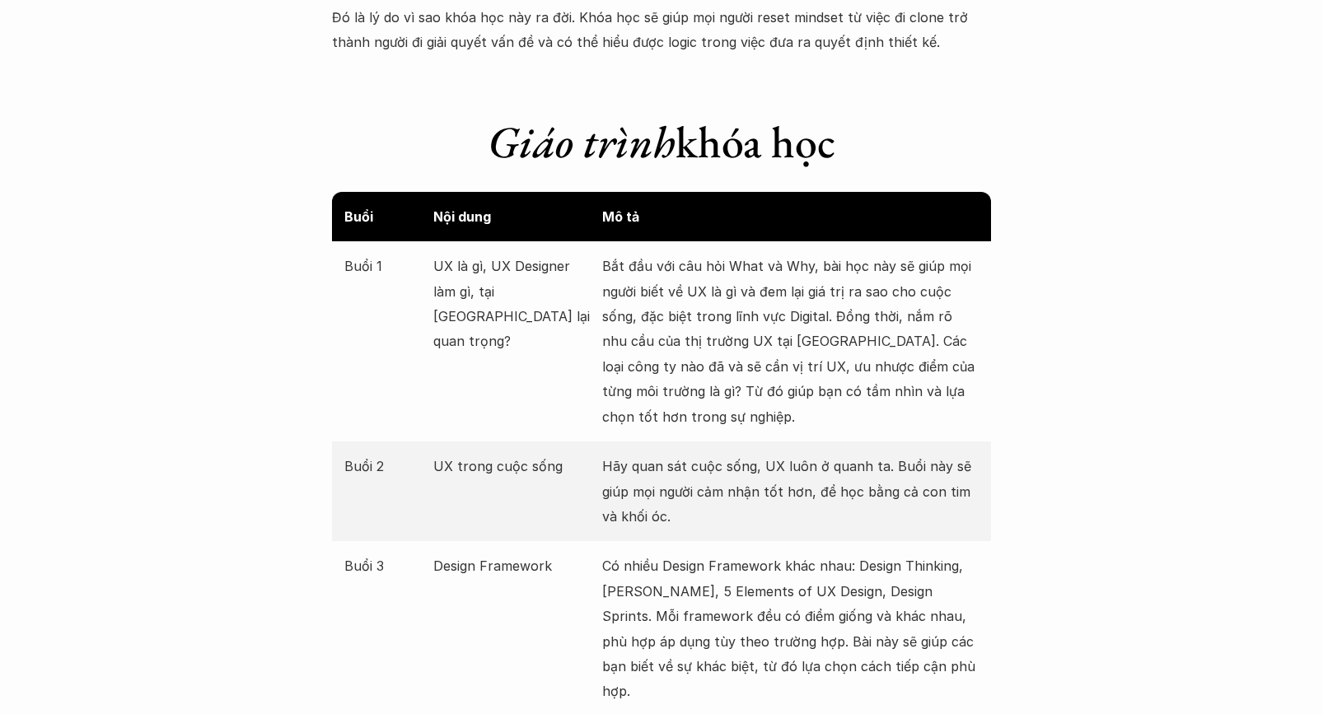
scroll to position [2044, 0]
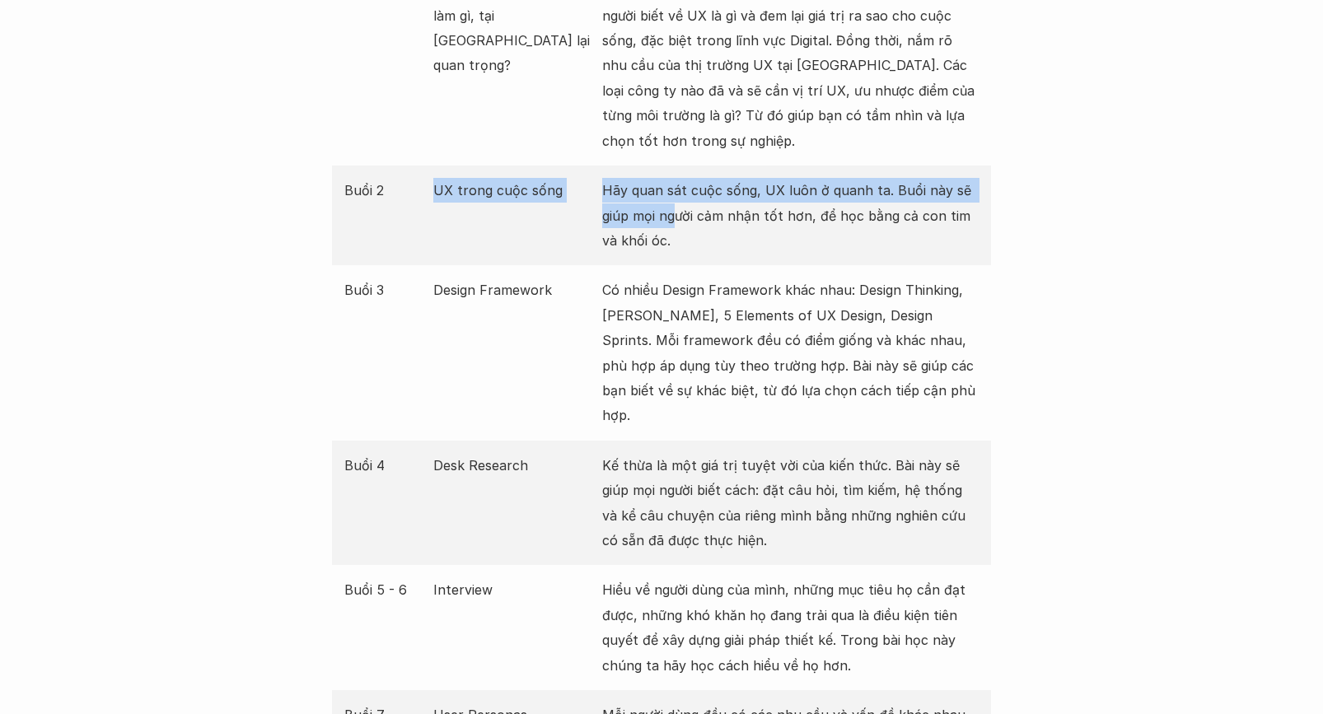
drag, startPoint x: 426, startPoint y: 194, endPoint x: 673, endPoint y: 204, distance: 247.4
click at [675, 204] on div "Buổi 2 UX trong cuộc sống Hãy quan sát cuộc sống, UX luôn ở quanh ta. Buổi này …" at bounding box center [661, 216] width 659 height 100
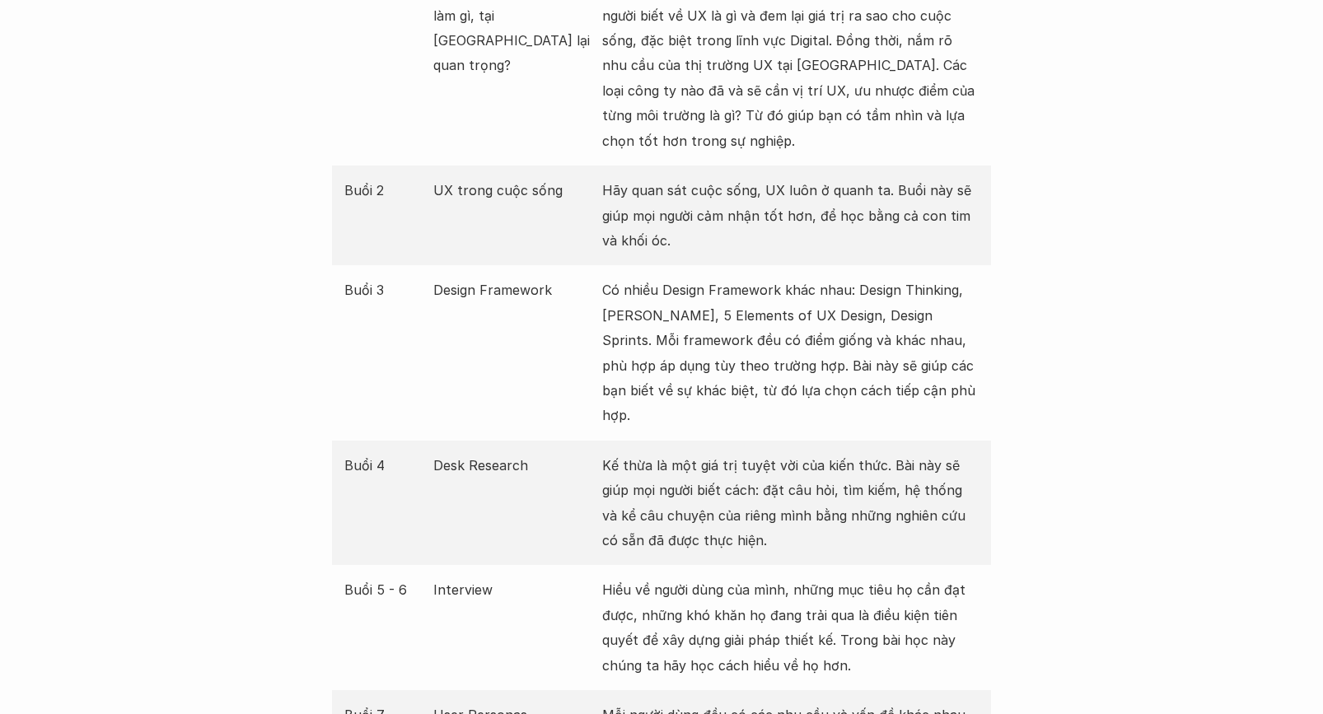
click at [653, 303] on p "Có nhiều Design Framework khác nhau: Design Thinking, [PERSON_NAME], 5 Elements…" at bounding box center [790, 353] width 377 height 150
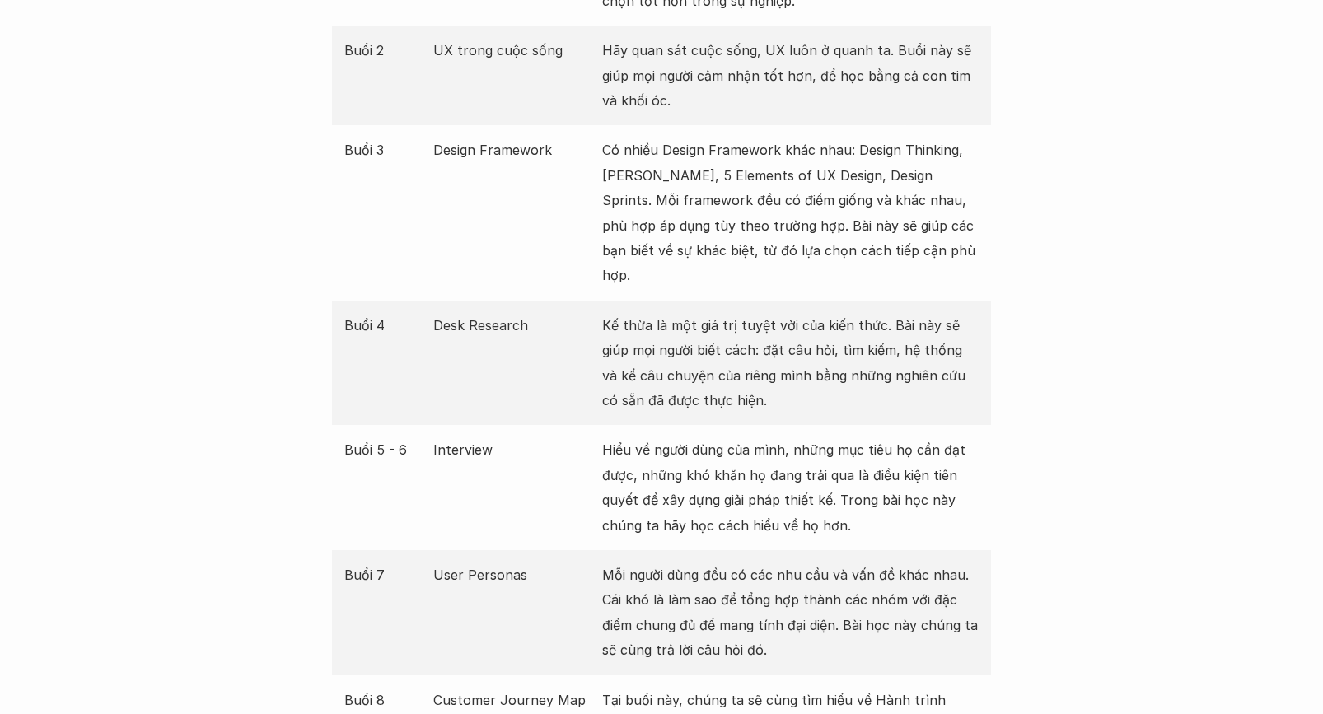
scroll to position [2427, 0]
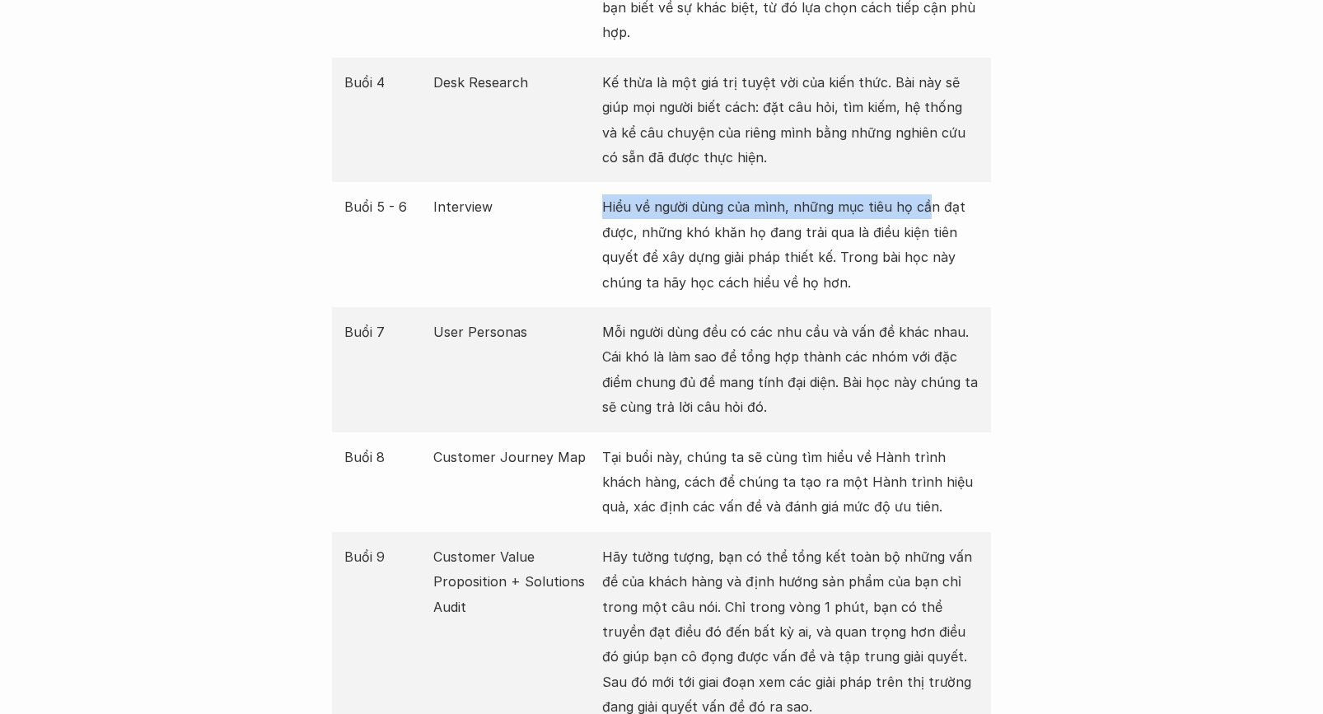
drag, startPoint x: 603, startPoint y: 180, endPoint x: 925, endPoint y: 187, distance: 322.3
click at [925, 194] on p "Hiểu về người dùng của mình, những mục tiêu họ cần đạt được, những khó khăn họ …" at bounding box center [790, 244] width 377 height 101
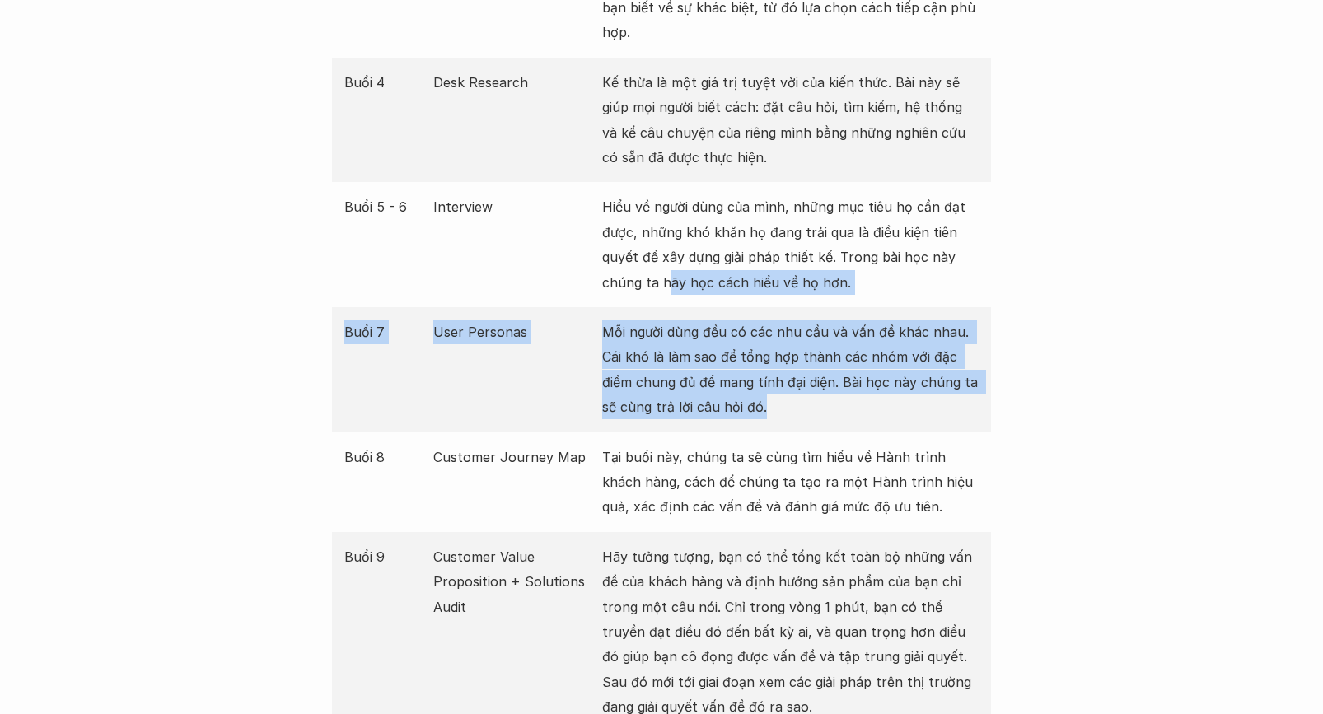
drag, startPoint x: 823, startPoint y: 398, endPoint x: 663, endPoint y: 253, distance: 216.5
click at [663, 253] on div "Buổi Nội dung Mô tả Buổi 1 UX là gì, UX Designer làm gì, tại sao UX lại quan tr…" at bounding box center [661, 220] width 659 height 1375
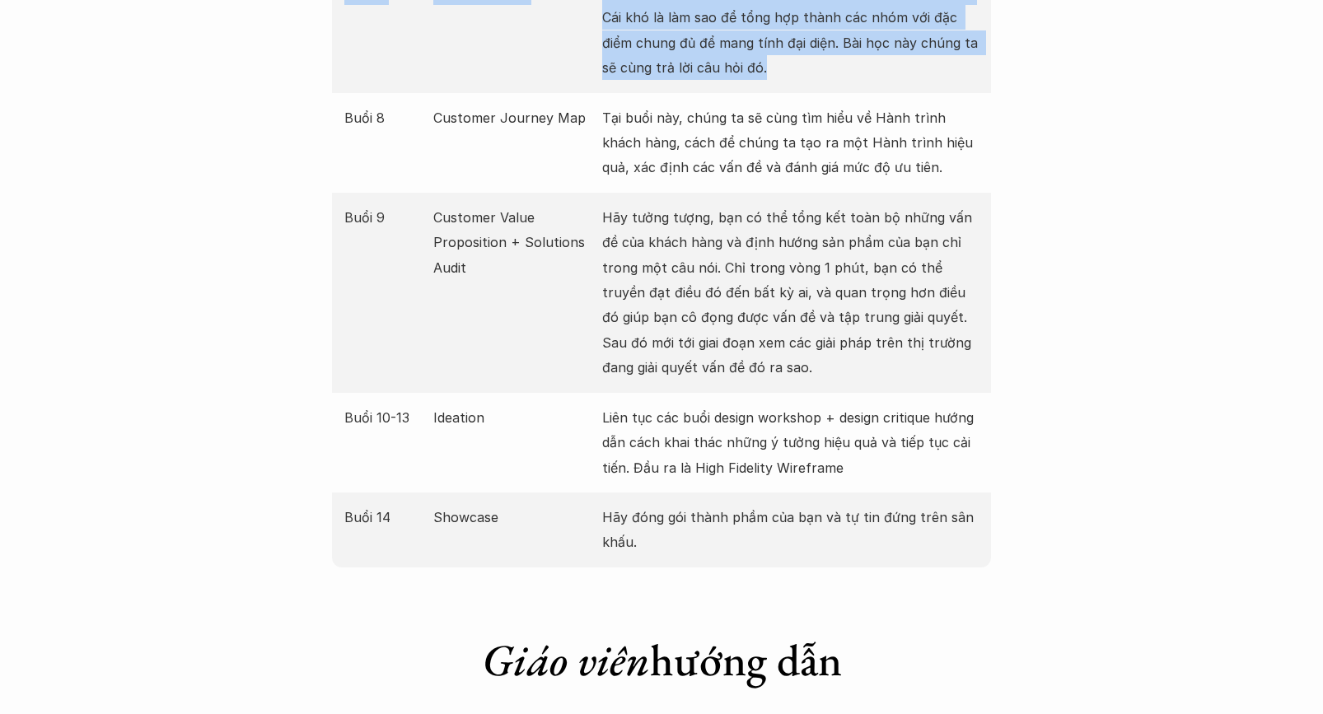
scroll to position [2768, 0]
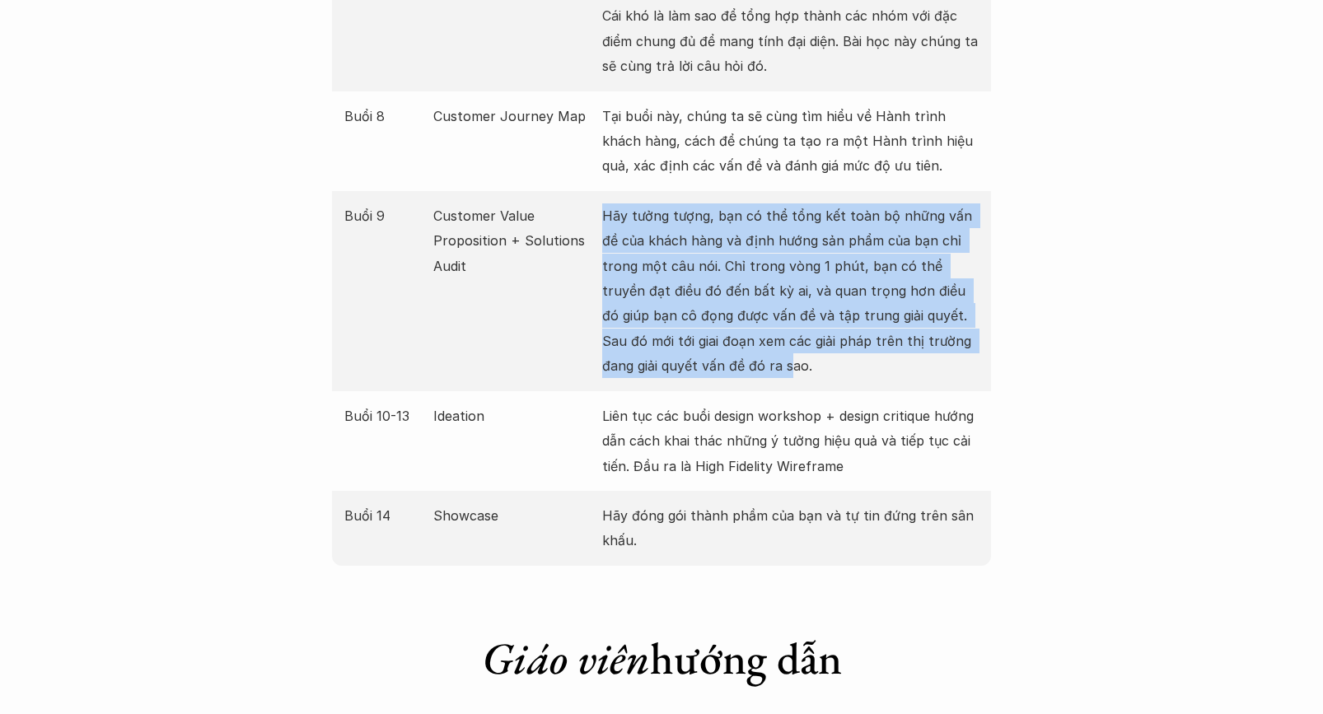
drag, startPoint x: 691, startPoint y: 345, endPoint x: 606, endPoint y: 182, distance: 184.3
click at [606, 204] on p "Hãy tưởng tượng, bạn có thể tổng kết toàn bộ những vấn đề của khách hàng và địn…" at bounding box center [790, 292] width 377 height 176
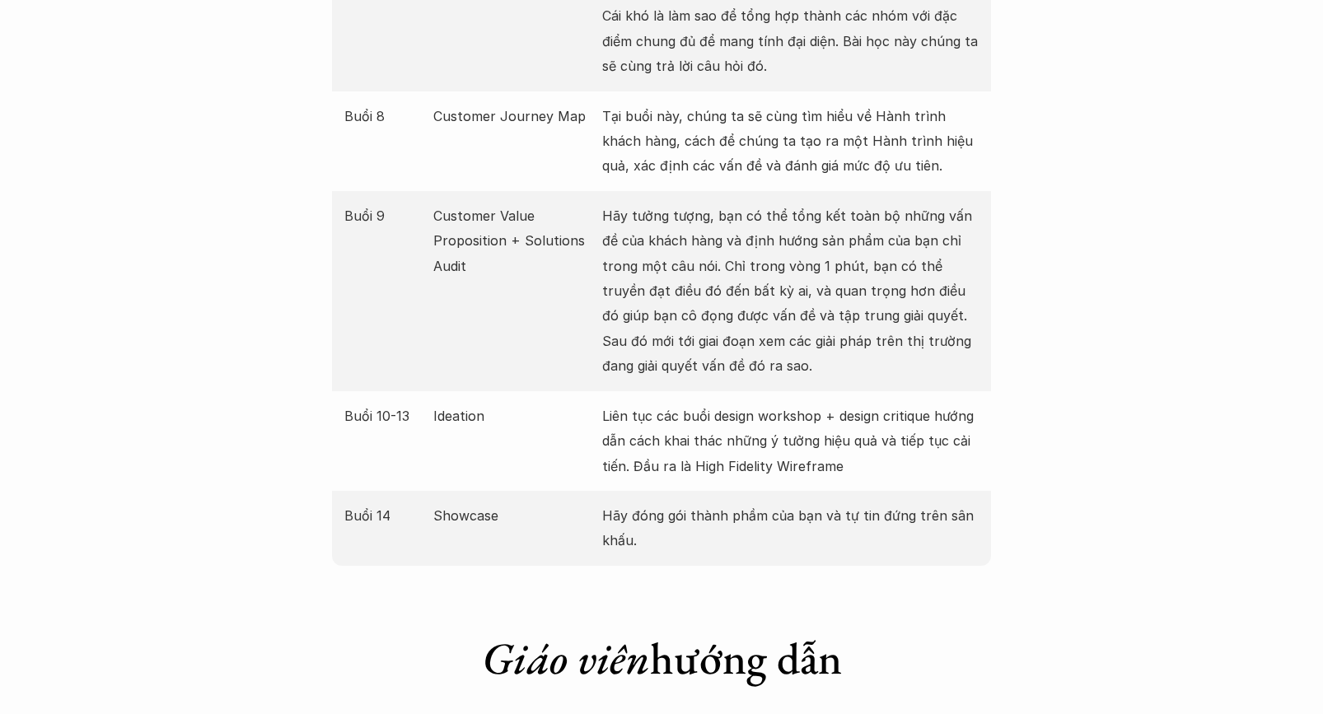
click at [605, 419] on p "Liên tục các buổi design workshop + design critique hướng dẫn cách khai thác nh…" at bounding box center [790, 441] width 377 height 75
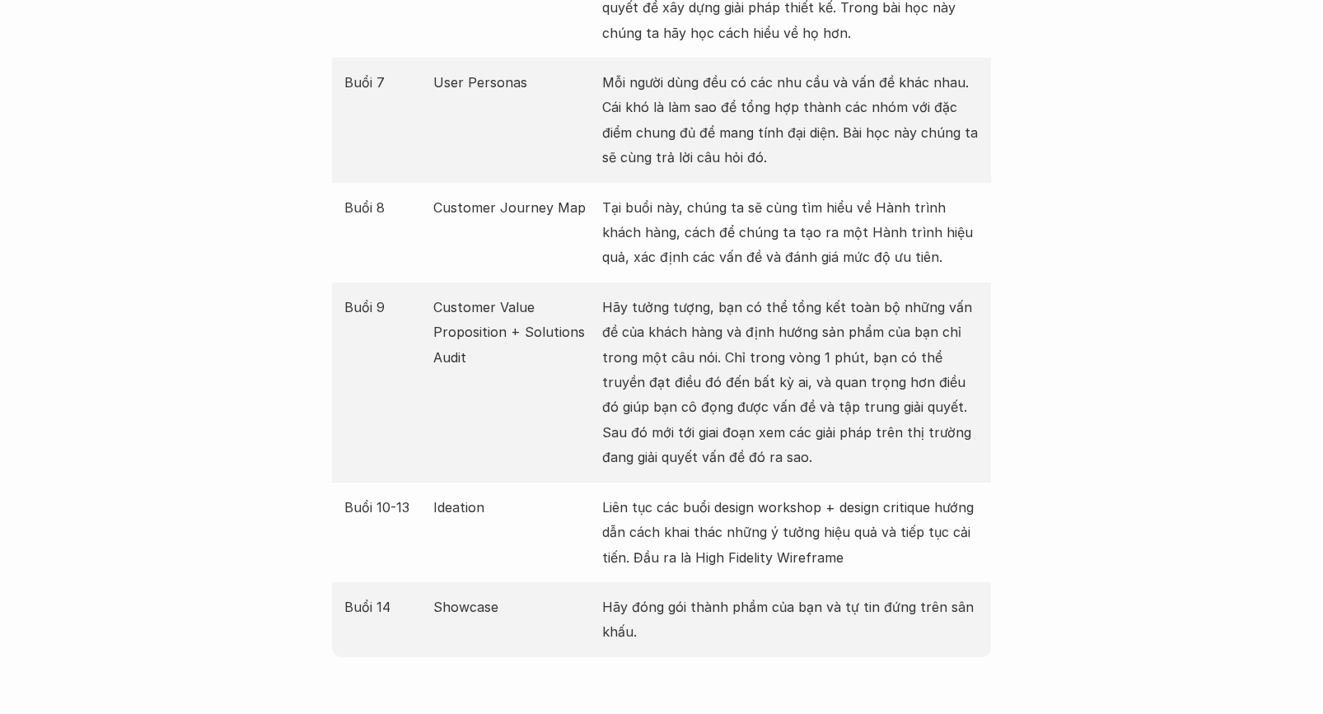
scroll to position [2686, 0]
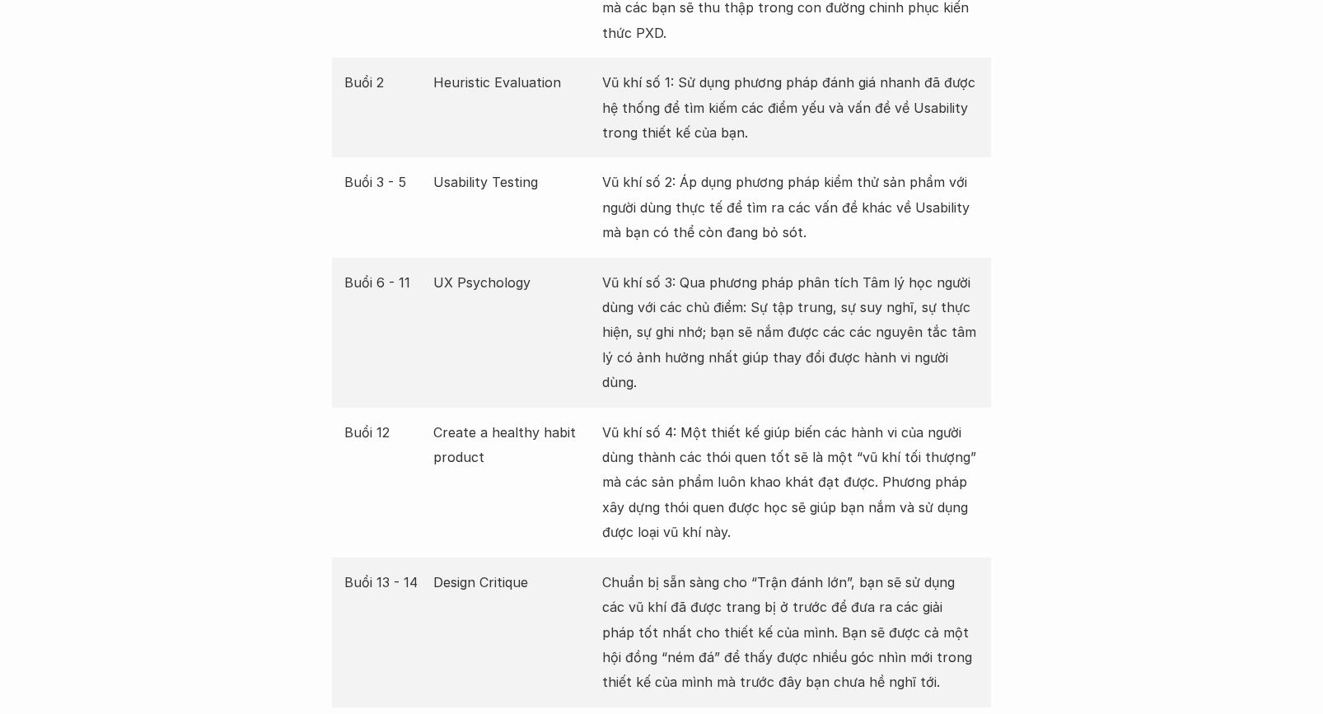
scroll to position [3299, 0]
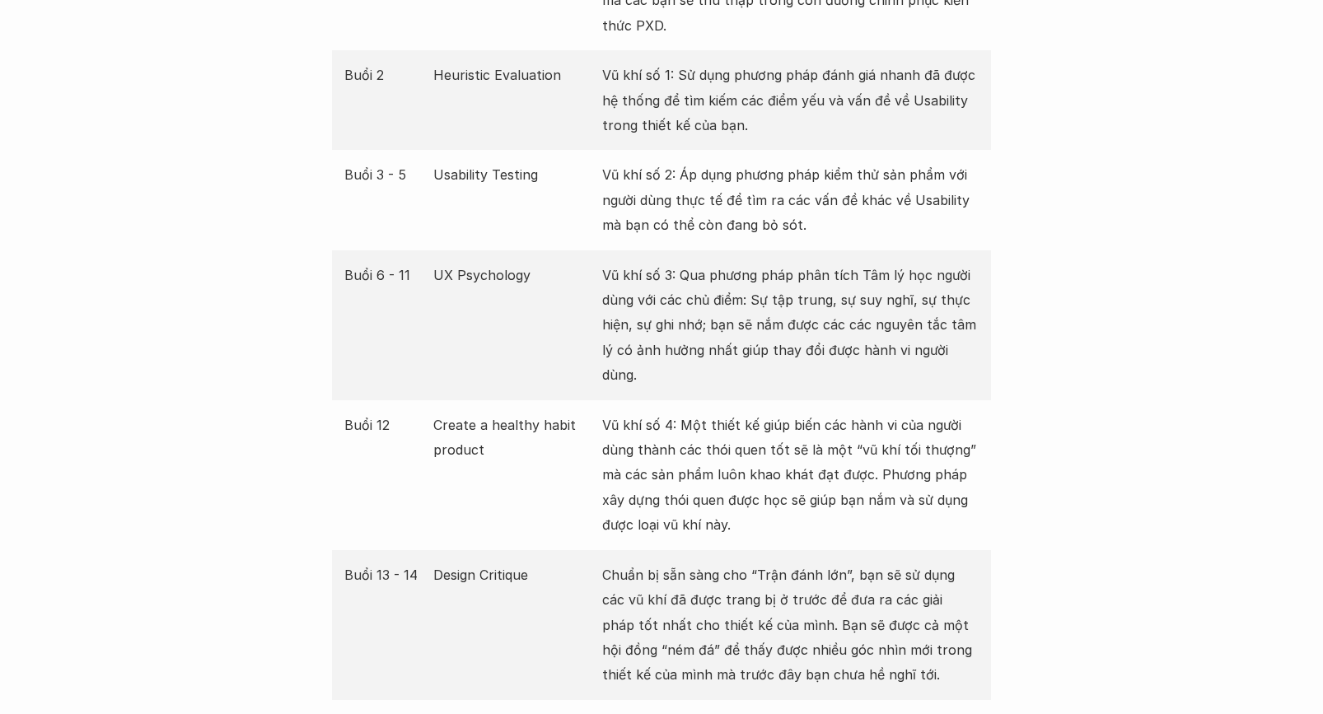
drag, startPoint x: 551, startPoint y: 284, endPoint x: 539, endPoint y: 284, distance: 12.4
click at [539, 284] on p "UX Psychology" at bounding box center [514, 275] width 162 height 25
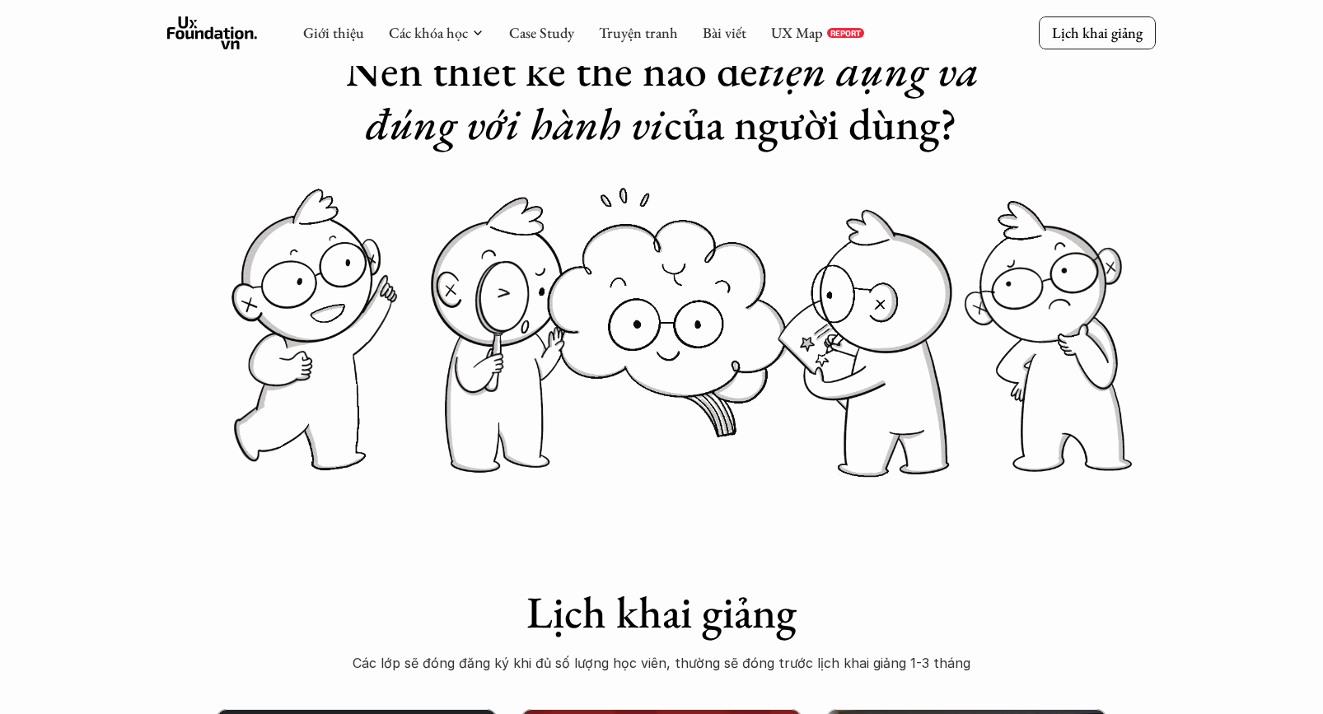
scroll to position [0, 0]
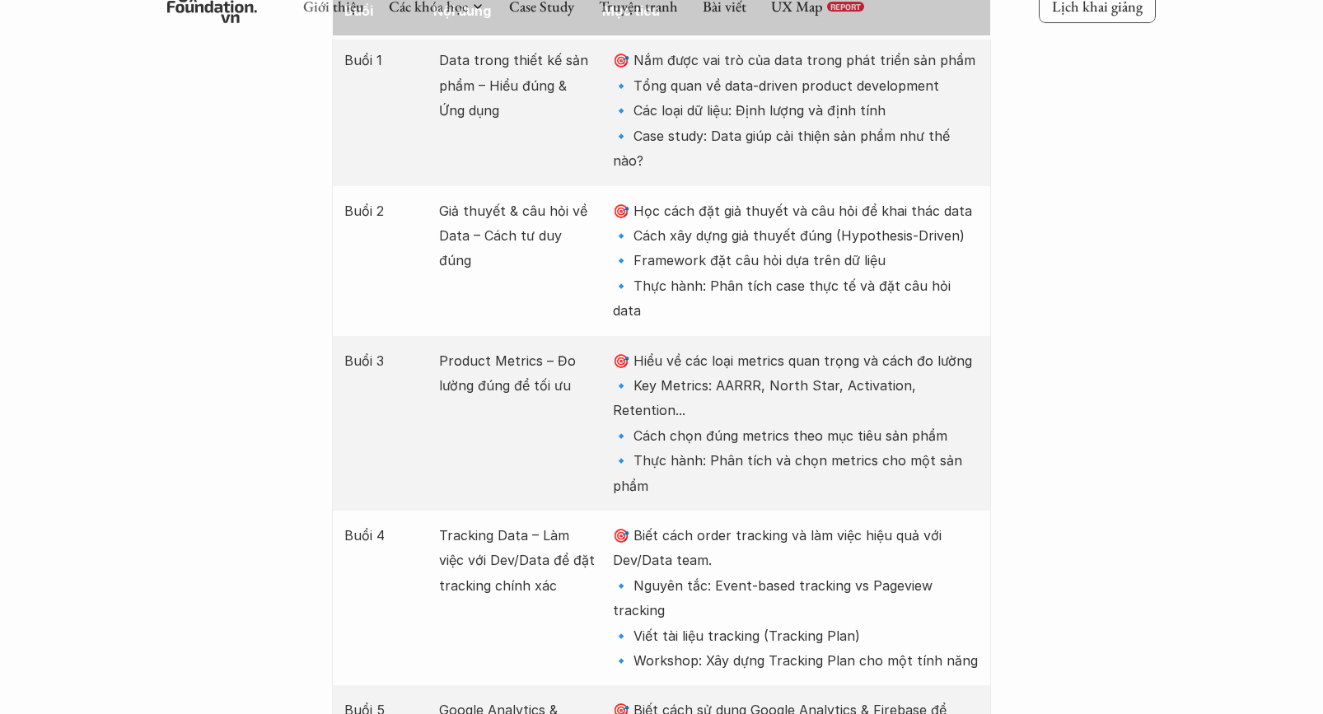
scroll to position [2057, 0]
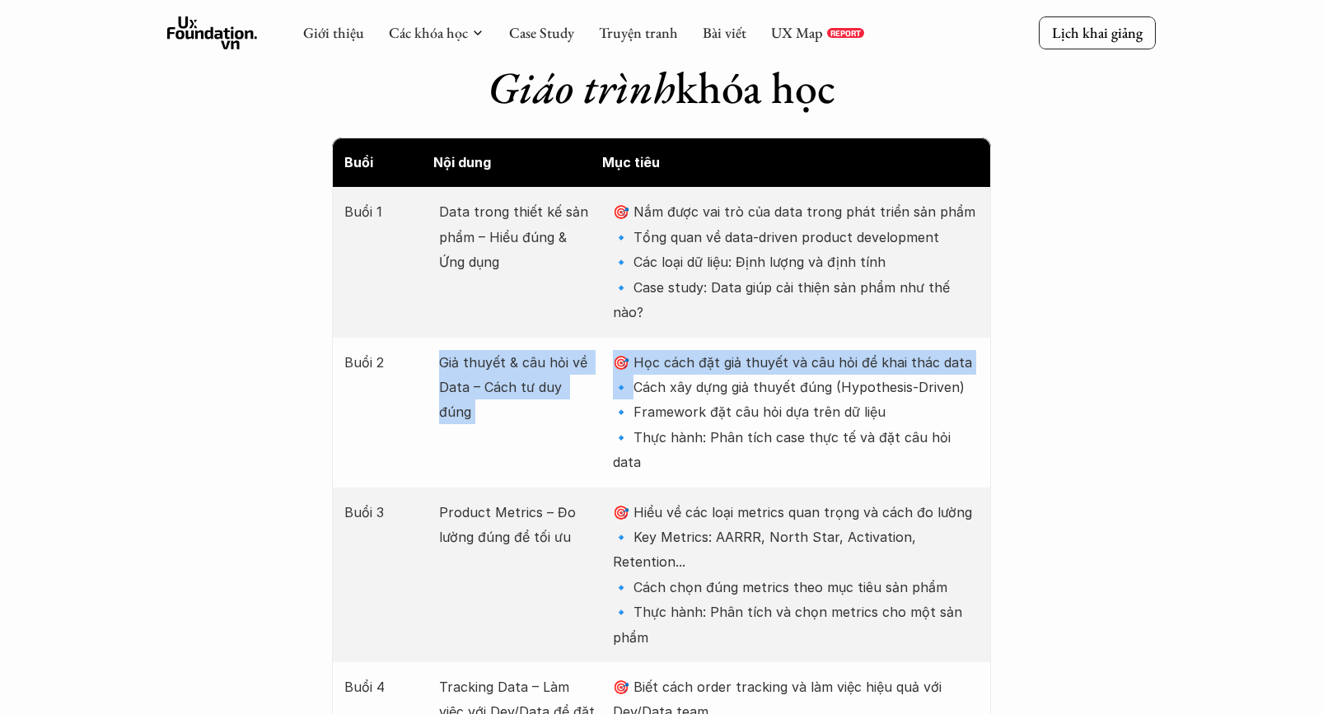
drag, startPoint x: 432, startPoint y: 302, endPoint x: 633, endPoint y: 325, distance: 202.5
click at [633, 338] on div "Buổi 2 Giả thuyết & câu hỏi về Data – Cách tư duy đúng 🎯 Học cách đặt giả thuyế…" at bounding box center [661, 413] width 659 height 150
click at [633, 350] on p "🎯 Học cách đặt giả thuyết và câu hỏi để khai thác data 🔹 Cách xây dựng giả thuy…" at bounding box center [796, 412] width 366 height 125
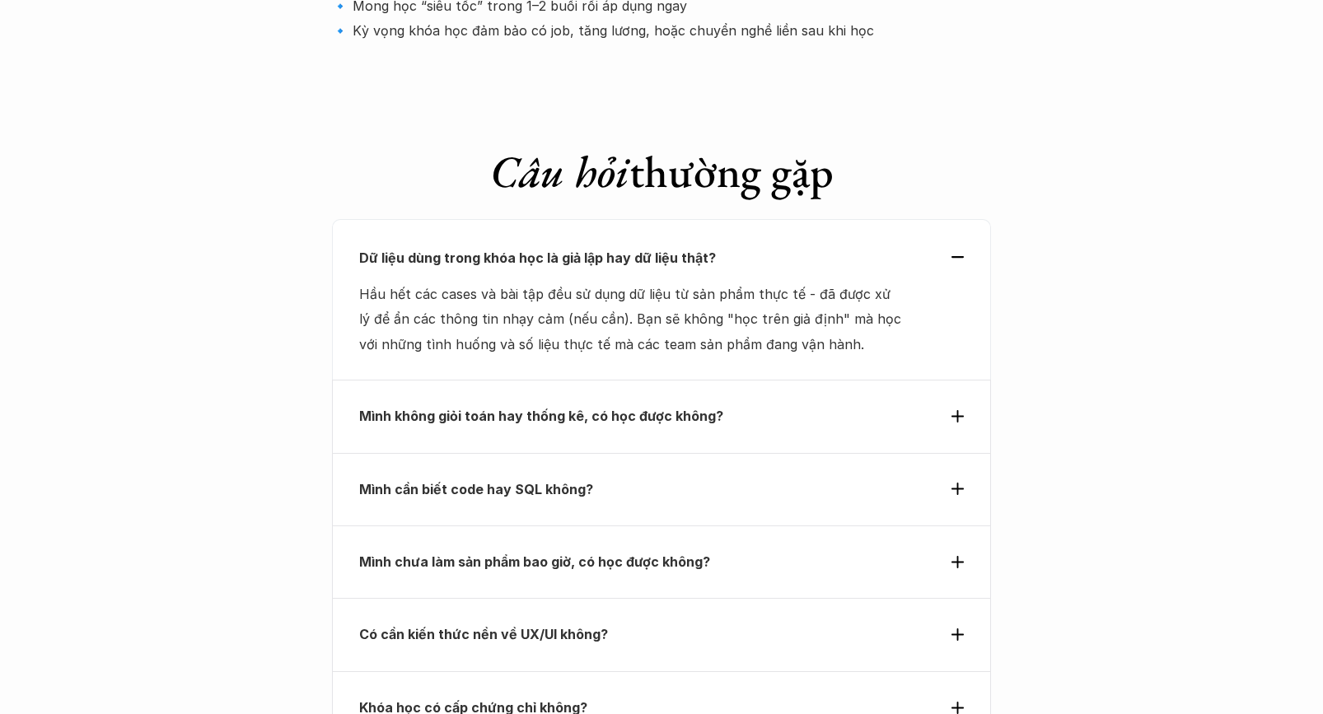
scroll to position [5655, 0]
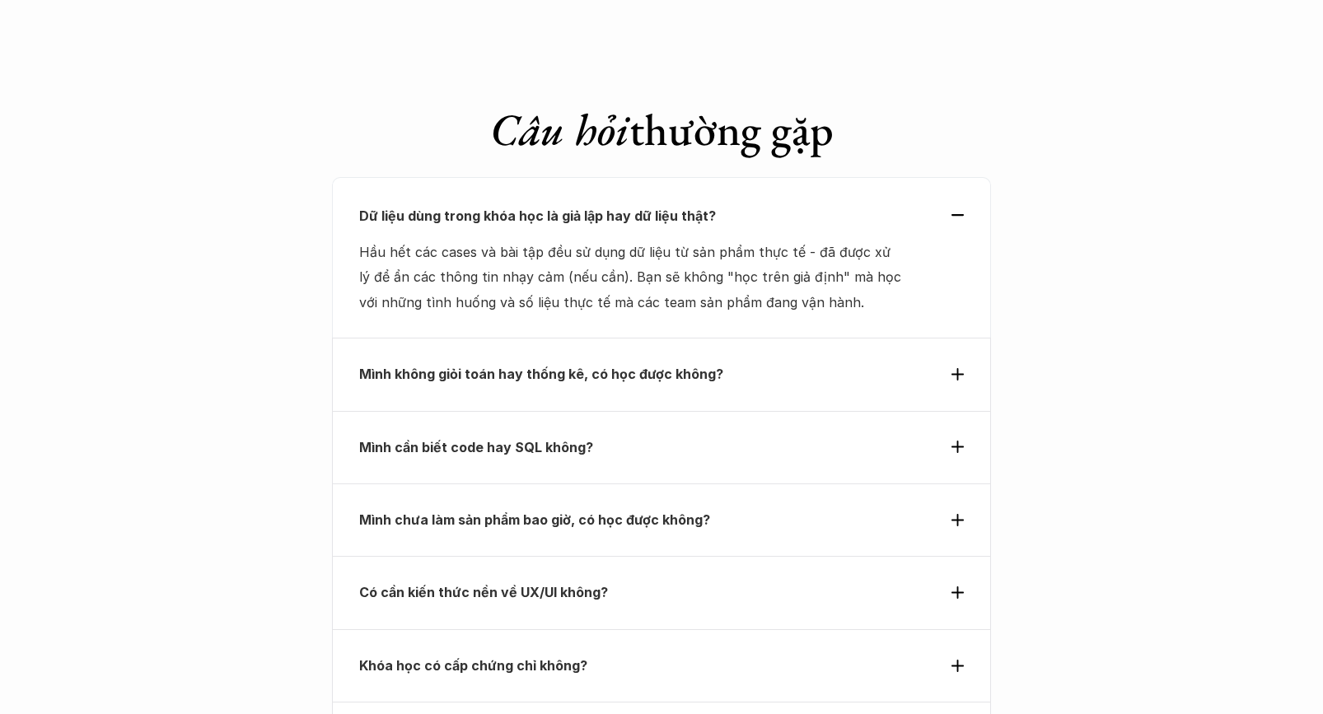
click at [544, 411] on div "Mình cần biết code hay SQL không?" at bounding box center [661, 447] width 659 height 73
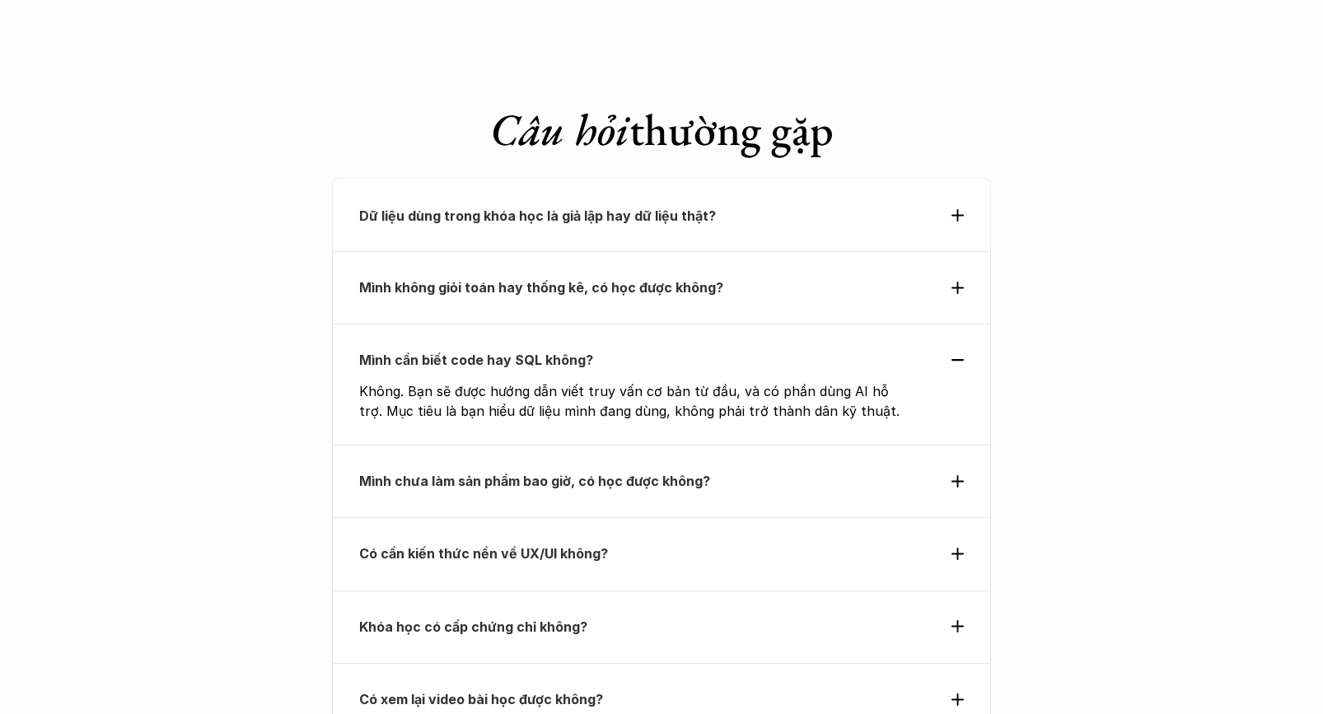
click at [461, 382] on p "Không. Bạn sẽ được hướng dẫn viết truy vấn cơ bản từ đầu, và có phần dùng AI hỗ…" at bounding box center [634, 402] width 550 height 40
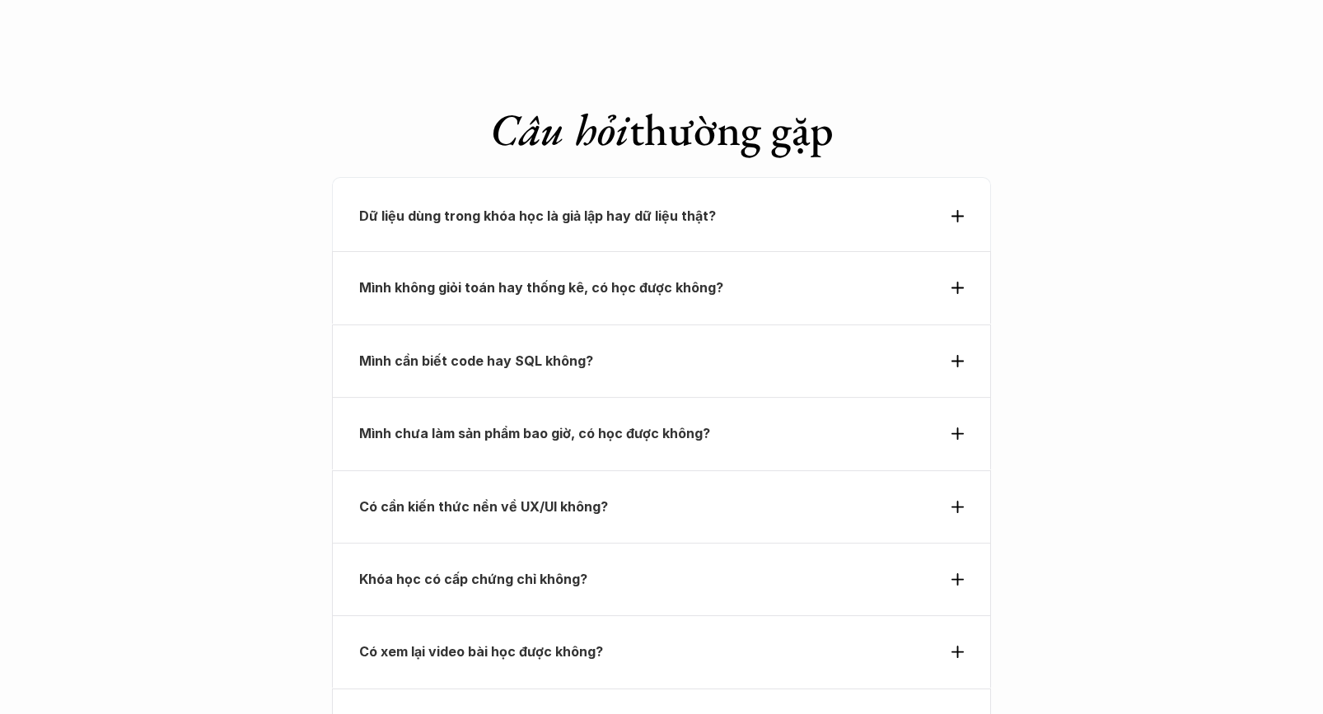
click at [523, 204] on p "Dữ liệu dùng trong khóa học là giả lập hay dữ liệu thật?" at bounding box center [631, 216] width 545 height 25
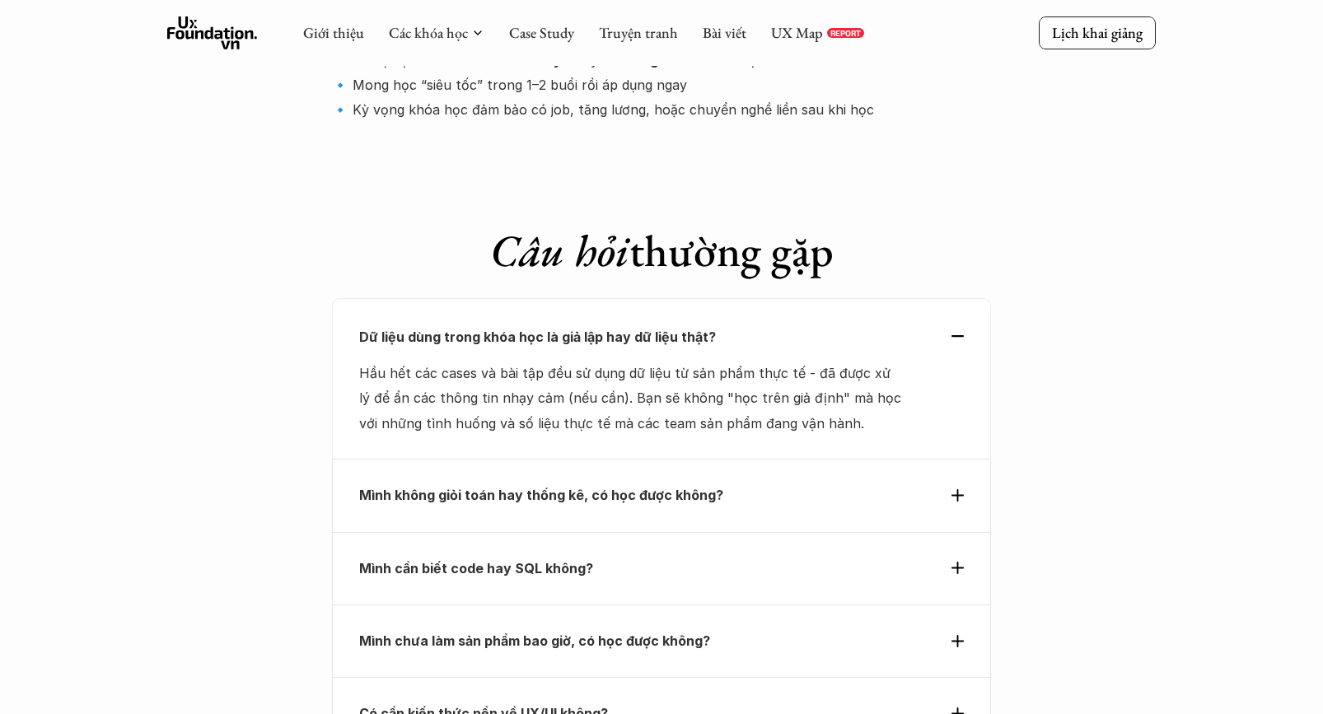
scroll to position [5532, 0]
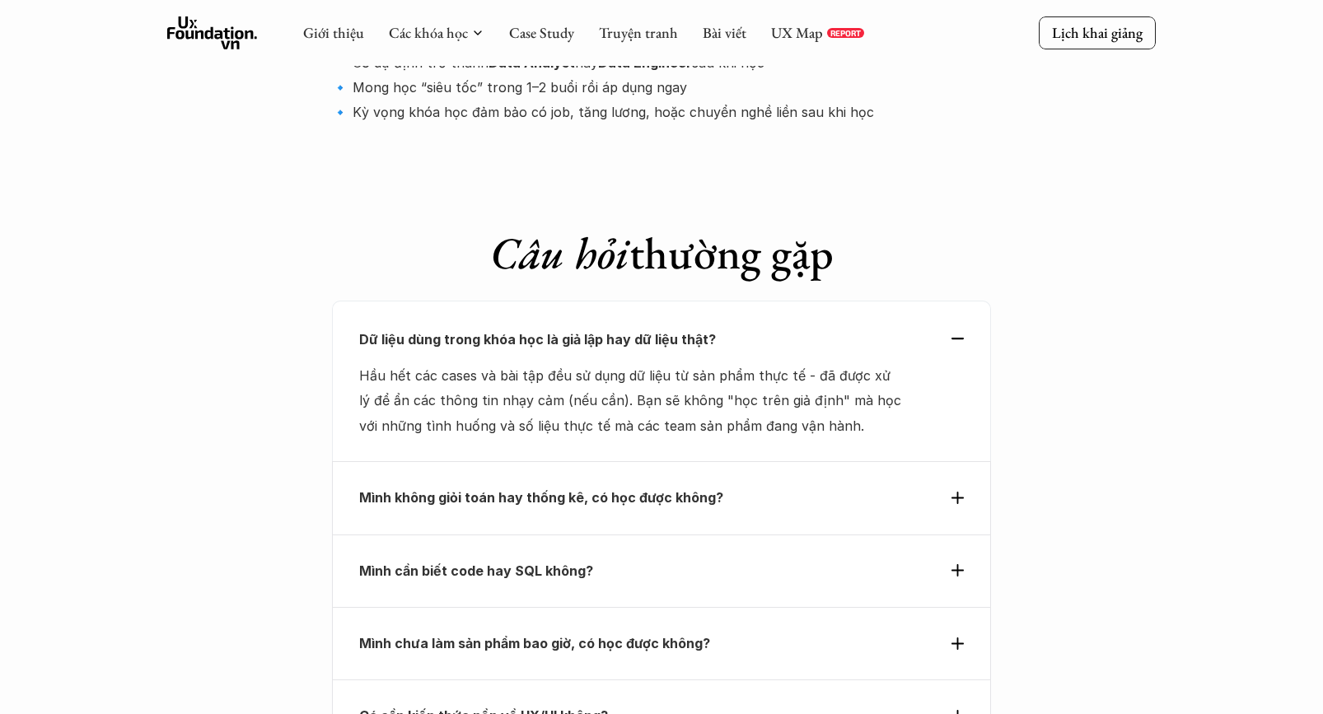
click at [522, 489] on strong "Mình không giỏi toán hay thống kê, có học được không?" at bounding box center [541, 497] width 364 height 16
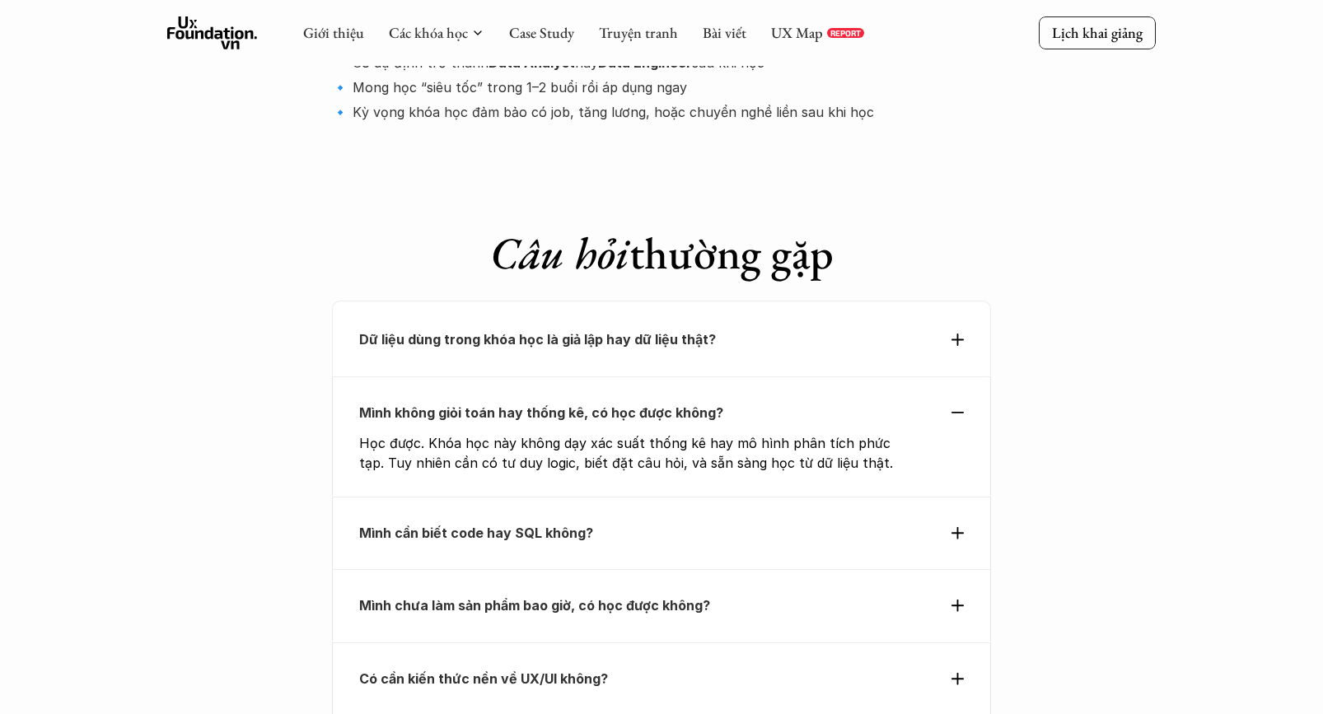
click at [523, 520] on p "Mình cần biết code hay SQL không?" at bounding box center [631, 532] width 545 height 25
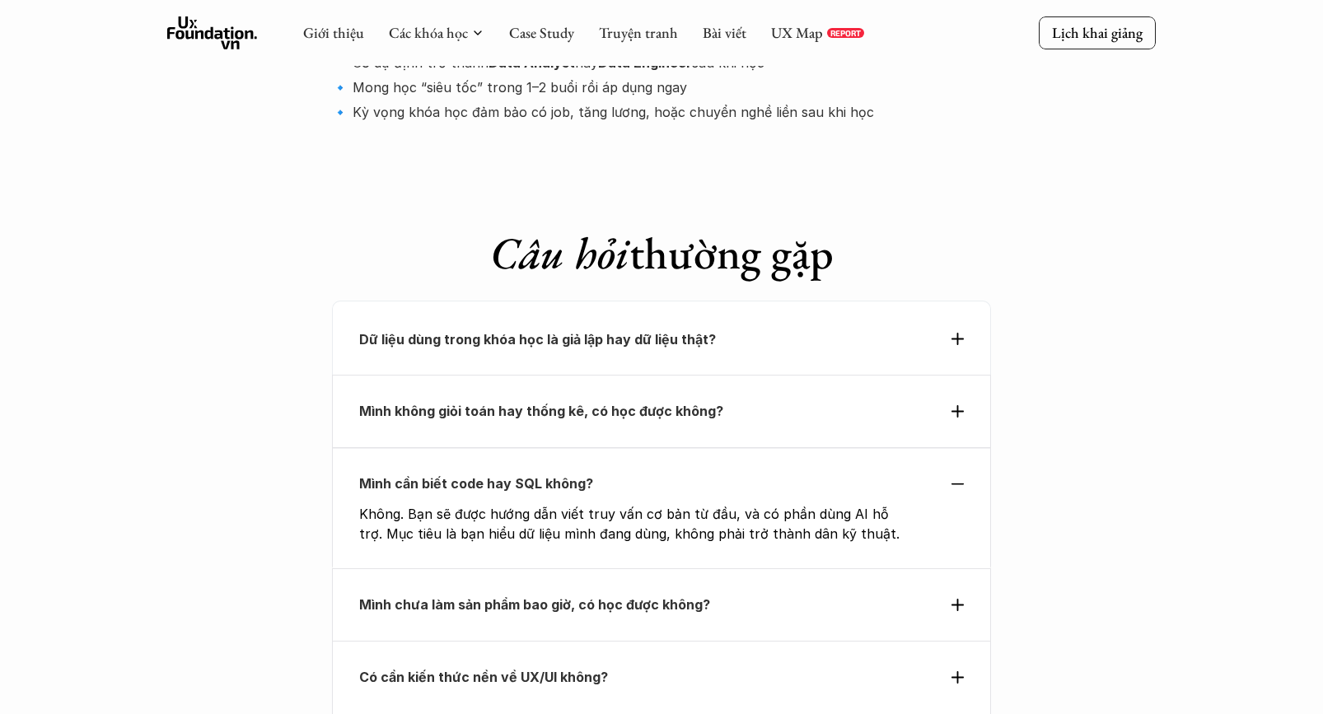
click at [508, 301] on div "Dữ liệu dùng trong khóa học là giả lập hay dữ liệu thật?" at bounding box center [661, 338] width 659 height 74
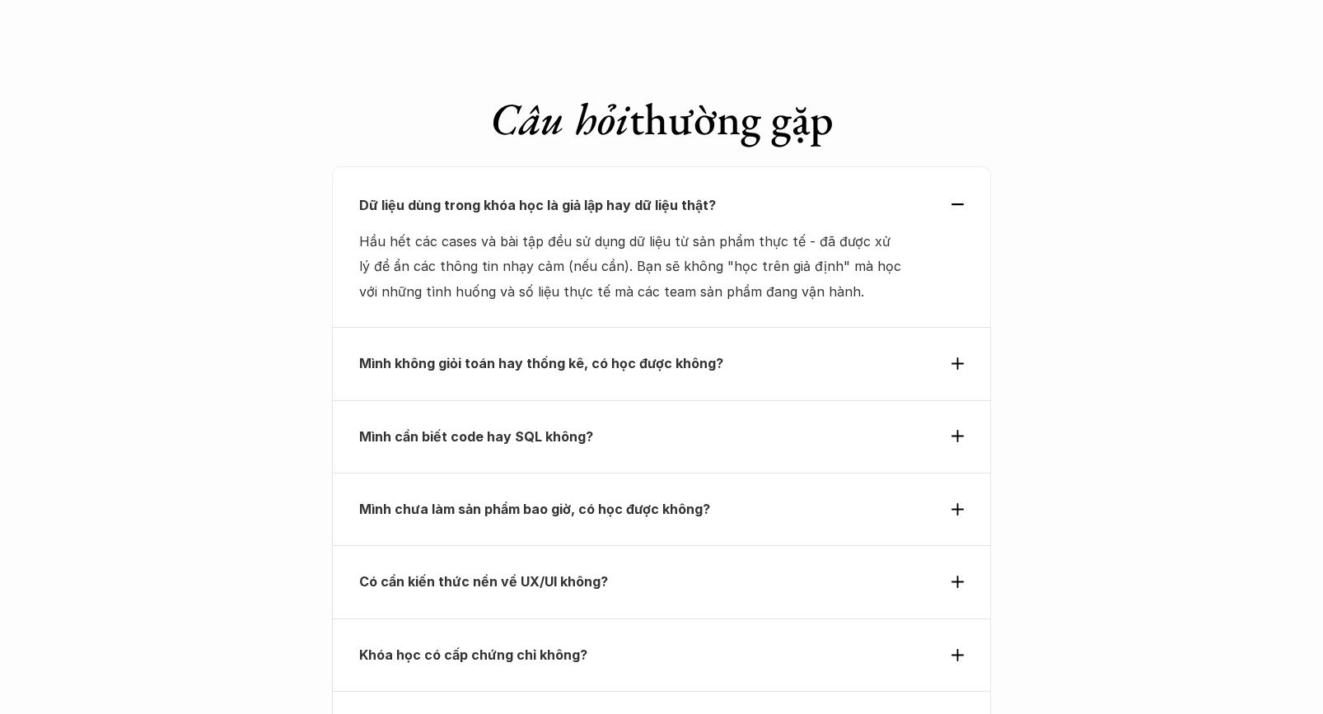
scroll to position [5673, 0]
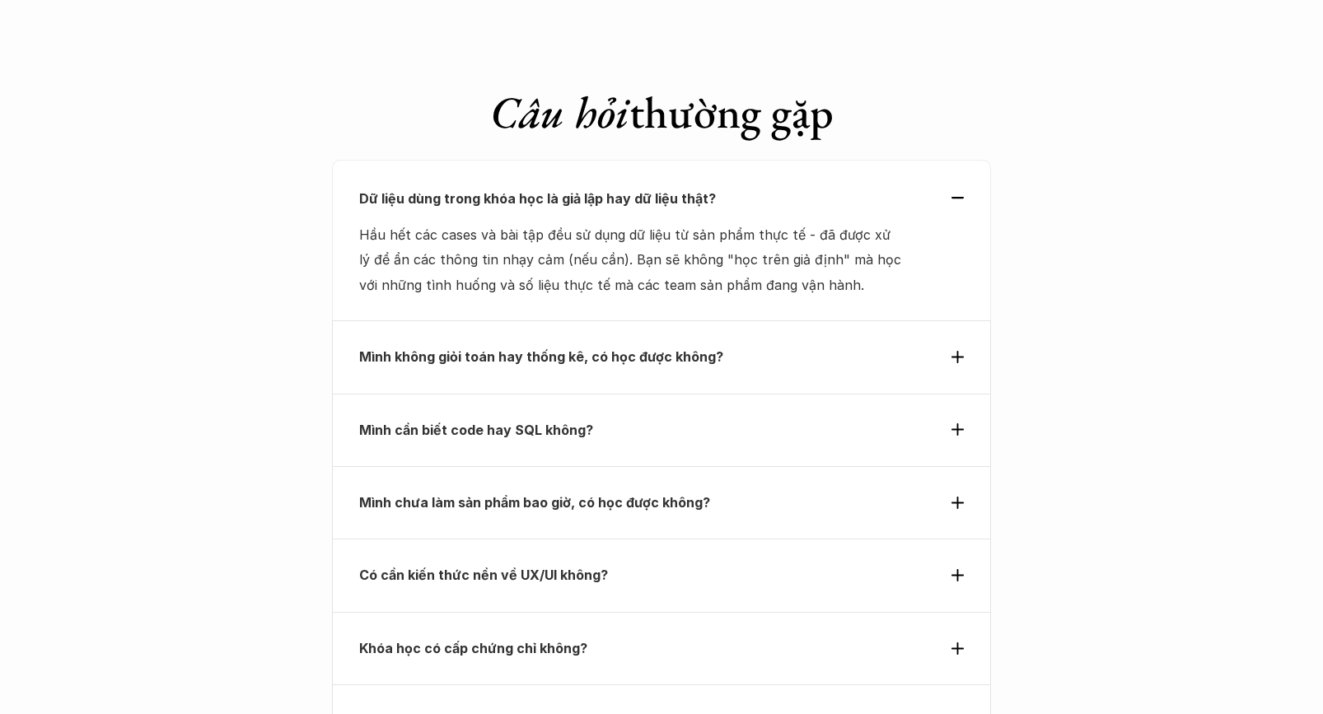
click at [570, 344] on p "Mình không giỏi toán hay thống kê, có học được không?" at bounding box center [631, 356] width 545 height 25
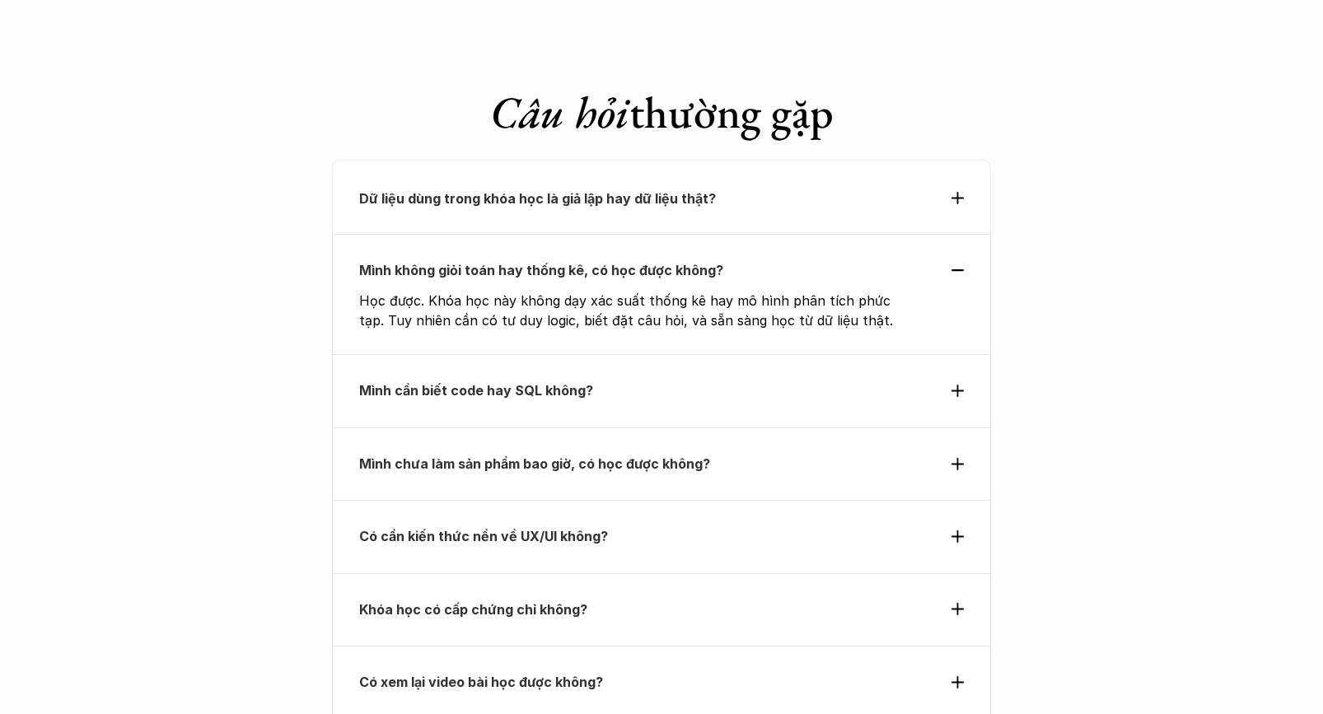
click at [567, 354] on div "Mình cần biết code hay SQL không?" at bounding box center [661, 390] width 659 height 73
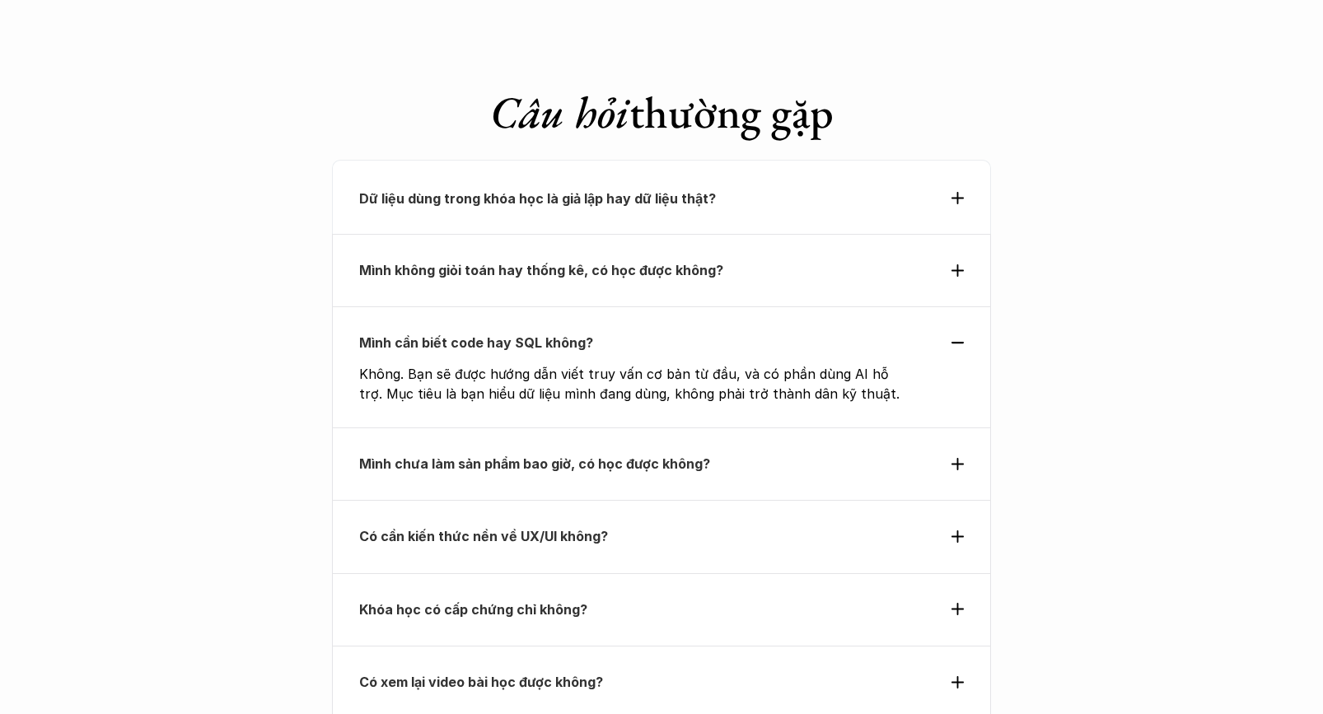
click at [569, 428] on div "Mình chưa làm sản phẩm bao giờ, có học được không?" at bounding box center [661, 464] width 659 height 73
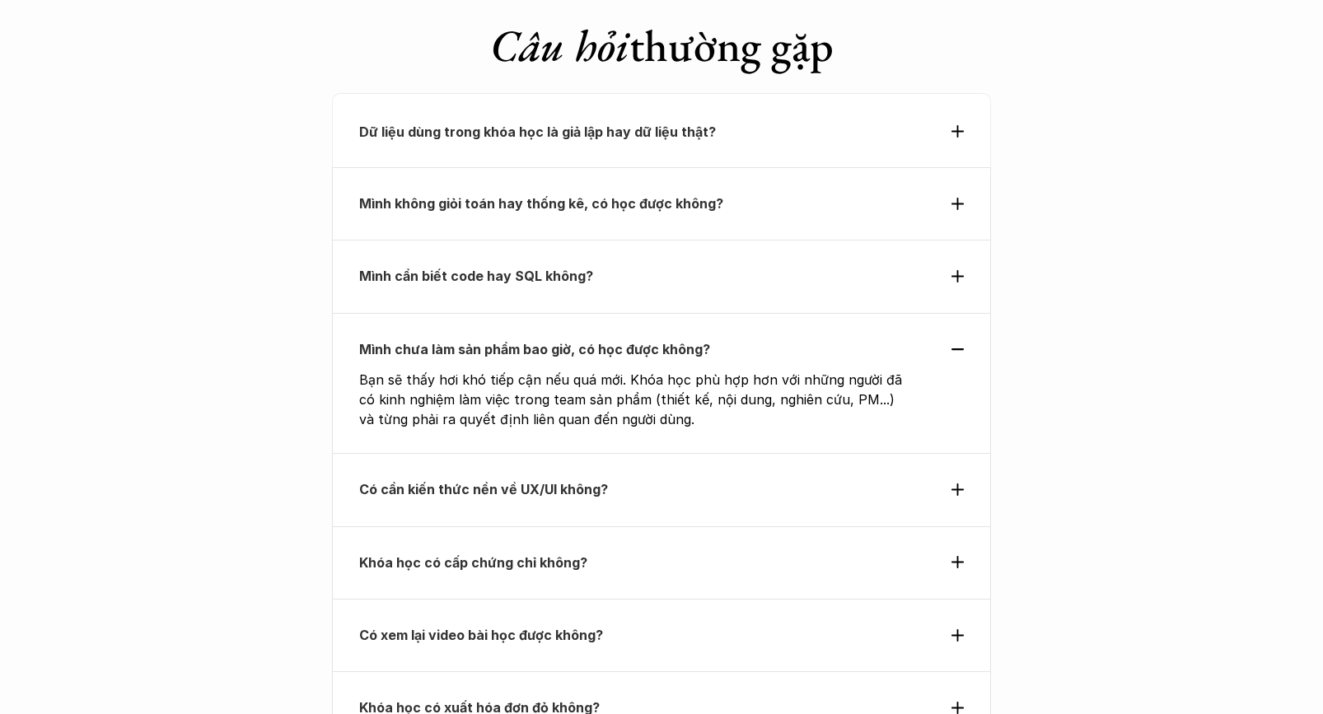
scroll to position [5741, 0]
click at [487, 480] on strong "Có cần kiến thức nền về UX/UI không?" at bounding box center [483, 488] width 249 height 16
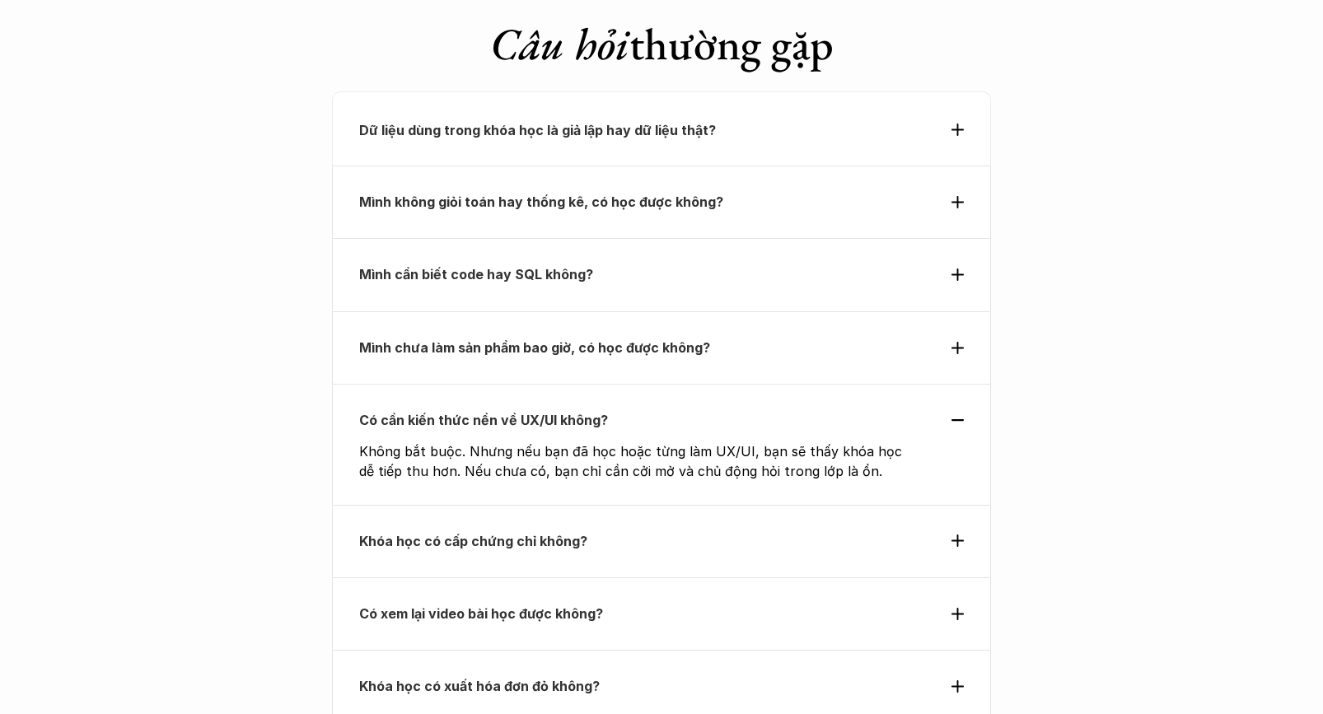
click at [555, 529] on p "Khóa học có cấp chứng chỉ không?" at bounding box center [631, 541] width 545 height 25
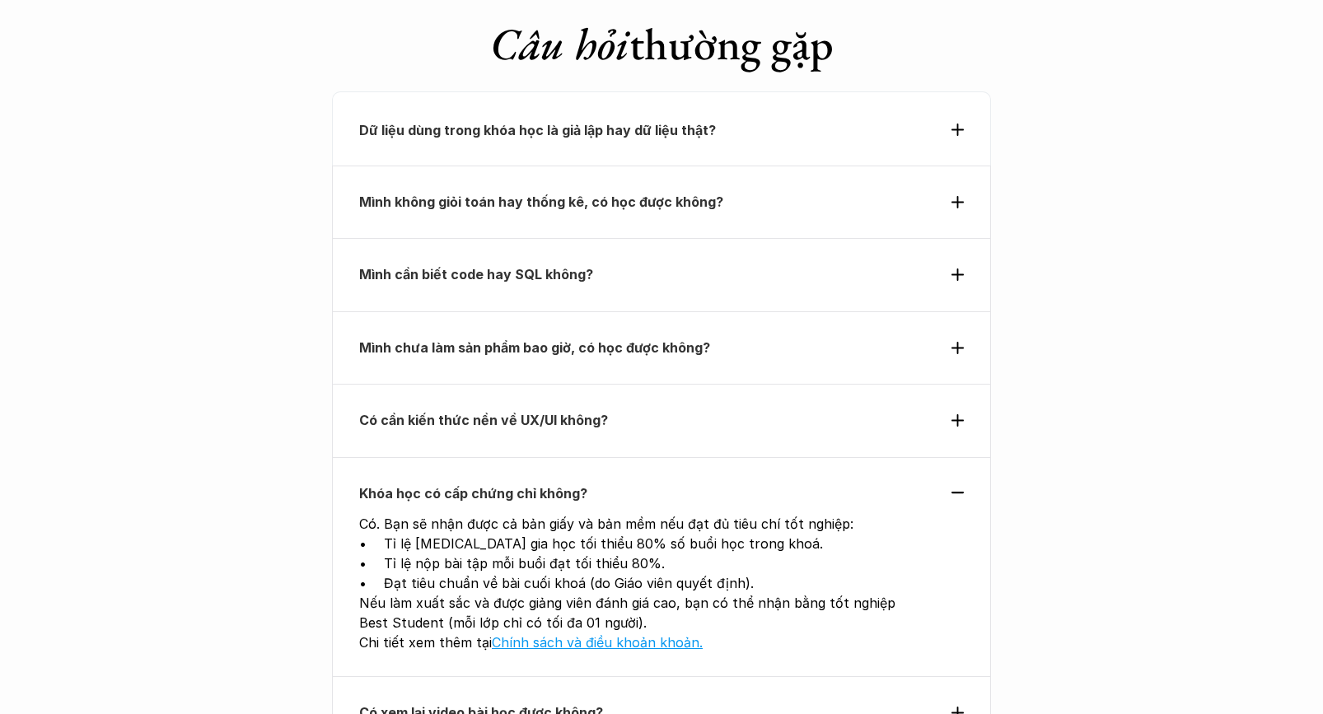
click at [541, 700] on p "Có xem lại video bài học được không?" at bounding box center [631, 712] width 545 height 25
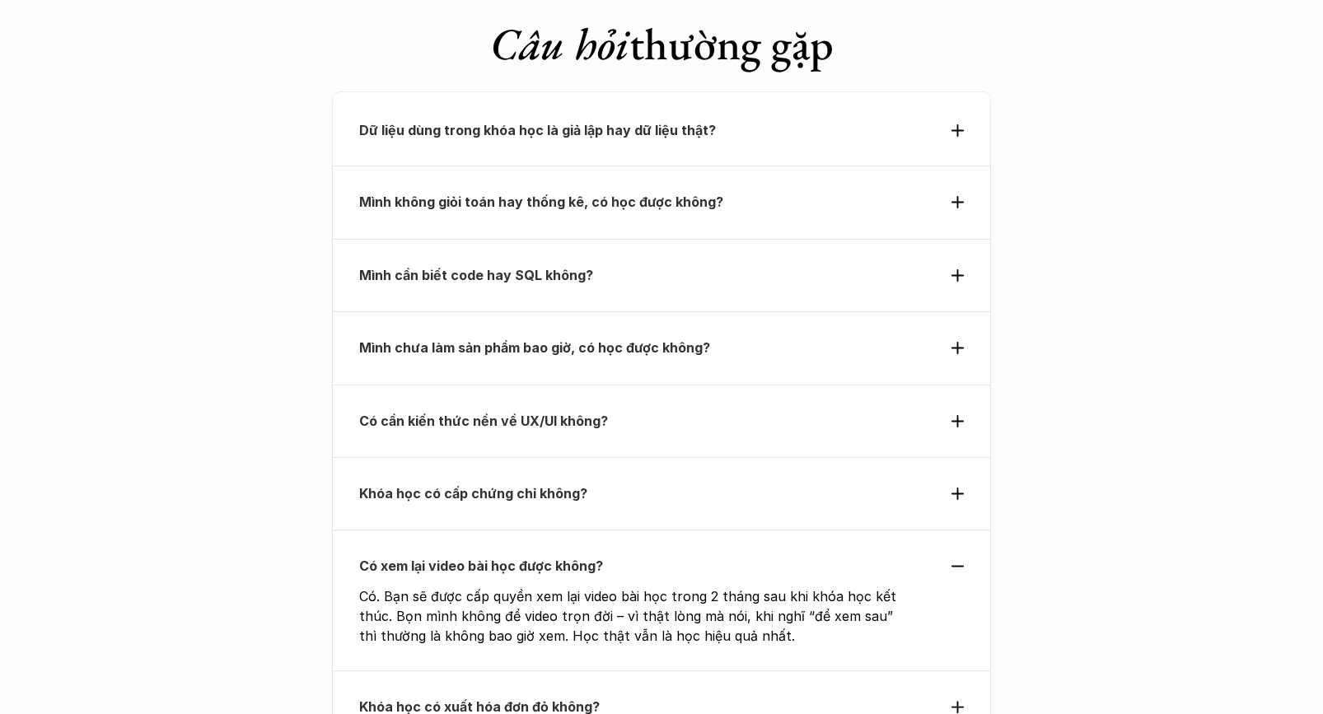
click at [541, 671] on div "Khóa học có xuất hóa đơn đỏ không?" at bounding box center [661, 707] width 659 height 73
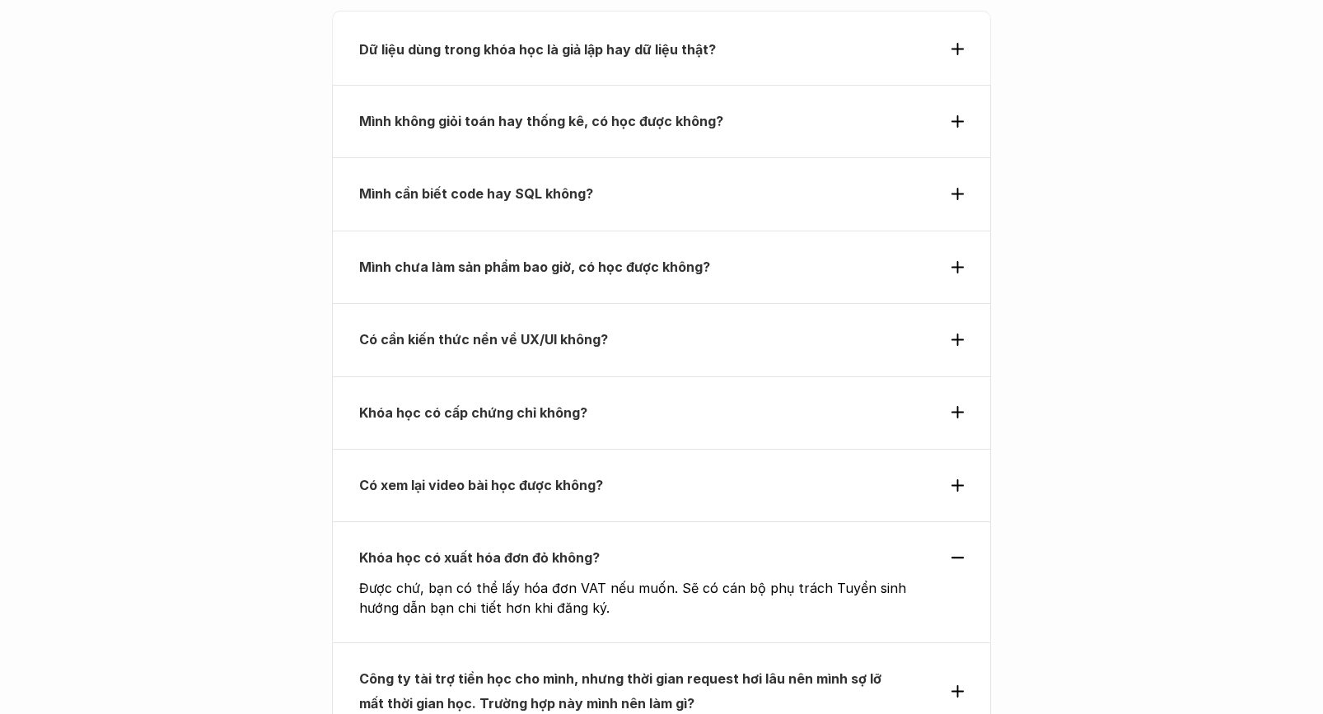
scroll to position [5823, 0]
click at [541, 642] on div "Công ty tài trợ tiền học cho mình, nhưng thời gian request hơi lâu nên mình sợ …" at bounding box center [661, 691] width 659 height 98
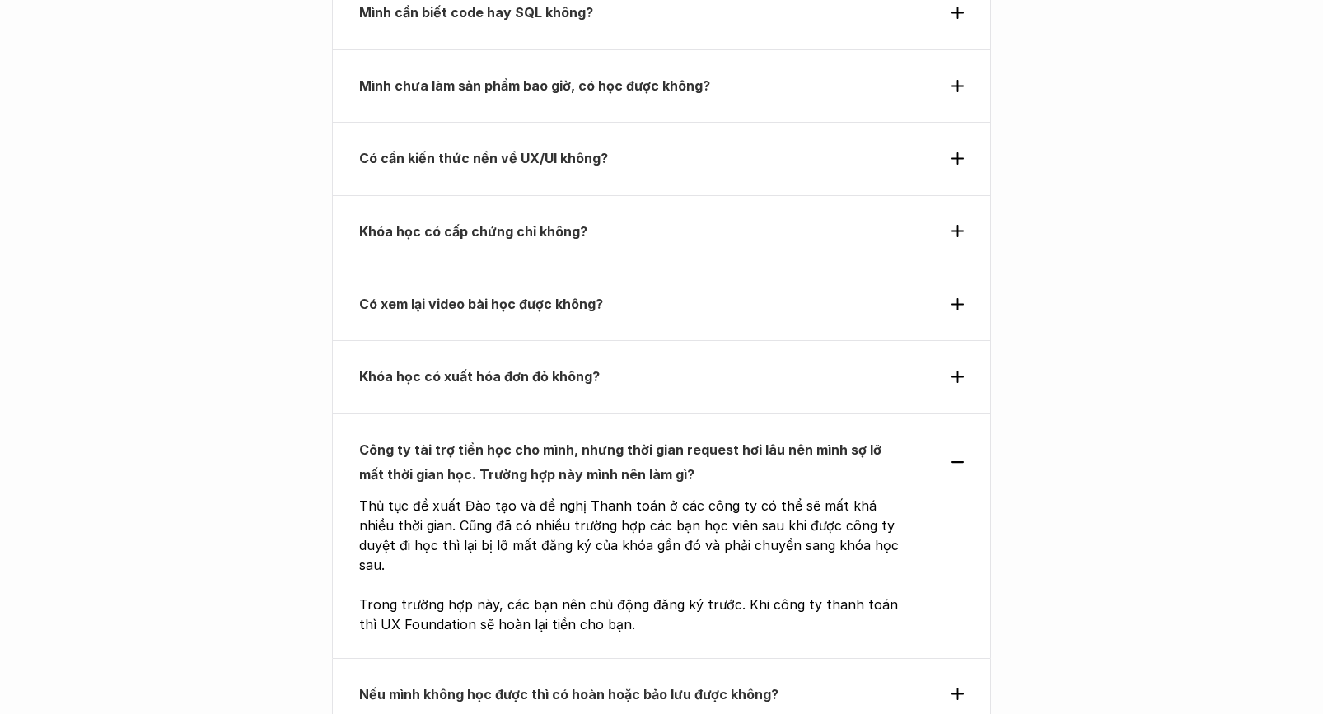
scroll to position [6018, 0]
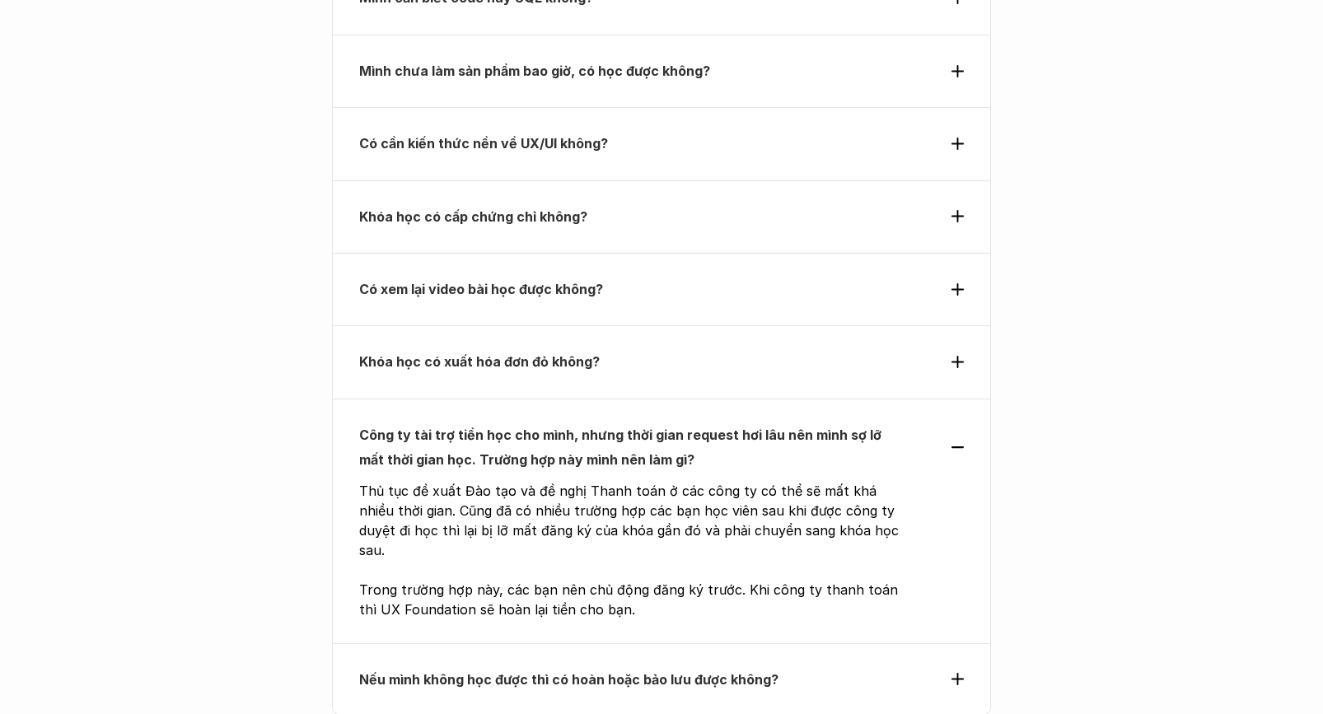
click at [540, 672] on strong "Nếu mình không học được thì có hoàn hoặc bảo lưu được không?" at bounding box center [568, 680] width 419 height 16
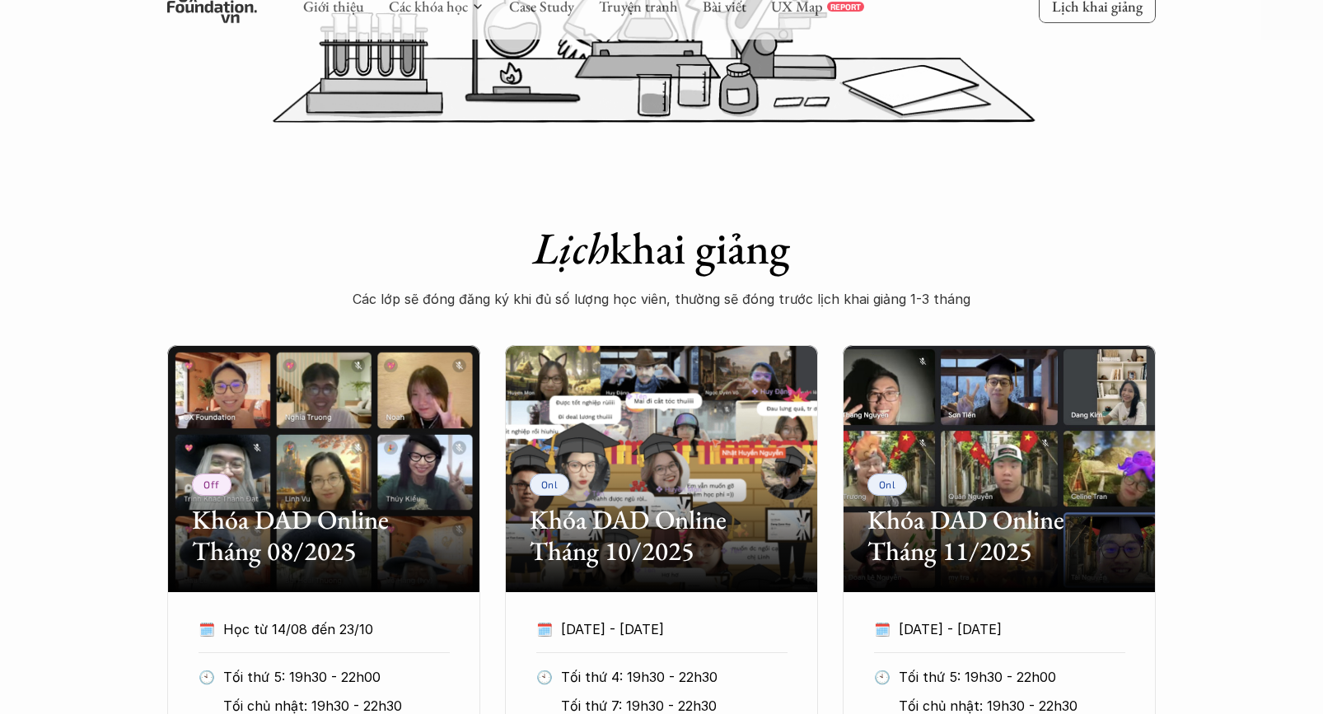
scroll to position [950, 0]
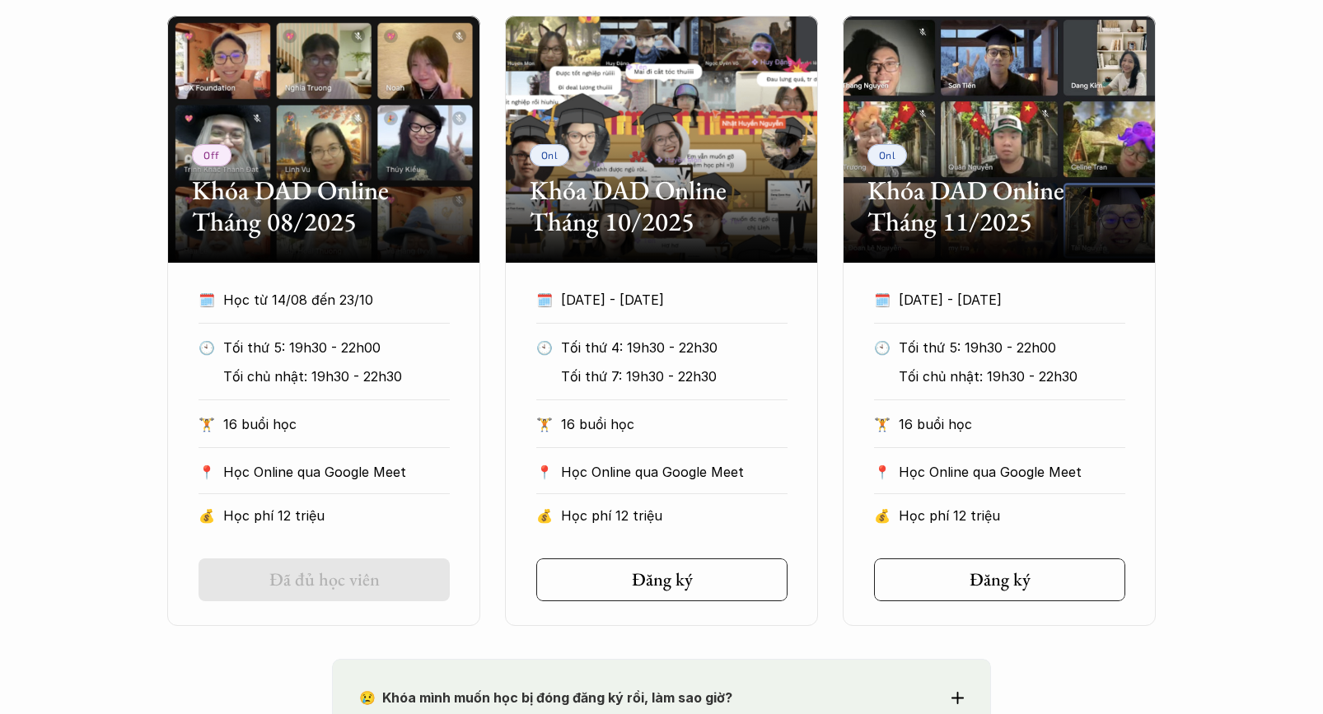
click at [403, 581] on link "Đã đủ học viên" at bounding box center [324, 580] width 251 height 43
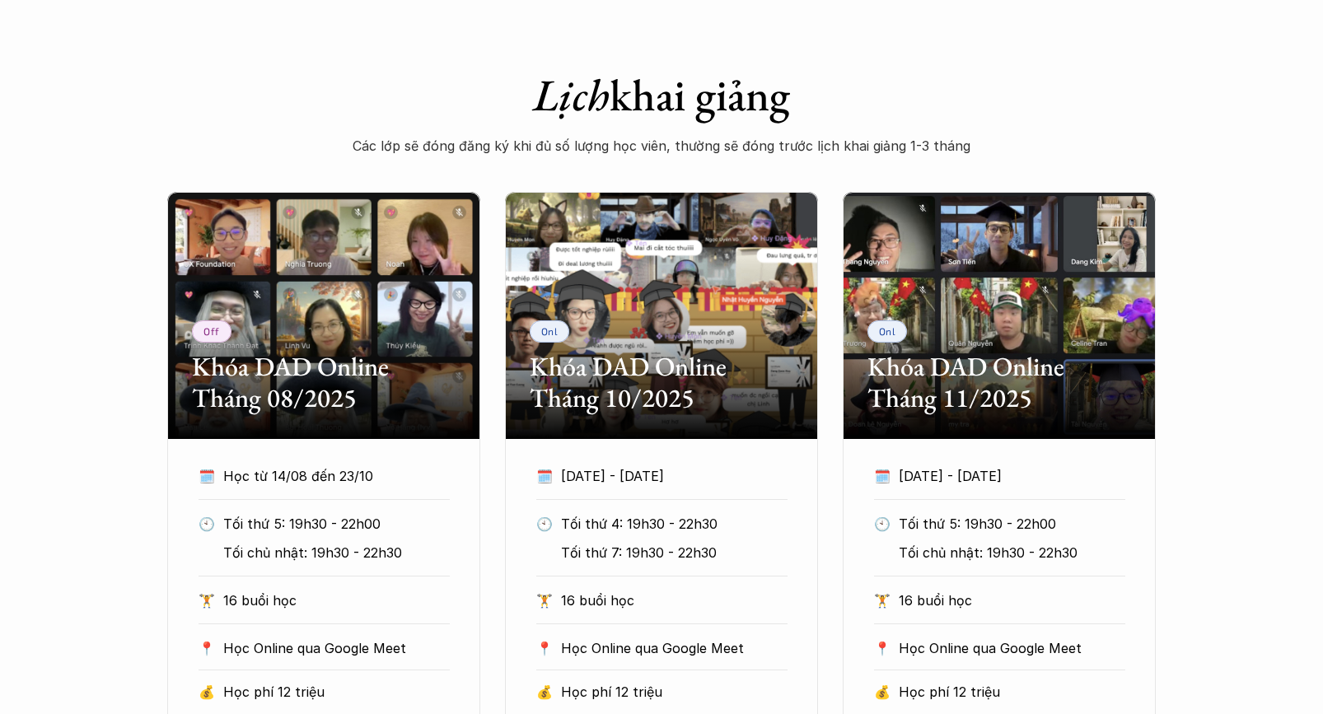
scroll to position [1069, 0]
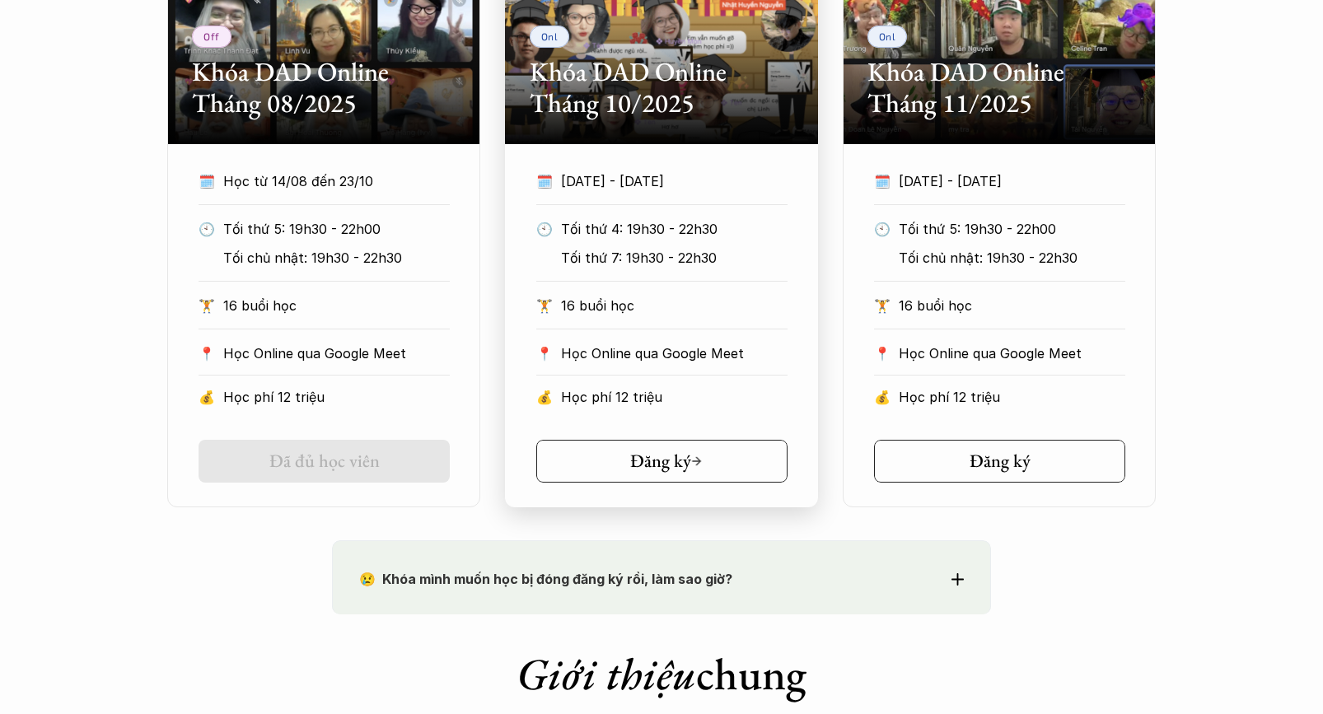
click at [611, 460] on link "Đăng ký" at bounding box center [661, 461] width 251 height 43
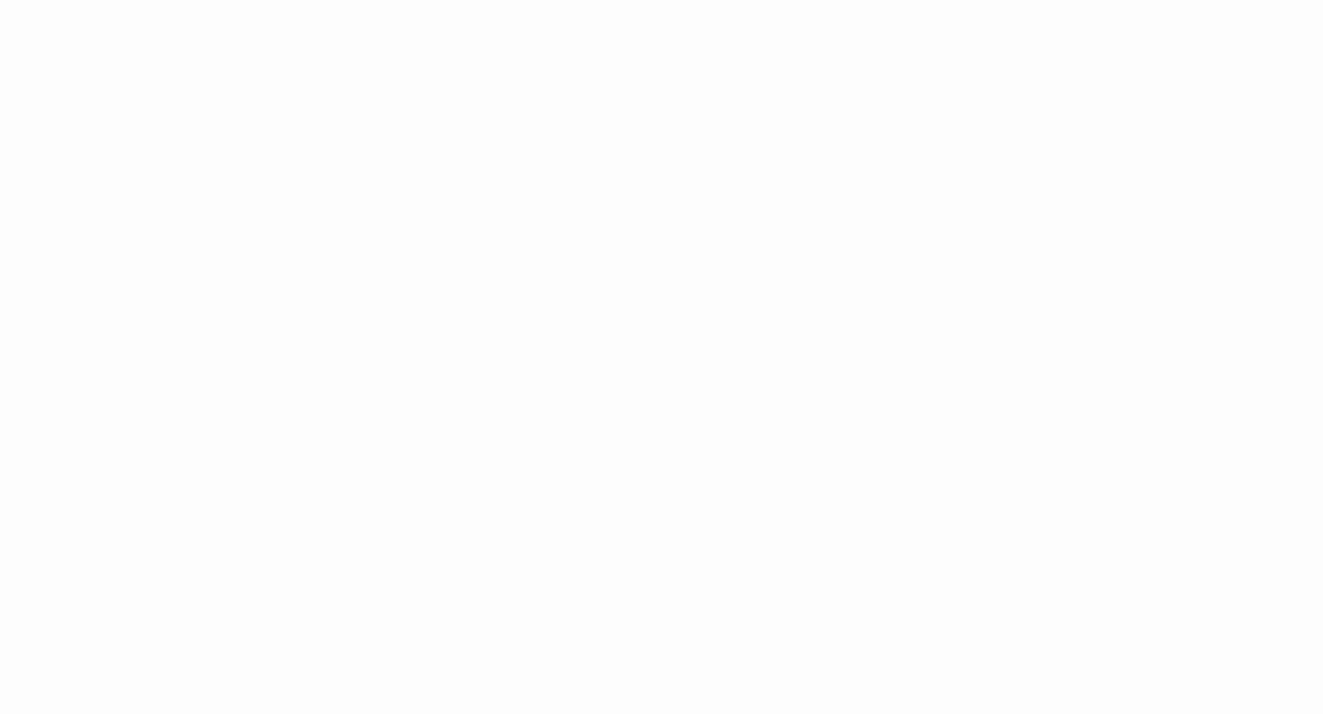
scroll to position [2298, 0]
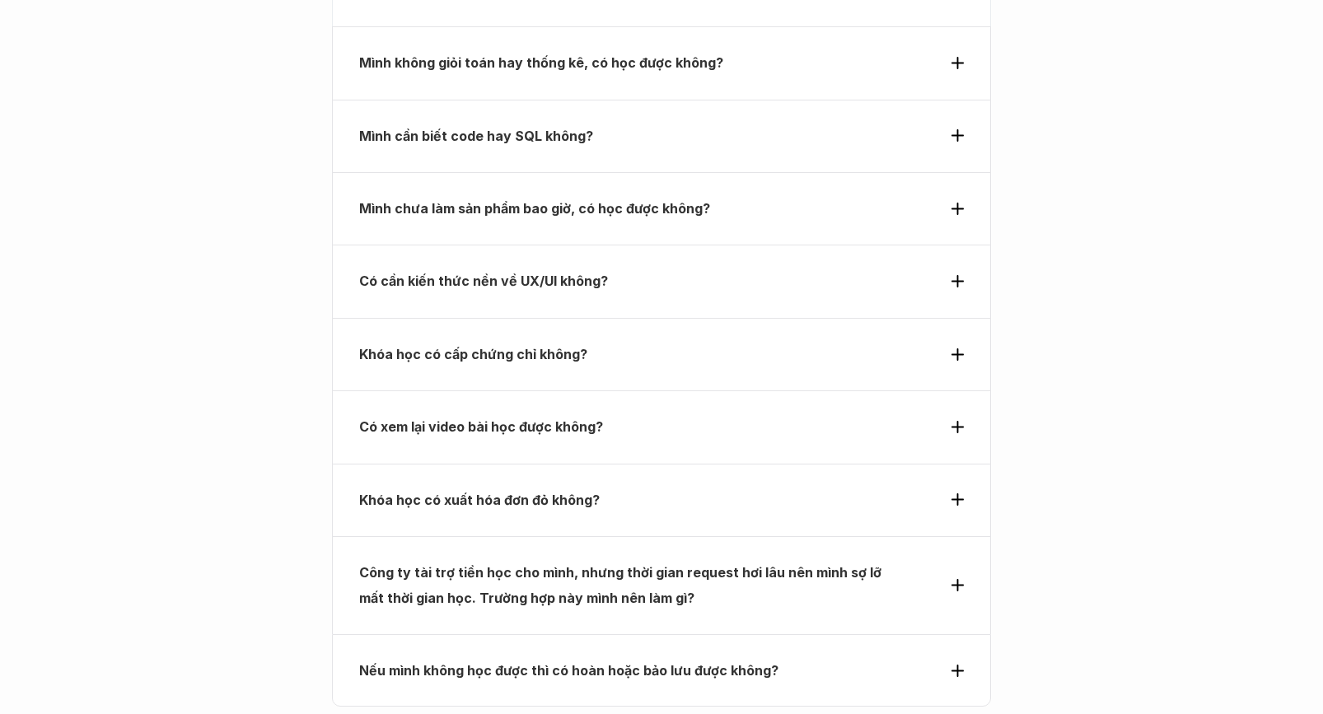
scroll to position [6593, 0]
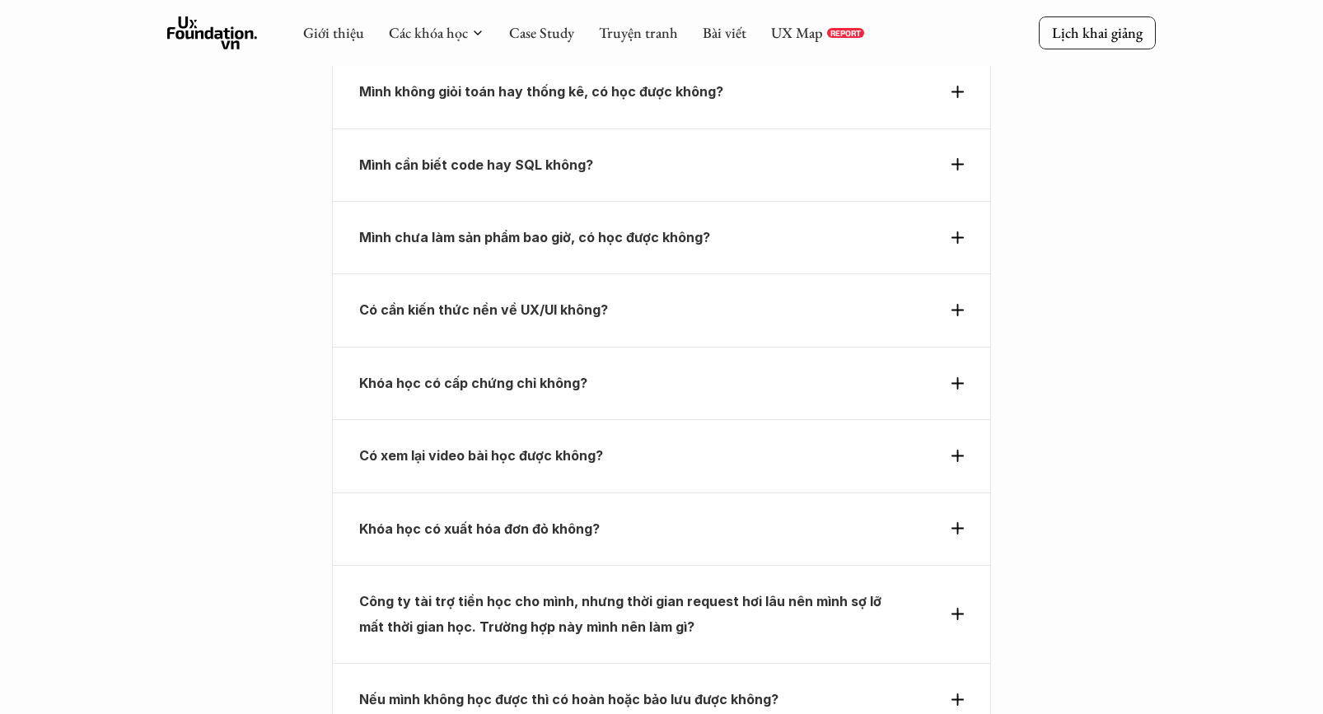
click at [522, 371] on p "Khóa học có cấp chứng chỉ không?" at bounding box center [631, 383] width 545 height 25
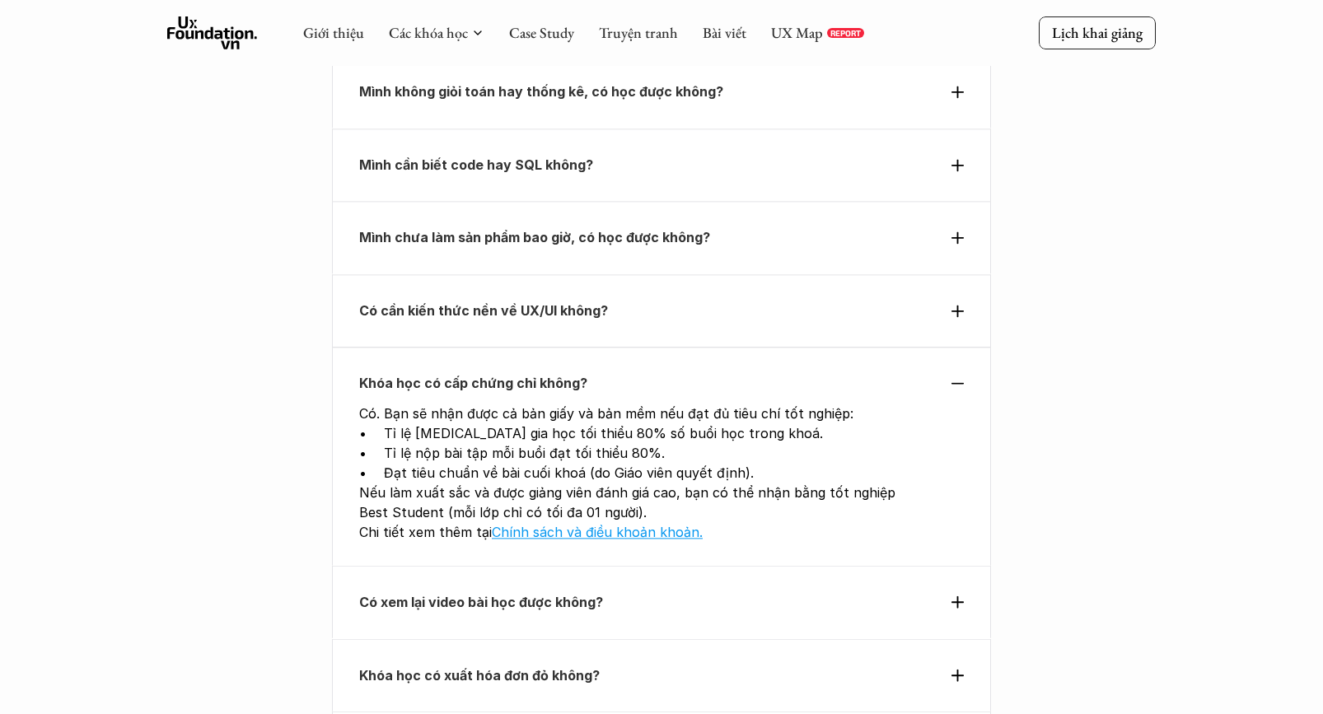
click at [522, 274] on div "Có cần kiến thức nền về UX/UI không?" at bounding box center [661, 310] width 659 height 73
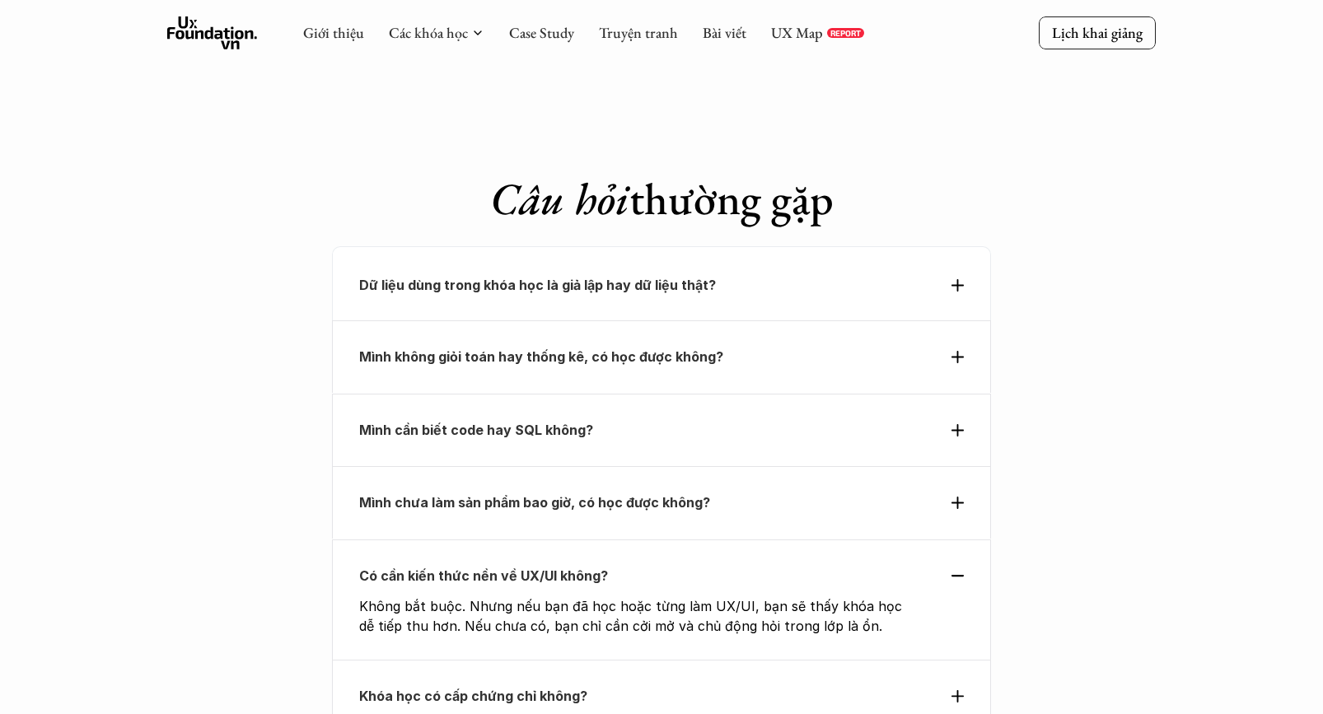
click at [522, 321] on div "Mình không giỏi toán hay thống kê, có học được không?" at bounding box center [661, 357] width 659 height 73
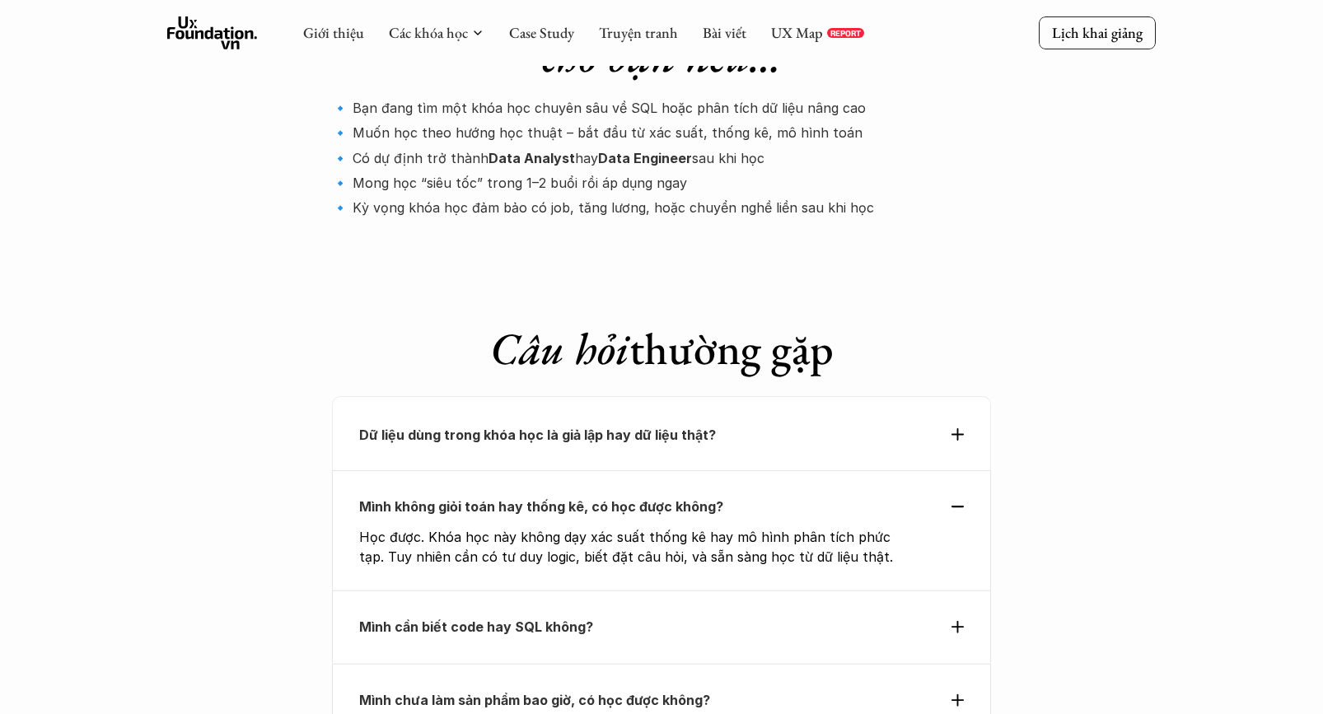
scroll to position [5389, 0]
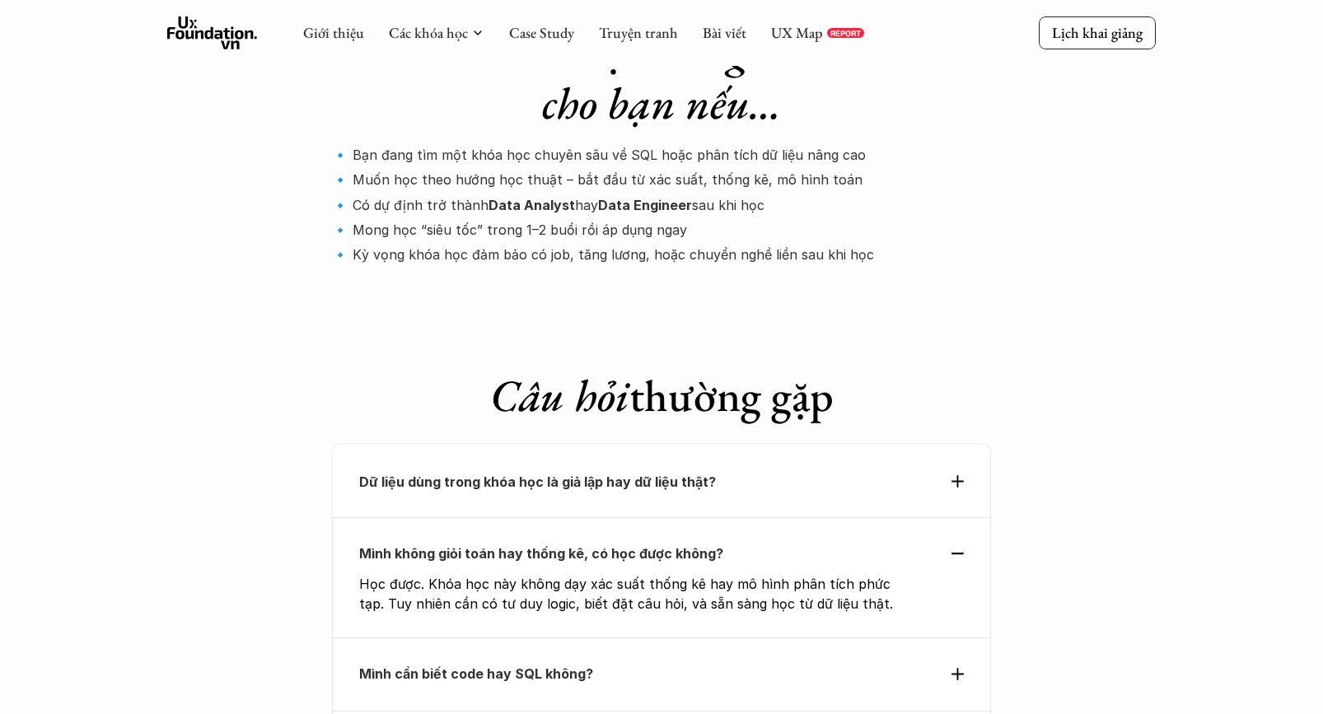
click at [516, 541] on p "Mình không giỏi toán hay thống kê, có học được không?" at bounding box center [631, 553] width 545 height 25
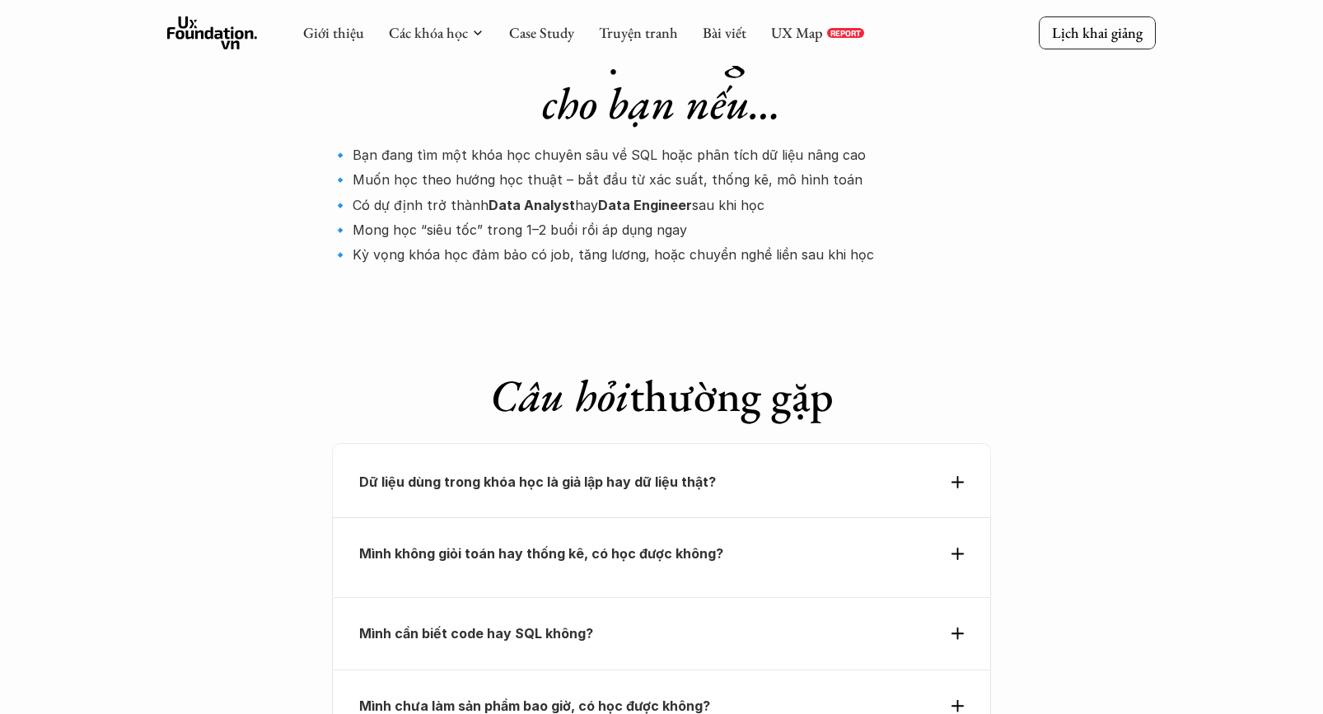
click at [516, 474] on strong "Dữ liệu dùng trong khóa học là giả lập hay dữ liệu thật?" at bounding box center [537, 482] width 357 height 16
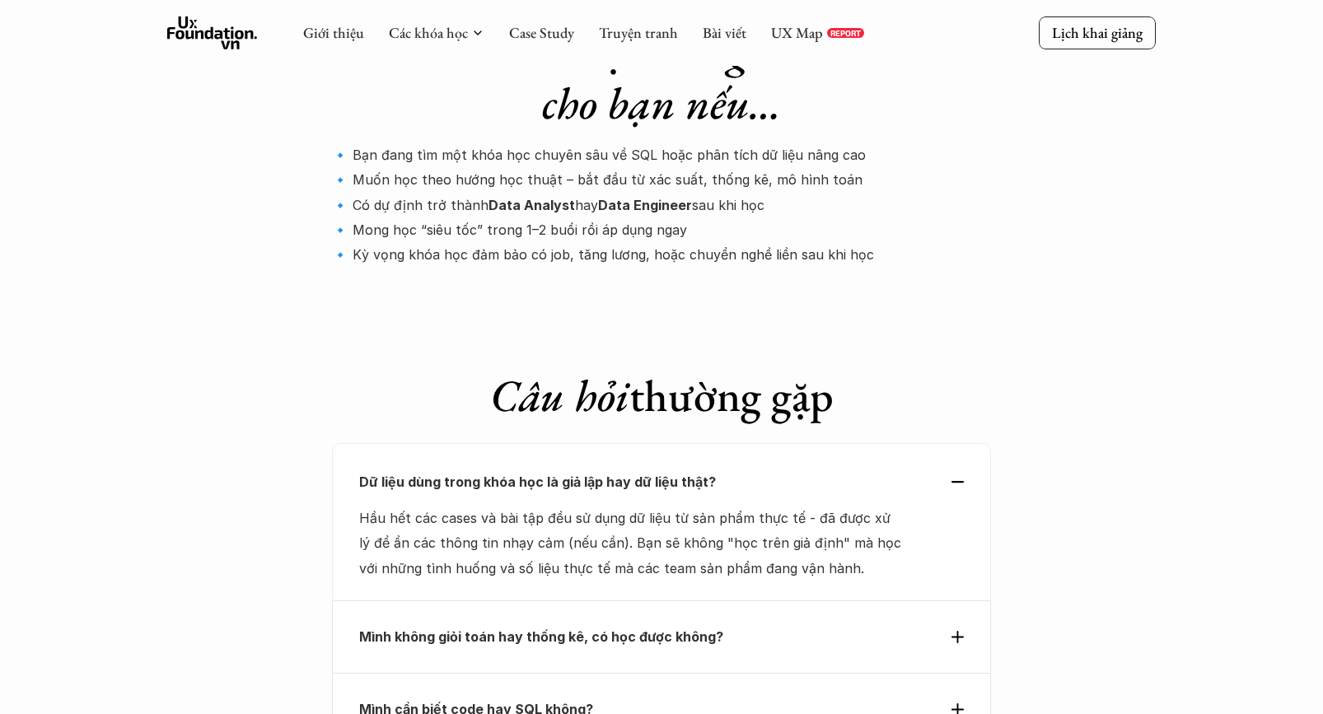
click at [516, 474] on strong "Dữ liệu dùng trong khóa học là giả lập hay dữ liệu thật?" at bounding box center [537, 482] width 357 height 16
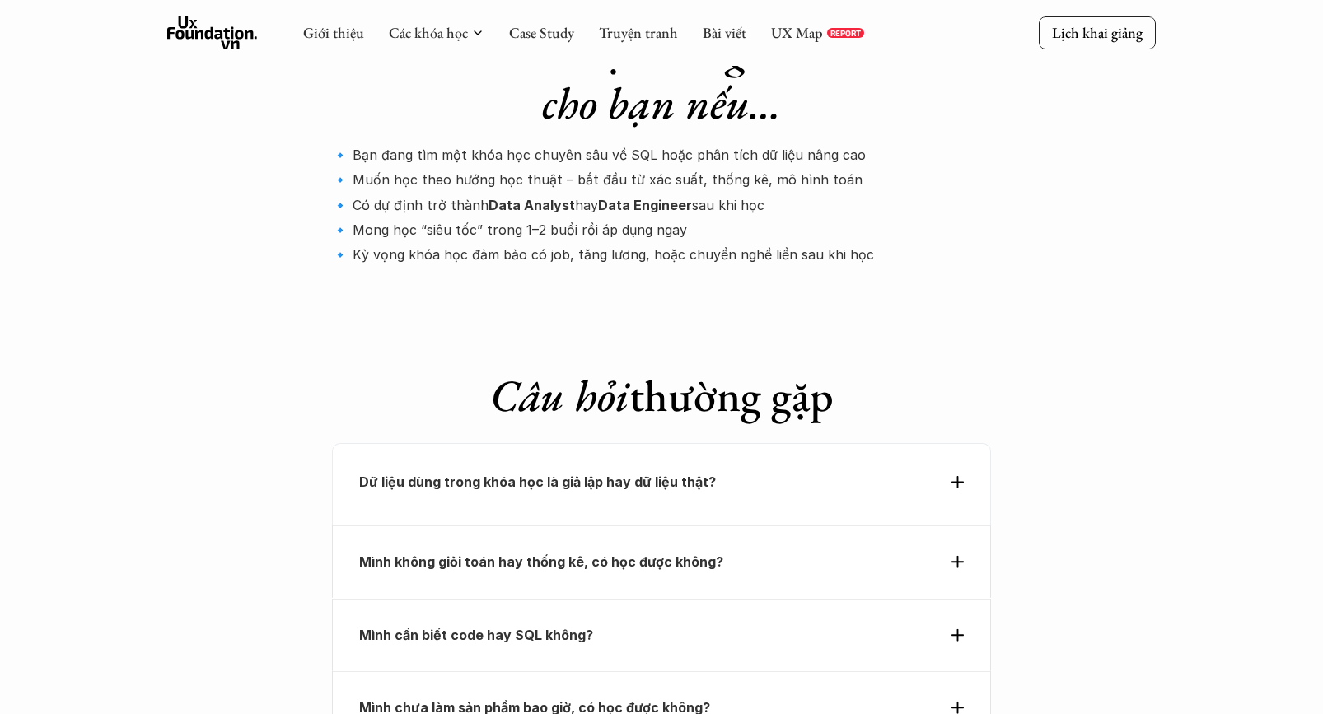
click at [508, 598] on div "Mình cần biết code hay SQL không?" at bounding box center [661, 634] width 659 height 73
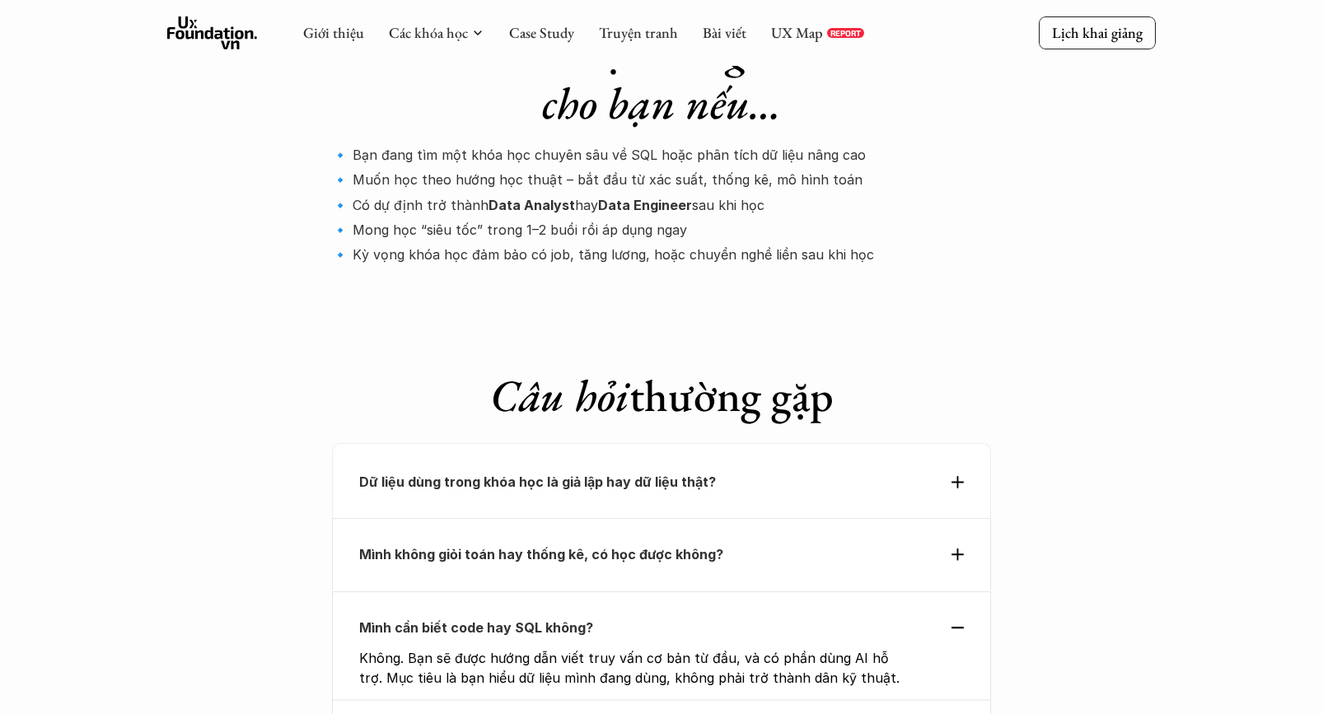
click at [508, 592] on div "Mình cần biết code hay SQL không? Không. Bạn sẽ được hướng dẫn viết truy vấn cơ…" at bounding box center [661, 646] width 659 height 109
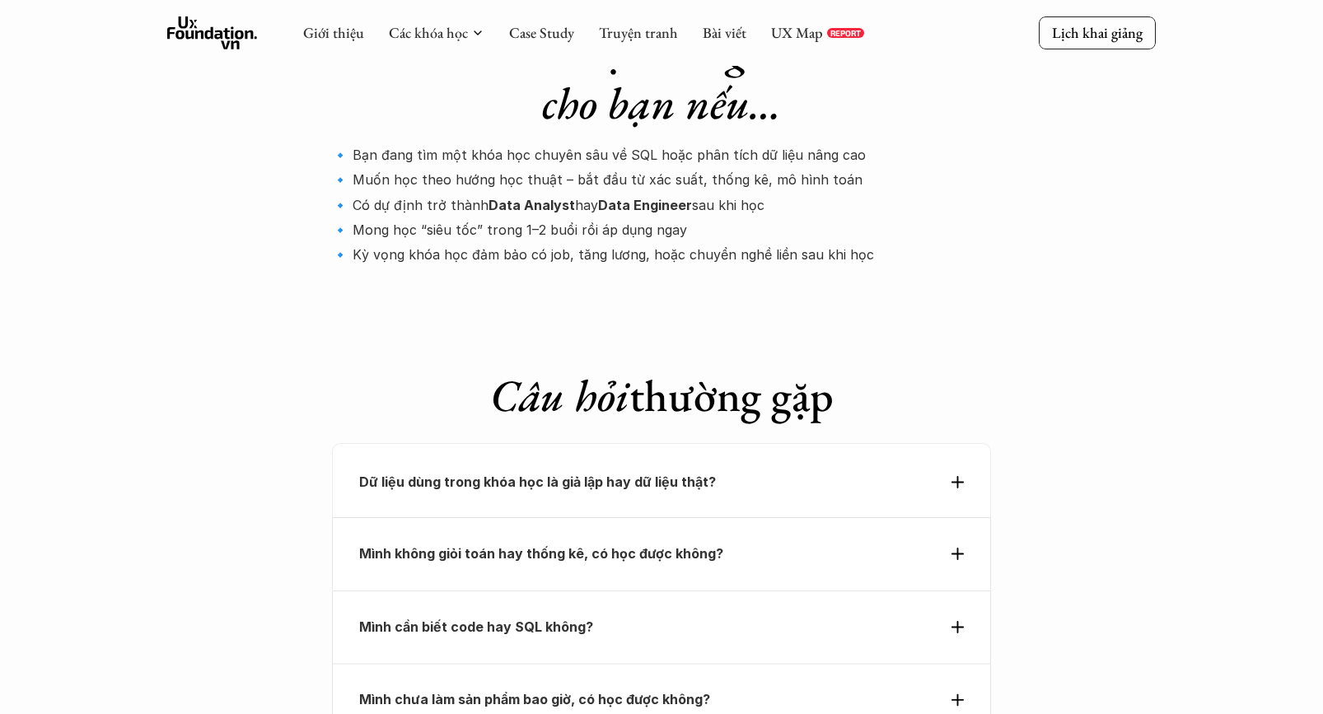
click at [512, 663] on div "Mình chưa làm sản phẩm bao giờ, có học được không?" at bounding box center [661, 699] width 659 height 73
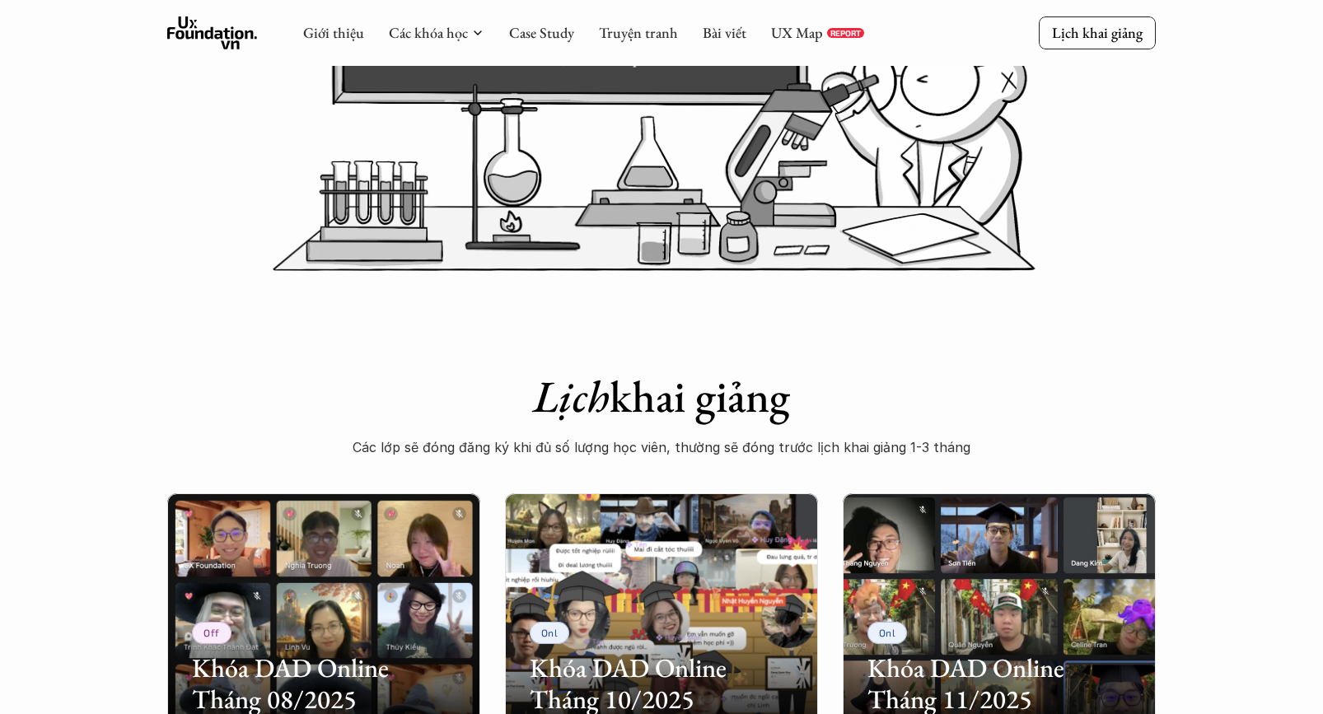
scroll to position [354, 0]
